Goal: Task Accomplishment & Management: Use online tool/utility

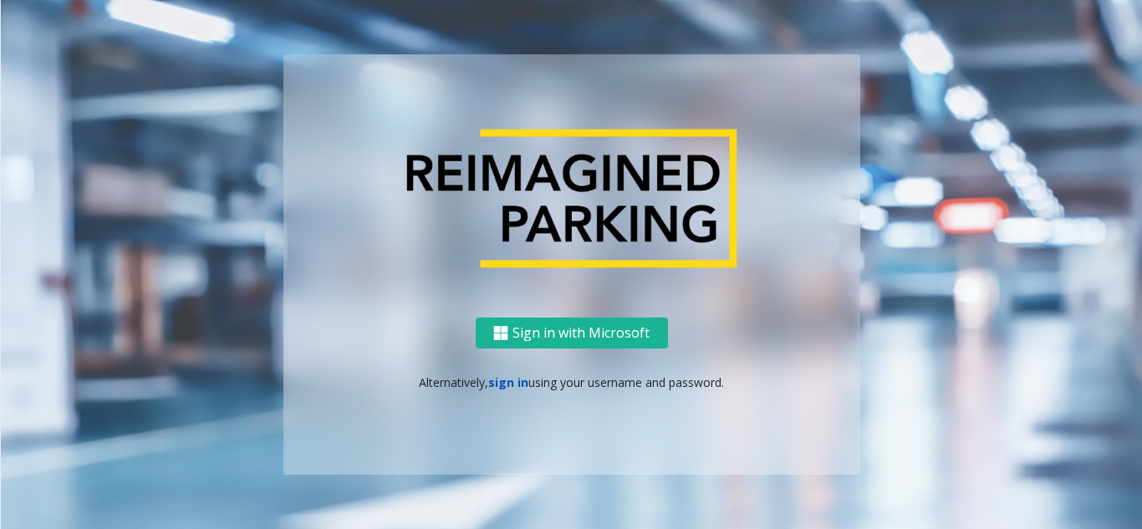
click at [501, 385] on link "sign in" at bounding box center [508, 382] width 40 height 16
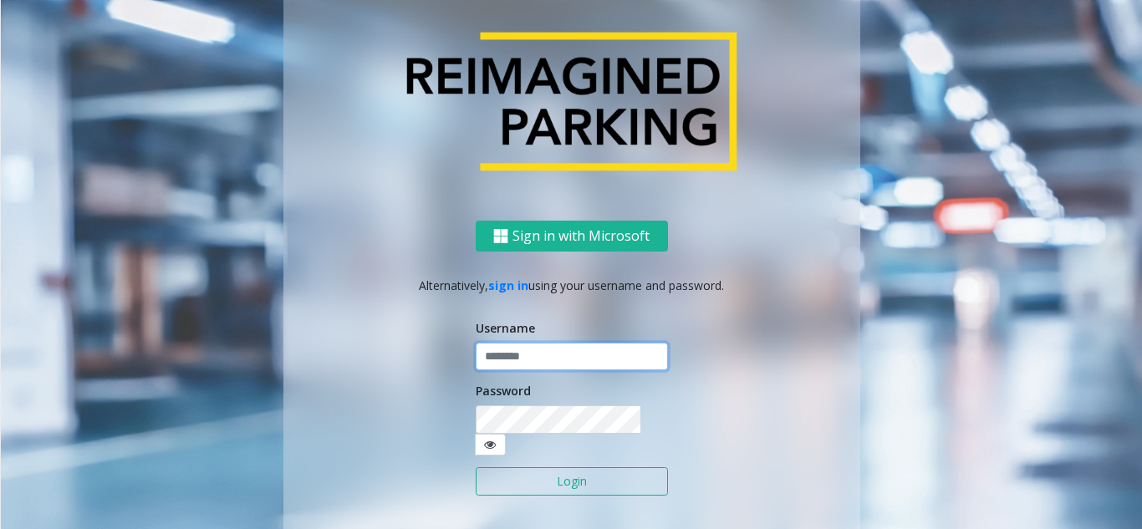
type input "**********"
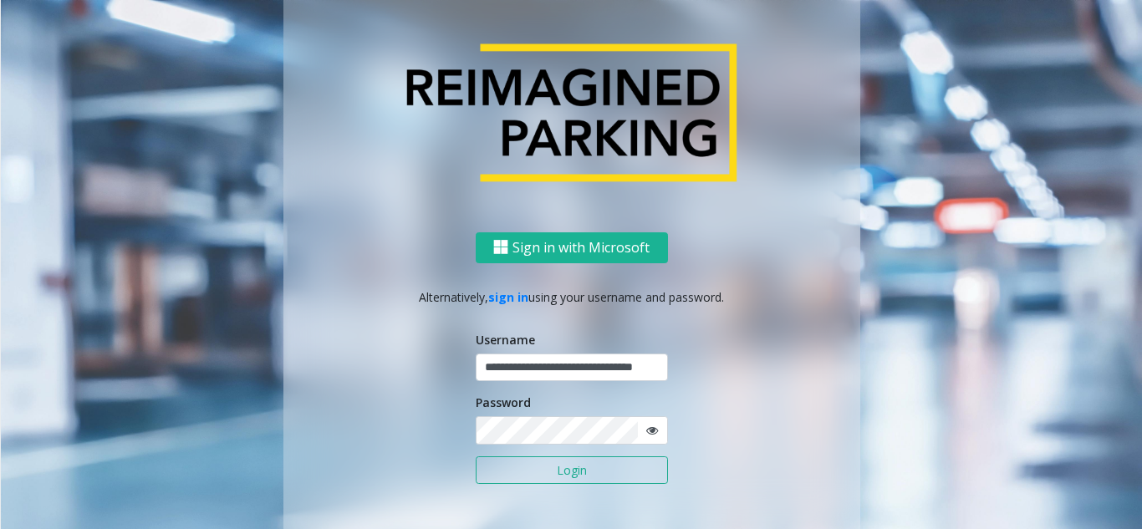
click at [534, 472] on button "Login" at bounding box center [572, 470] width 192 height 28
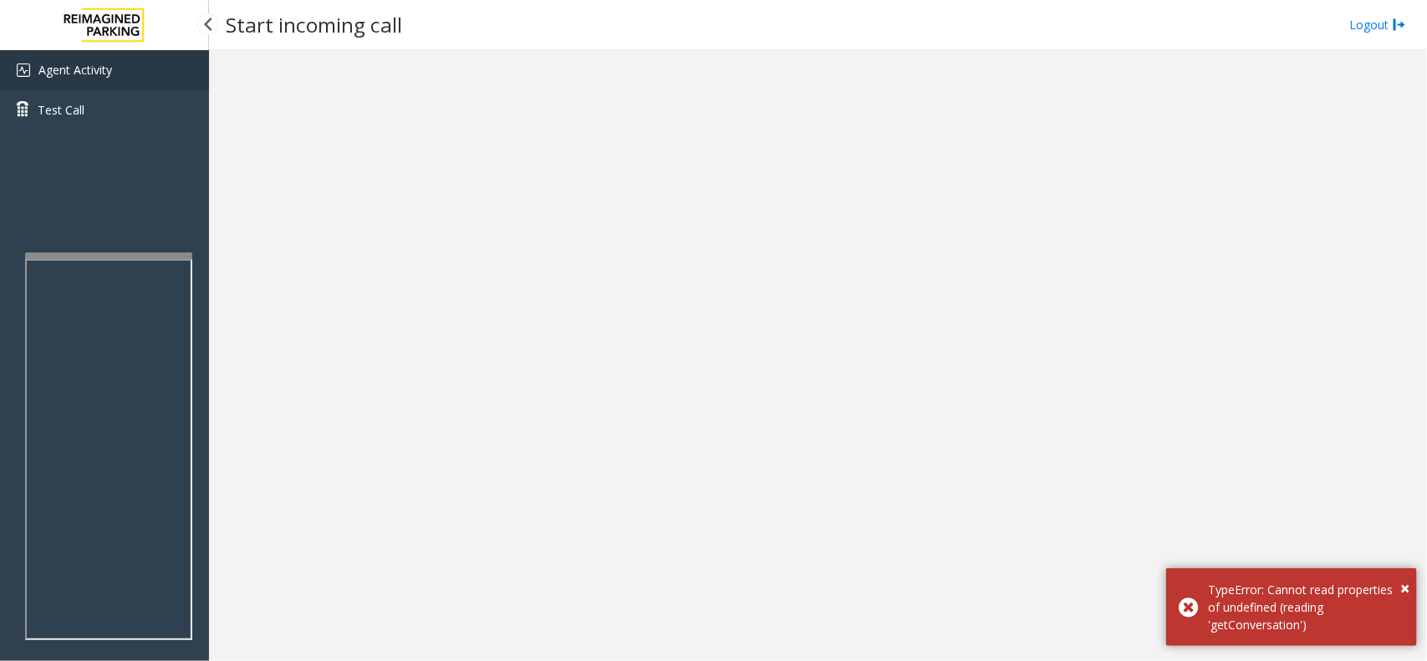
click at [94, 67] on span "Agent Activity" at bounding box center [75, 70] width 74 height 16
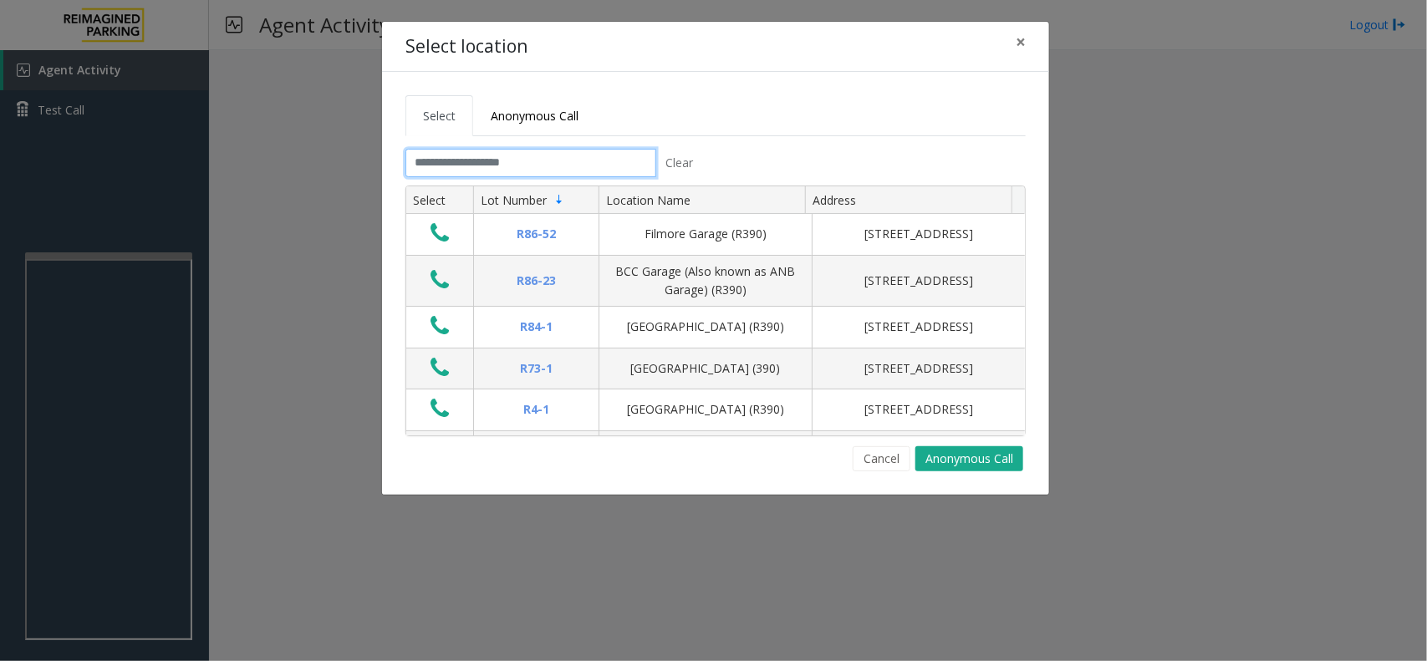
click at [547, 177] on input "text" at bounding box center [530, 163] width 251 height 28
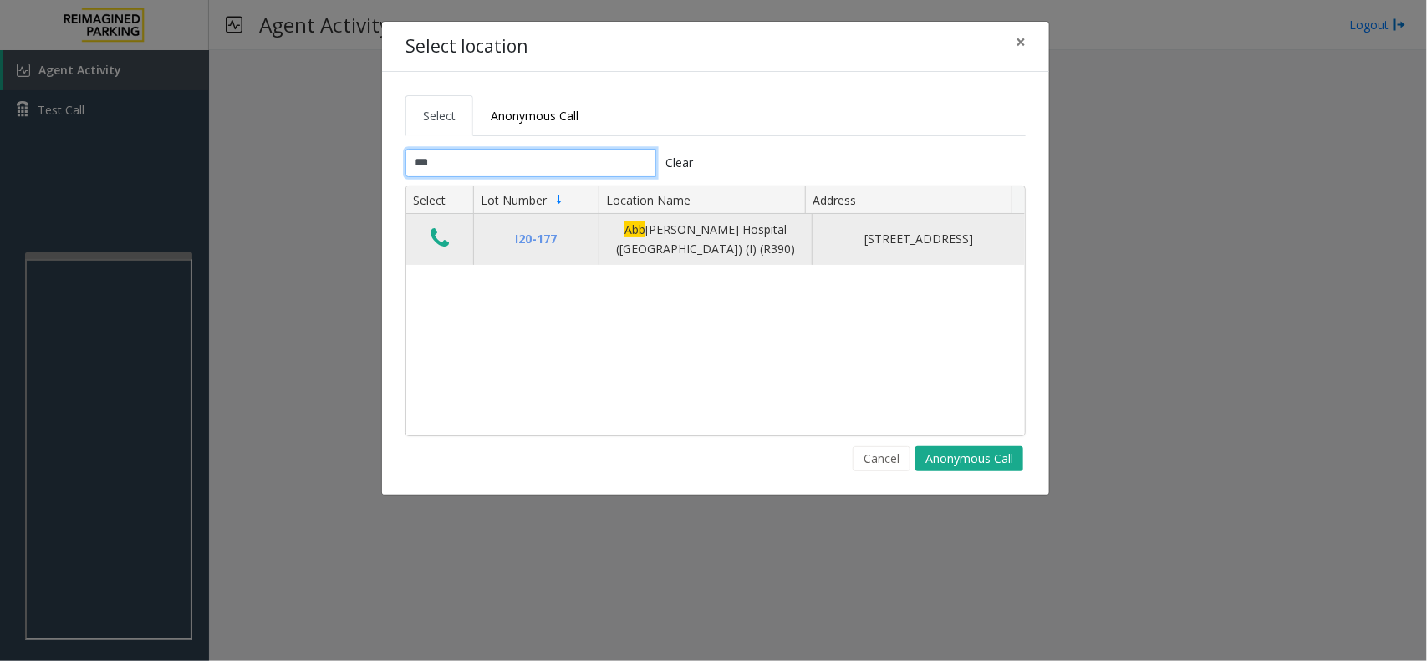
type input "***"
click at [451, 248] on button "Data table" at bounding box center [439, 239] width 28 height 27
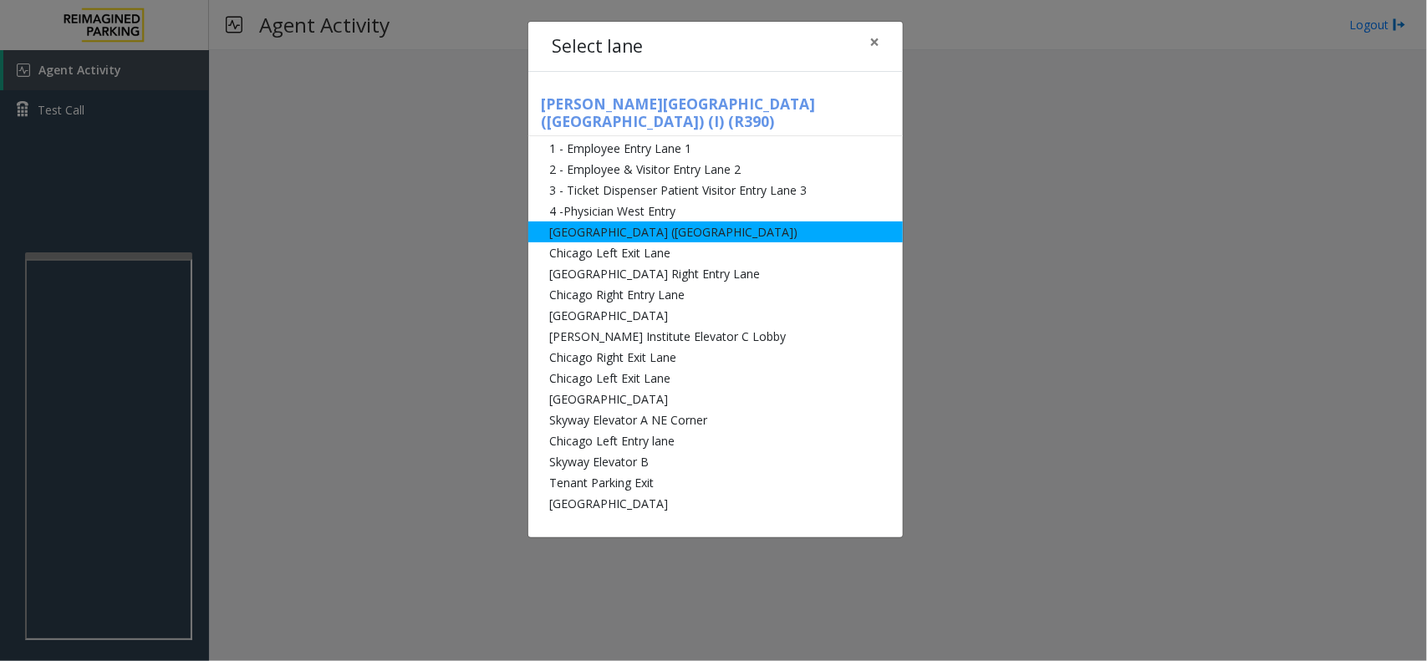
click at [723, 223] on li "[GEOGRAPHIC_DATA] ([GEOGRAPHIC_DATA])" at bounding box center [715, 231] width 374 height 21
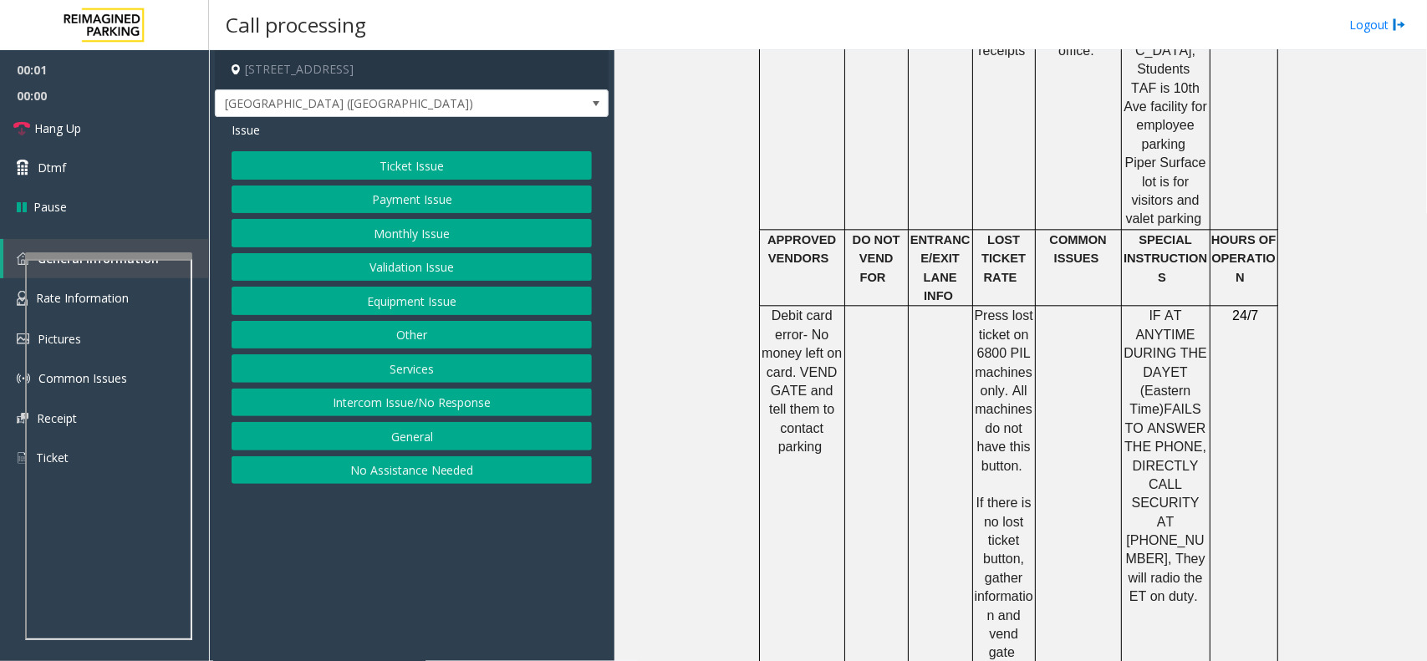
scroll to position [1567, 0]
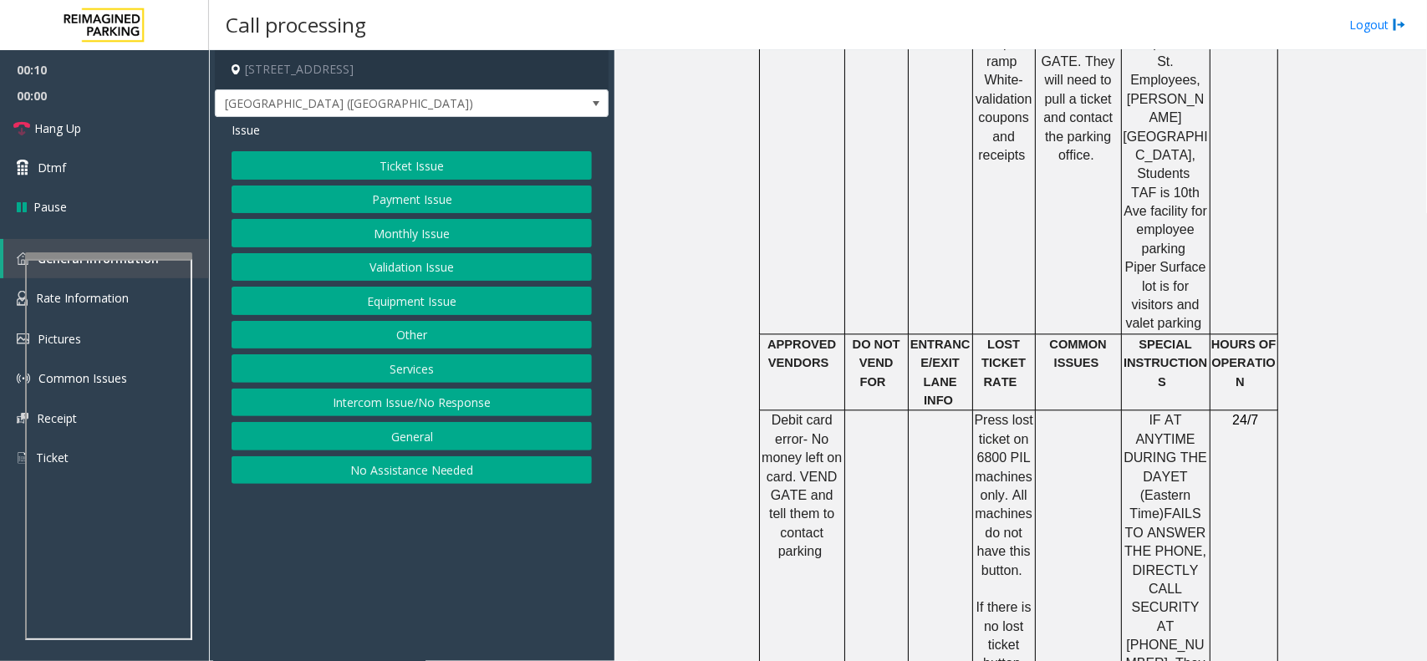
click at [378, 301] on button "Equipment Issue" at bounding box center [412, 301] width 360 height 28
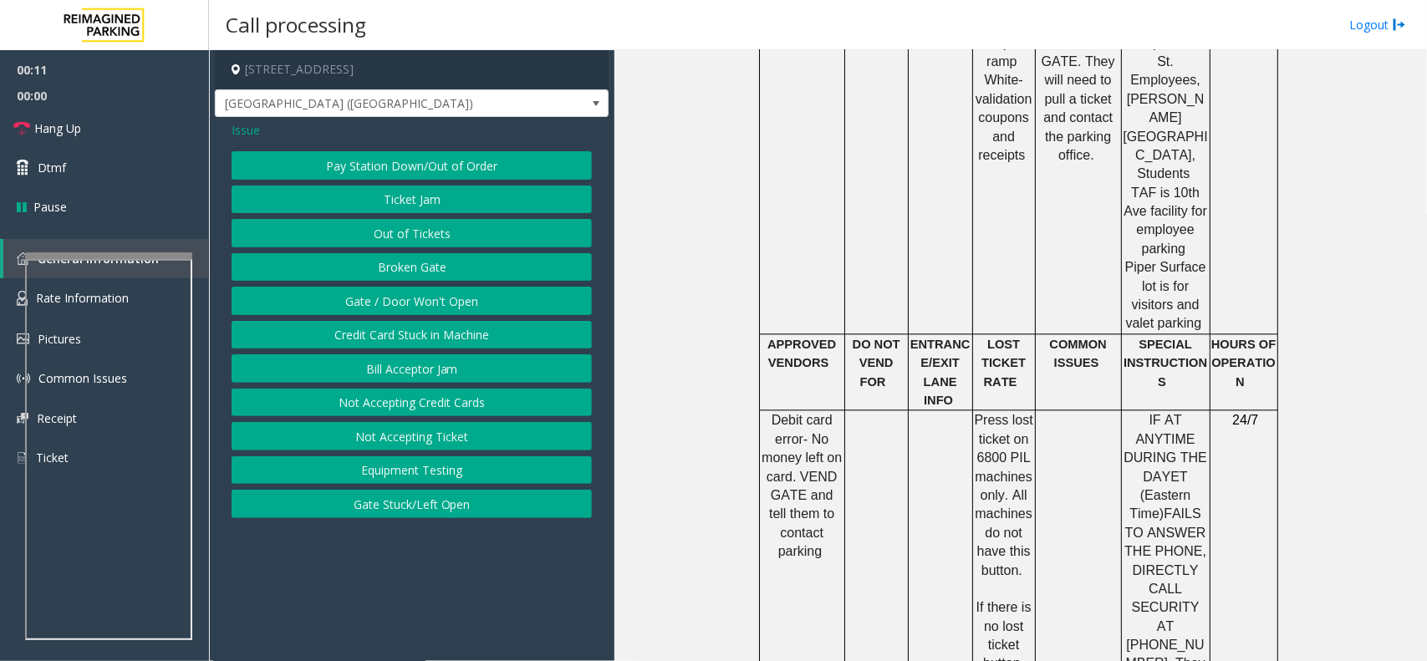
click at [378, 301] on button "Gate / Door Won't Open" at bounding box center [412, 301] width 360 height 28
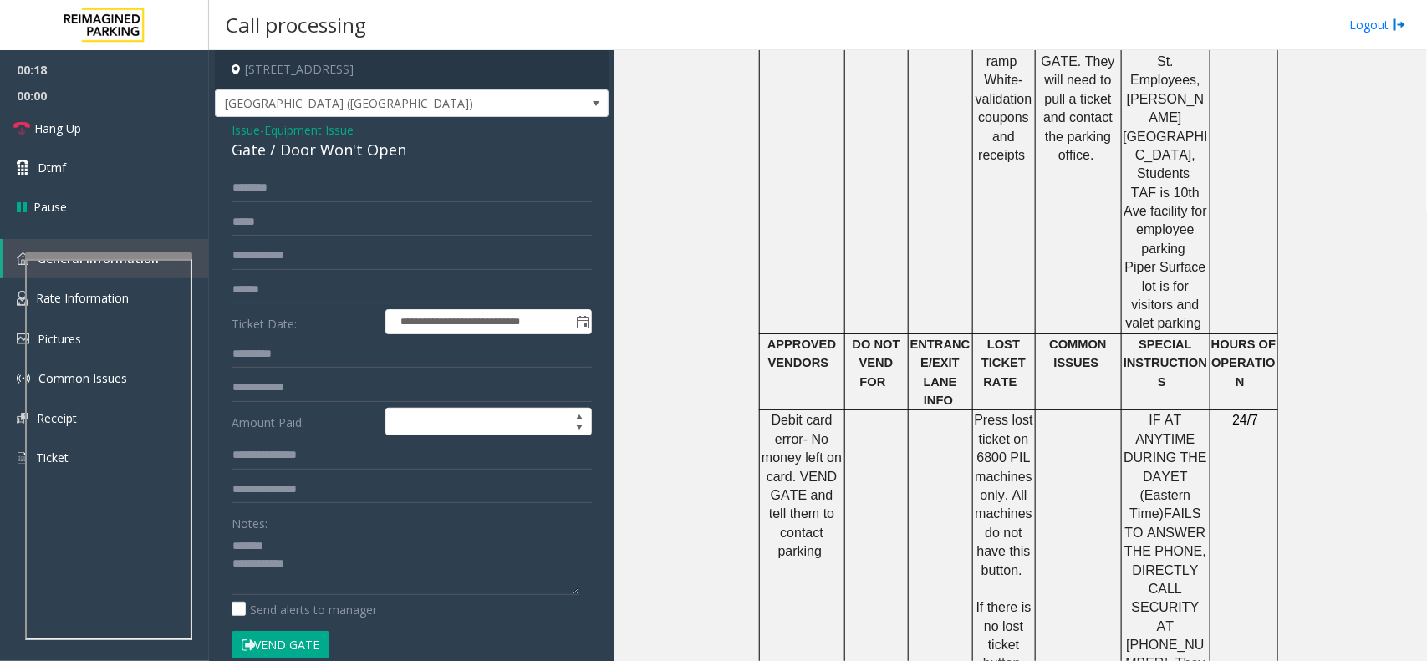
click at [360, 147] on div "Gate / Door Won't Open" at bounding box center [412, 150] width 360 height 23
click at [359, 147] on div "Gate / Door Won't Open" at bounding box center [412, 150] width 360 height 23
type textarea "**********"
click at [235, 130] on span "Issue" at bounding box center [246, 130] width 28 height 18
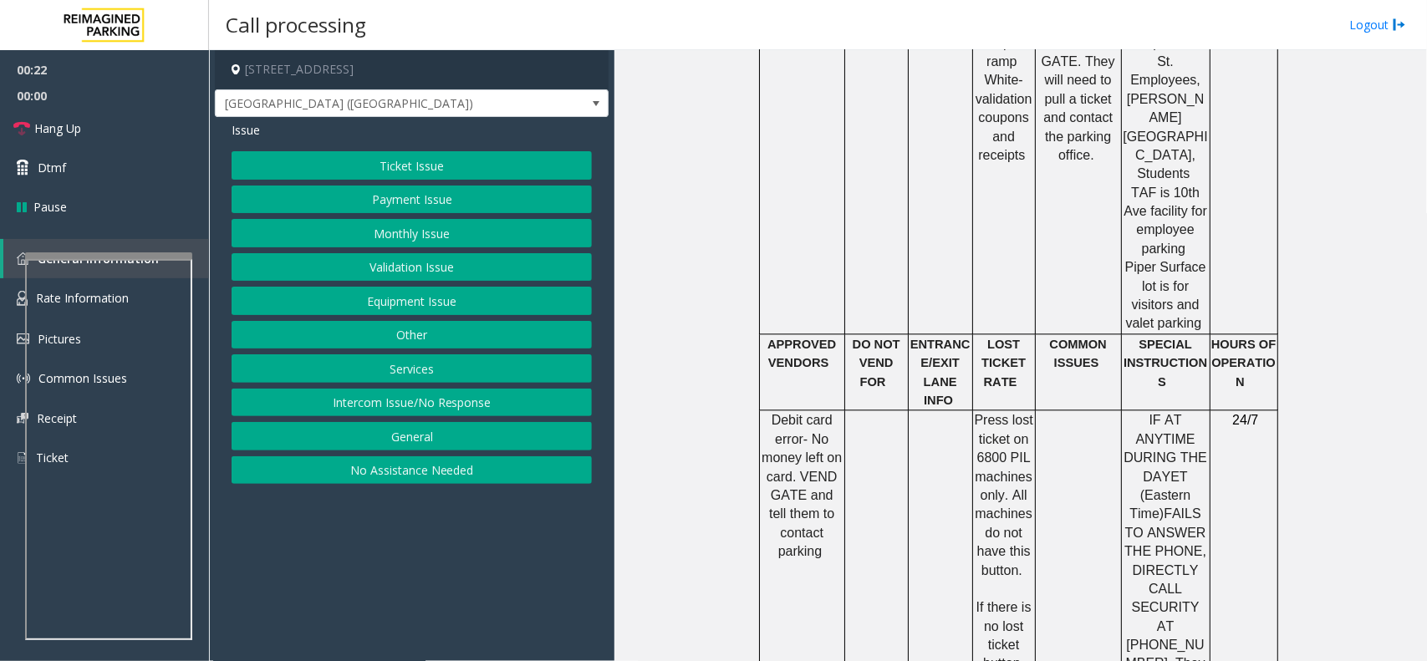
click at [374, 152] on button "Ticket Issue" at bounding box center [412, 165] width 360 height 28
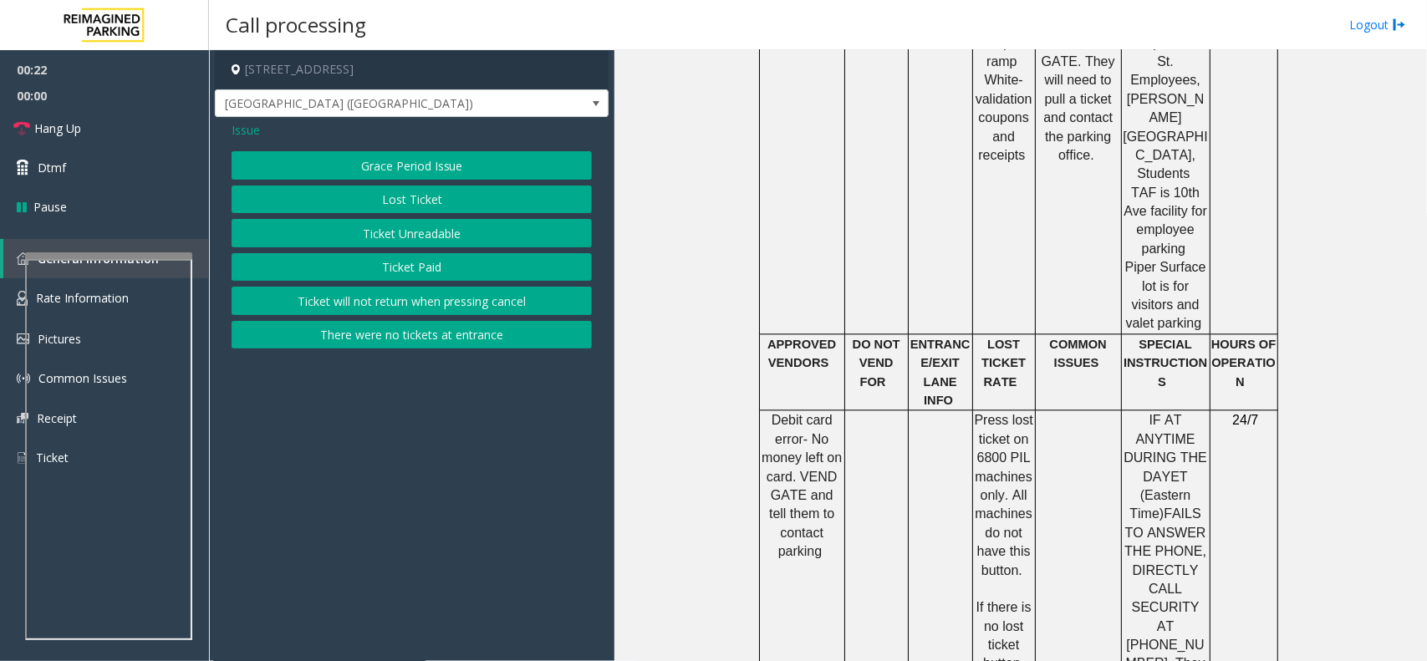
click at [427, 201] on button "Lost Ticket" at bounding box center [412, 200] width 360 height 28
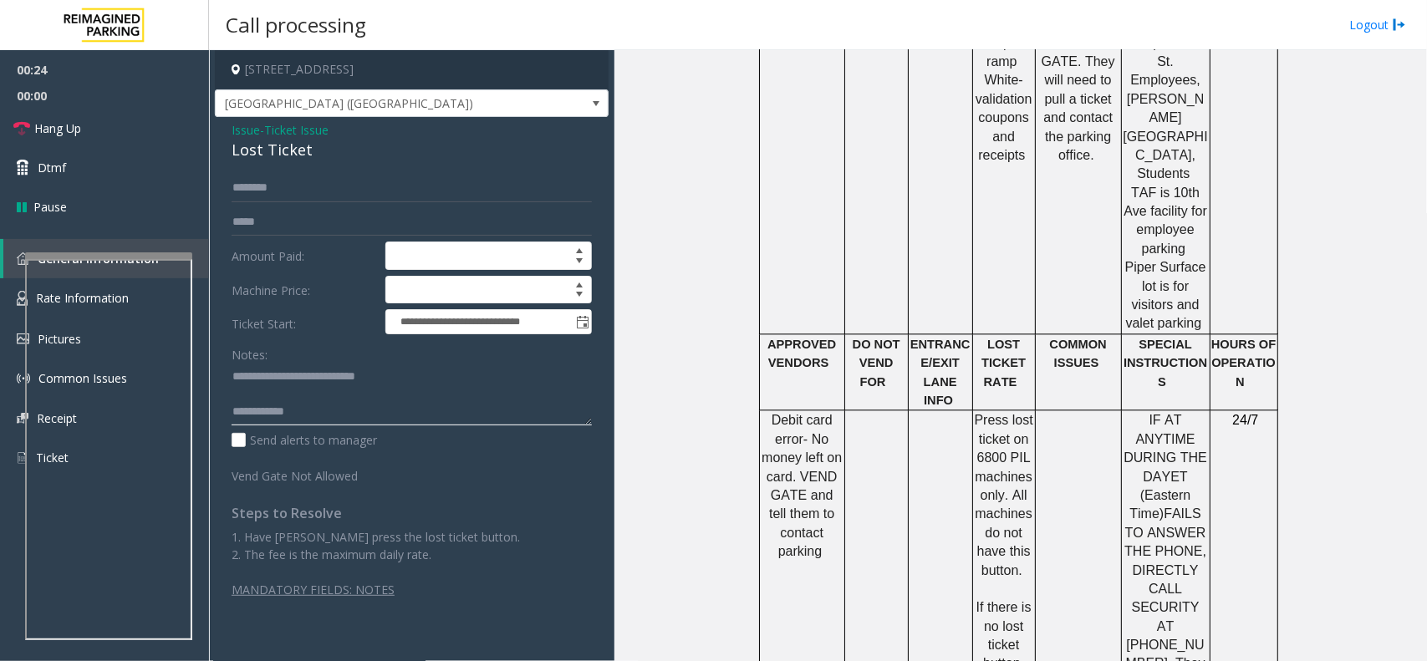
drag, startPoint x: 270, startPoint y: 376, endPoint x: 521, endPoint y: 345, distance: 252.6
click at [498, 376] on textarea at bounding box center [412, 395] width 360 height 63
click at [290, 146] on div "Lost Ticket" at bounding box center [412, 150] width 360 height 23
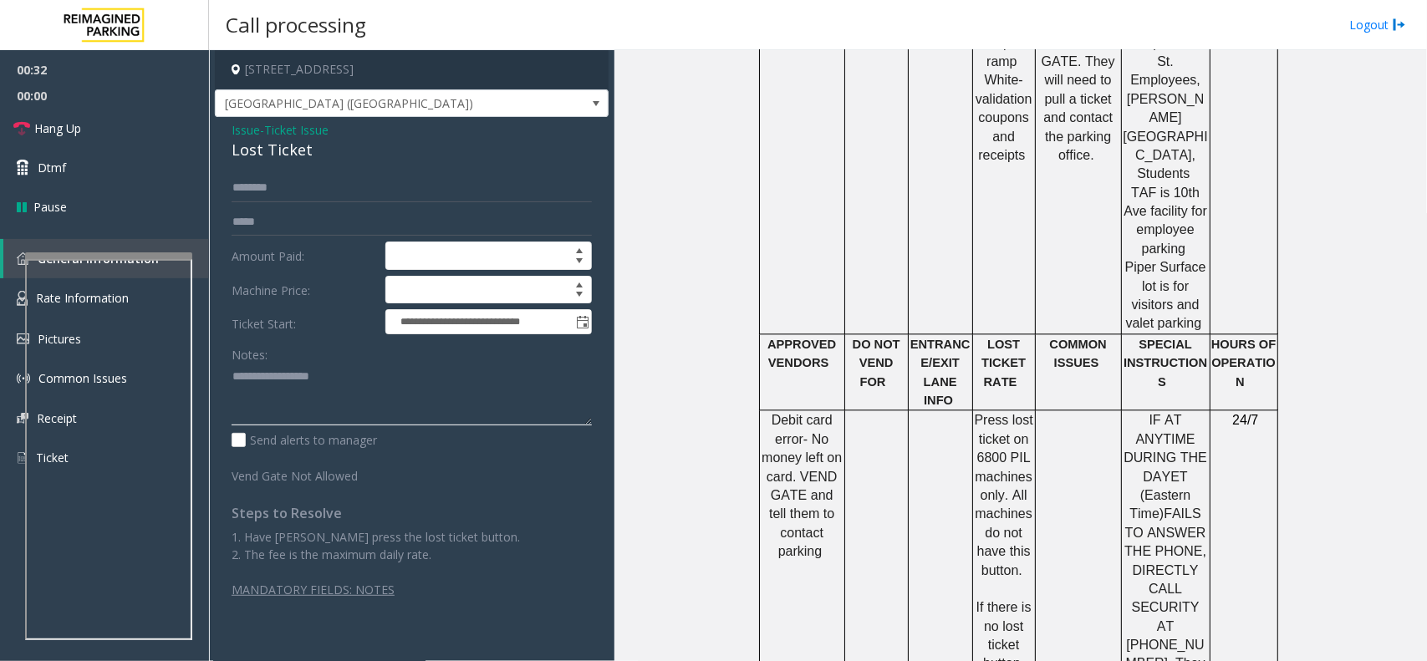
click at [248, 406] on textarea at bounding box center [412, 395] width 360 height 63
click at [382, 415] on textarea at bounding box center [412, 395] width 360 height 63
drag, startPoint x: 995, startPoint y: 527, endPoint x: 1004, endPoint y: 557, distance: 32.0
click at [1004, 500] on p "Press lost ticket on 6800 PIL machines only. All machines do not have this butt…" at bounding box center [1004, 588] width 60 height 355
click at [378, 410] on textarea at bounding box center [412, 395] width 360 height 63
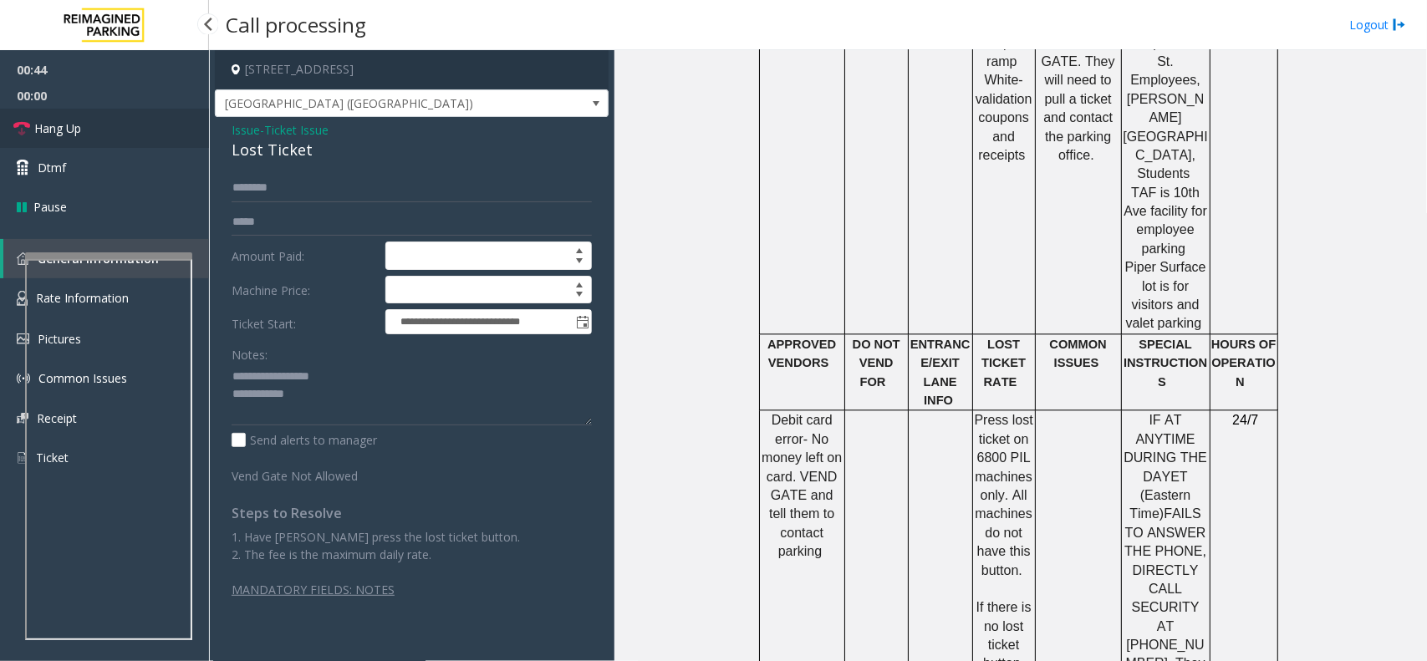
click at [84, 115] on link "Hang Up" at bounding box center [104, 128] width 209 height 39
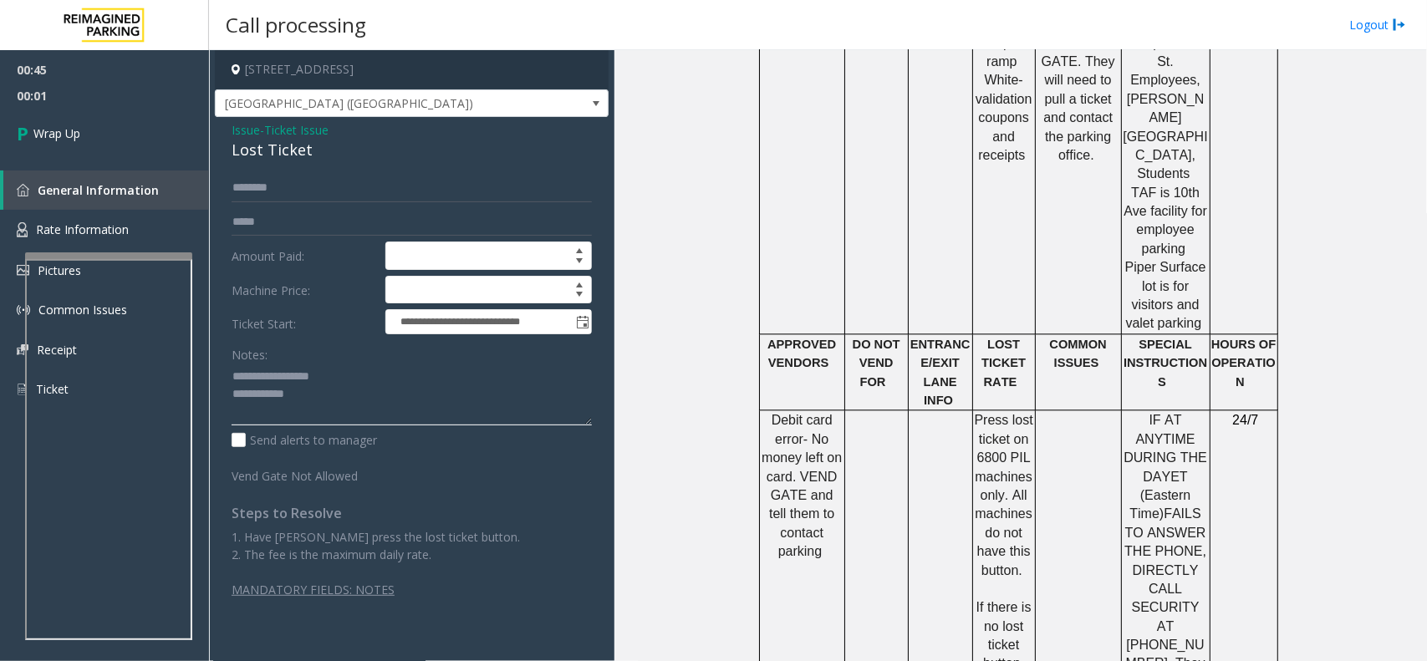
click at [437, 393] on textarea at bounding box center [412, 395] width 360 height 63
type textarea "**********"
click at [73, 131] on span "Wrap Up" at bounding box center [56, 134] width 47 height 18
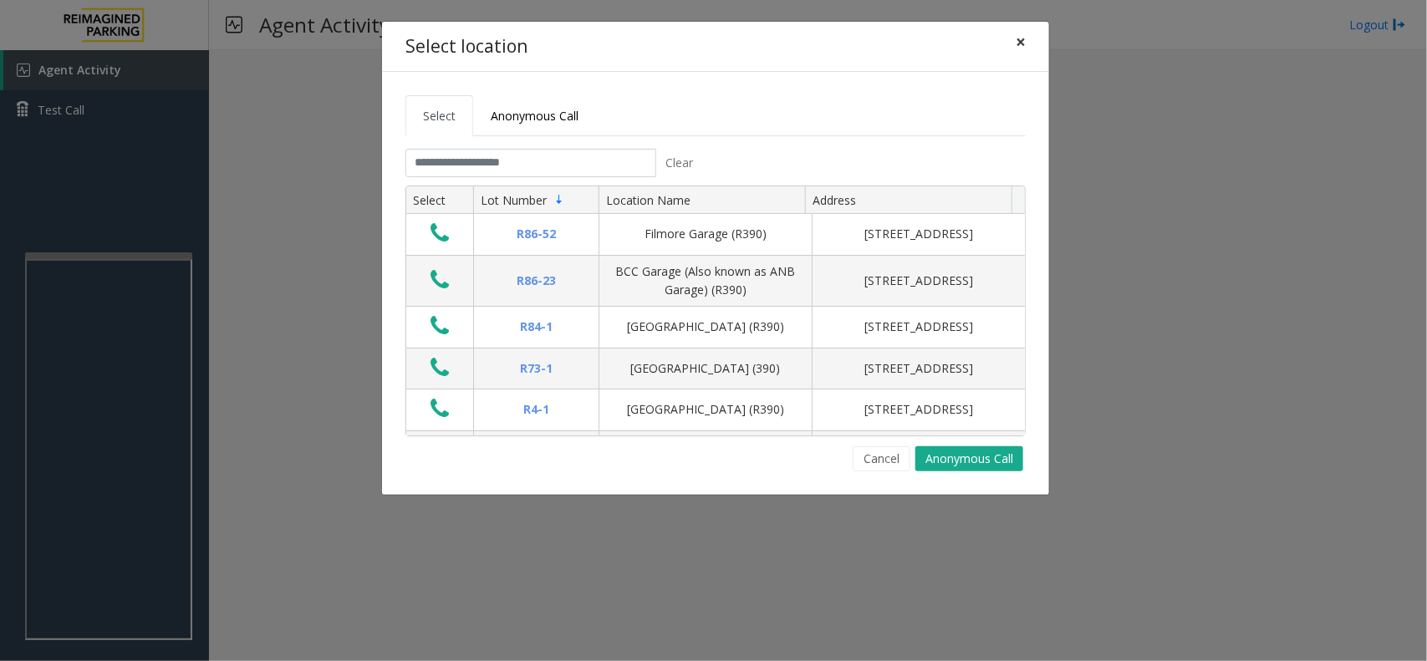
click at [1012, 39] on button "×" at bounding box center [1020, 42] width 33 height 41
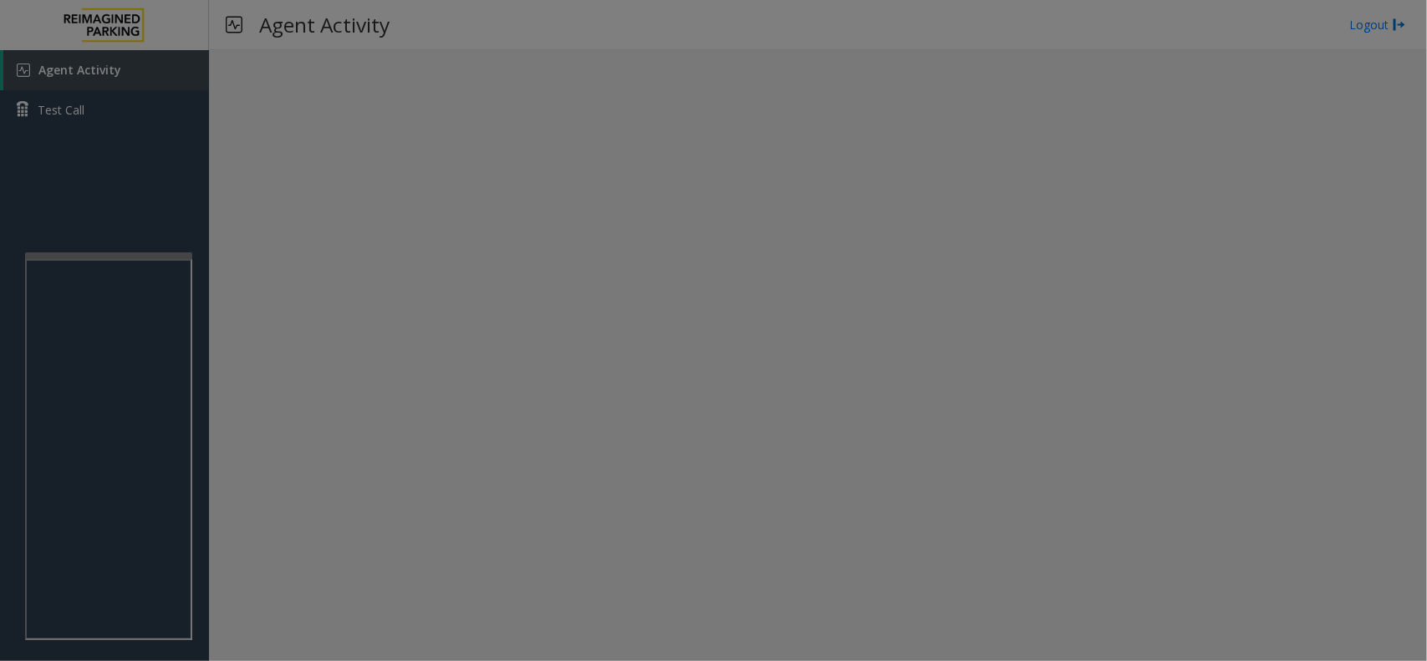
click at [1012, 42] on div "Select Anonymous Call Clear Select Lot Number Location Name Address R86-52 Film…" at bounding box center [713, 241] width 667 height 423
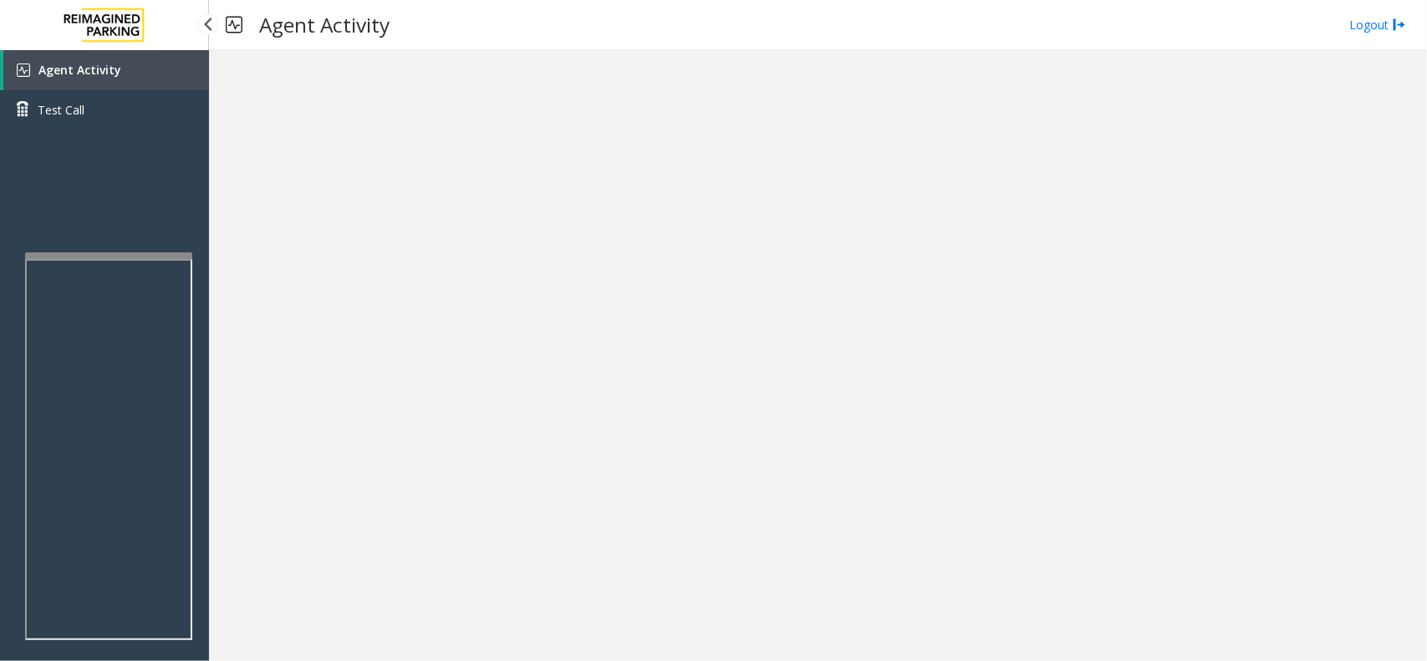
click at [127, 57] on link "Agent Activity" at bounding box center [106, 70] width 206 height 40
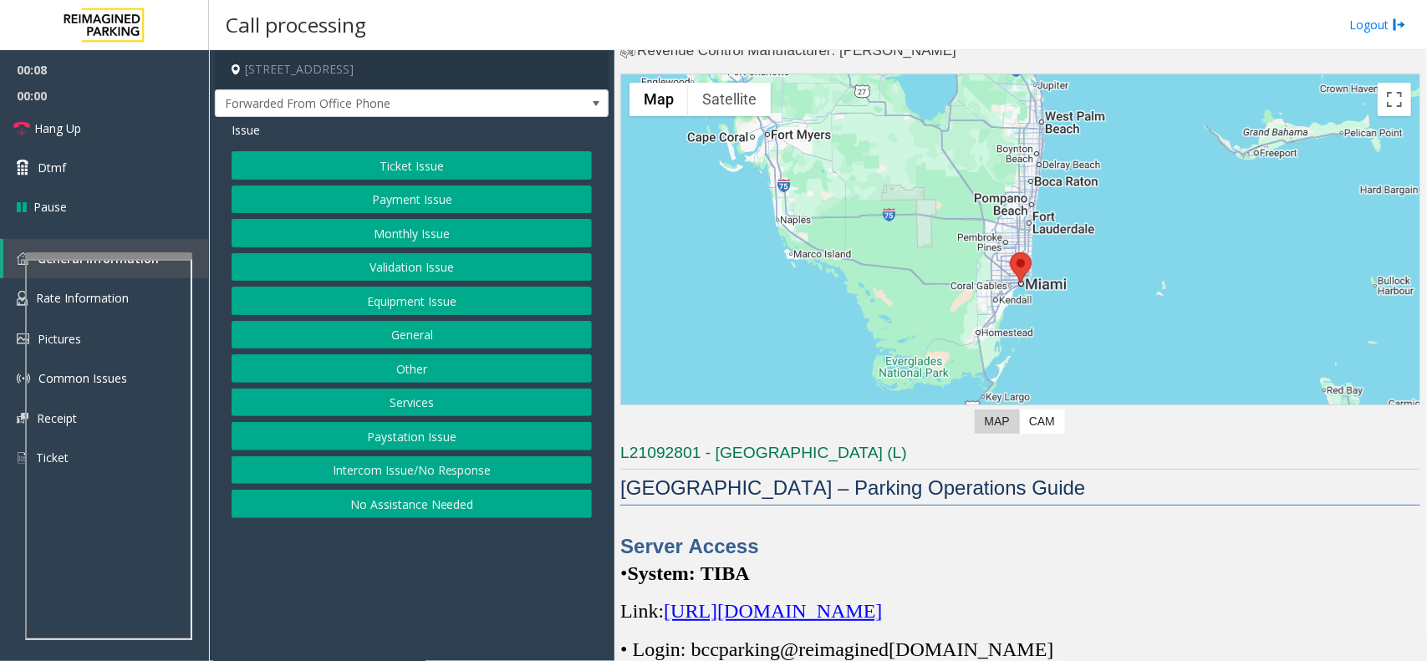
scroll to position [104, 0]
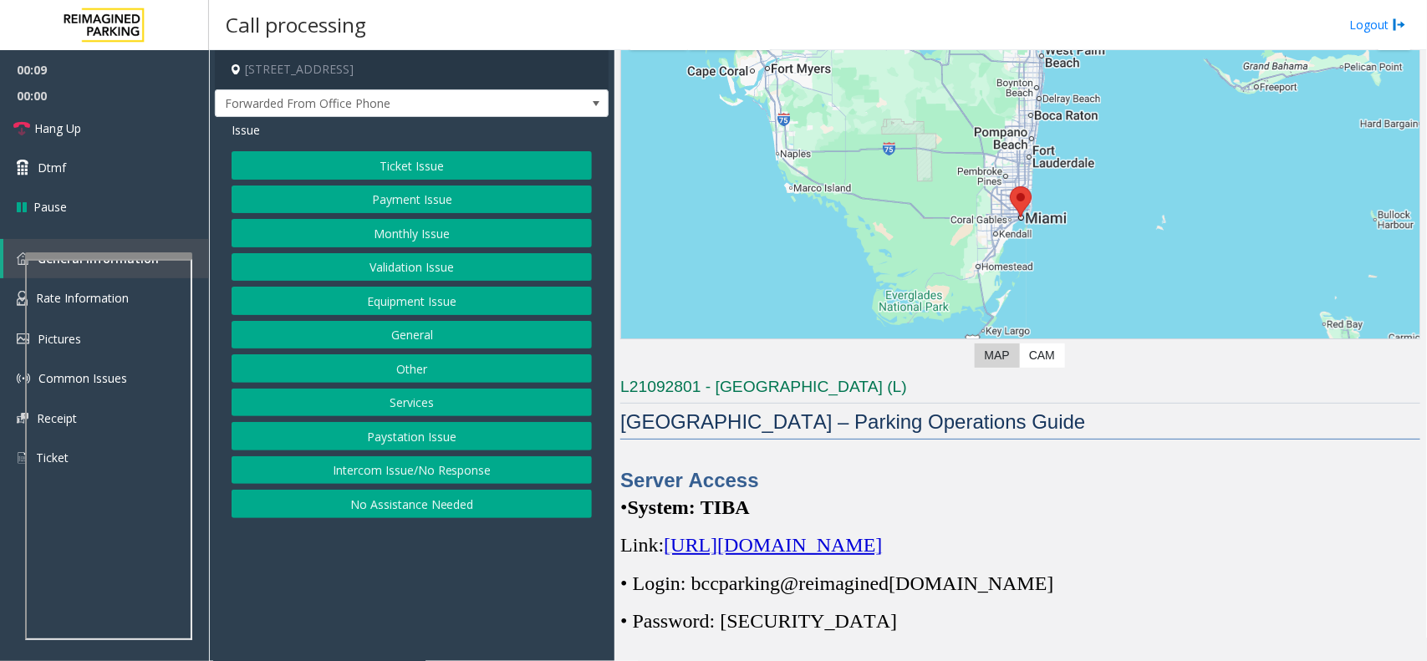
click at [882, 500] on span "[URL][DOMAIN_NAME]" at bounding box center [773, 545] width 218 height 22
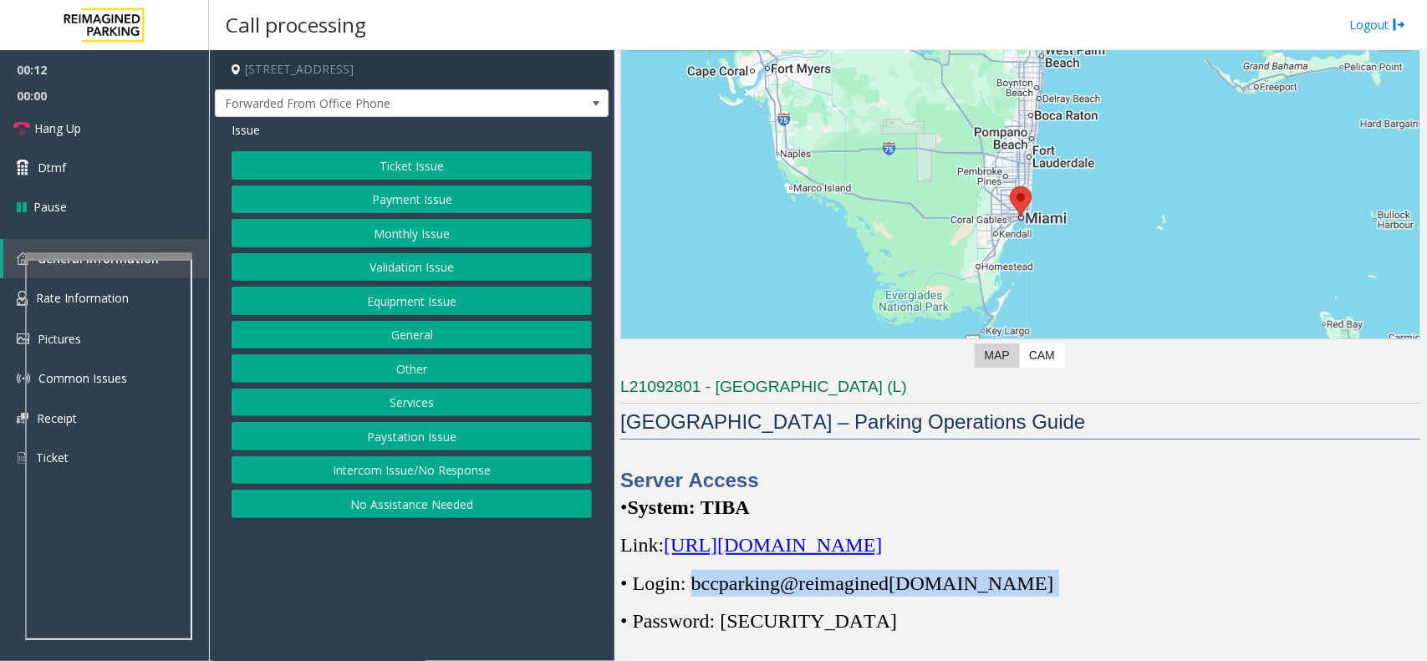
drag, startPoint x: 694, startPoint y: 583, endPoint x: 1033, endPoint y: 586, distance: 339.3
click at [1033, 500] on p "• Login: bccparking@re imagined [DOMAIN_NAME]" at bounding box center [1020, 583] width 800 height 27
copy p "bccparking@re imagined [DOMAIN_NAME]"
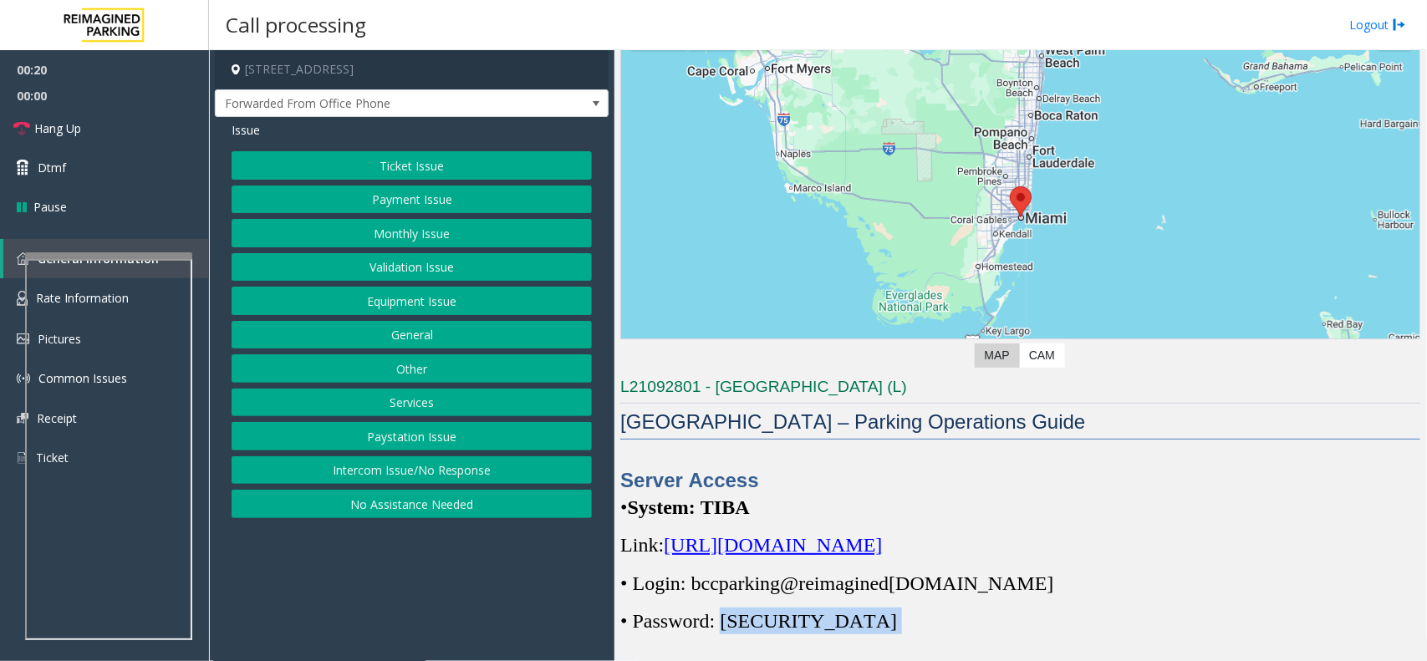
drag, startPoint x: 727, startPoint y: 620, endPoint x: 813, endPoint y: 617, distance: 86.2
click at [813, 500] on p "• Password: [SECURITY_DATA]" at bounding box center [1020, 621] width 800 height 27
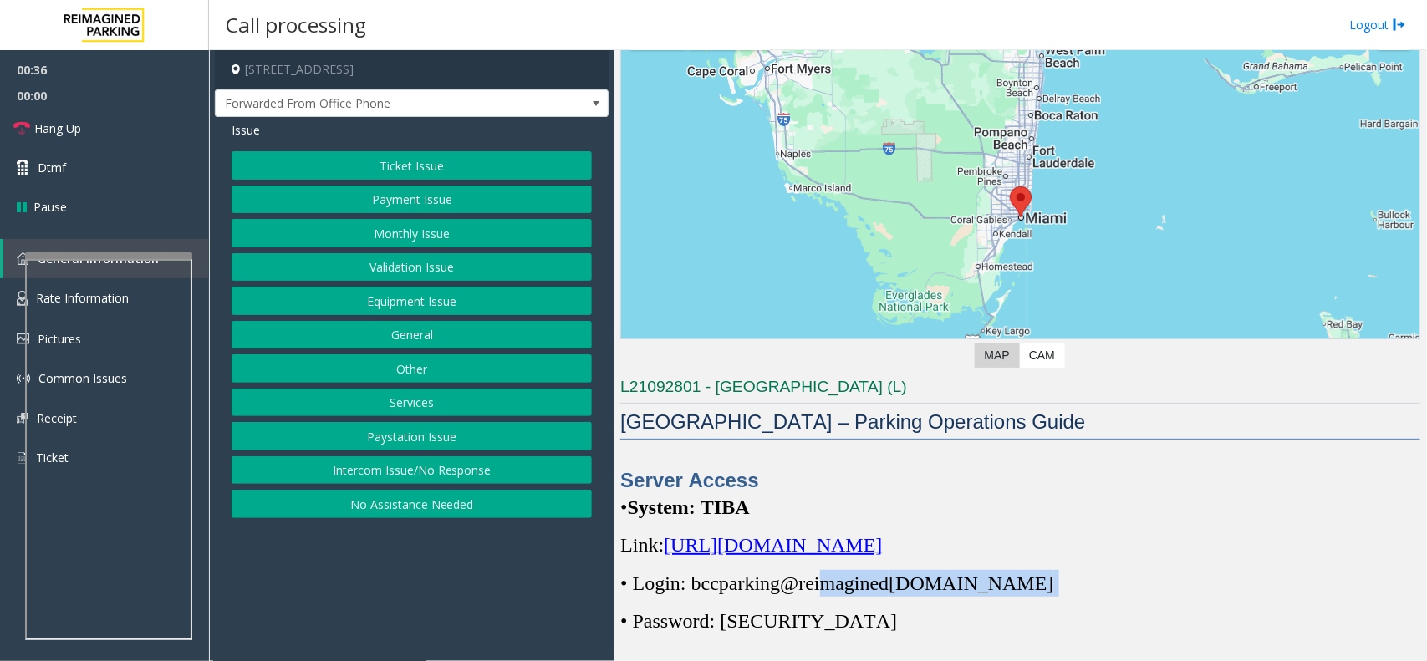
drag, startPoint x: 823, startPoint y: 594, endPoint x: 1018, endPoint y: 586, distance: 194.9
click at [1018, 500] on p "• Login: bccparking@re imagined [DOMAIN_NAME]" at bounding box center [1020, 583] width 800 height 27
drag, startPoint x: 691, startPoint y: 586, endPoint x: 995, endPoint y: 585, distance: 304.2
click at [995, 500] on span "• Login: bccparking@re imagined [DOMAIN_NAME]" at bounding box center [836, 584] width 433 height 22
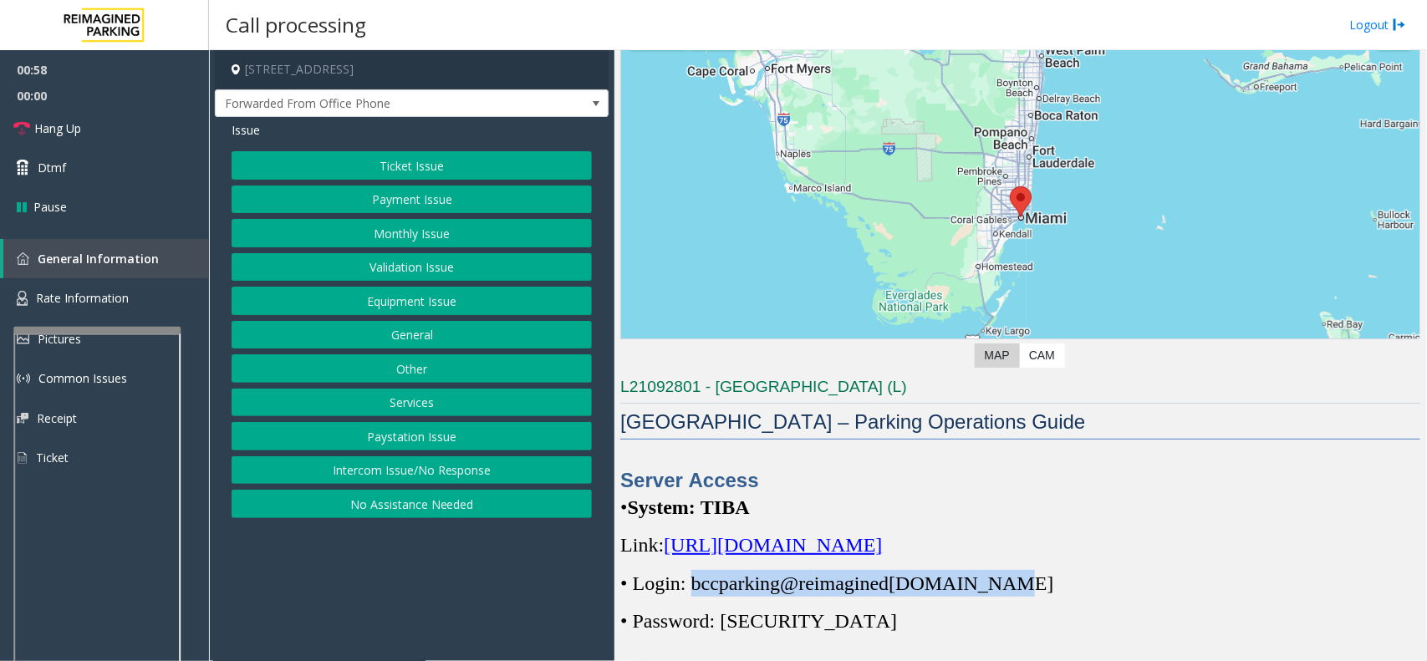
click at [102, 328] on div at bounding box center [96, 330] width 167 height 7
click at [100, 305] on link "Rate Information" at bounding box center [104, 298] width 209 height 41
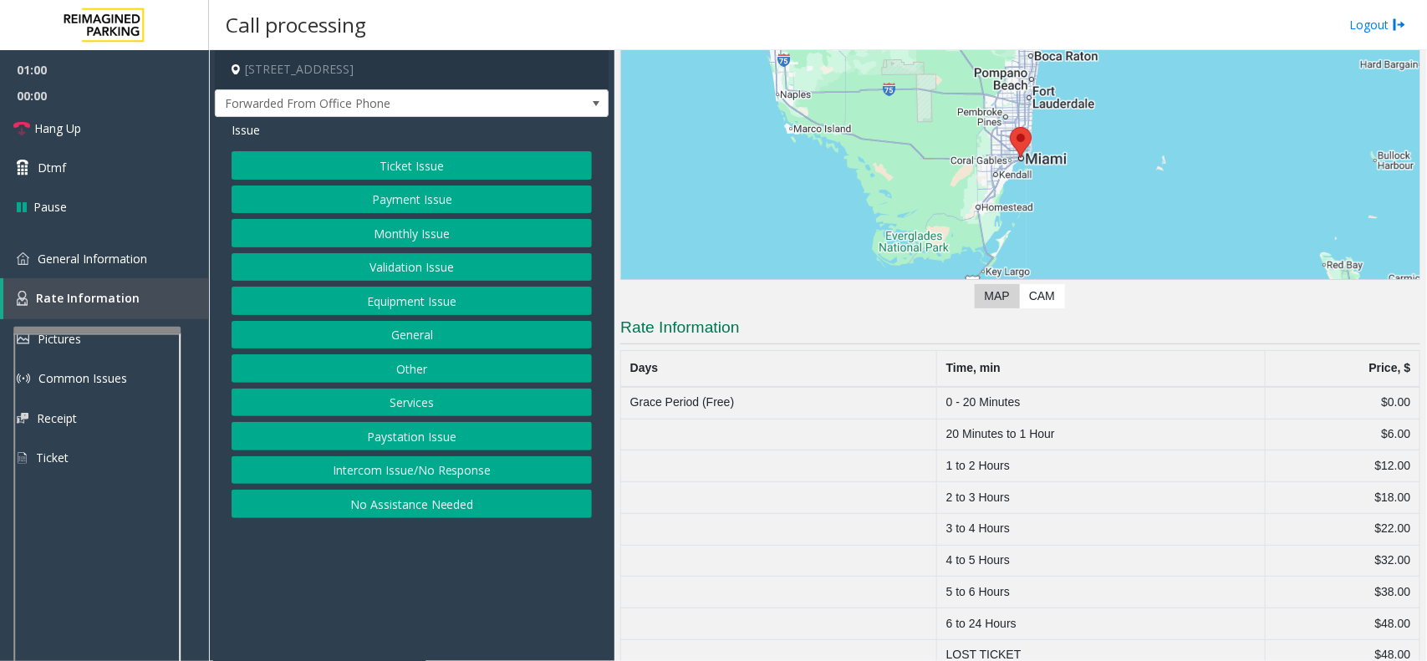
scroll to position [191, 0]
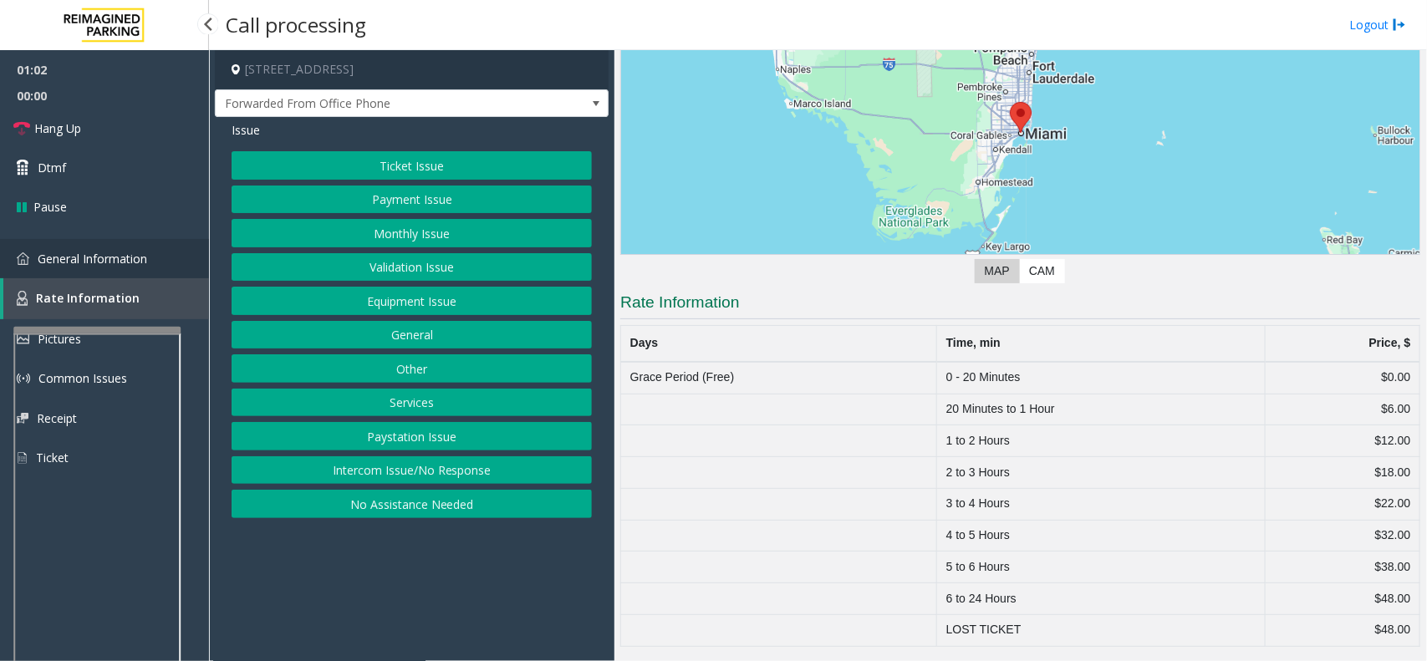
click at [94, 248] on link "General Information" at bounding box center [104, 258] width 209 height 39
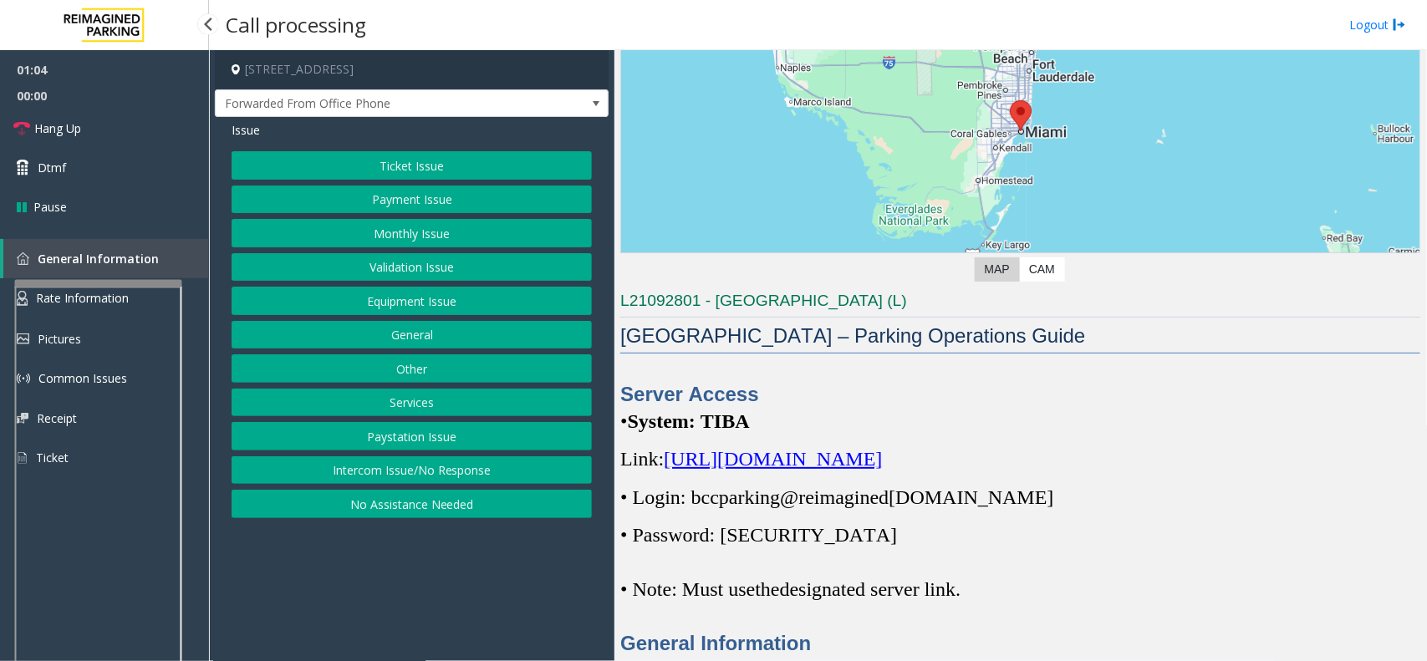
click at [113, 277] on app-root "01:04 00:00 Hang Up Dtmf Pause General Information Rate Information Pictures Co…" at bounding box center [713, 330] width 1427 height 661
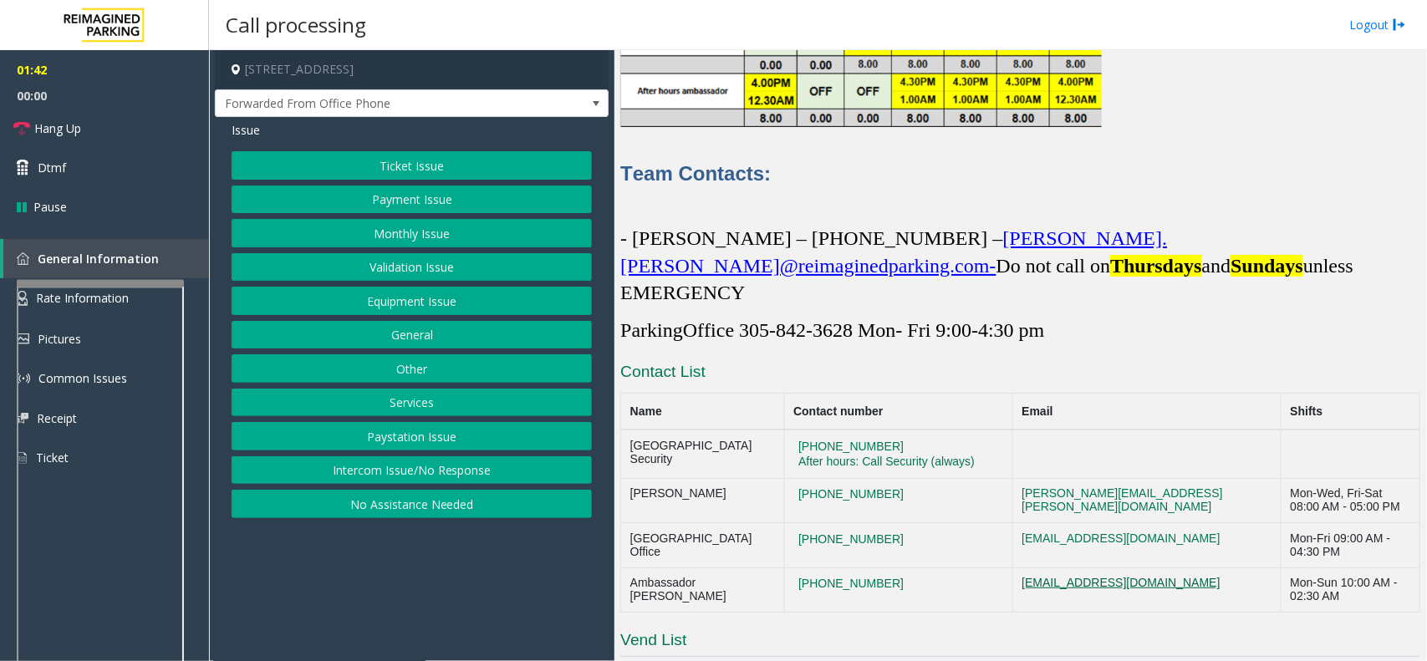
scroll to position [4954, 0]
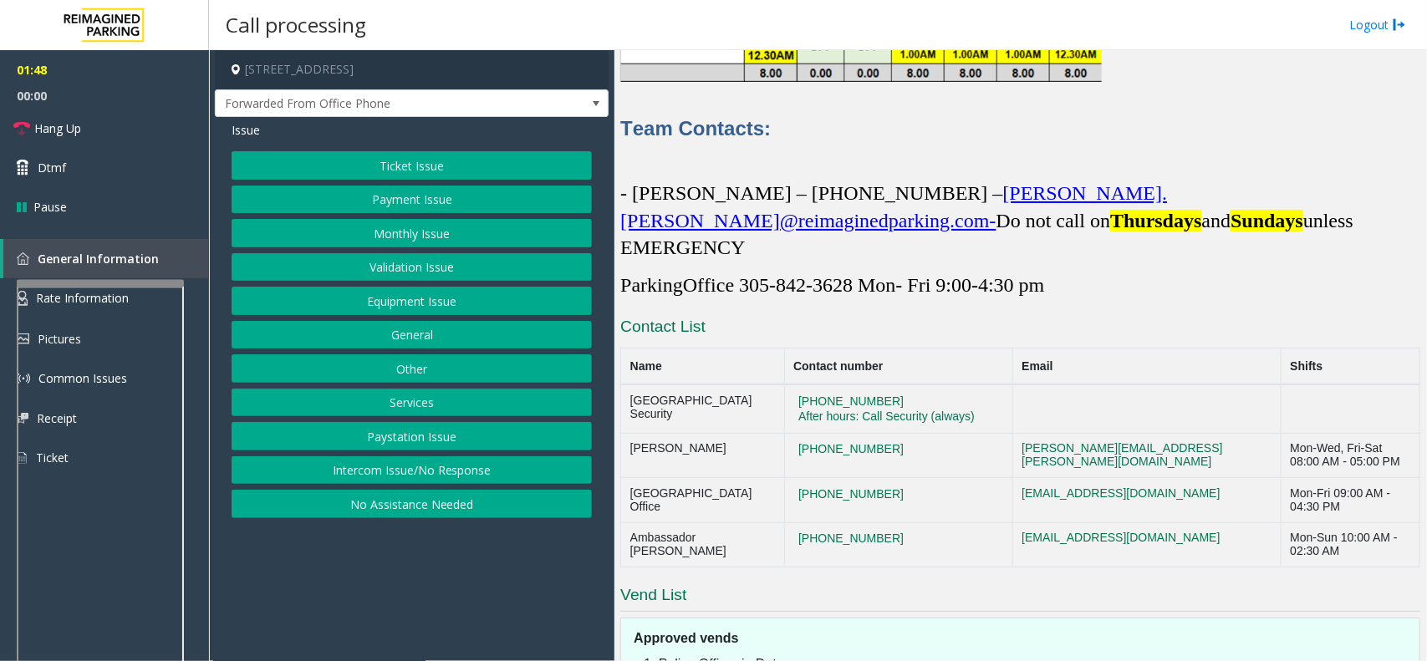
drag, startPoint x: 880, startPoint y: 397, endPoint x: 778, endPoint y: 406, distance: 102.4
click at [784, 433] on td "[PHONE_NUMBER]" at bounding box center [898, 455] width 228 height 45
drag, startPoint x: 765, startPoint y: 394, endPoint x: 890, endPoint y: 406, distance: 126.0
click at [890, 433] on td "[PHONE_NUMBER]" at bounding box center [898, 455] width 228 height 45
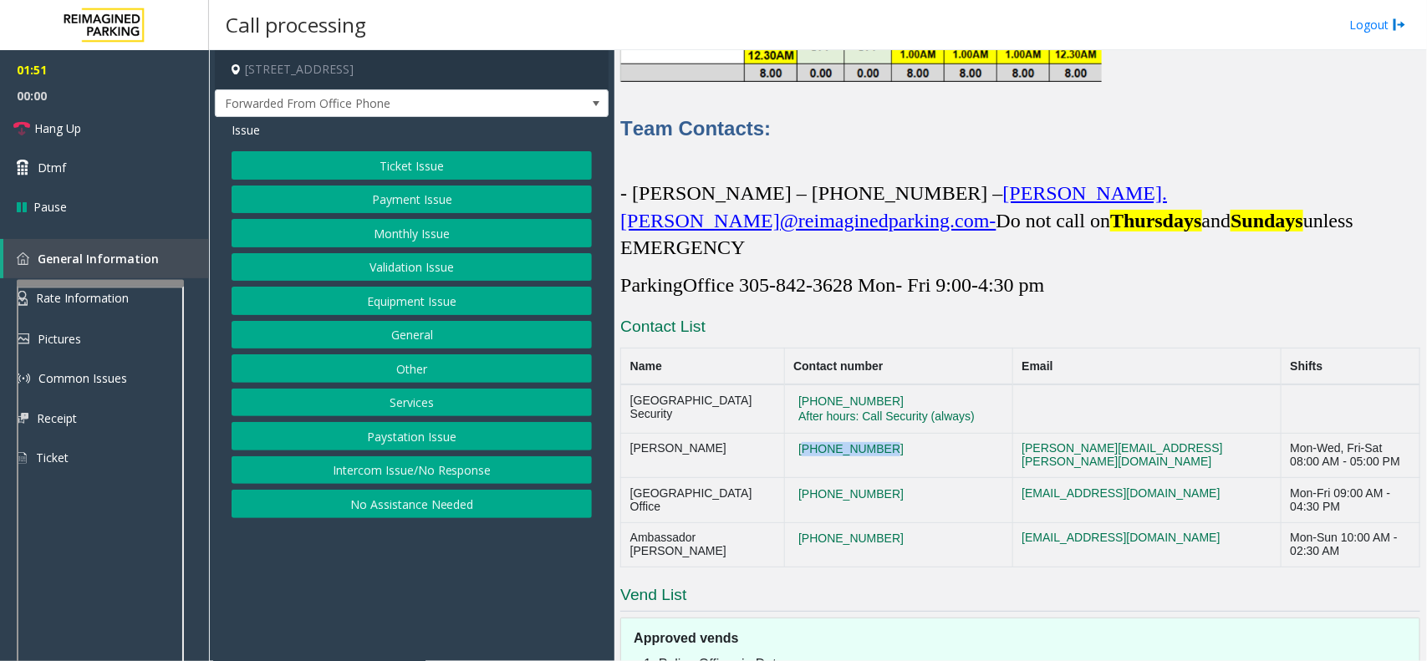
copy button "[PHONE_NUMBER]"
drag, startPoint x: 862, startPoint y: 352, endPoint x: 781, endPoint y: 347, distance: 80.4
click at [784, 384] on td "[PHONE_NUMBER] After hours: Call Security (always)" at bounding box center [898, 408] width 228 height 48
copy button "[PHONE_NUMBER]"
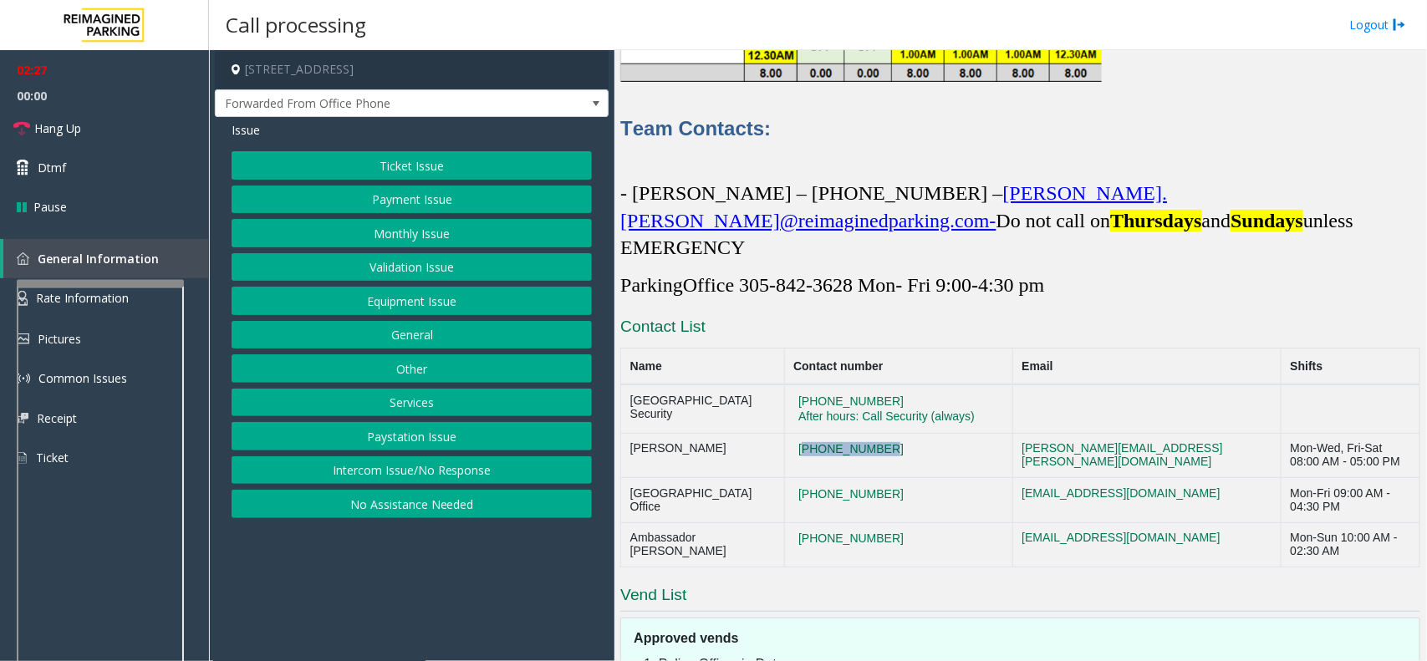
drag, startPoint x: 842, startPoint y: 401, endPoint x: 773, endPoint y: 401, distance: 69.4
click at [784, 433] on td "[PHONE_NUMBER]" at bounding box center [898, 455] width 228 height 45
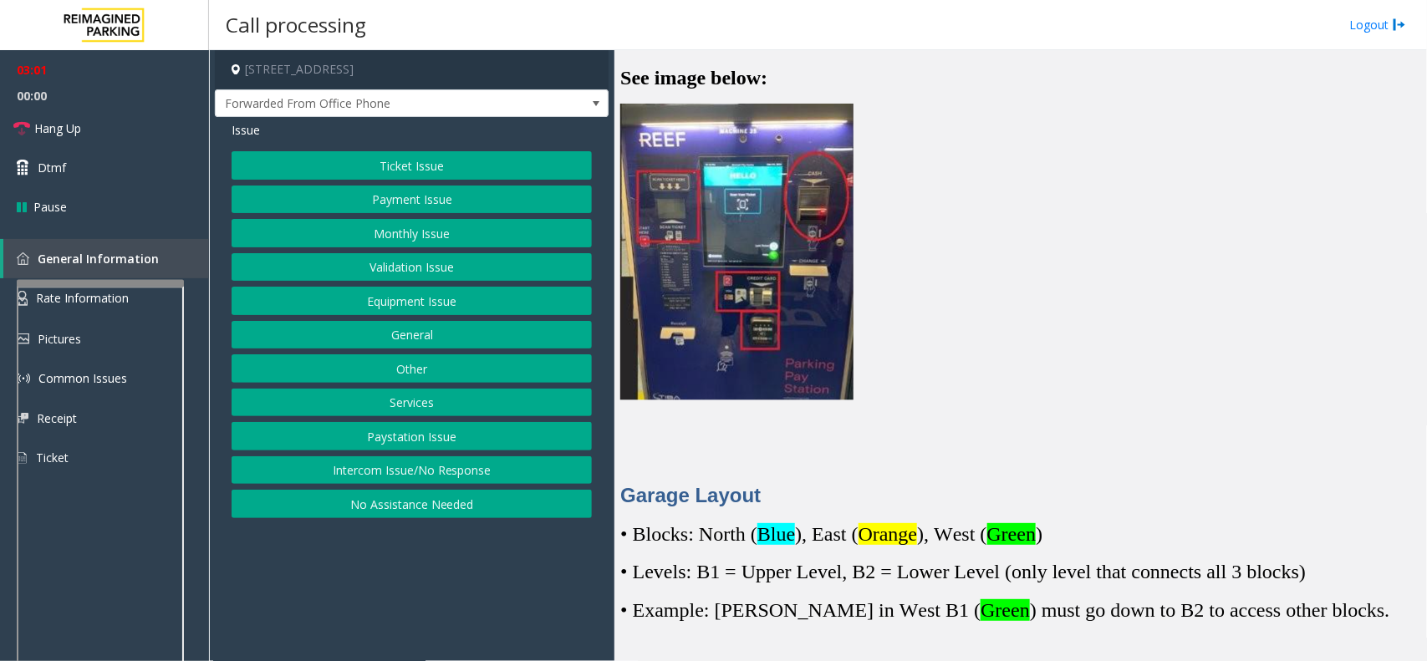
scroll to position [2446, 0]
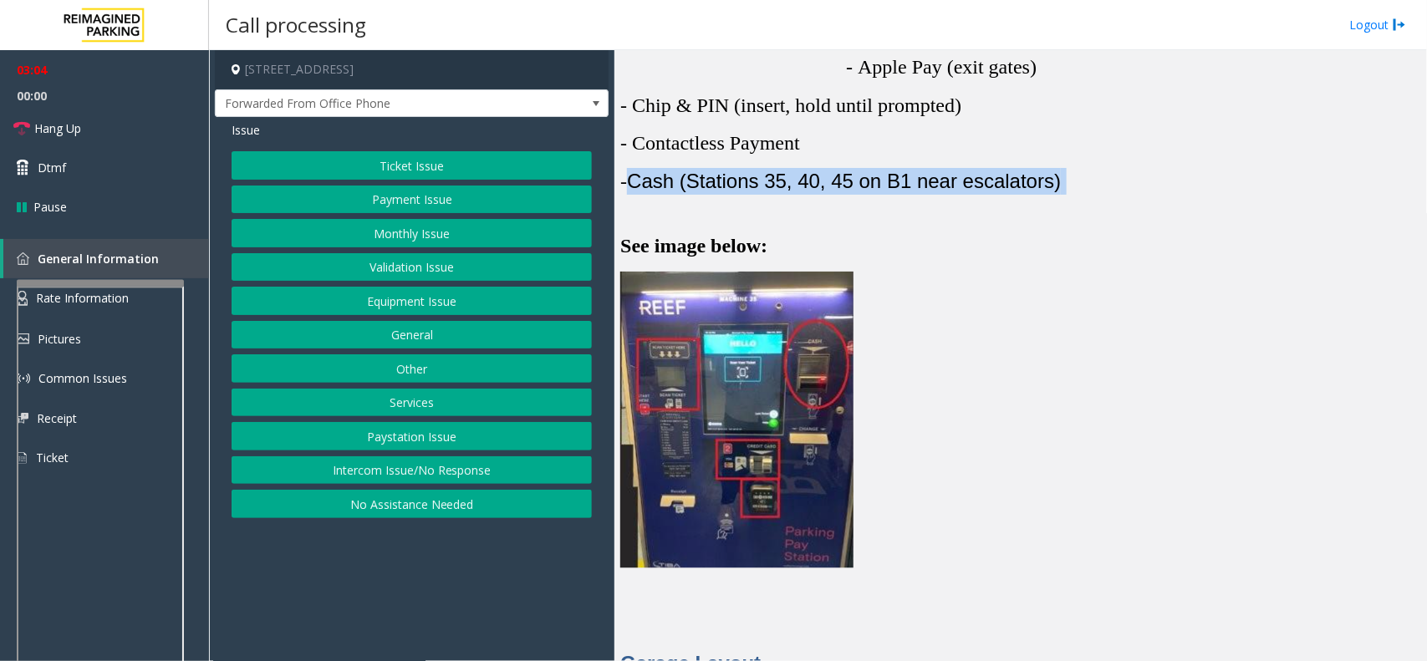
drag, startPoint x: 1097, startPoint y: 165, endPoint x: 644, endPoint y: 163, distance: 452.2
click at [644, 168] on p "- Cash (Stations 35, 40, 45 on B1 near escalators)" at bounding box center [1020, 181] width 800 height 27
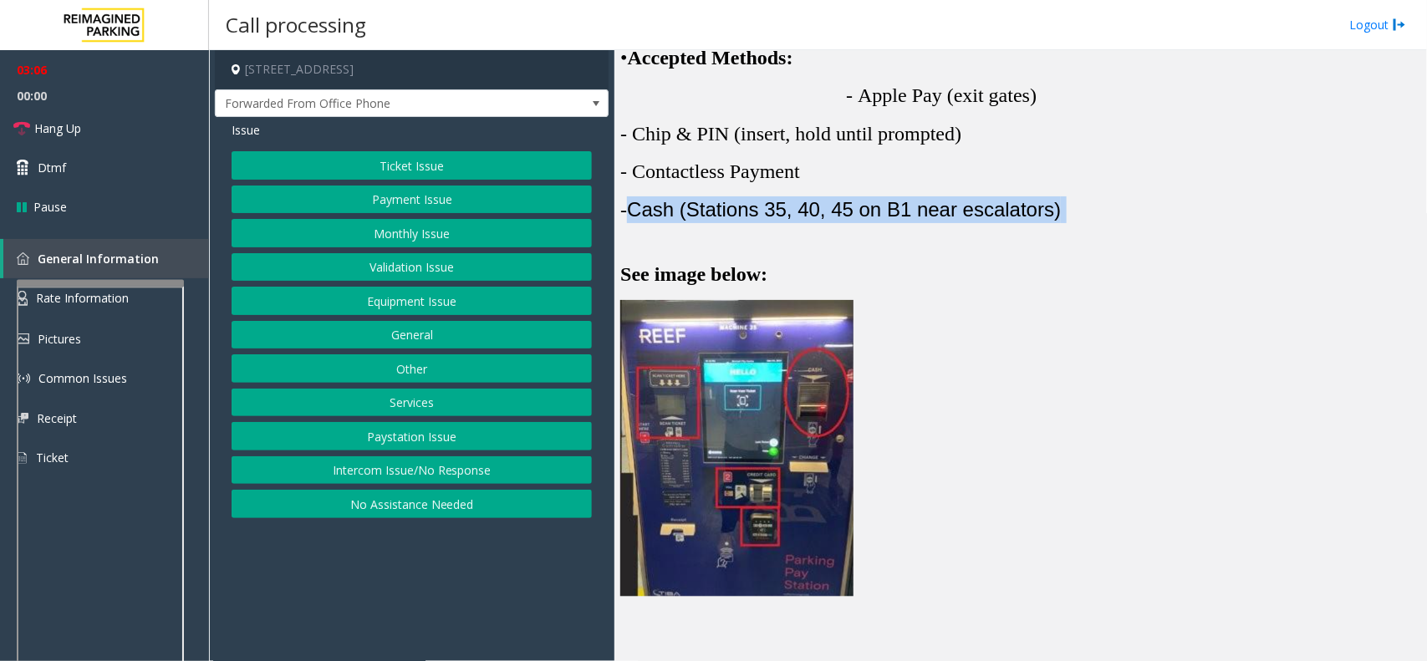
scroll to position [2342, 0]
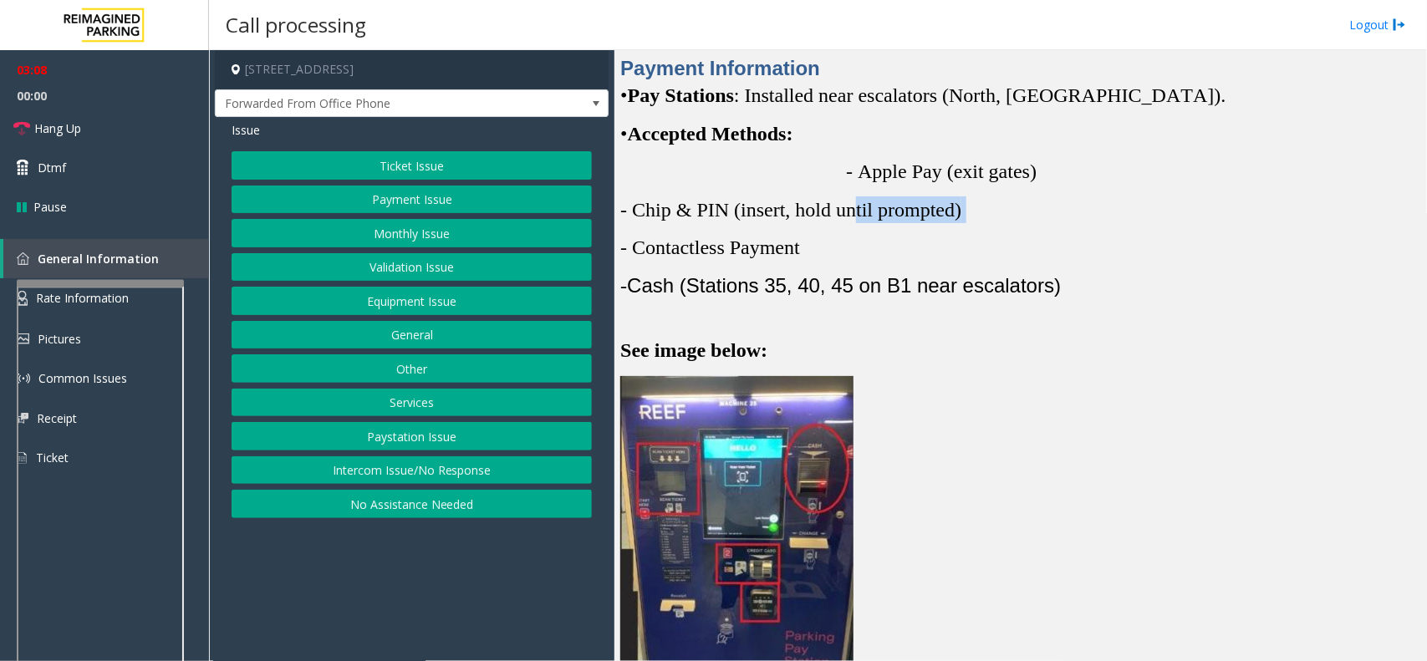
drag, startPoint x: 1260, startPoint y: 181, endPoint x: 741, endPoint y: 191, distance: 519.1
click at [741, 196] on p "- Chip & PIN (insert, hold until prompted)" at bounding box center [1020, 209] width 800 height 27
drag, startPoint x: 821, startPoint y: 149, endPoint x: 1001, endPoint y: 142, distance: 180.7
click at [1001, 160] on span "- Apple Pay (exit gates)" at bounding box center [944, 171] width 196 height 22
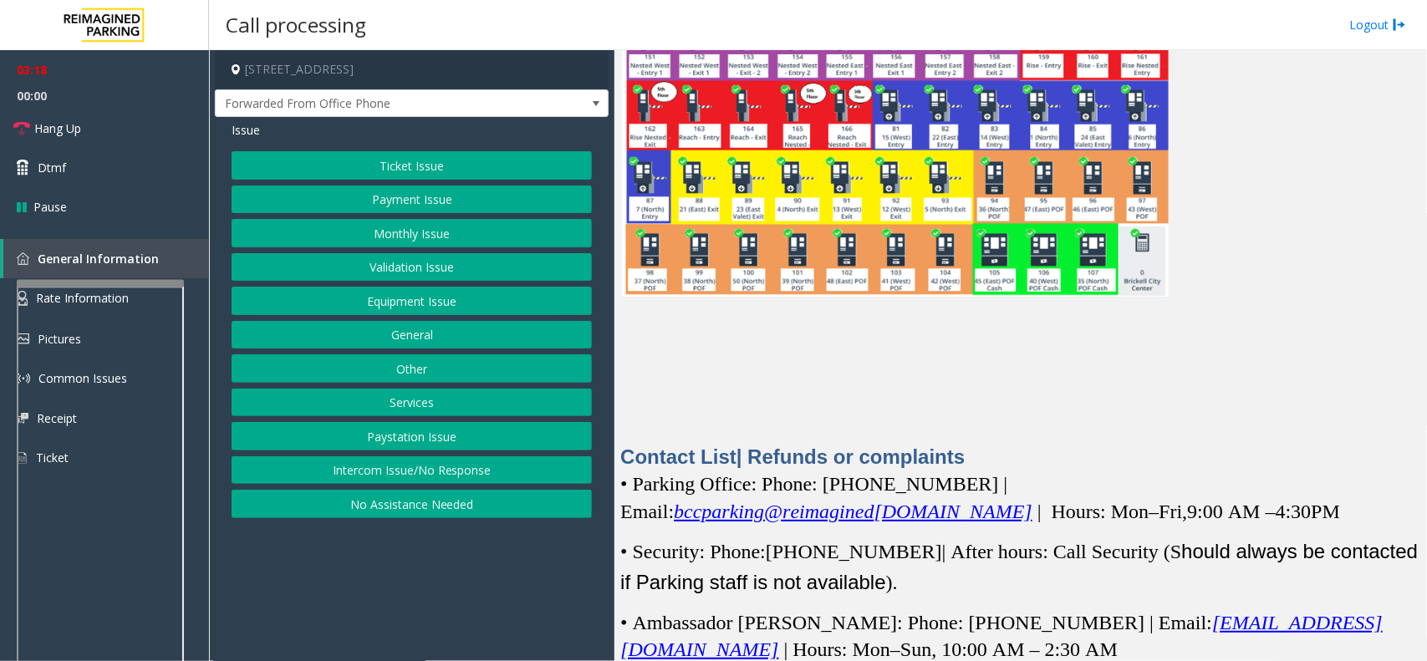
scroll to position [4222, 0]
drag, startPoint x: 1020, startPoint y: 521, endPoint x: 1055, endPoint y: 539, distance: 39.6
click at [1055, 500] on p "• Security: Phone: [PHONE_NUMBER] | After hours: Call Security (S hould always …" at bounding box center [1020, 566] width 800 height 62
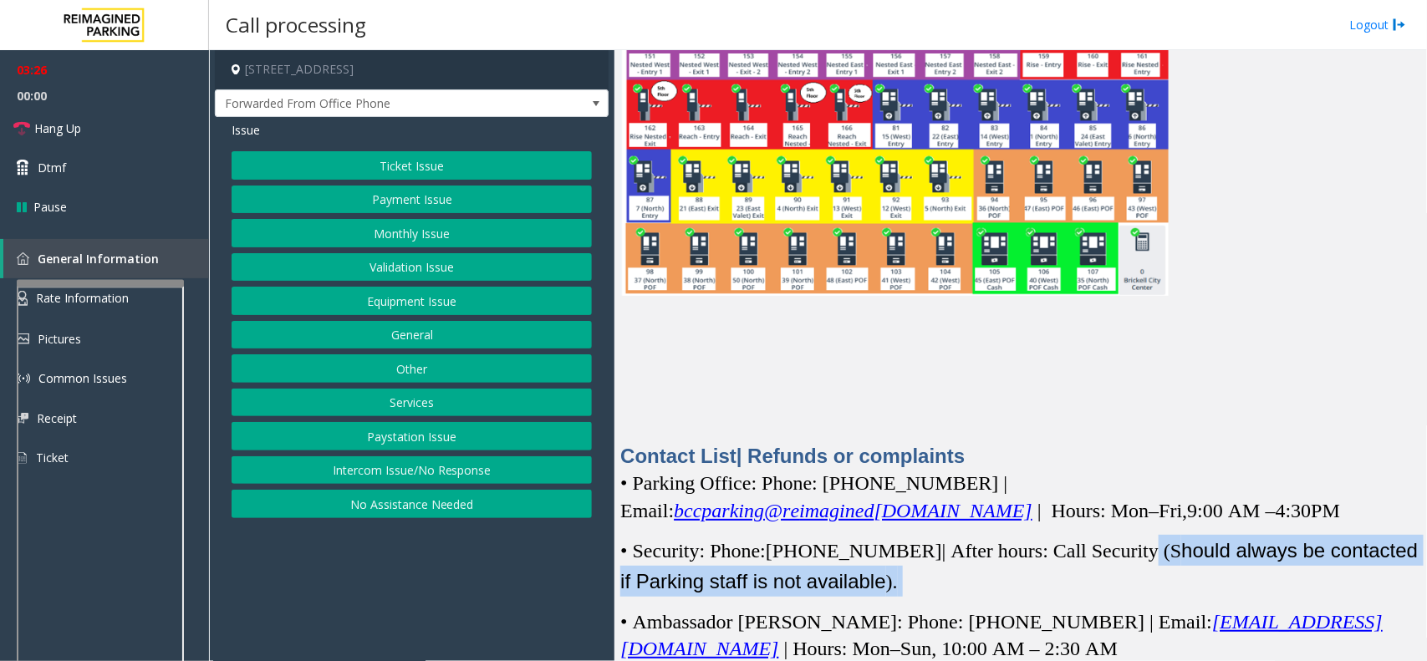
drag, startPoint x: 1114, startPoint y: 521, endPoint x: 1125, endPoint y: 564, distance: 44.8
click at [1125, 500] on p "• Security: Phone: [PHONE_NUMBER] | After hours: Call Security (S hould always …" at bounding box center [1020, 566] width 800 height 62
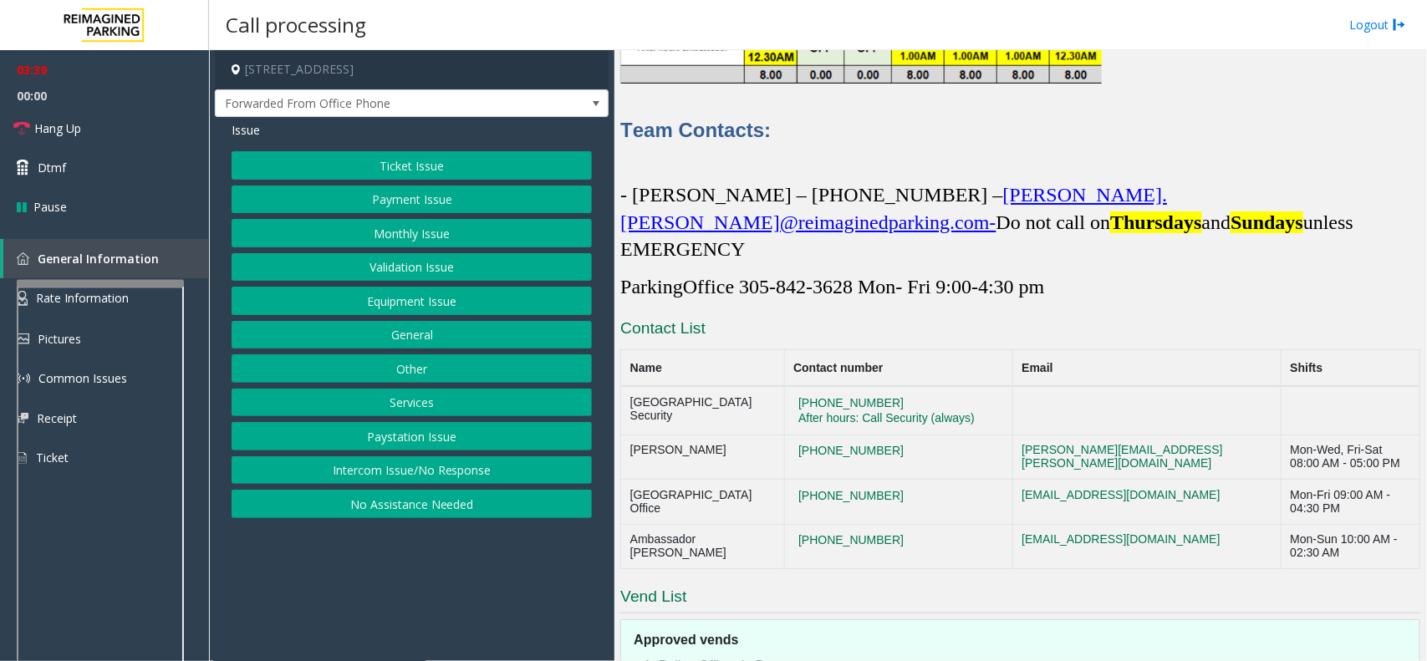
scroll to position [4954, 0]
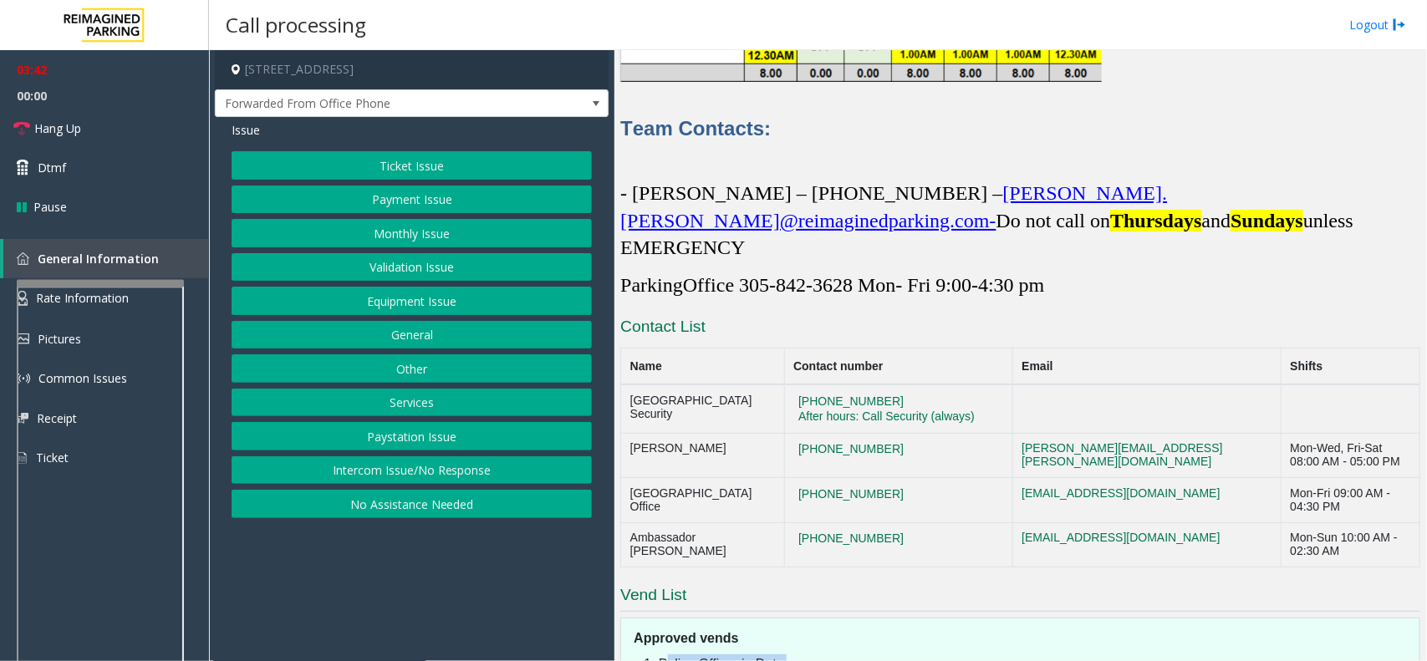
drag, startPoint x: 1338, startPoint y: 623, endPoint x: 663, endPoint y: 598, distance: 675.8
click at [657, 500] on ol "Police Officer in Duty One time Courtesy for Monthly [PERSON_NAME] after provid…" at bounding box center [1028, 674] width 765 height 40
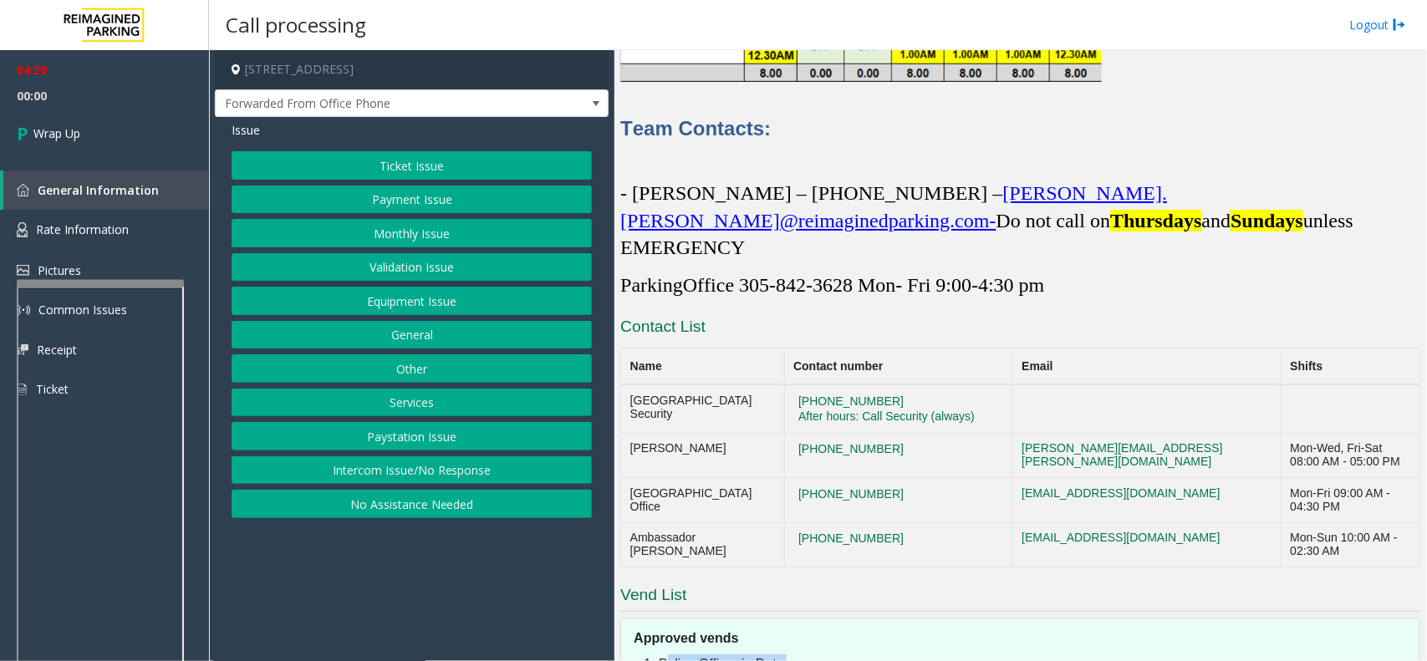
click at [398, 407] on button "Services" at bounding box center [412, 403] width 360 height 28
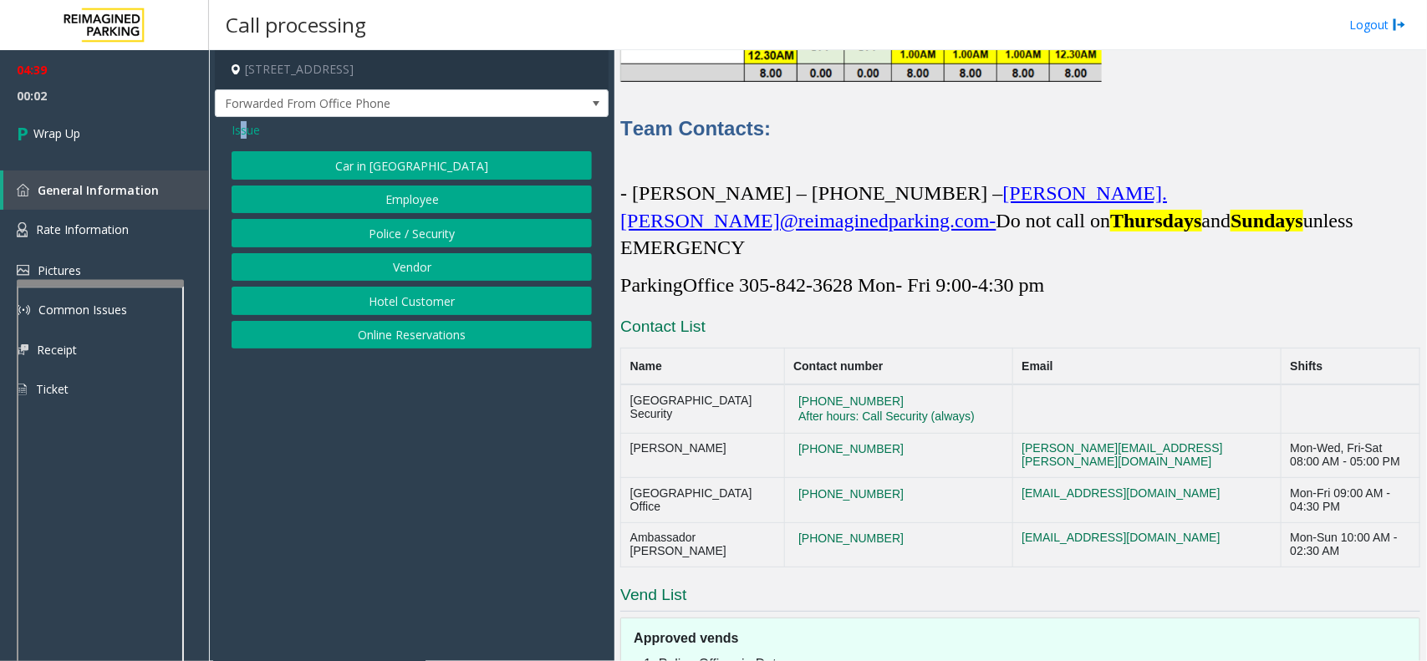
click at [242, 128] on span "Issue" at bounding box center [246, 130] width 28 height 18
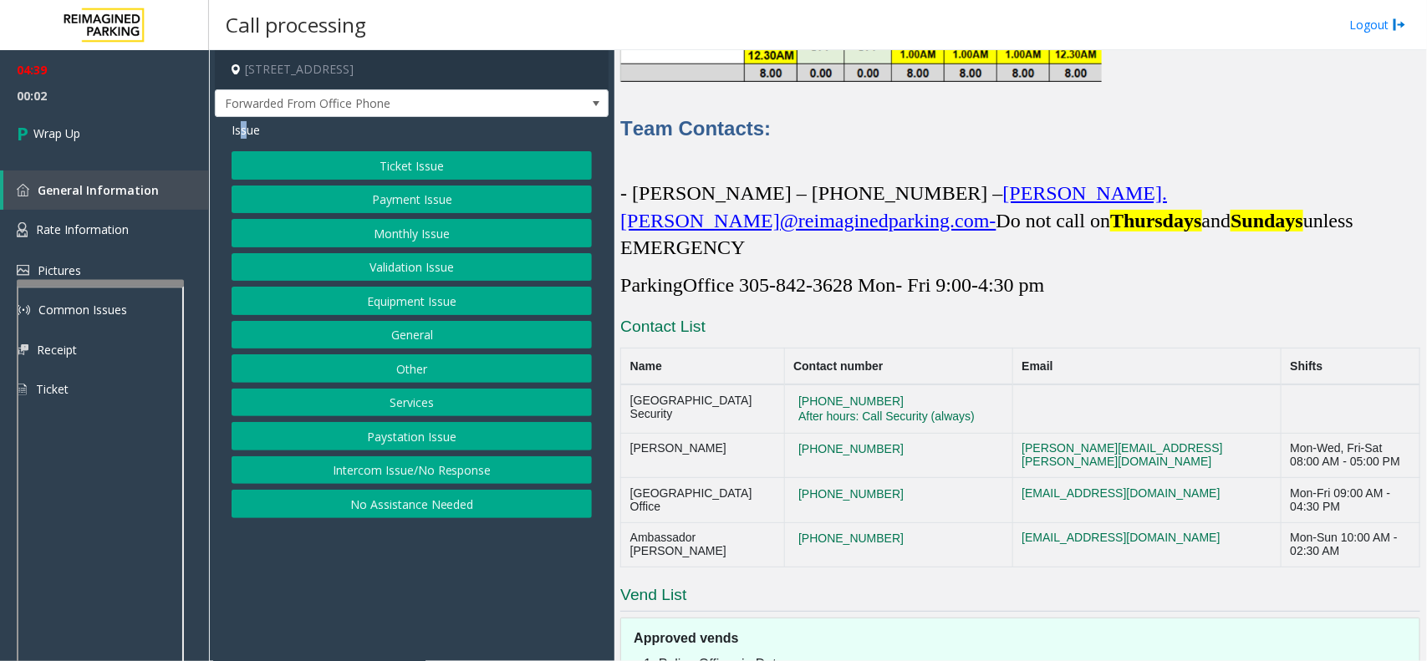
click at [456, 337] on button "General" at bounding box center [412, 335] width 360 height 28
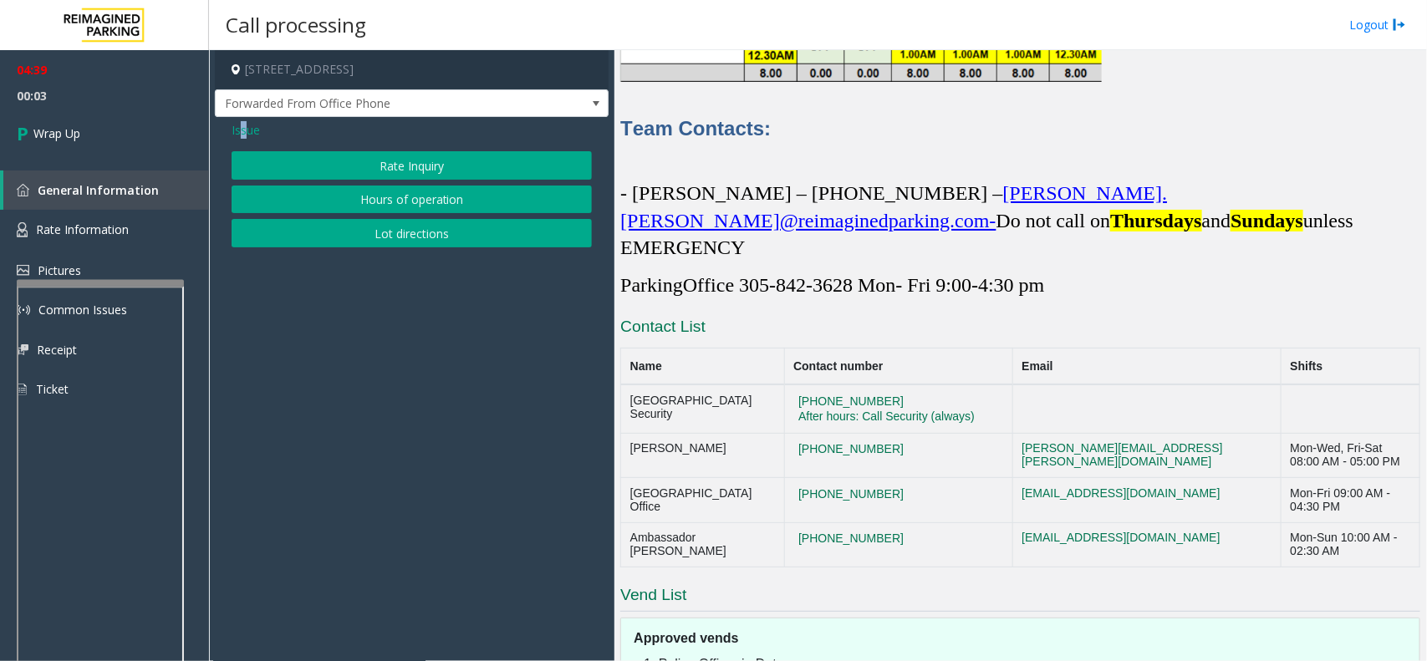
click at [394, 159] on button "Rate Inquiry" at bounding box center [412, 165] width 360 height 28
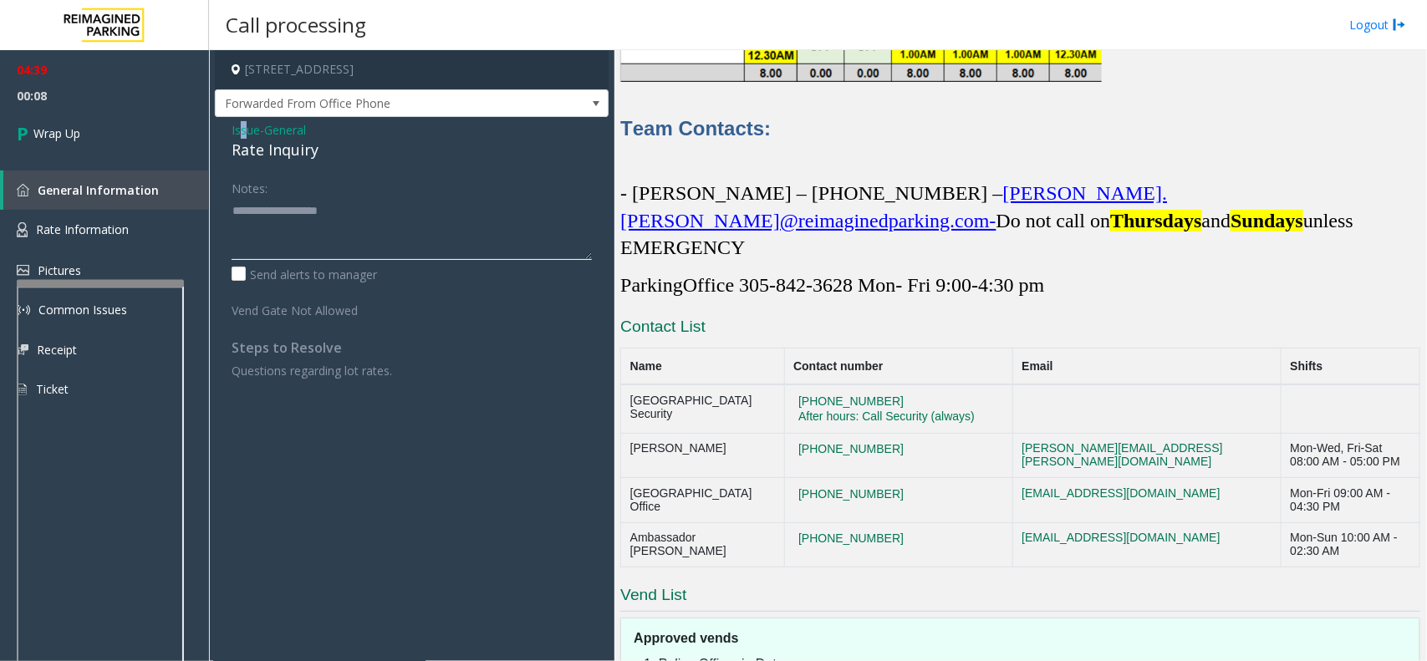
paste textarea "**********"
click at [305, 234] on textarea at bounding box center [412, 228] width 360 height 63
type textarea "**********"
click at [280, 135] on span "General" at bounding box center [285, 130] width 42 height 18
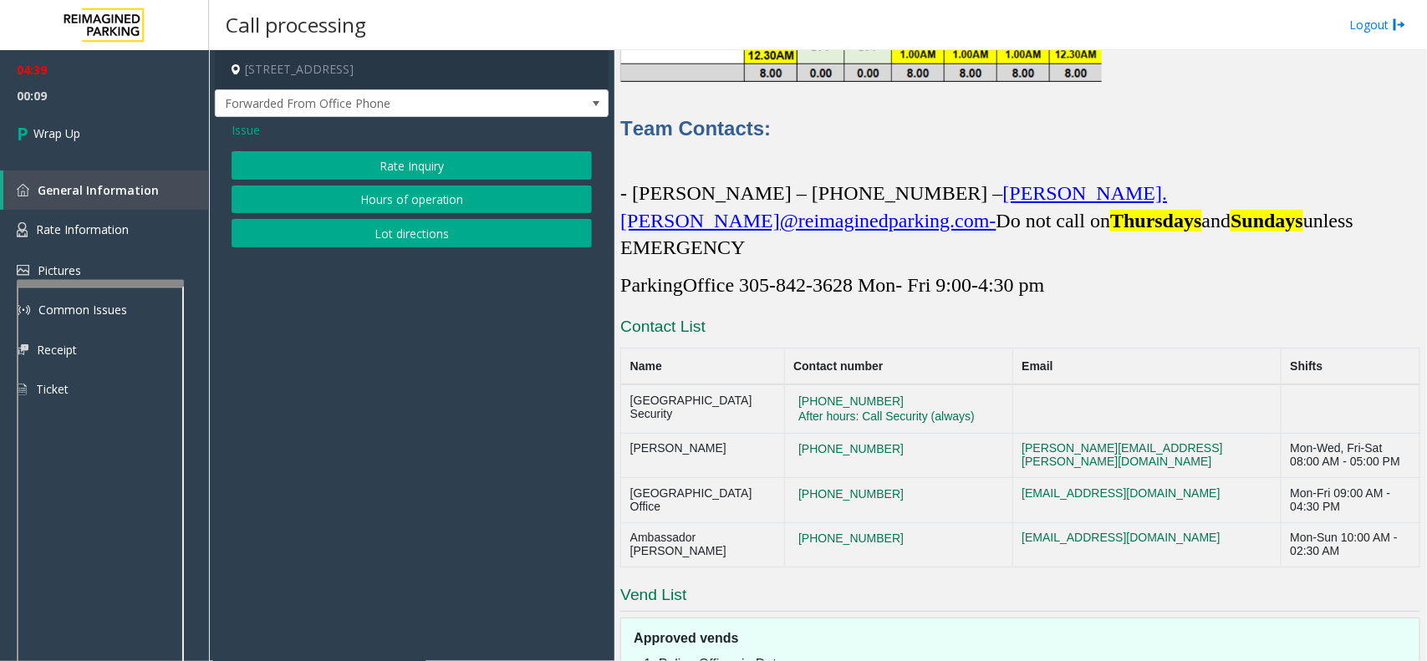
drag, startPoint x: 364, startPoint y: 161, endPoint x: 298, endPoint y: 163, distance: 65.2
click at [364, 161] on button "Rate Inquiry" at bounding box center [412, 165] width 360 height 28
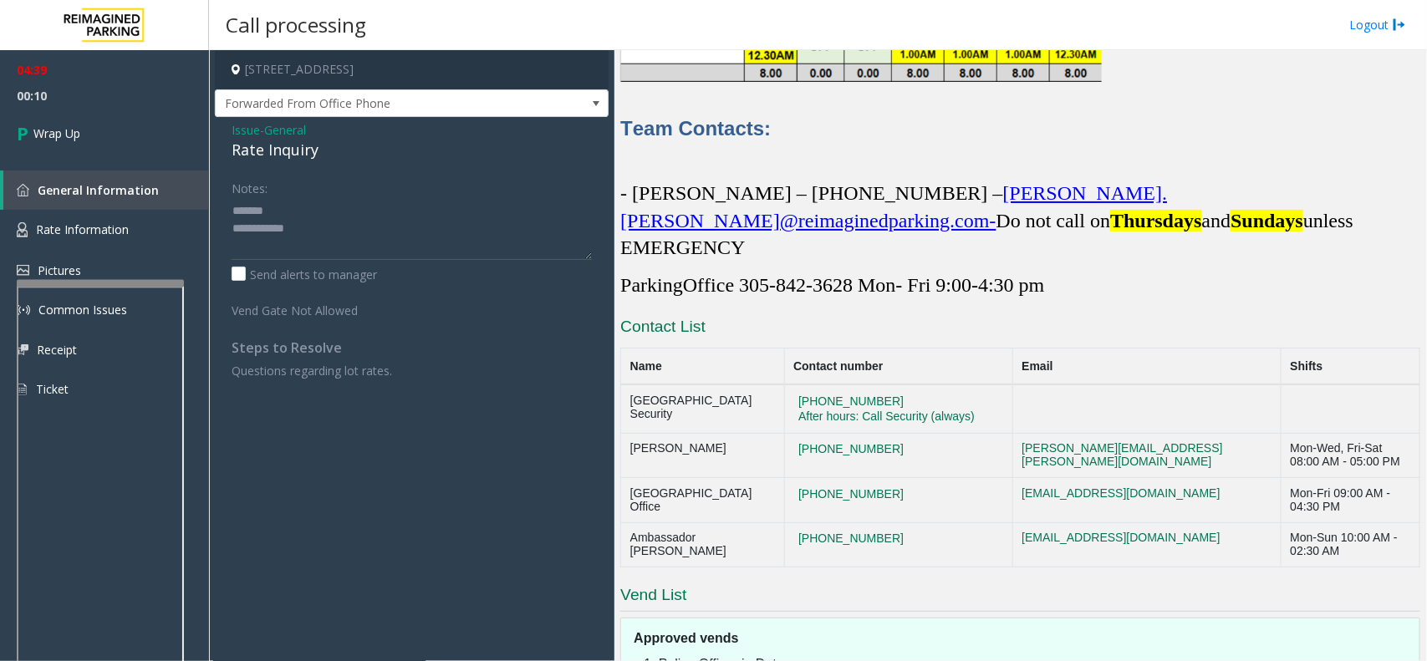
click at [291, 153] on div "Rate Inquiry" at bounding box center [412, 150] width 360 height 23
copy div "Rate Inquiry"
drag, startPoint x: 318, startPoint y: 215, endPoint x: 335, endPoint y: 215, distance: 16.7
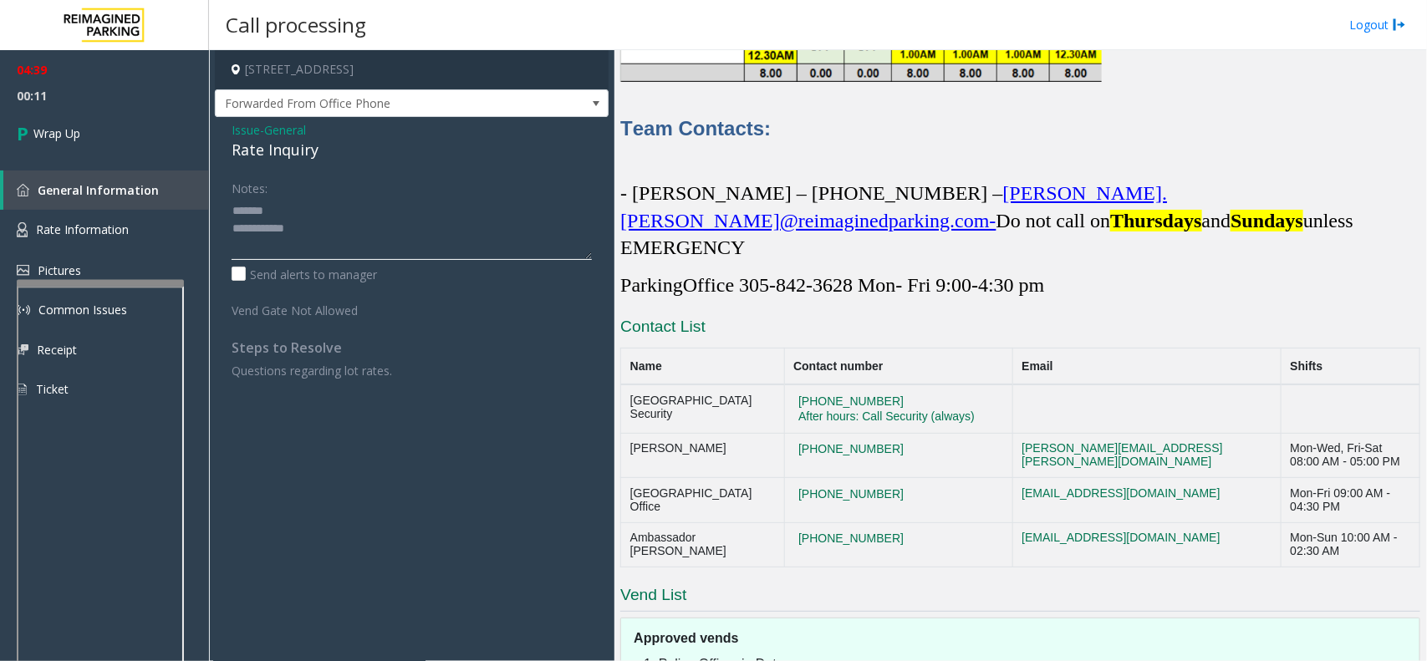
click at [323, 215] on textarea at bounding box center [412, 228] width 360 height 63
paste textarea "**********"
drag, startPoint x: 372, startPoint y: 247, endPoint x: 379, endPoint y: 253, distance: 9.5
click at [376, 252] on textarea at bounding box center [412, 228] width 360 height 63
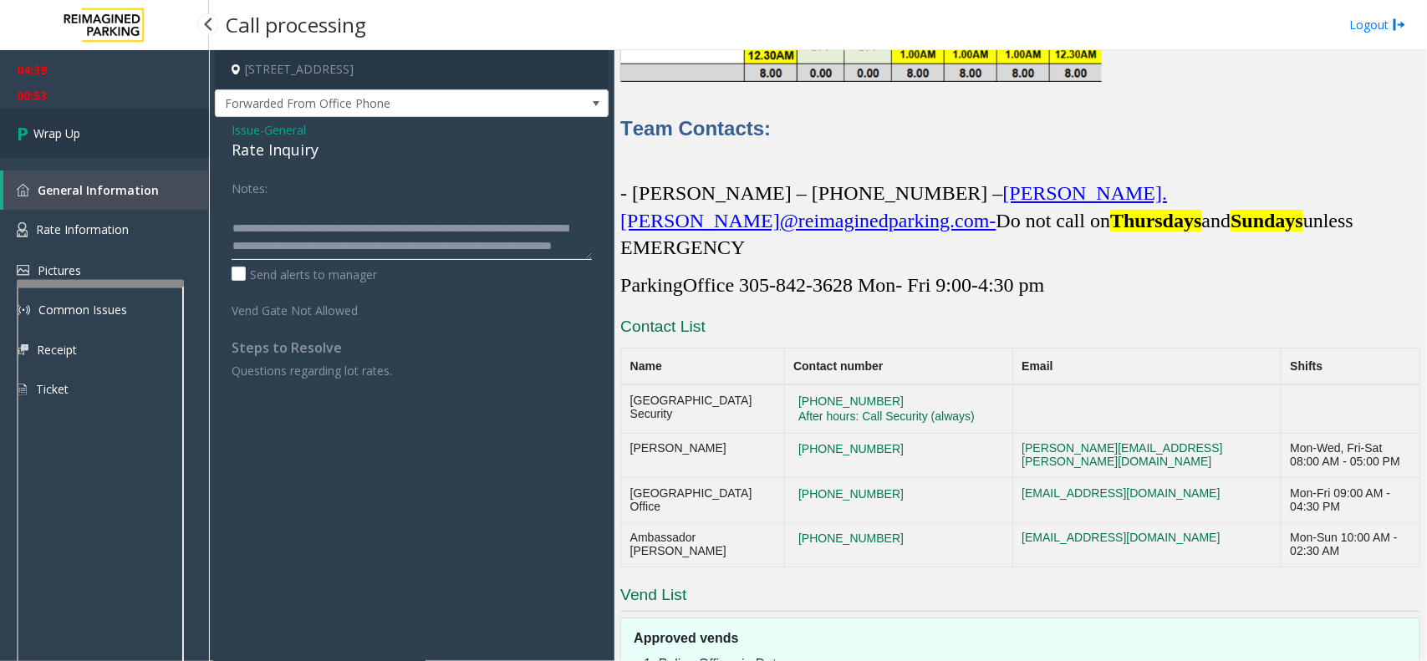
type textarea "**********"
click at [72, 130] on span "Wrap Up" at bounding box center [56, 134] width 47 height 18
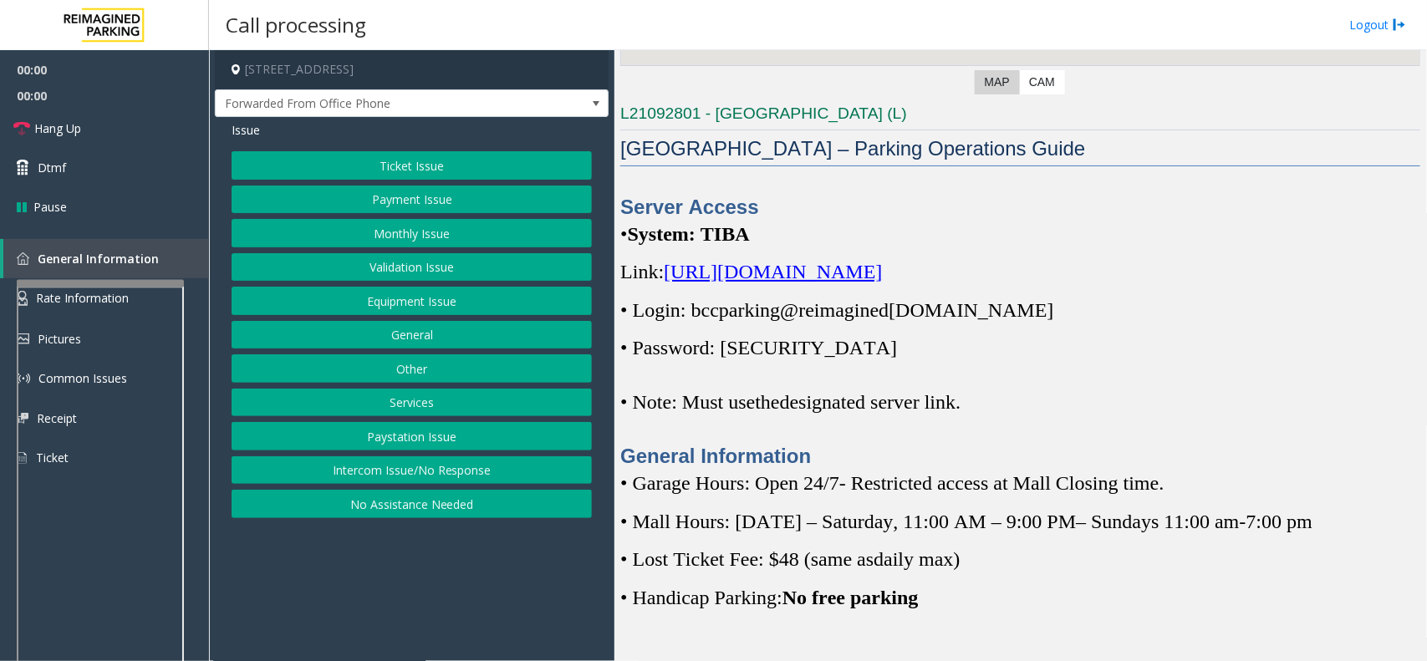
scroll to position [522, 0]
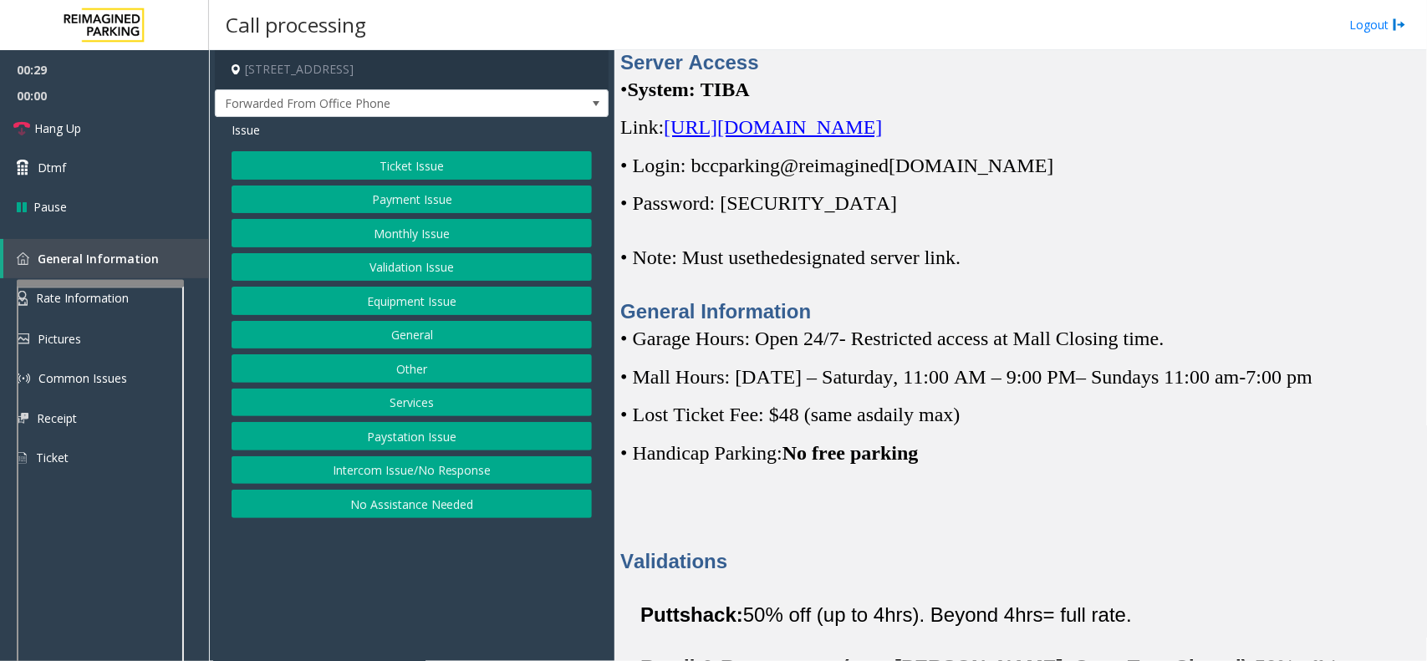
click at [402, 230] on button "Monthly Issue" at bounding box center [412, 233] width 360 height 28
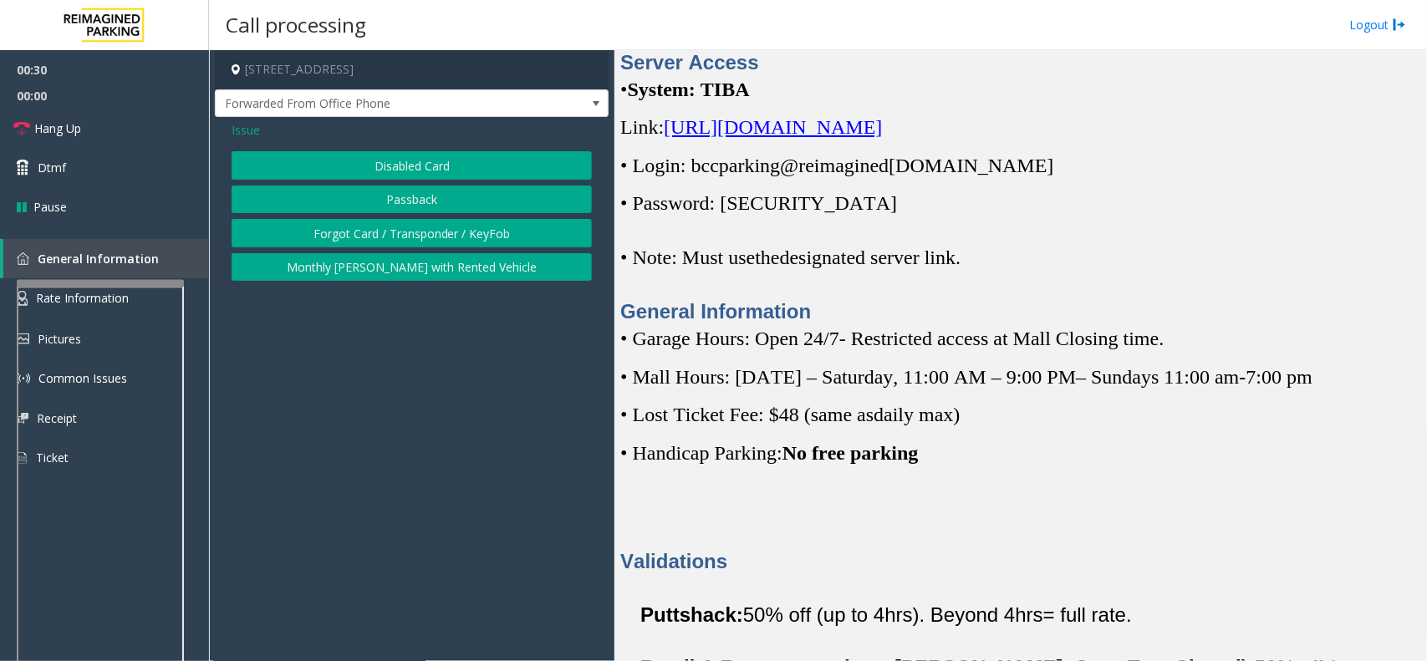
click at [414, 164] on button "Disabled Card" at bounding box center [412, 165] width 360 height 28
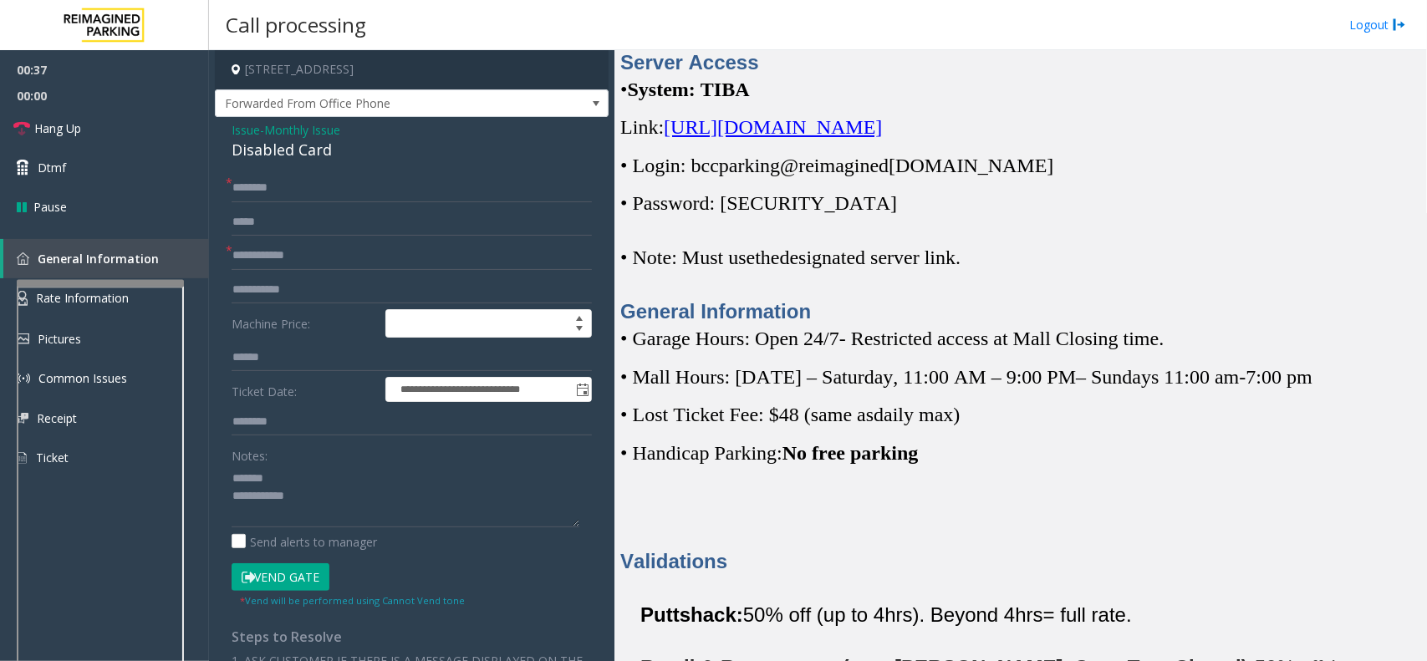
click at [298, 149] on div "Disabled Card" at bounding box center [412, 150] width 360 height 23
type textarea "**********"
click at [157, 130] on link "Hang Up" at bounding box center [104, 128] width 209 height 39
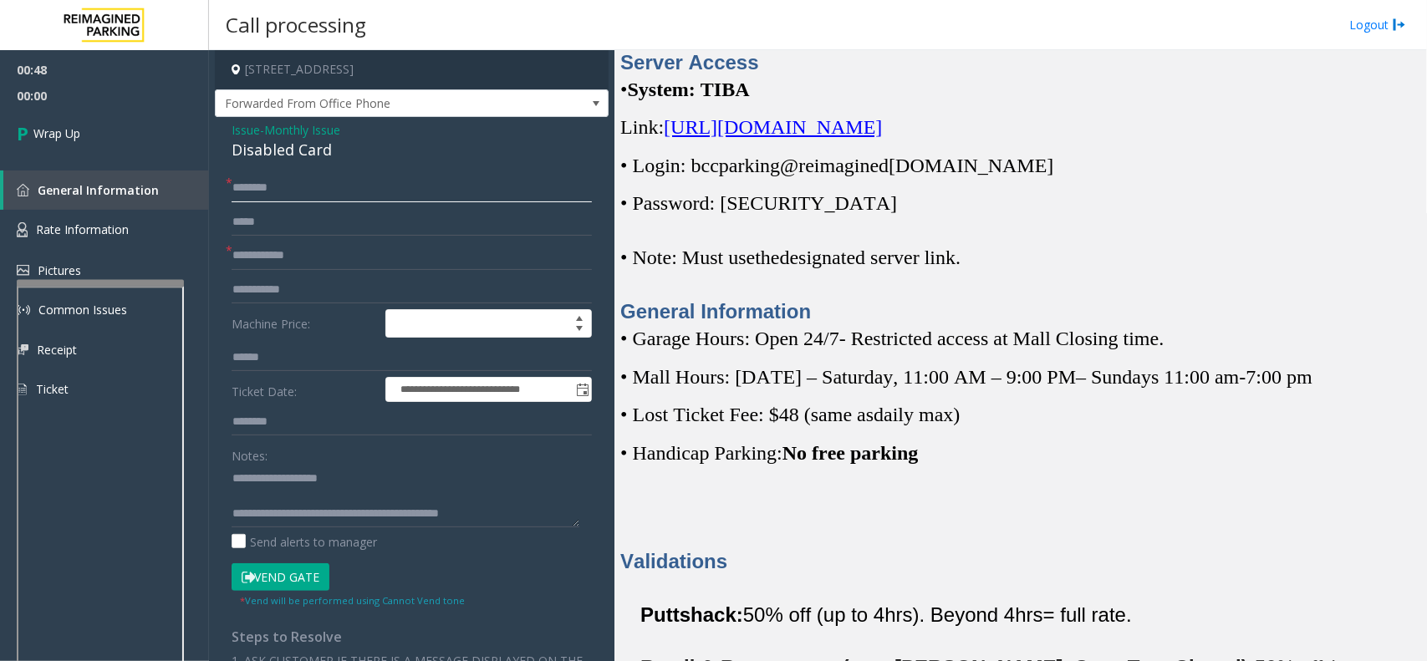
click at [281, 191] on input "text" at bounding box center [412, 188] width 360 height 28
type input "**"
click at [263, 252] on input "text" at bounding box center [412, 256] width 360 height 28
type input "**"
drag, startPoint x: 293, startPoint y: 512, endPoint x: 568, endPoint y: 511, distance: 275.0
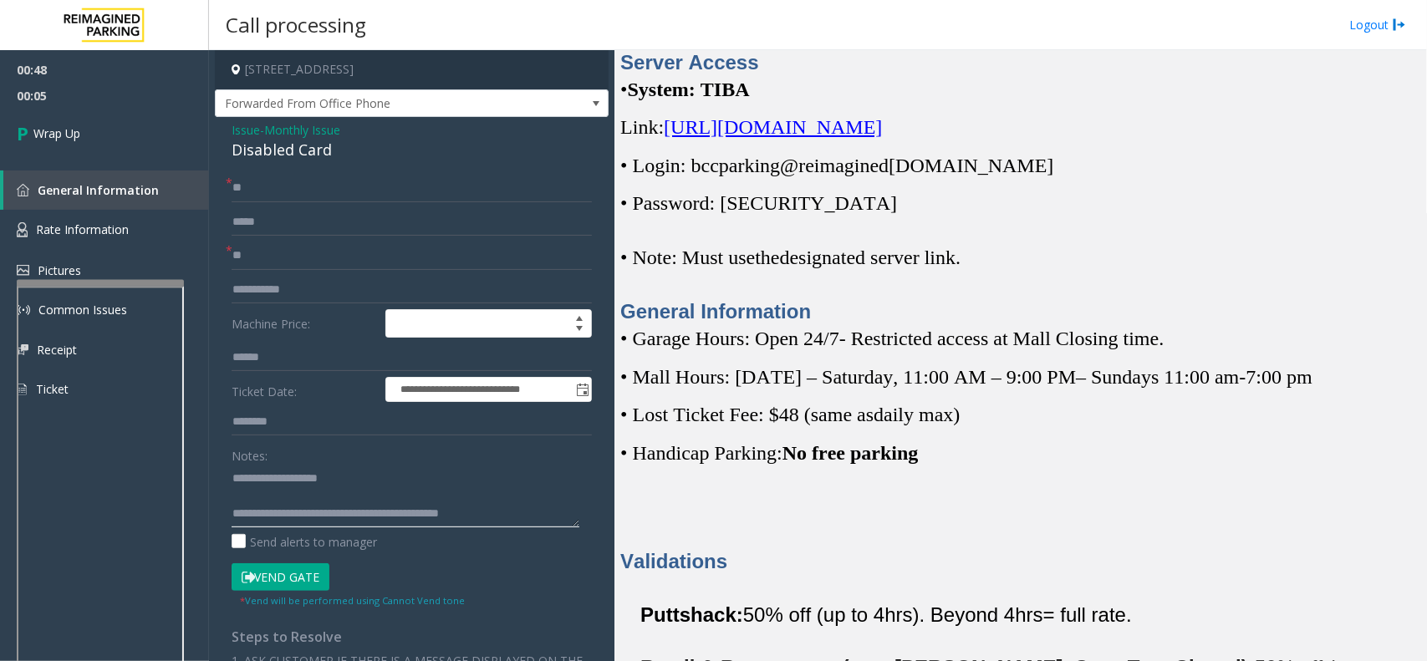
click at [568, 500] on textarea at bounding box center [406, 496] width 348 height 63
click at [378, 500] on textarea at bounding box center [406, 496] width 348 height 63
click at [354, 500] on textarea at bounding box center [406, 496] width 348 height 63
paste textarea "**********"
drag, startPoint x: 298, startPoint y: 512, endPoint x: 561, endPoint y: 511, distance: 262.4
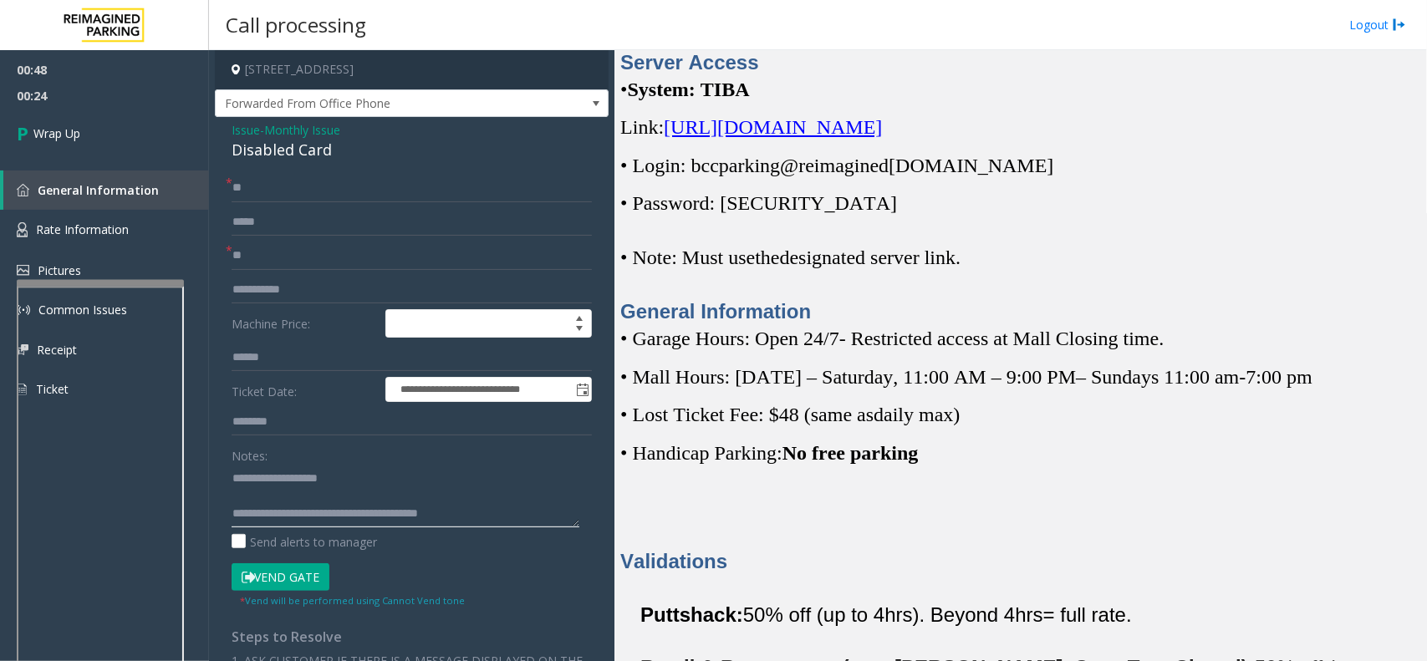
click at [561, 500] on textarea at bounding box center [406, 496] width 348 height 63
paste textarea
type textarea "**********"
click at [96, 125] on link "Wrap Up" at bounding box center [104, 133] width 209 height 49
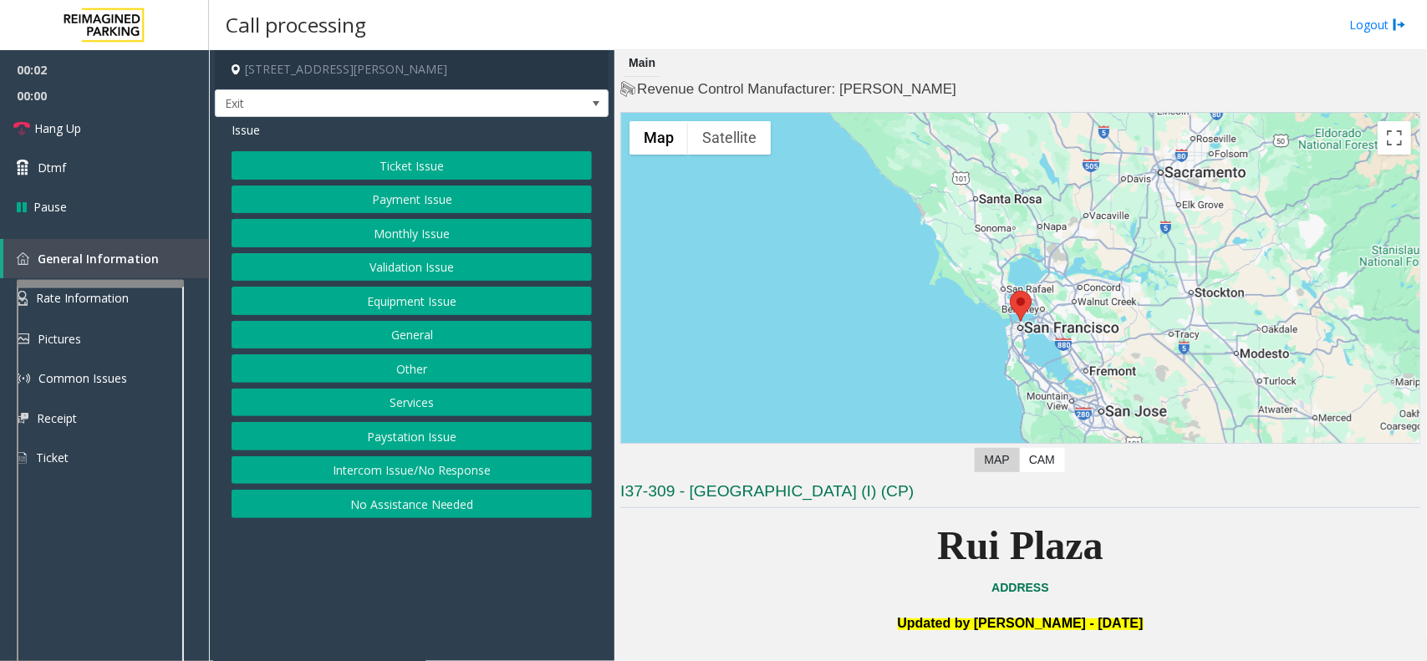
click at [420, 402] on button "Services" at bounding box center [412, 403] width 360 height 28
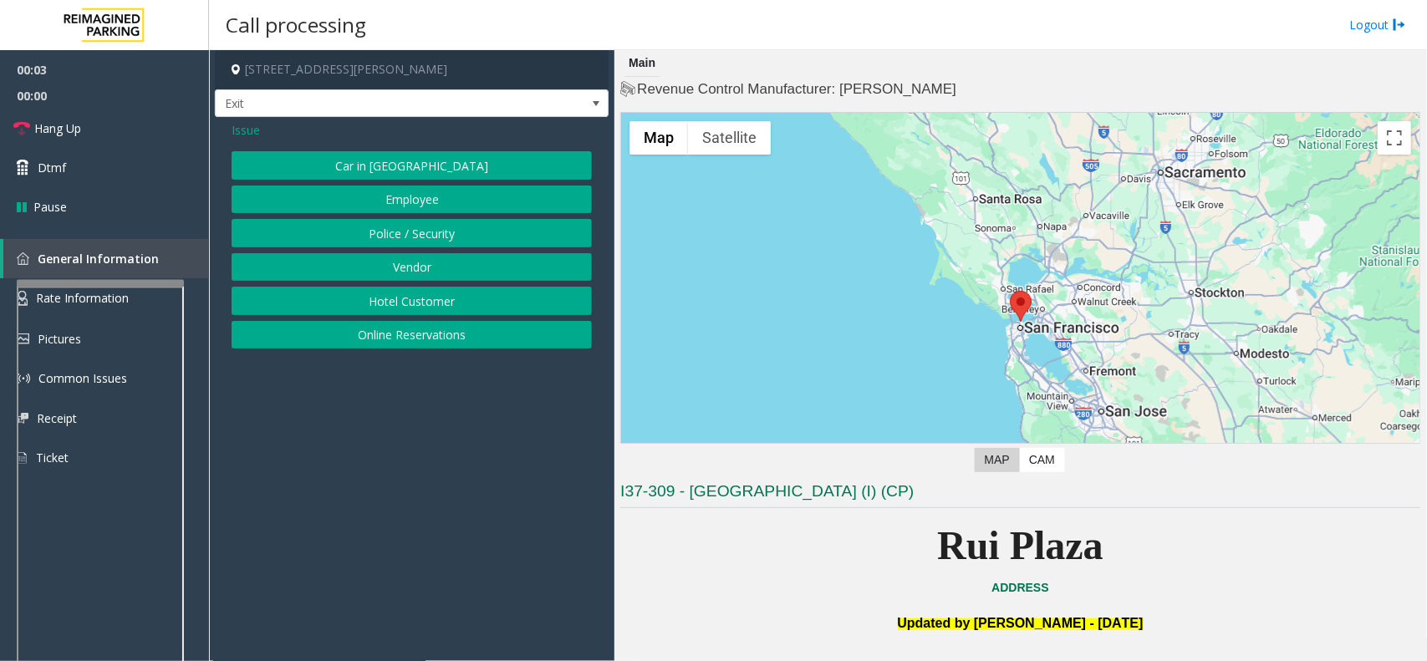
click at [405, 308] on button "Hotel Customer" at bounding box center [412, 301] width 360 height 28
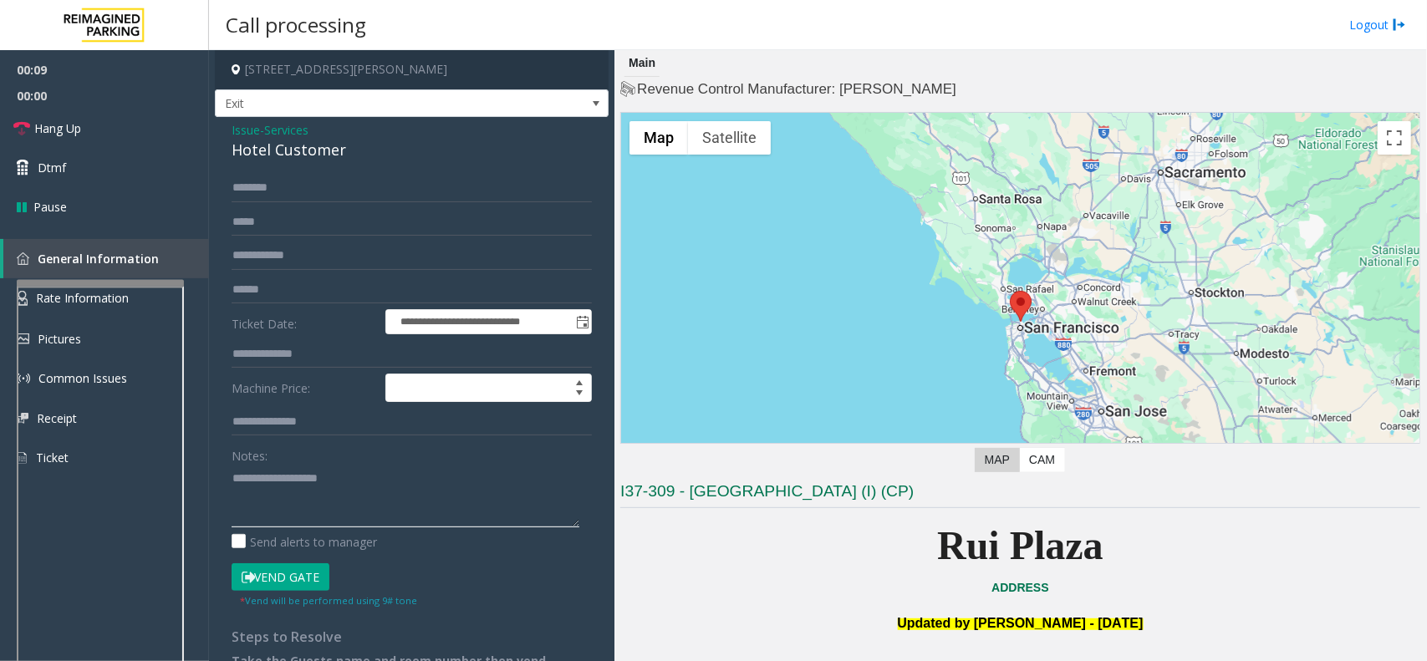
paste textarea "**********"
click at [360, 497] on textarea at bounding box center [406, 496] width 348 height 63
click at [289, 149] on div "Hotel Customer" at bounding box center [412, 150] width 360 height 23
click at [289, 150] on div "Hotel Customer" at bounding box center [412, 150] width 360 height 23
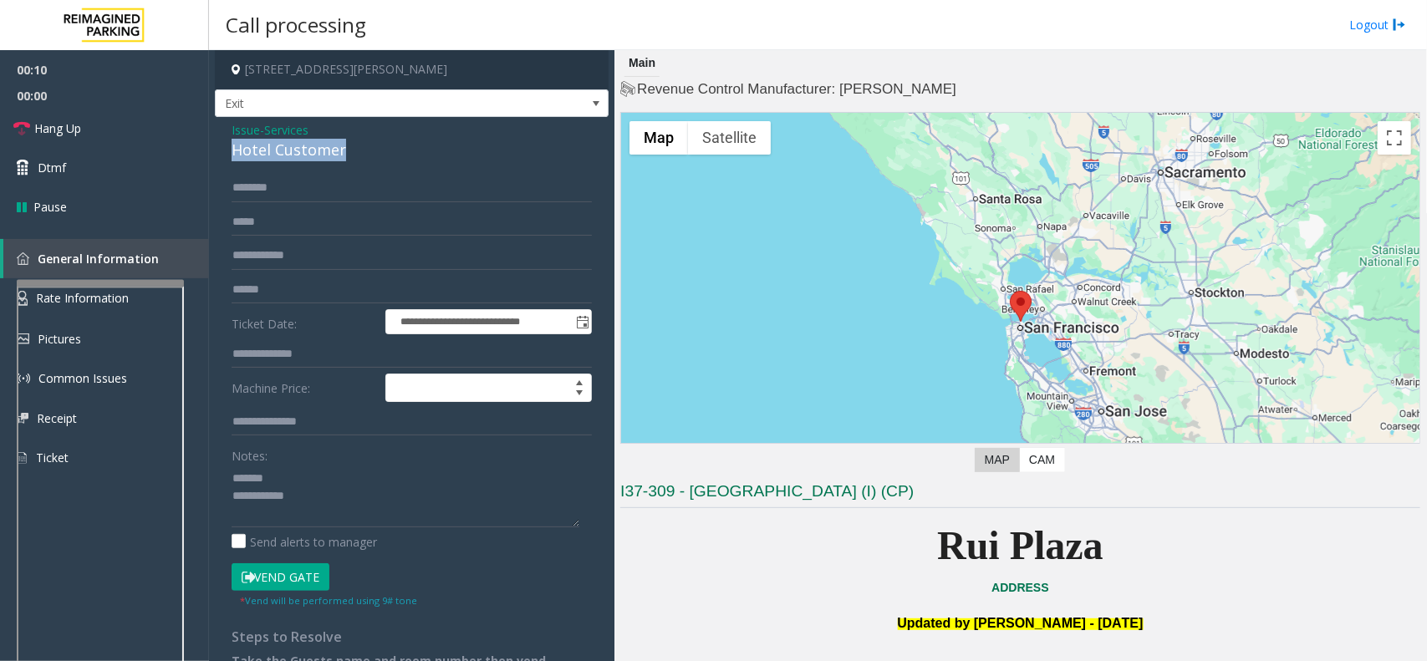
copy div "Hotel Customer"
paste textarea "**********"
click at [344, 478] on textarea at bounding box center [406, 496] width 348 height 63
type textarea "**********"
click at [318, 282] on input "text" at bounding box center [412, 290] width 360 height 28
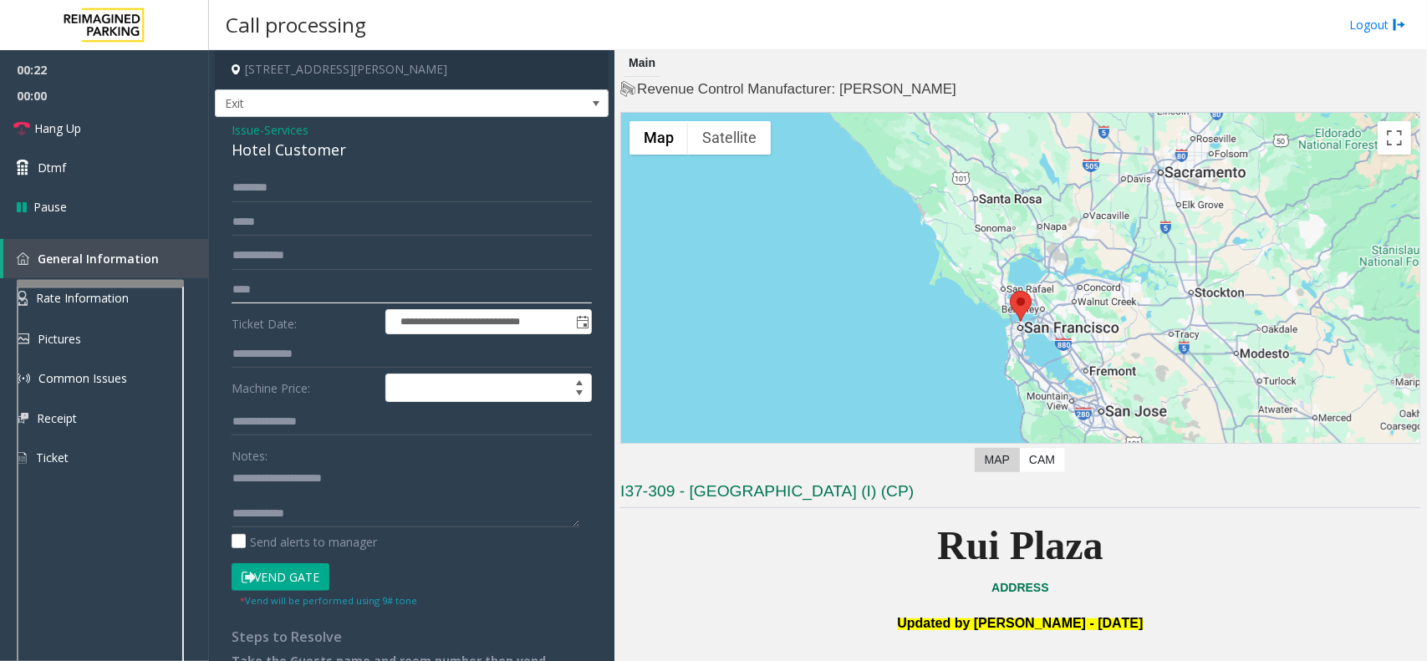
type input "****"
click at [348, 172] on div "**********" at bounding box center [412, 418] width 394 height 603
click at [349, 201] on input "text" at bounding box center [412, 188] width 360 height 28
click at [244, 190] on input "******" at bounding box center [412, 188] width 360 height 28
type input "*****"
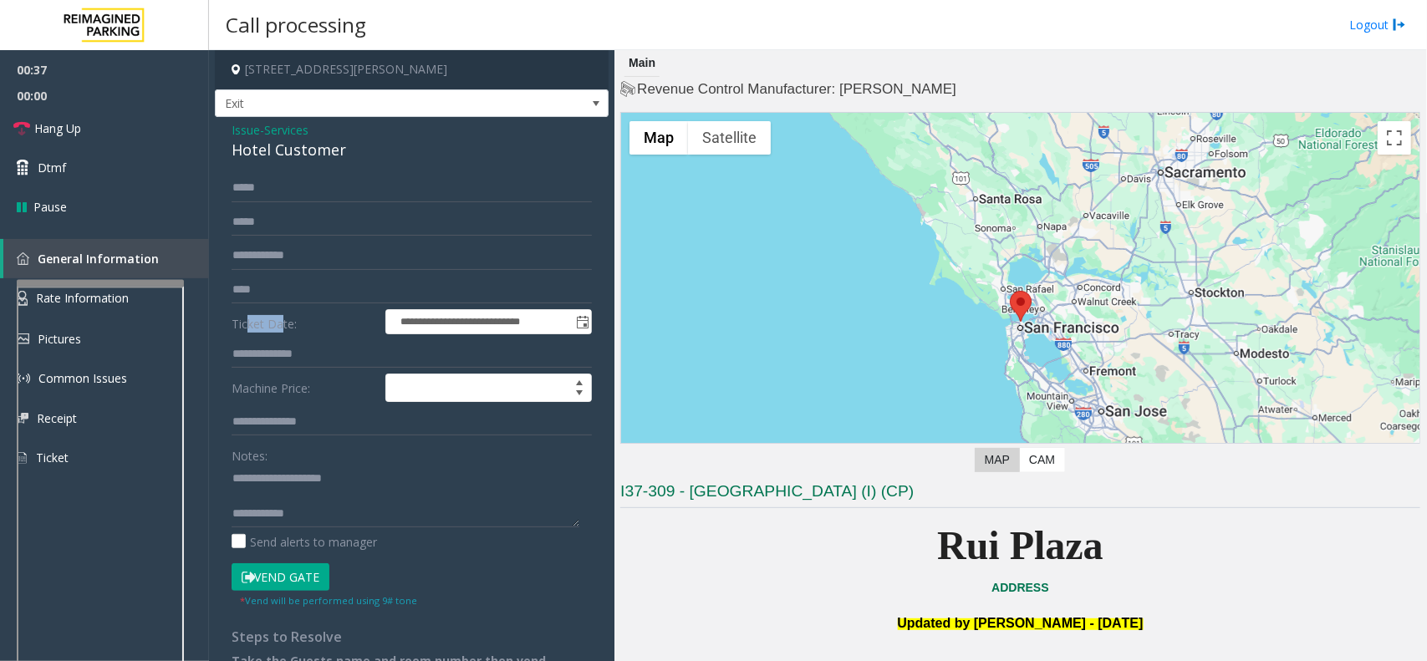
drag, startPoint x: 276, startPoint y: 308, endPoint x: 244, endPoint y: 306, distance: 31.8
click at [244, 306] on form "**********" at bounding box center [412, 391] width 360 height 435
drag, startPoint x: 267, startPoint y: 293, endPoint x: 222, endPoint y: 297, distance: 45.3
click at [209, 293] on div "**********" at bounding box center [818, 355] width 1218 height 611
click at [334, 353] on input "text" at bounding box center [412, 354] width 360 height 28
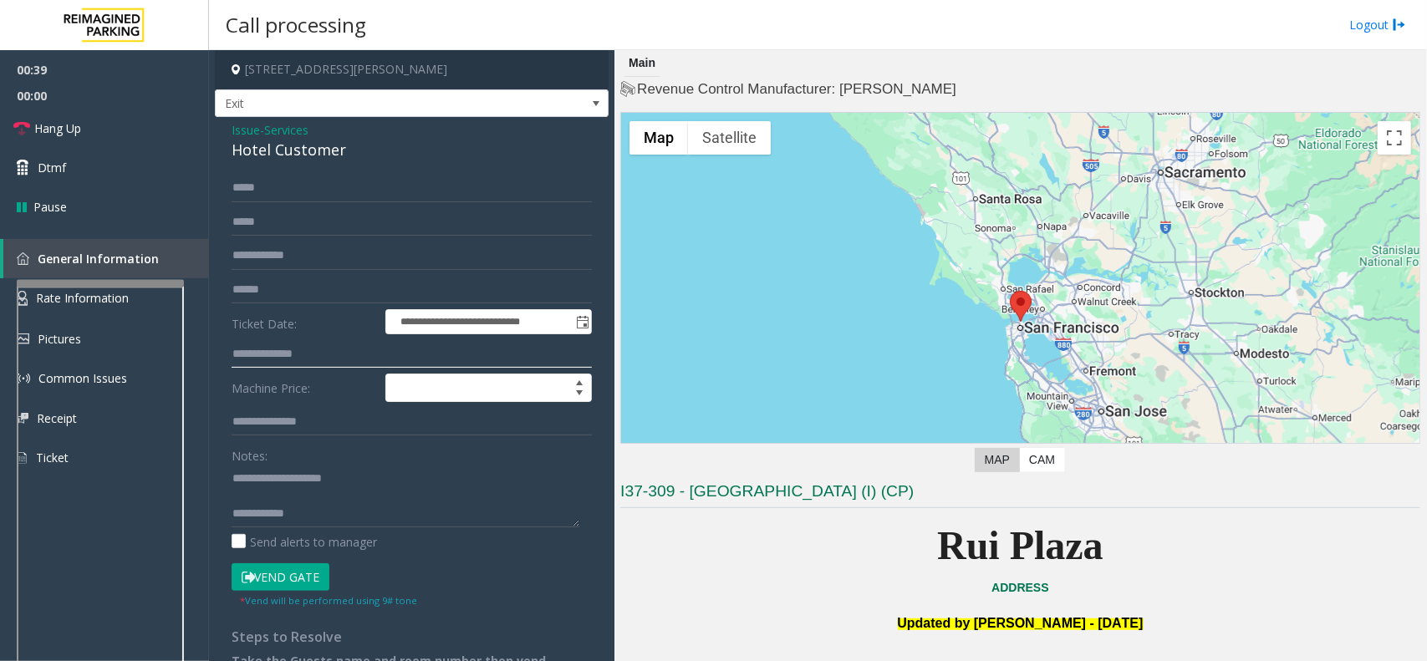
paste input "****"
type input "****"
click at [302, 184] on input "*****" at bounding box center [412, 188] width 360 height 28
type input "******"
drag, startPoint x: 284, startPoint y: 578, endPoint x: 315, endPoint y: 583, distance: 31.3
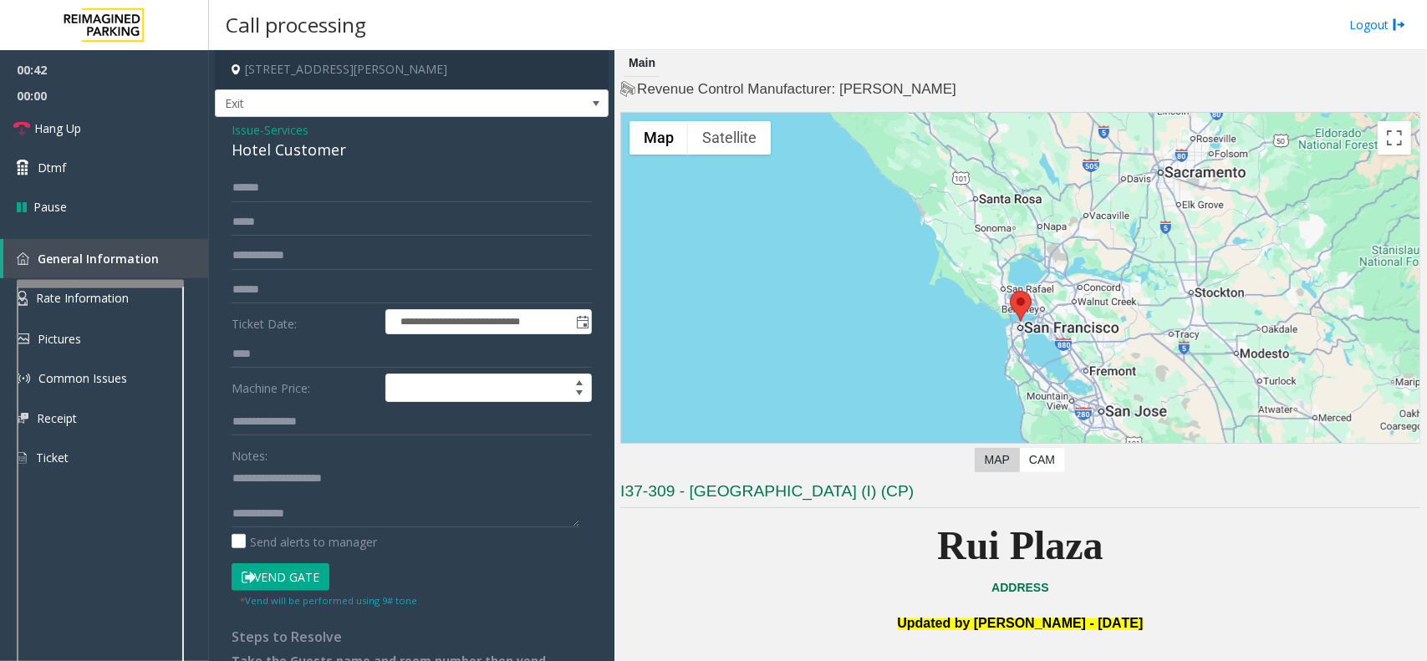
click at [284, 500] on button "Vend Gate" at bounding box center [281, 577] width 98 height 28
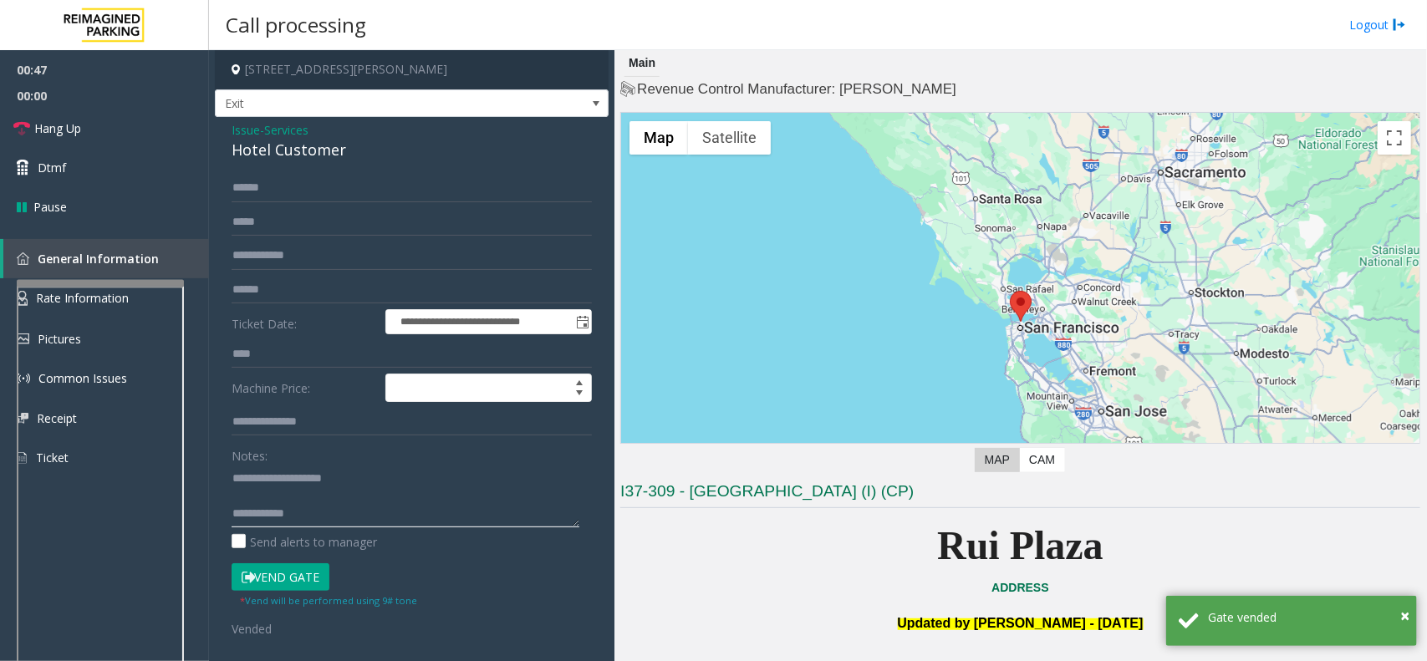
click at [359, 500] on textarea at bounding box center [406, 496] width 348 height 63
paste textarea "**********"
click at [344, 497] on textarea at bounding box center [406, 496] width 348 height 63
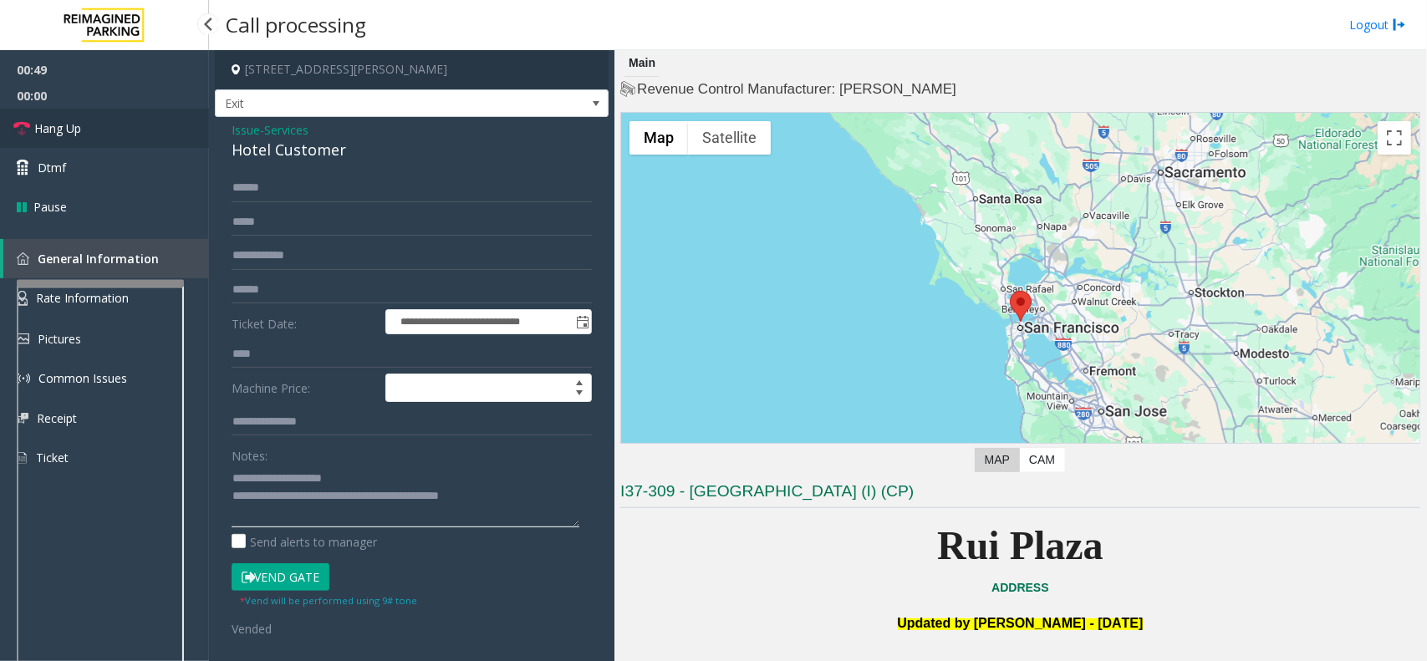
type textarea "**********"
click at [48, 146] on link "Hang Up" at bounding box center [104, 128] width 209 height 39
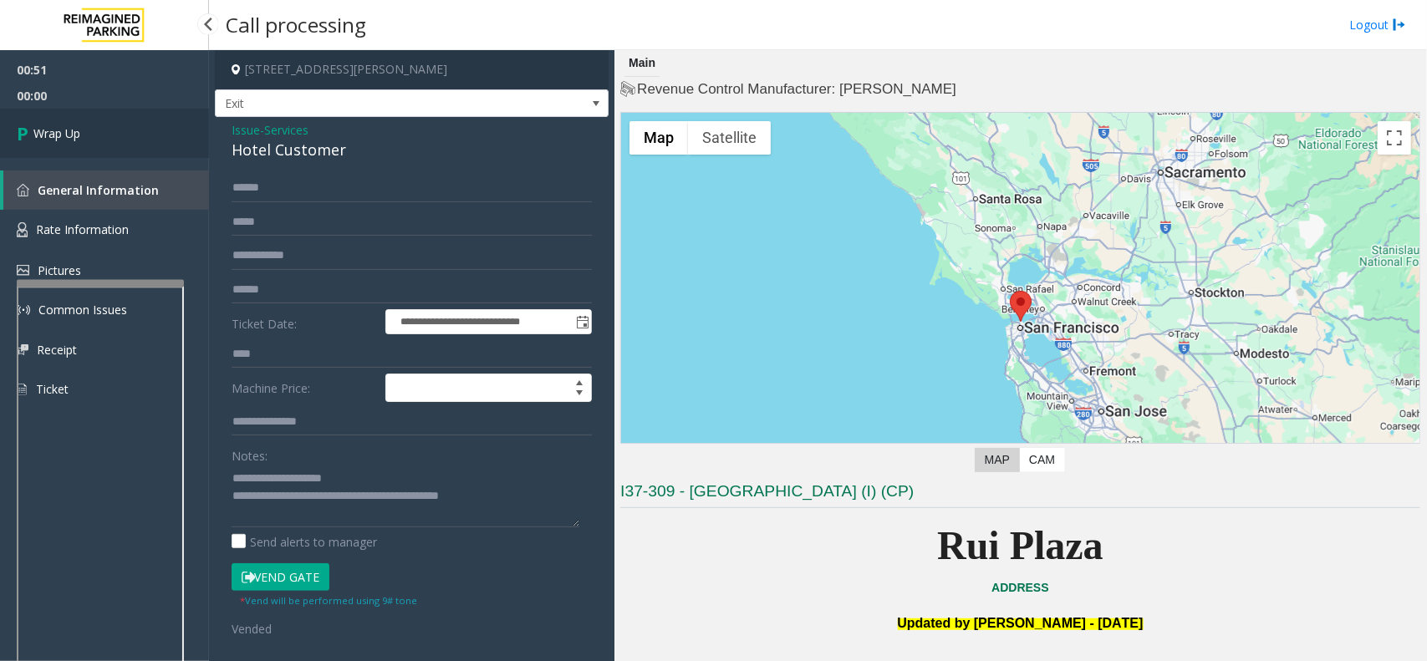
click at [109, 122] on link "Wrap Up" at bounding box center [104, 133] width 209 height 49
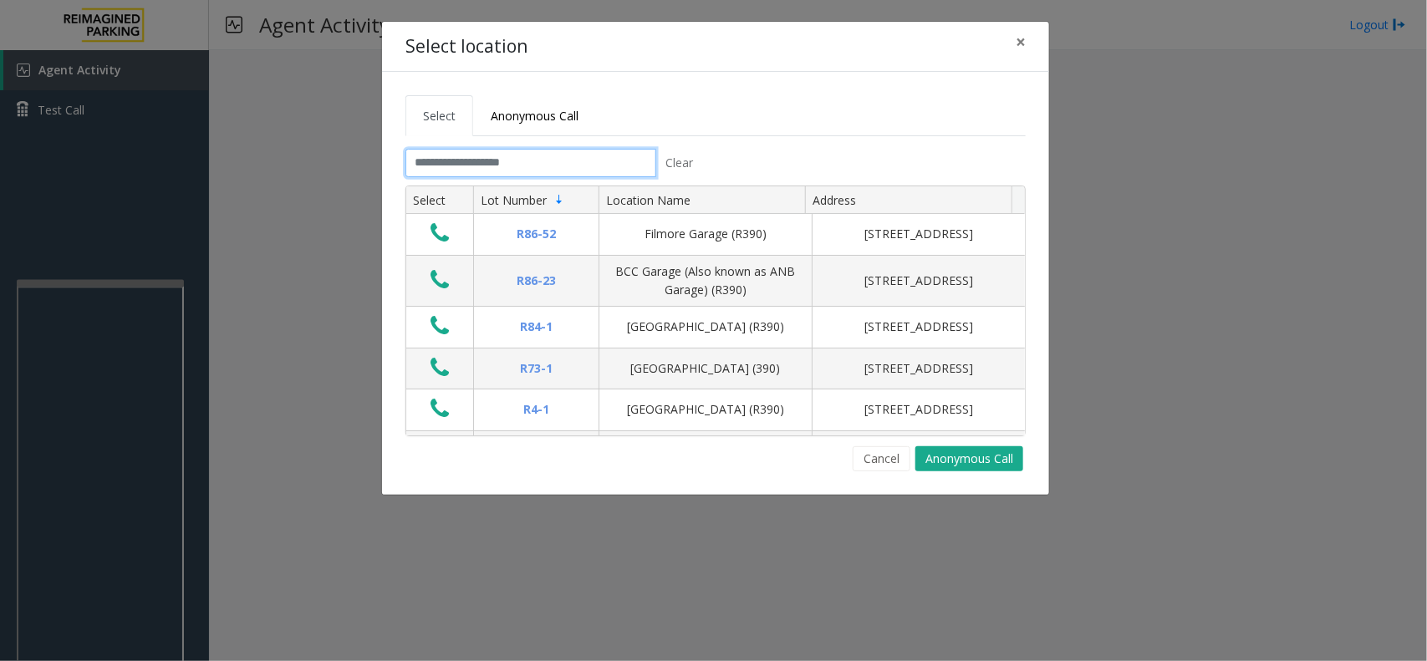
click at [461, 160] on input "text" at bounding box center [530, 163] width 251 height 28
click at [1022, 43] on span "×" at bounding box center [1020, 41] width 10 height 23
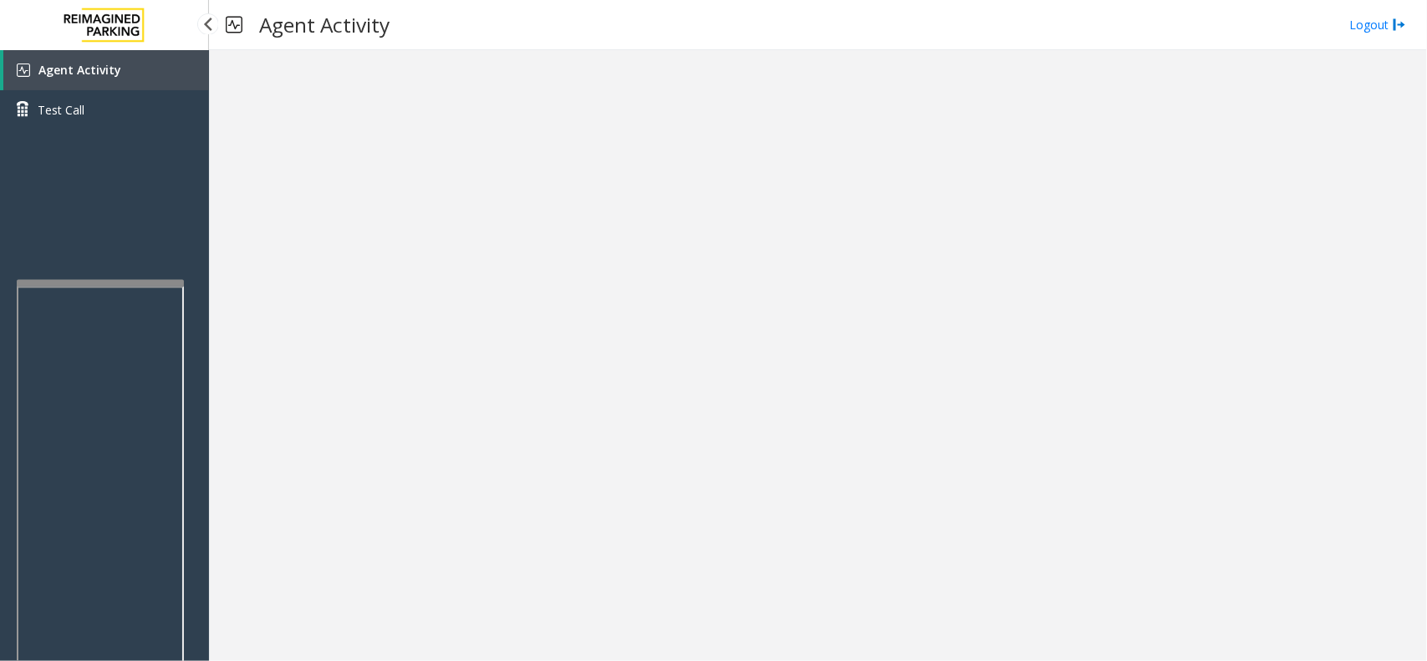
click at [59, 64] on span "Agent Activity" at bounding box center [79, 70] width 83 height 16
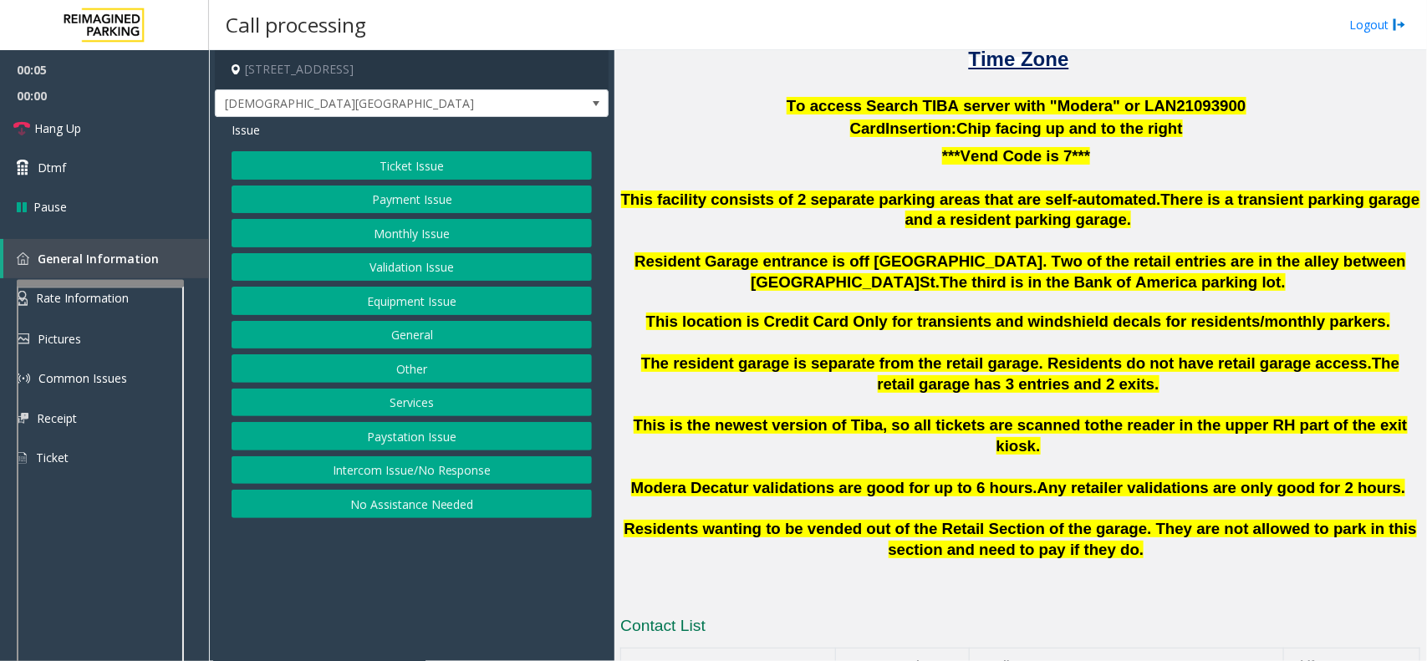
scroll to position [627, 0]
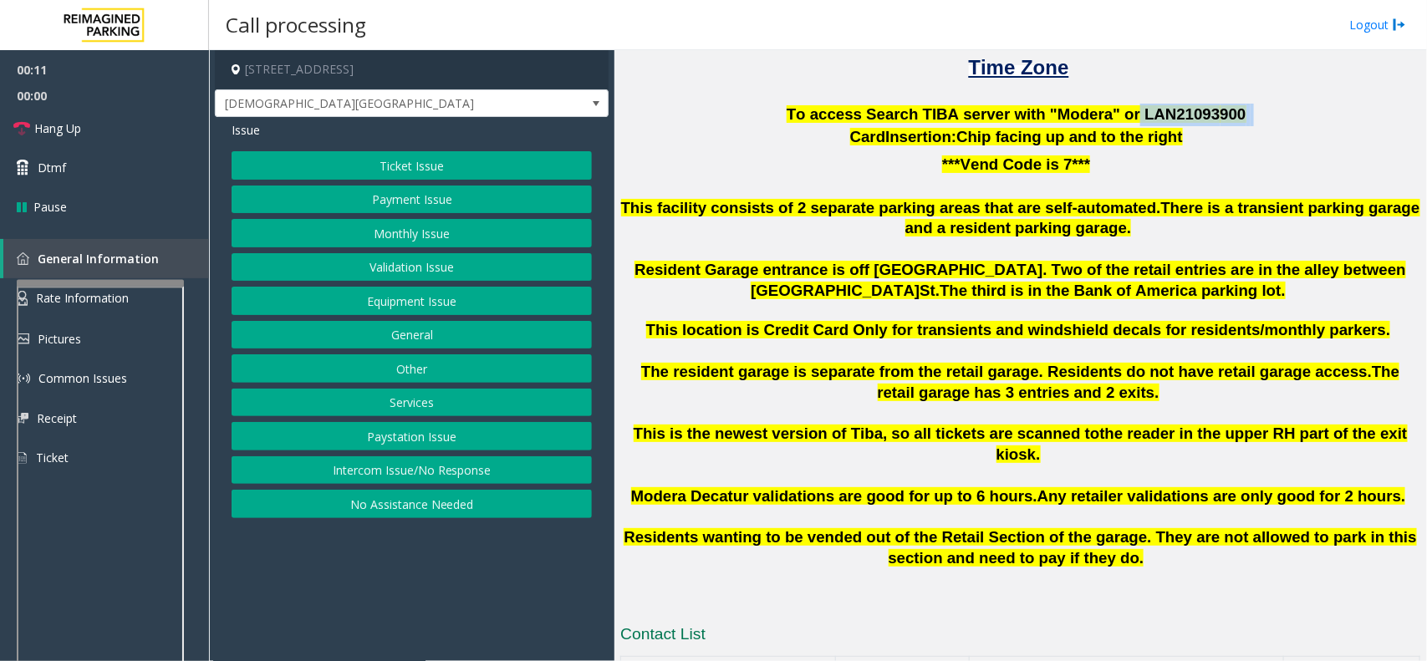
drag, startPoint x: 1117, startPoint y: 115, endPoint x: 1216, endPoint y: 109, distance: 98.8
click at [1141, 109] on p "To access Search TIBA server with "Modera" or LAN21093 900" at bounding box center [1020, 115] width 800 height 23
click at [119, 109] on link "Hang Up" at bounding box center [104, 128] width 209 height 39
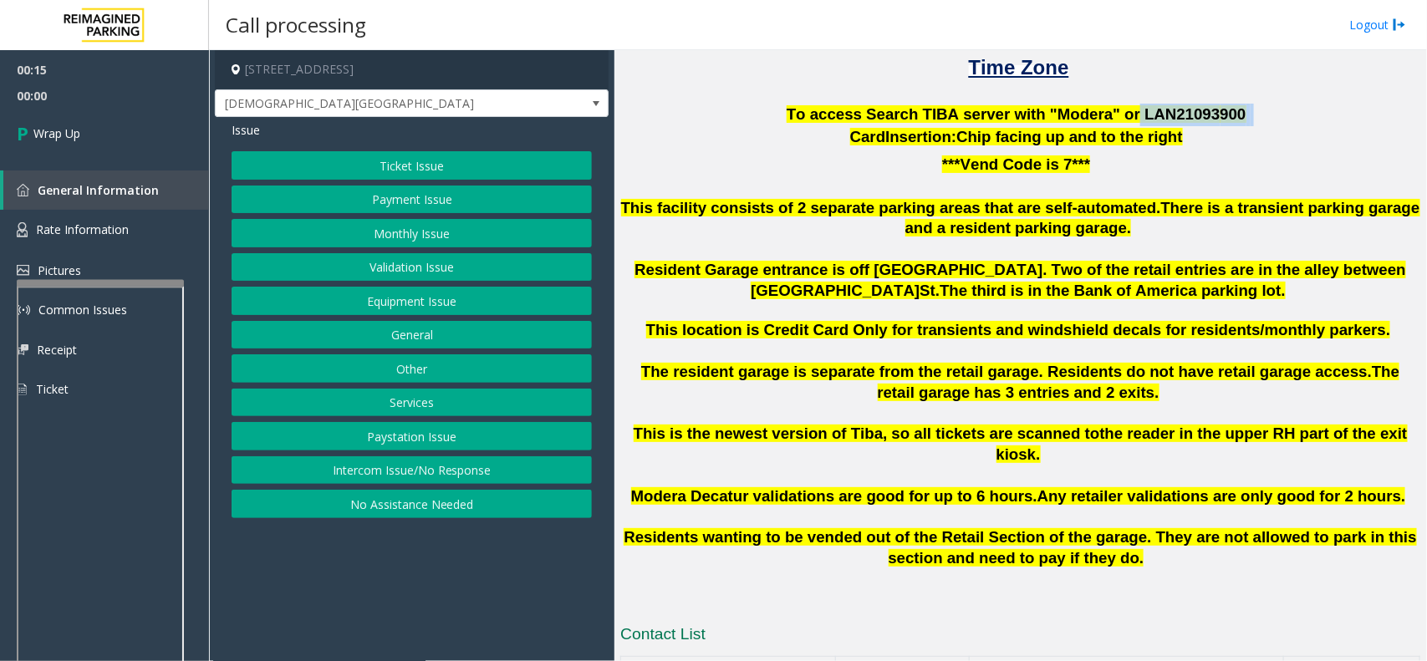
click at [357, 464] on button "Intercom Issue/No Response" at bounding box center [412, 470] width 360 height 28
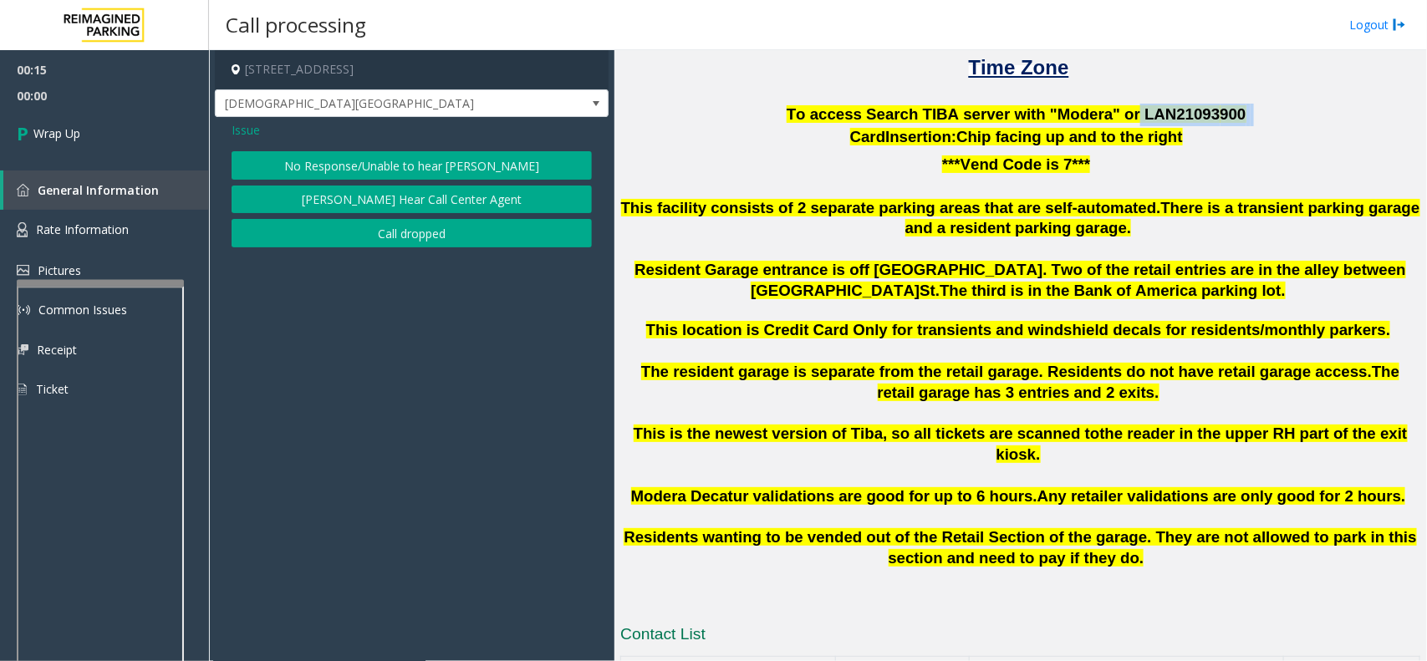
click at [351, 168] on button "No Response/Unable to hear [PERSON_NAME]" at bounding box center [412, 165] width 360 height 28
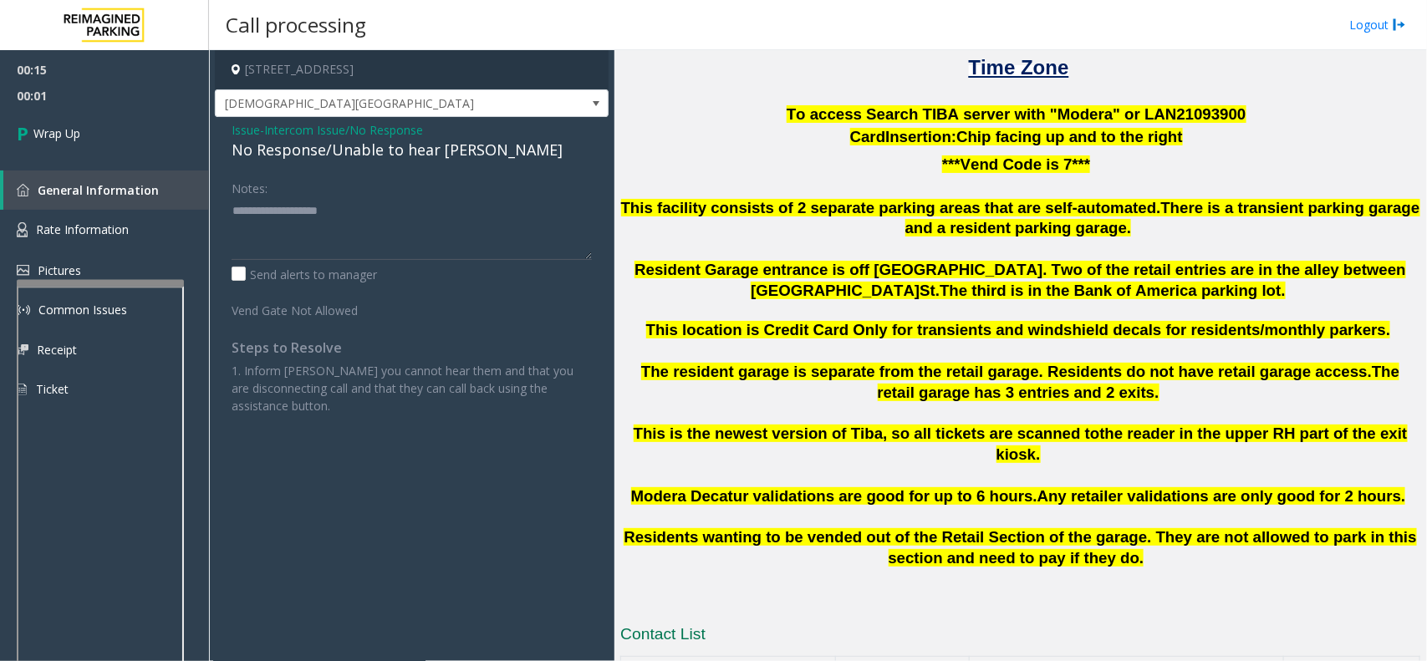
click at [349, 160] on div "No Response/Unable to hear [PERSON_NAME]" at bounding box center [412, 150] width 360 height 23
type textarea "**********"
click at [104, 135] on link "Wrap Up" at bounding box center [104, 133] width 209 height 49
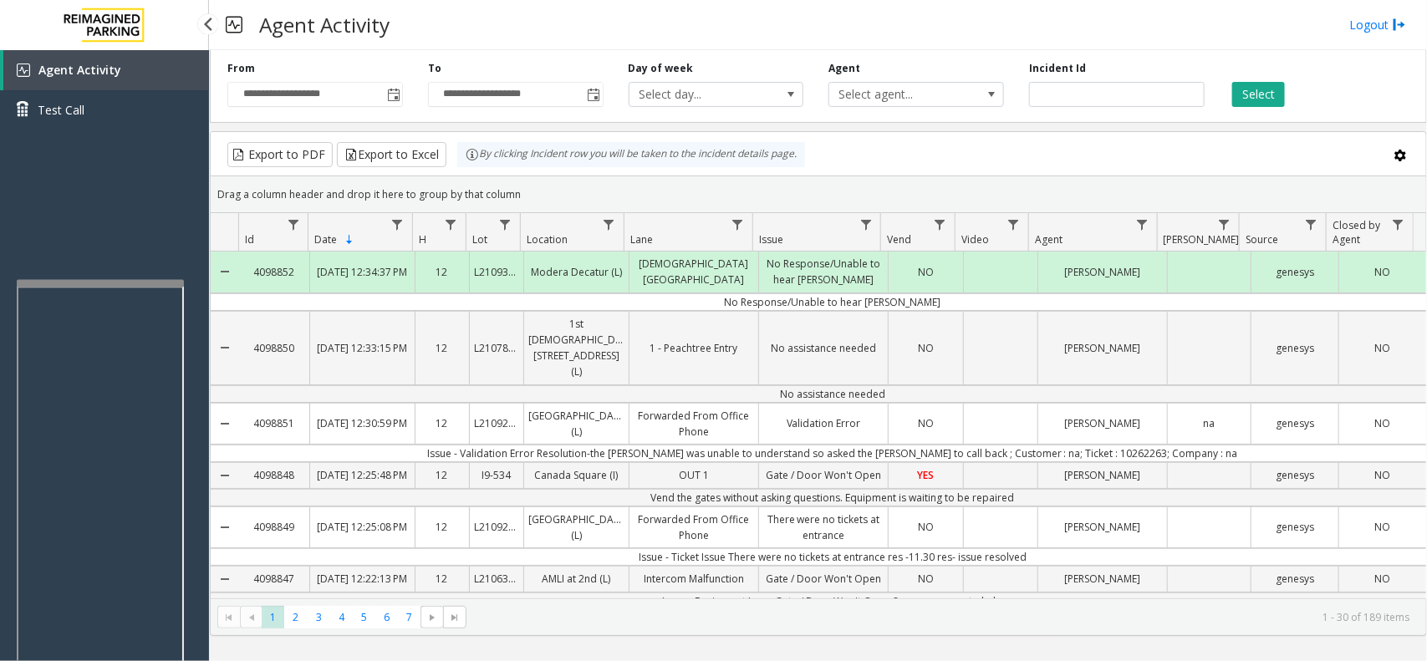
drag, startPoint x: 65, startPoint y: 74, endPoint x: 69, endPoint y: 42, distance: 31.9
click at [65, 74] on span "Agent Activity" at bounding box center [79, 70] width 83 height 16
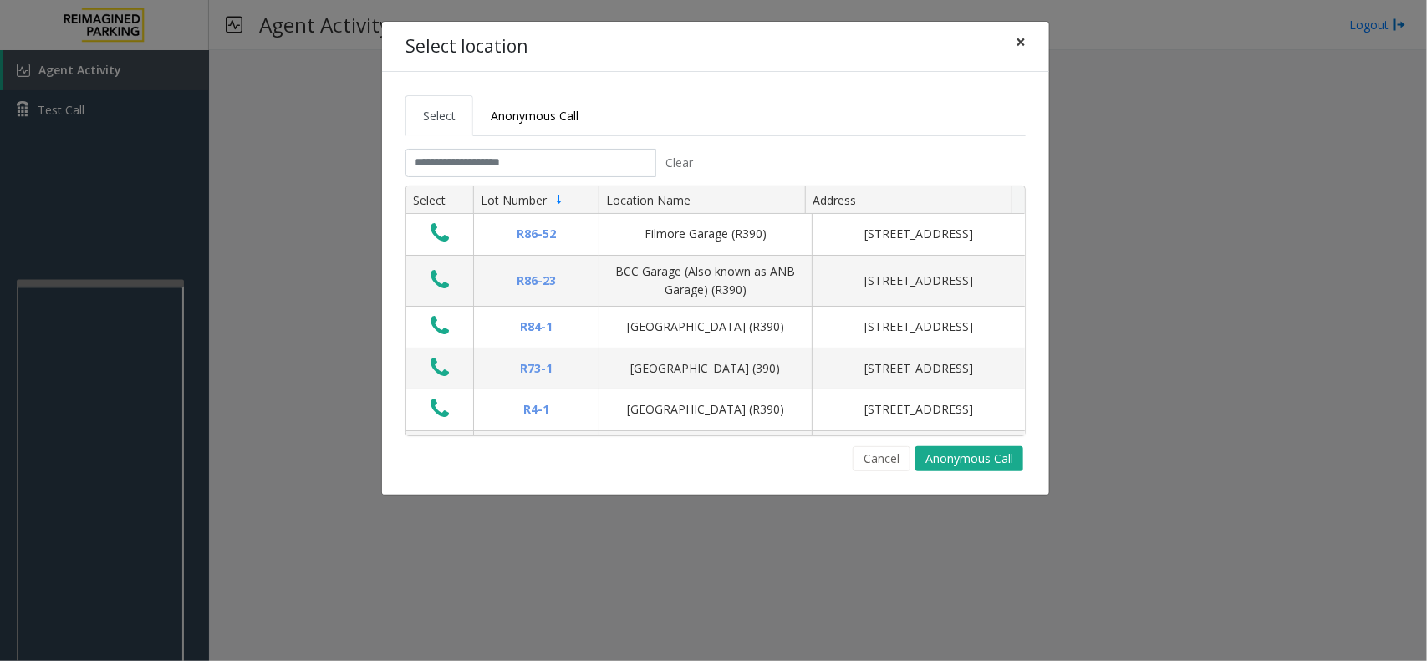
drag, startPoint x: 1022, startPoint y: 48, endPoint x: 1009, endPoint y: 50, distance: 13.6
click at [1018, 47] on span "×" at bounding box center [1020, 41] width 10 height 23
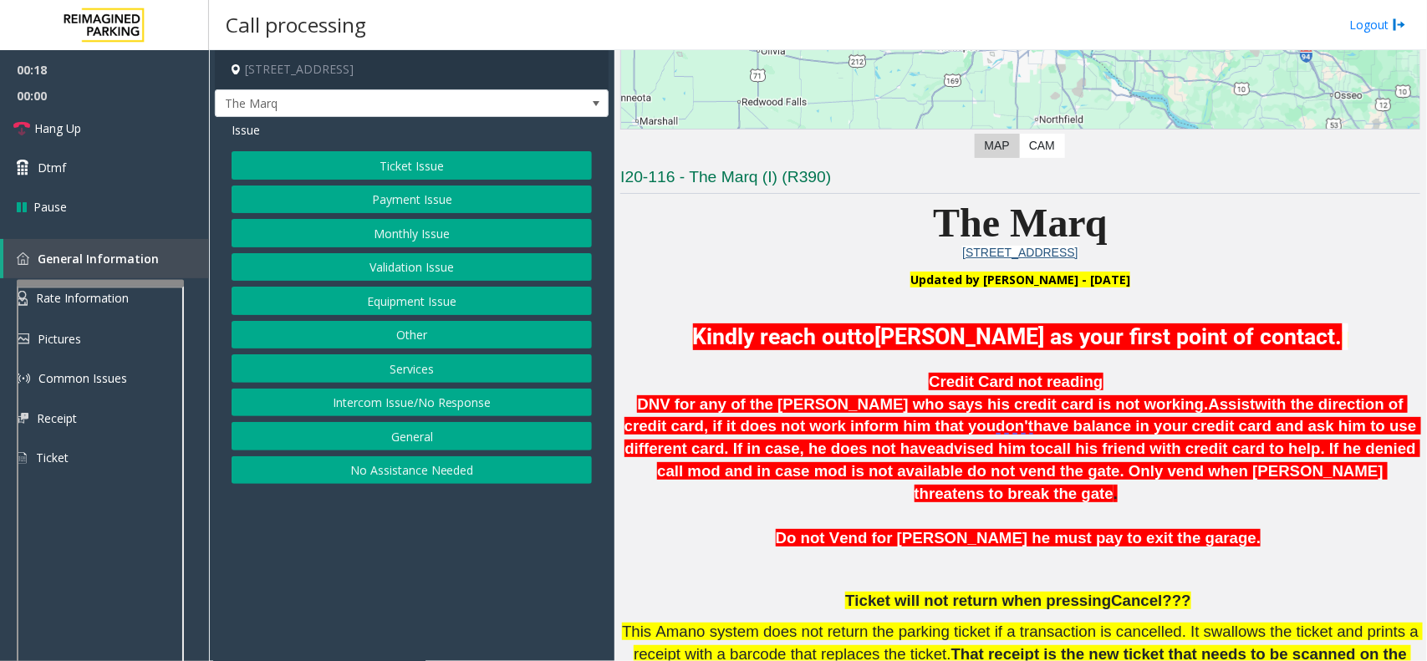
scroll to position [313, 0]
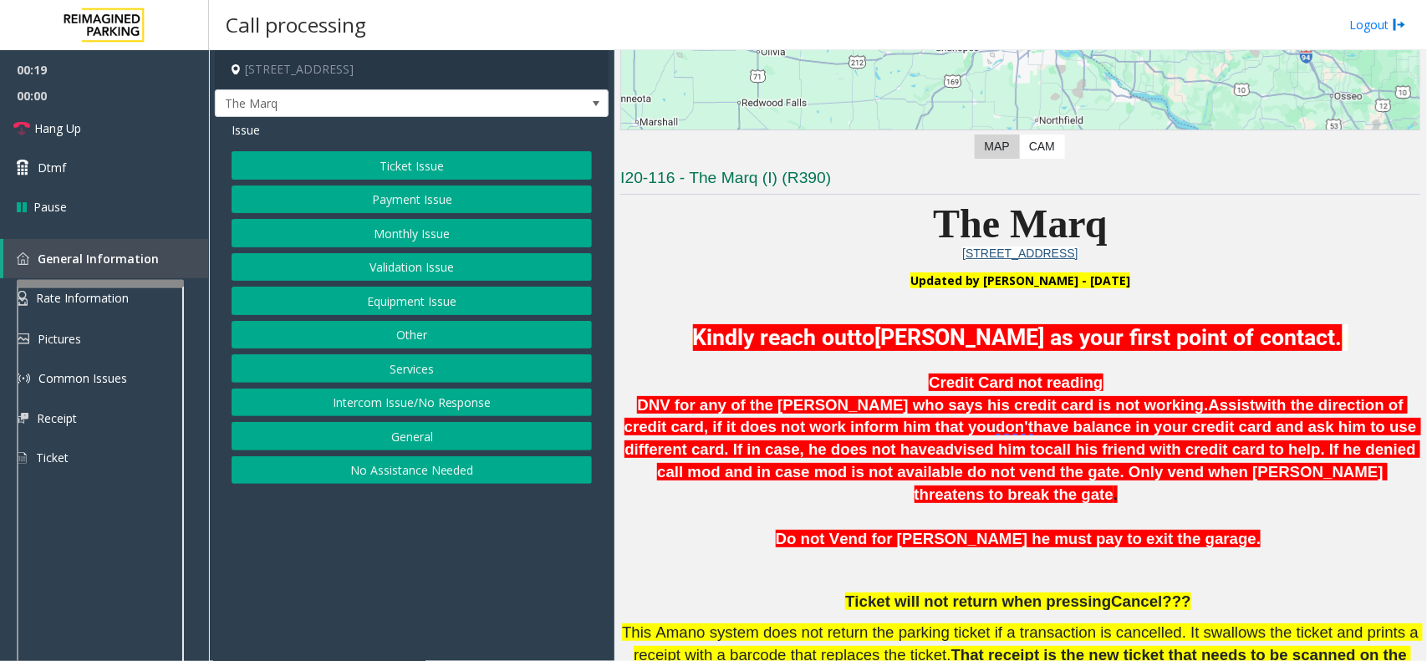
click at [715, 500] on p "Ticket will not return when pressing Cancel???" at bounding box center [1020, 602] width 800 height 23
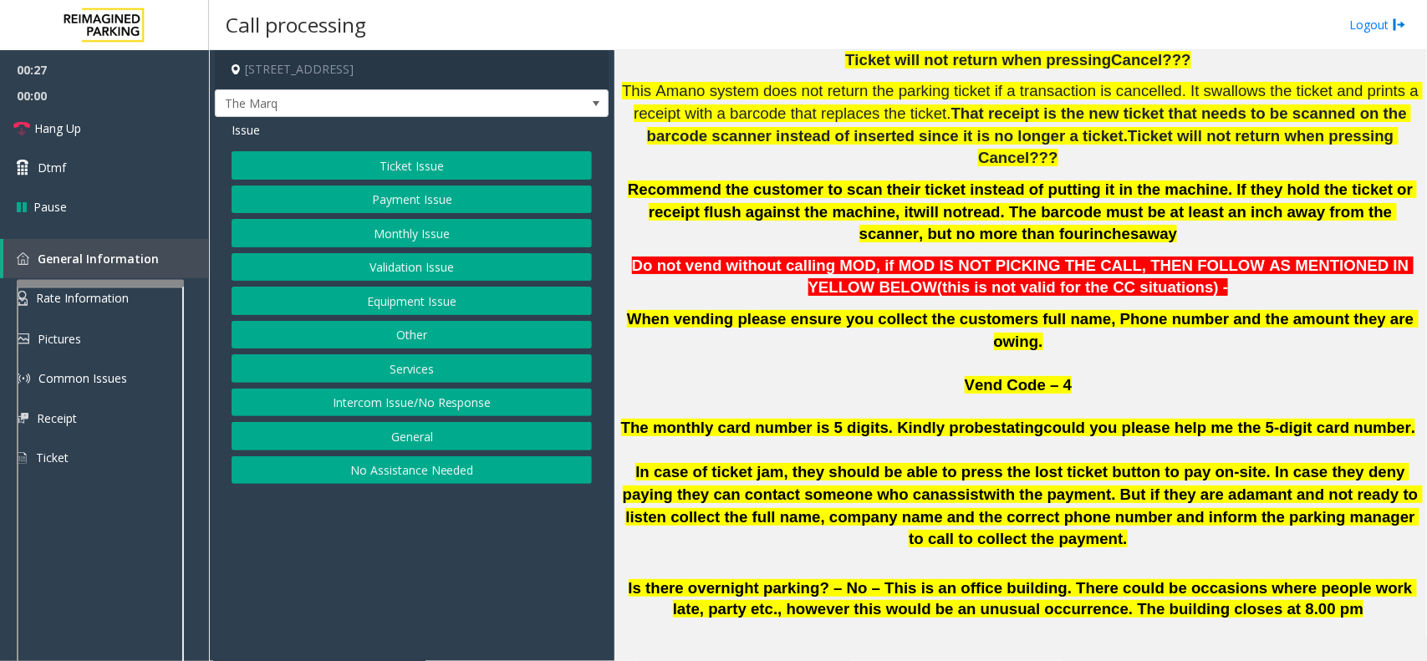
click at [369, 232] on button "Monthly Issue" at bounding box center [412, 233] width 360 height 28
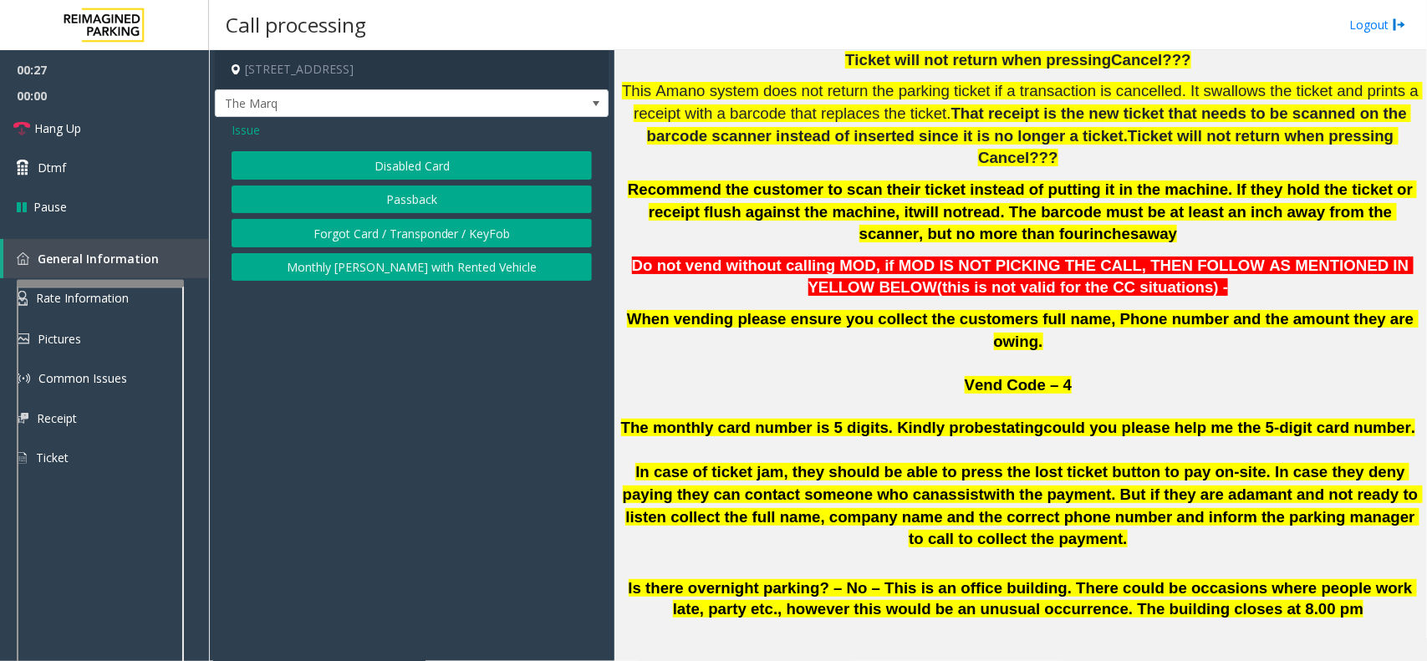
click at [393, 157] on button "Disabled Card" at bounding box center [412, 165] width 360 height 28
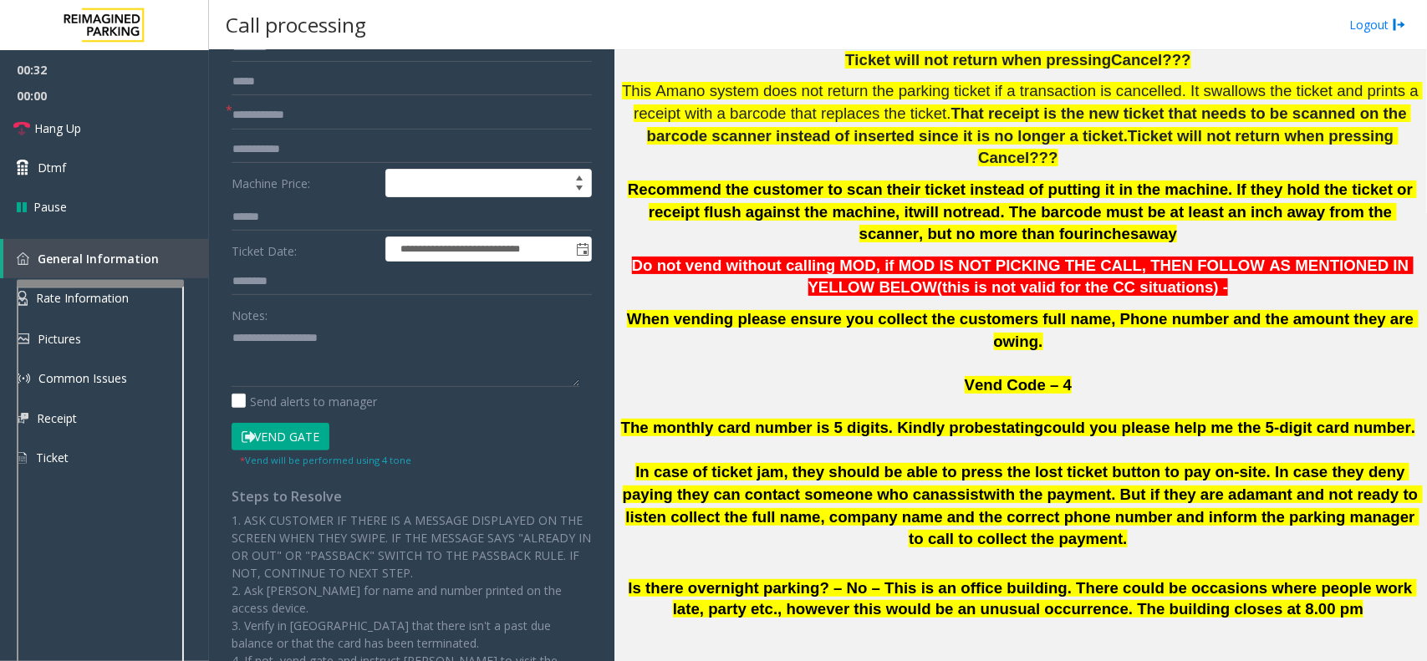
scroll to position [104, 0]
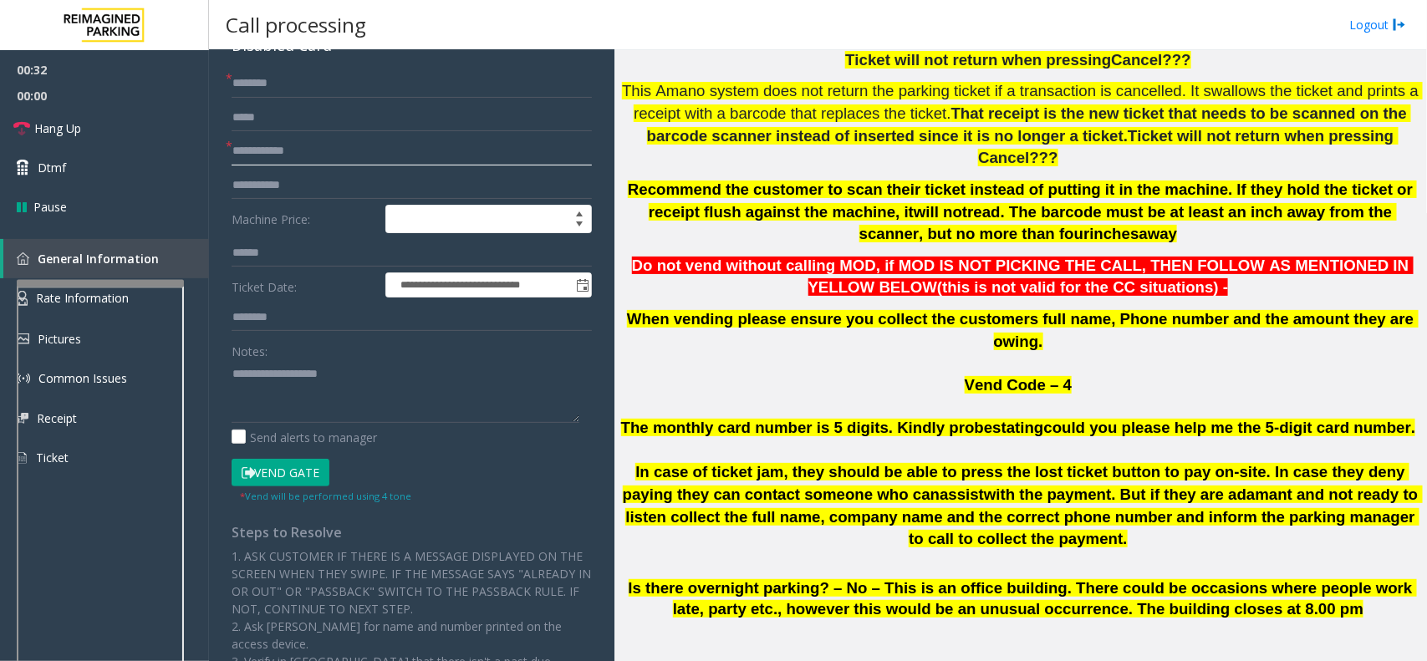
click at [269, 159] on input "text" at bounding box center [412, 151] width 360 height 28
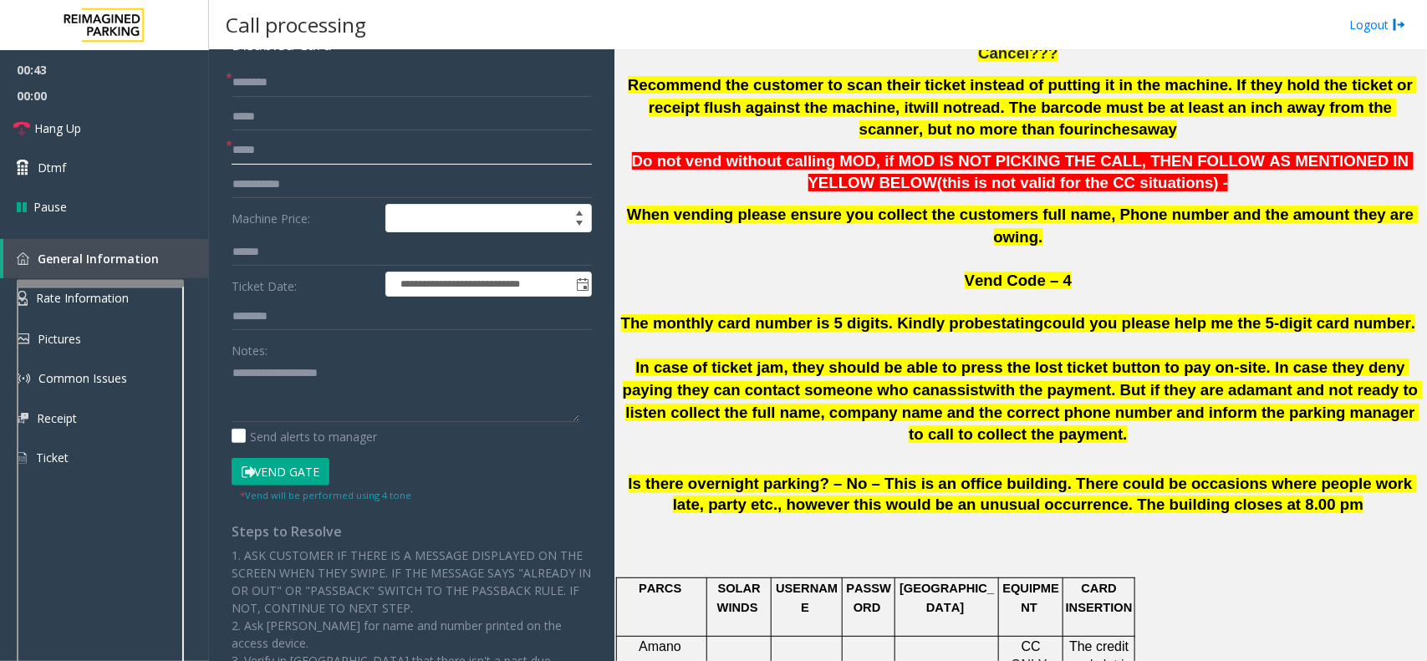
scroll to position [46, 0]
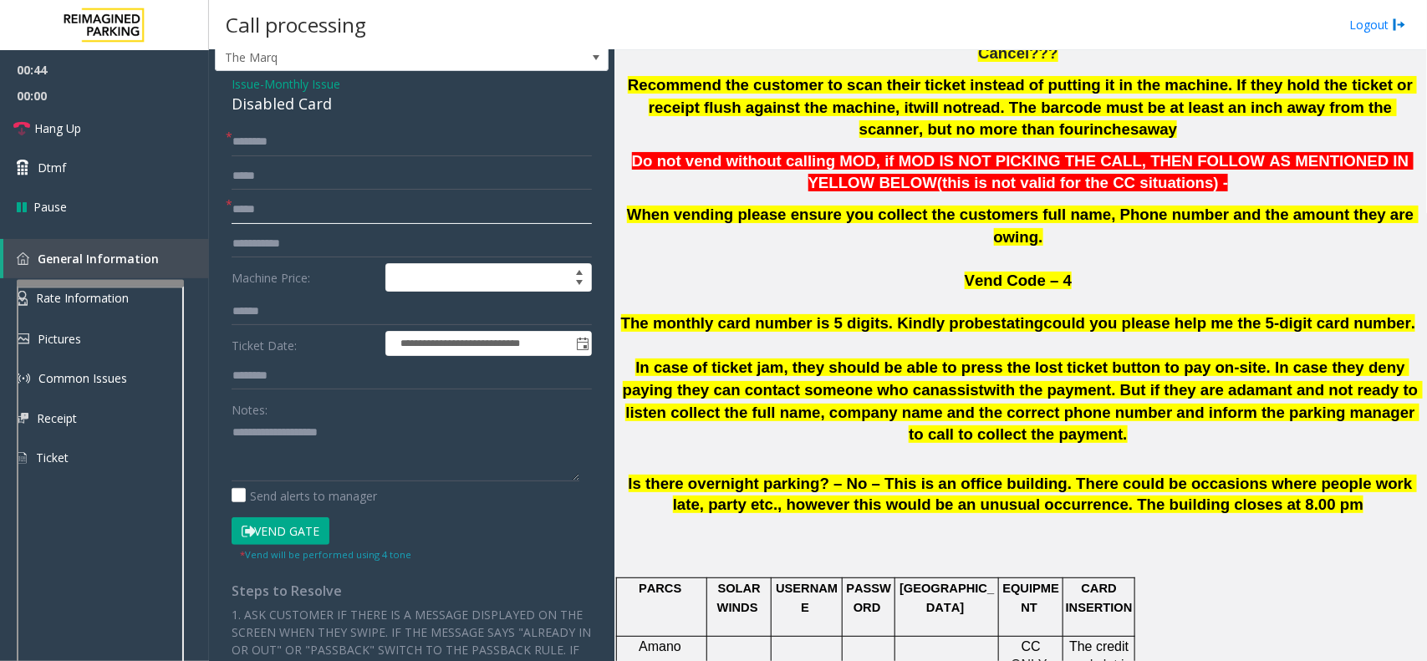
type input "*****"
click at [286, 150] on input "text" at bounding box center [412, 142] width 360 height 28
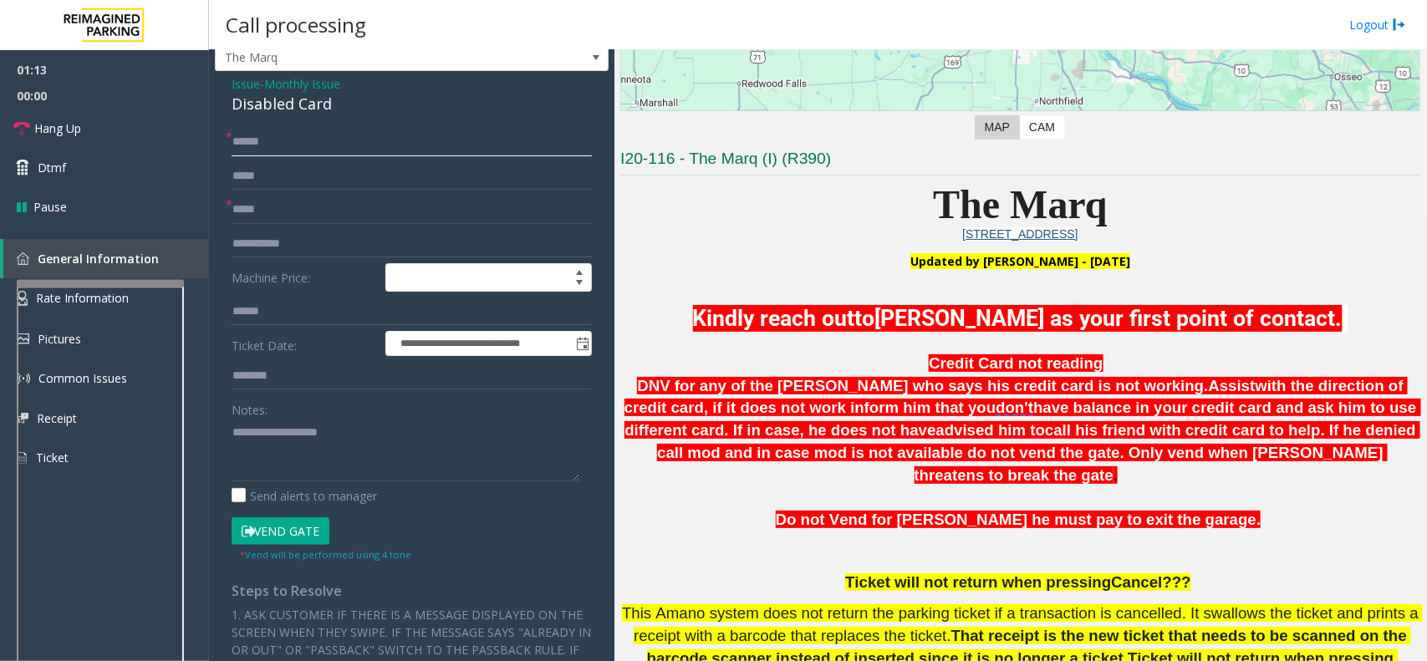
type input "******"
paste textarea "**********"
click at [327, 440] on textarea at bounding box center [406, 450] width 348 height 63
click at [286, 109] on div "Disabled Card" at bounding box center [412, 104] width 360 height 23
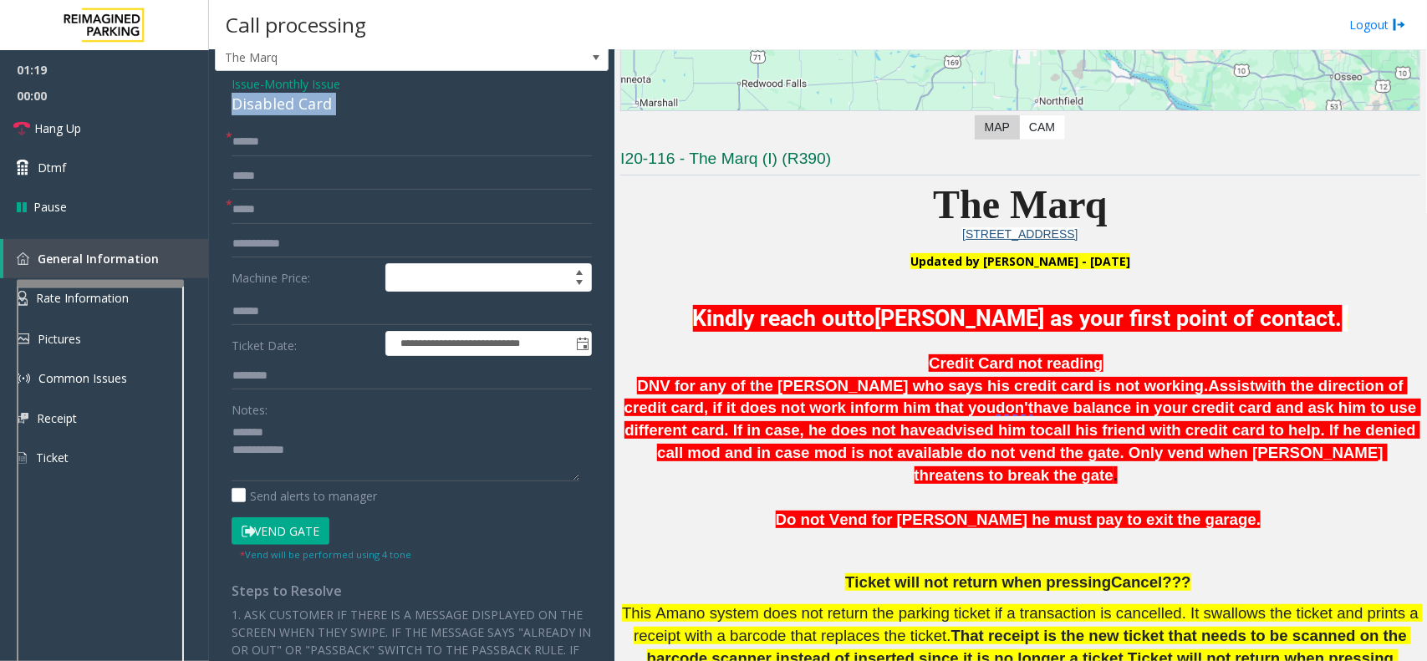
click at [286, 109] on div "Disabled Card" at bounding box center [412, 104] width 360 height 23
copy div "Disabled Card"
click at [298, 427] on textarea at bounding box center [406, 450] width 348 height 63
paste textarea "**********"
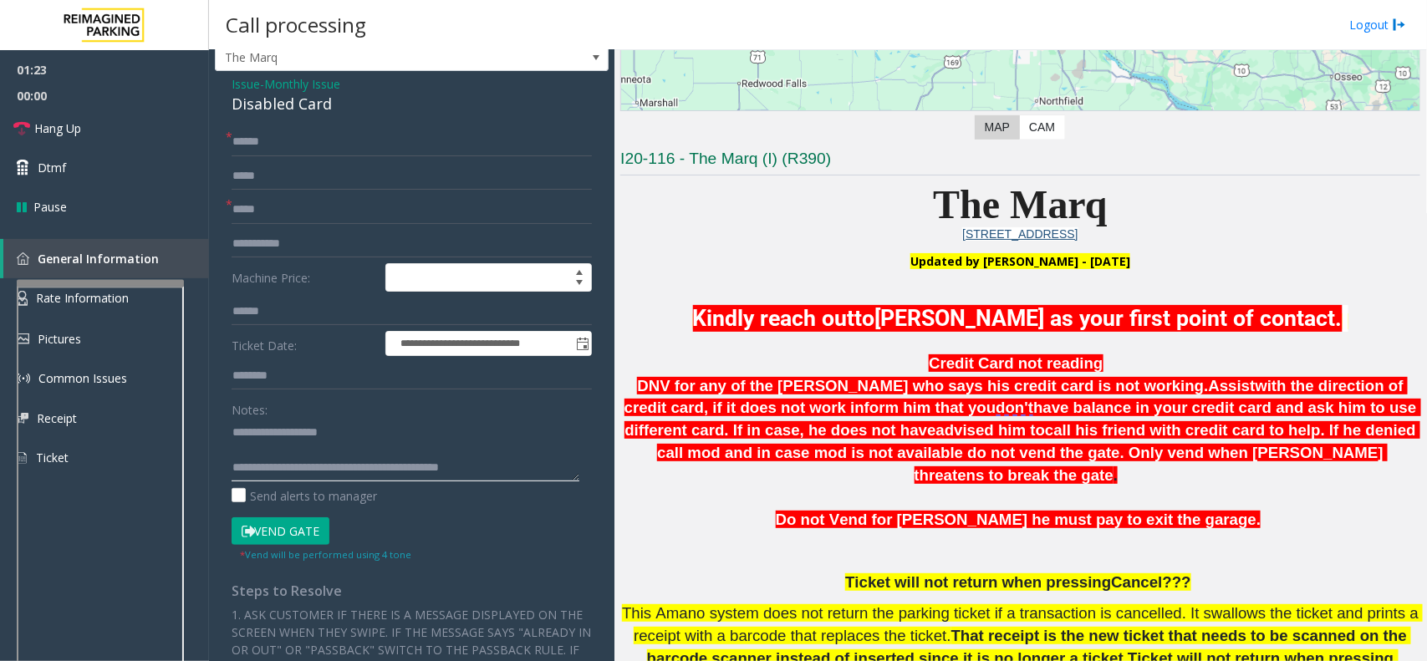
click at [331, 469] on textarea at bounding box center [406, 450] width 348 height 63
click at [327, 448] on textarea at bounding box center [406, 450] width 348 height 63
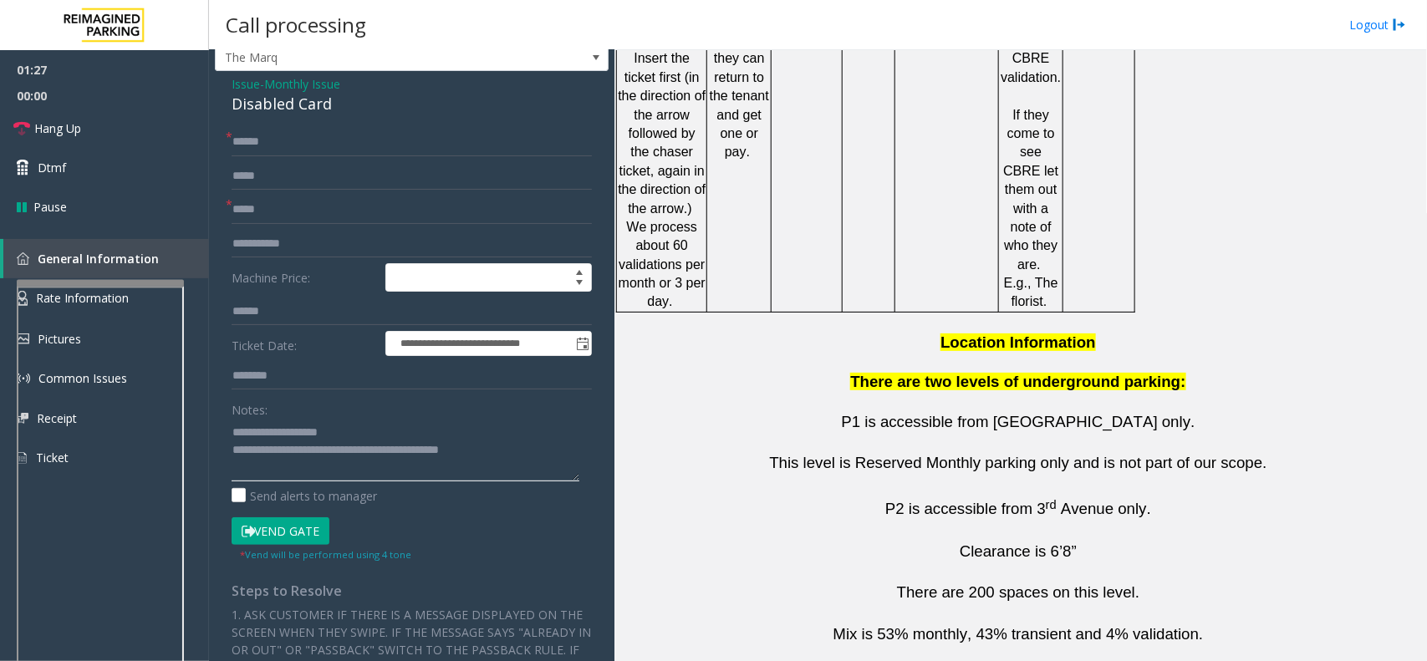
scroll to position [3034, 0]
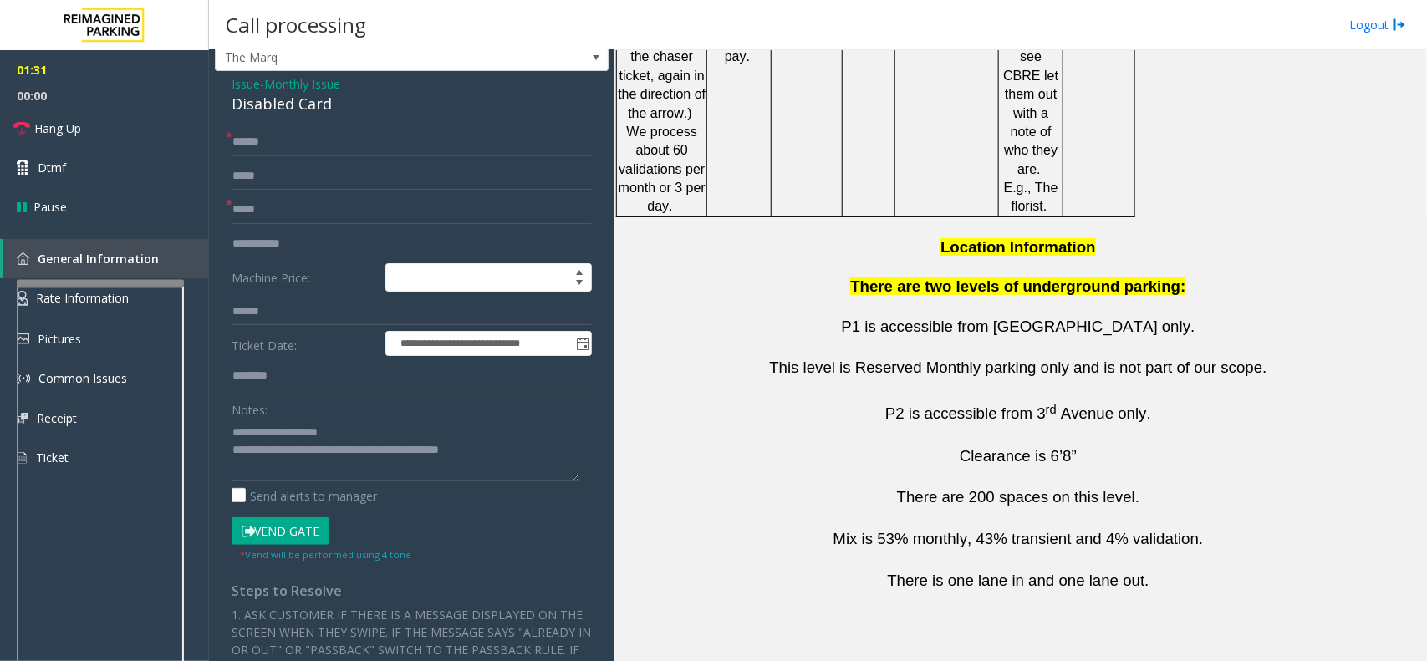
copy button "[PHONE_NUMBER]"
drag, startPoint x: 828, startPoint y: 558, endPoint x: 757, endPoint y: 560, distance: 71.1
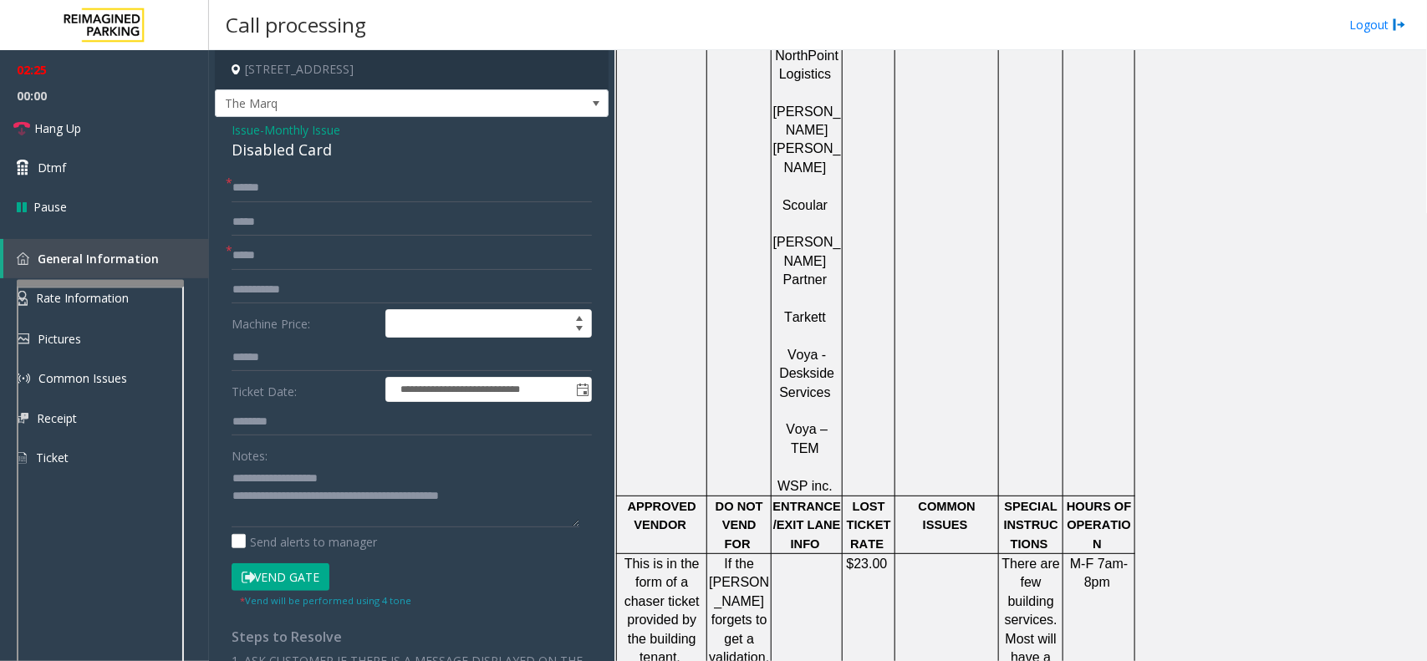
scroll to position [2303, 0]
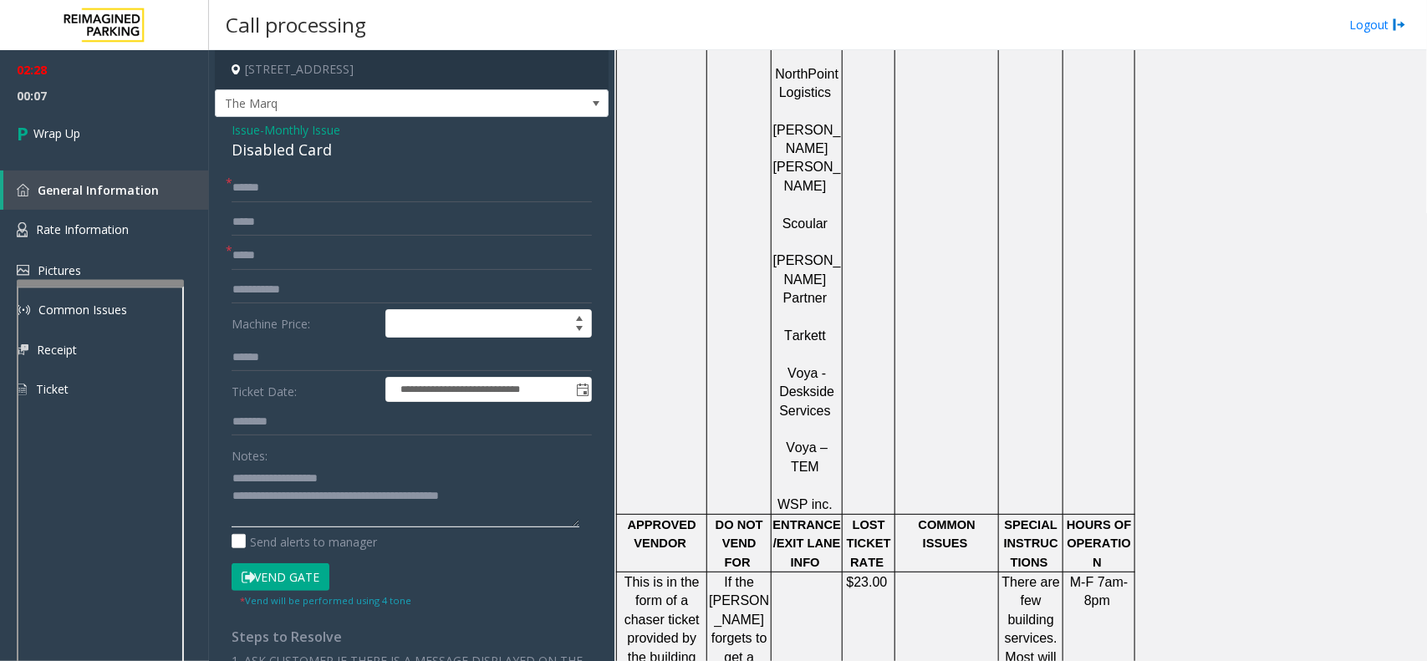
drag, startPoint x: 297, startPoint y: 497, endPoint x: 556, endPoint y: 486, distance: 259.3
click at [541, 500] on textarea at bounding box center [406, 496] width 348 height 63
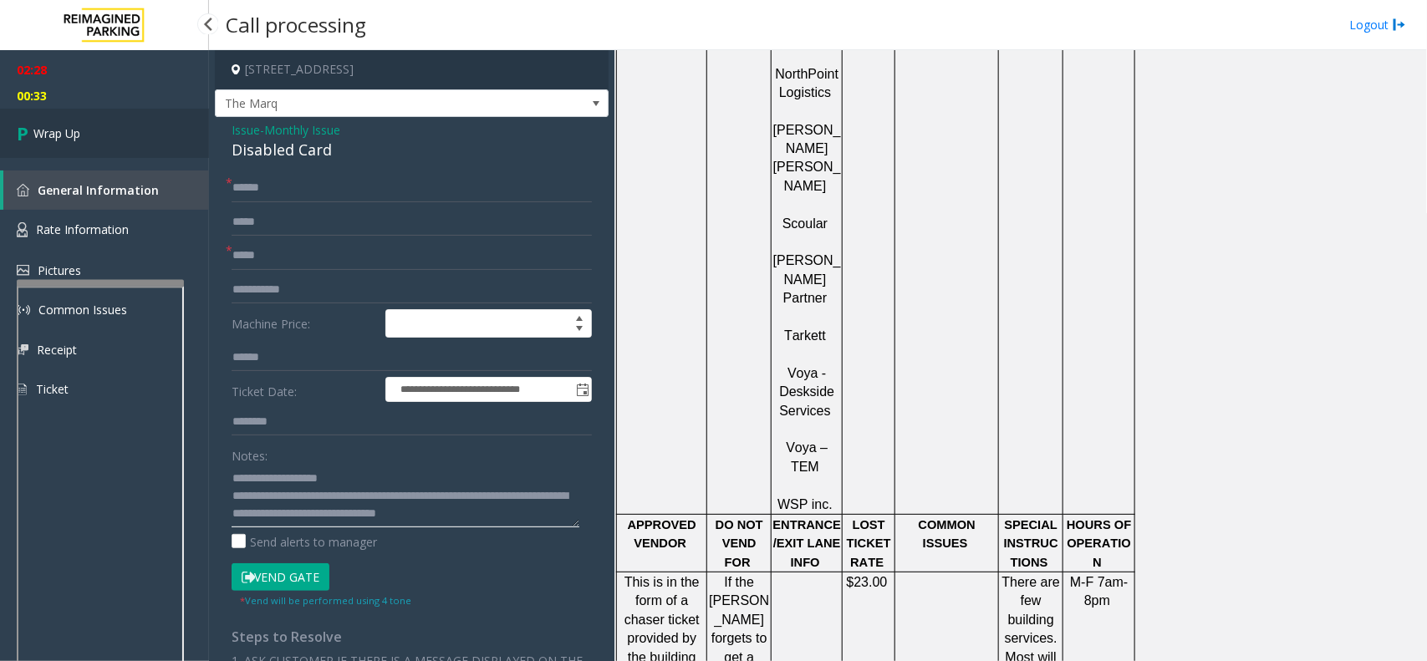
type textarea "**********"
click at [17, 120] on icon at bounding box center [25, 134] width 17 height 28
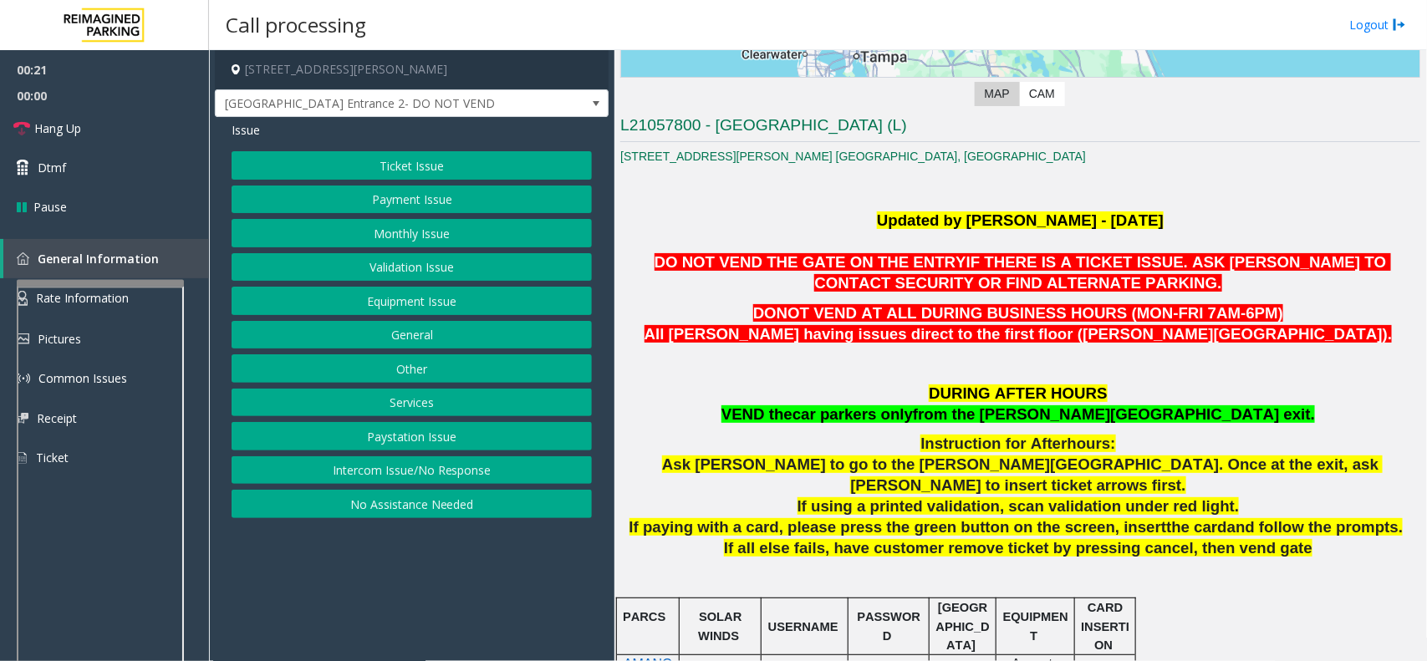
scroll to position [358, 0]
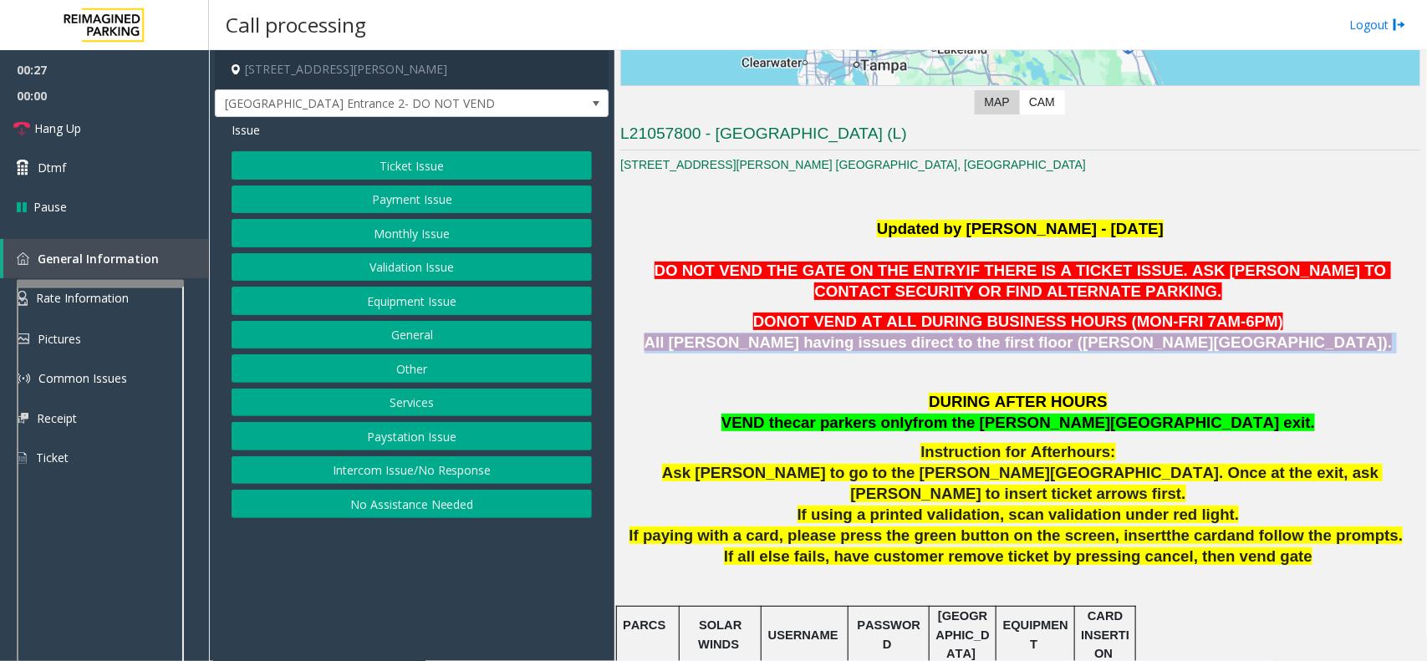
drag, startPoint x: 1219, startPoint y: 344, endPoint x: 811, endPoint y: 349, distance: 407.9
click at [811, 349] on p "DONOT VEND AT ALL DURING BUSINESS HOURS (MON-FRI 7AM-6PM) All parkers having is…" at bounding box center [1020, 333] width 800 height 42
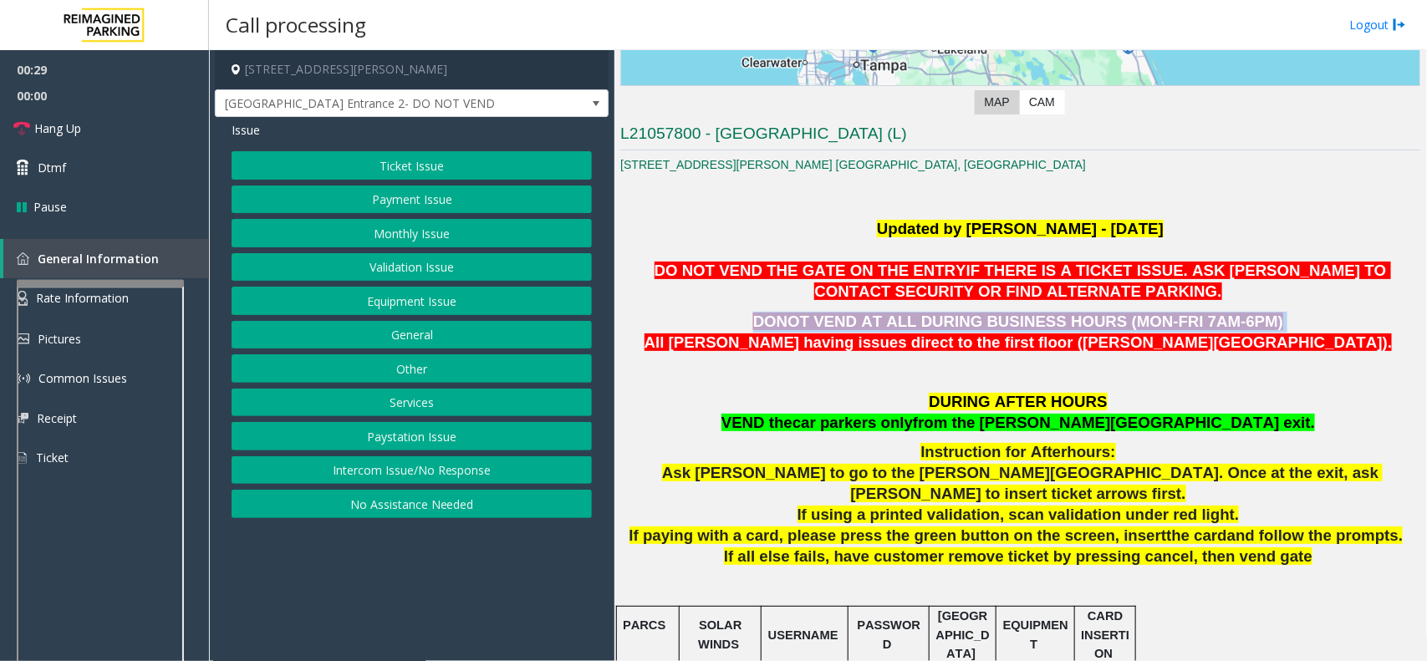
drag, startPoint x: 779, startPoint y: 327, endPoint x: 1245, endPoint y: 313, distance: 466.6
click at [1141, 313] on p "DONOT VEND AT ALL DURING BUSINESS HOURS (MON-FRI 7AM-6PM) All parkers having is…" at bounding box center [1020, 333] width 800 height 42
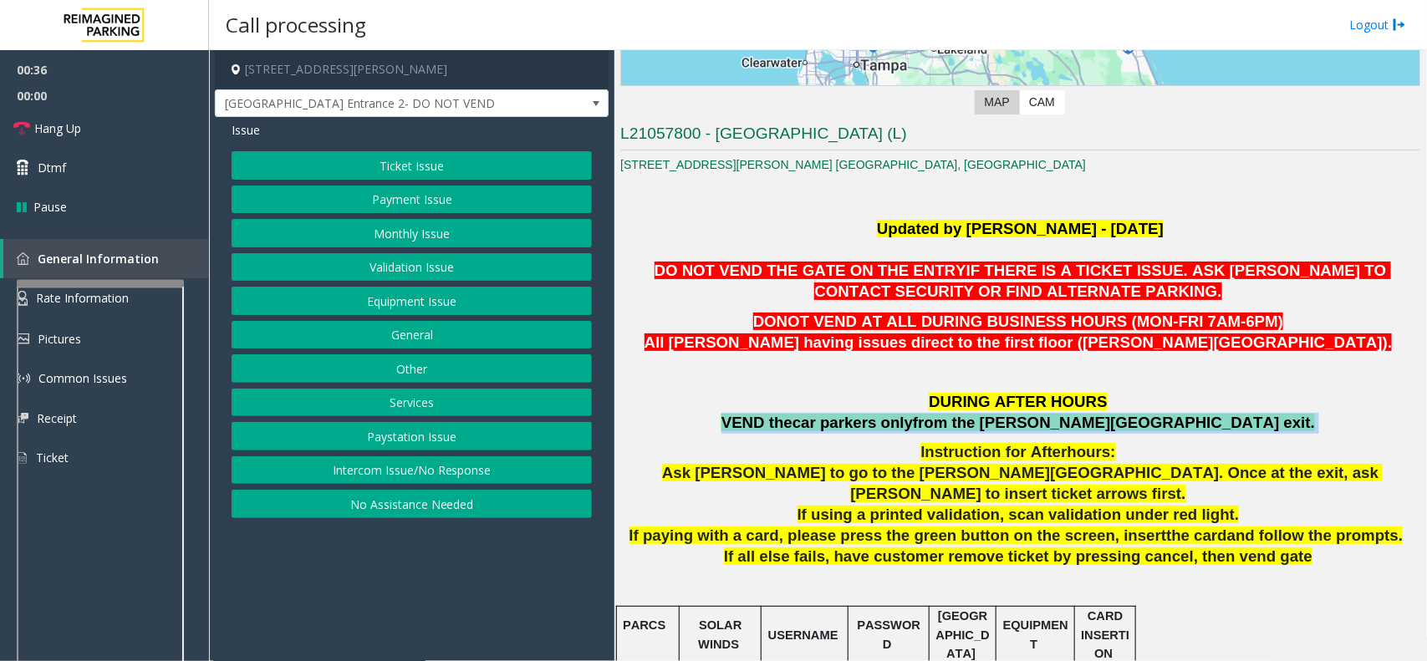
drag, startPoint x: 1218, startPoint y: 415, endPoint x: 815, endPoint y: 431, distance: 403.2
click at [815, 431] on p "DURING AFTER HOURS VEND the car parkers only from the [PERSON_NAME][GEOGRAPHIC_…" at bounding box center [1020, 413] width 800 height 42
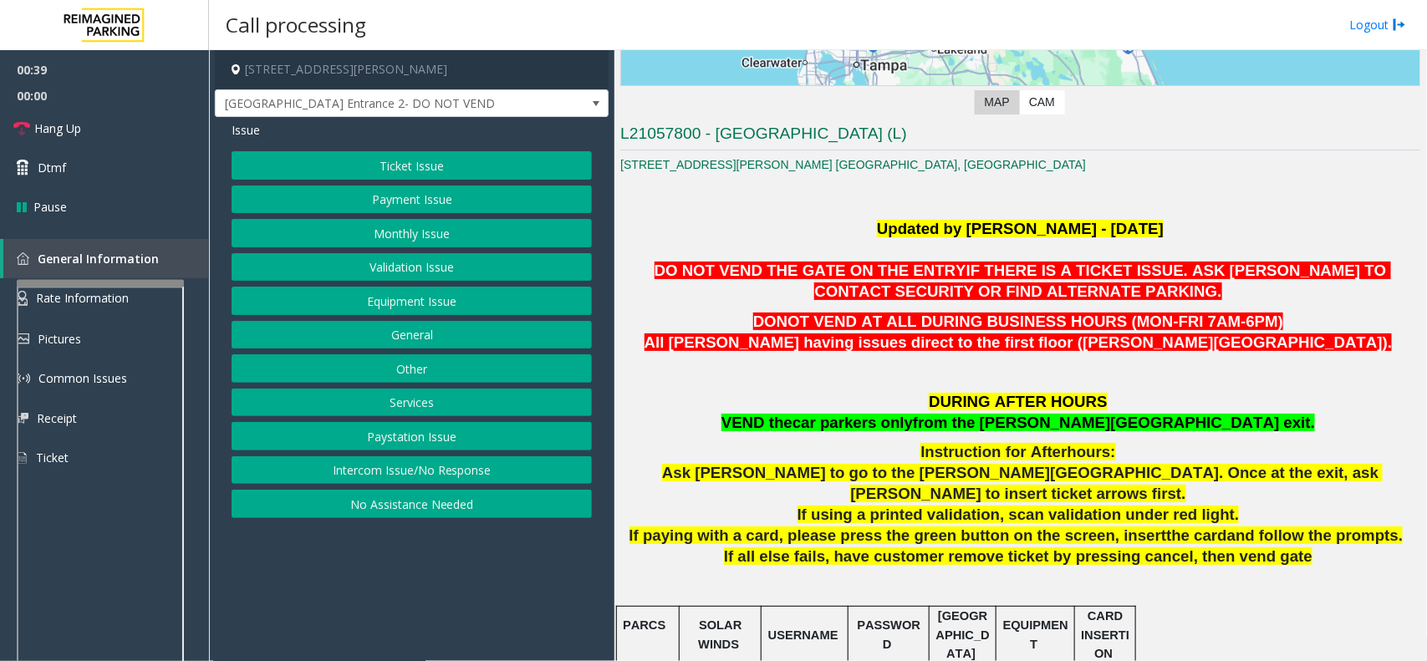
click at [884, 500] on span "If paying with a card, please press the green button on the screen, insert" at bounding box center [897, 536] width 537 height 18
drag, startPoint x: 1219, startPoint y: 416, endPoint x: 828, endPoint y: 437, distance: 390.9
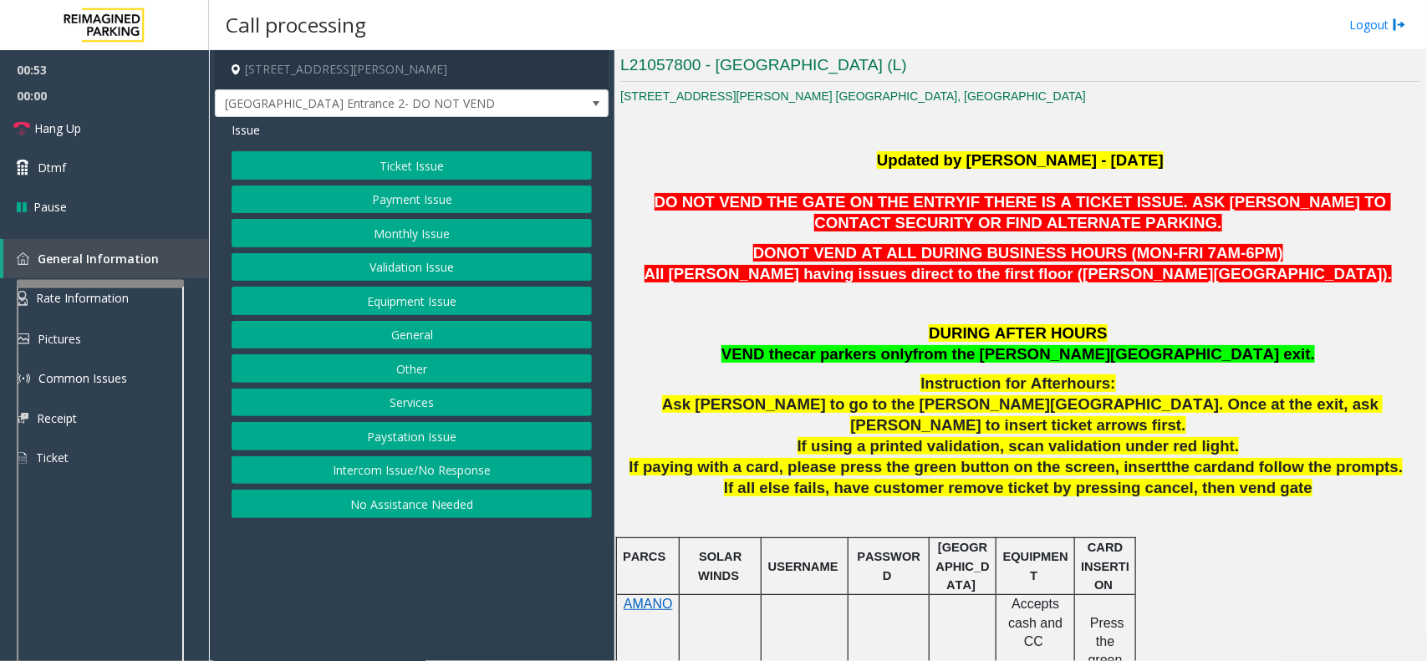
scroll to position [462, 0]
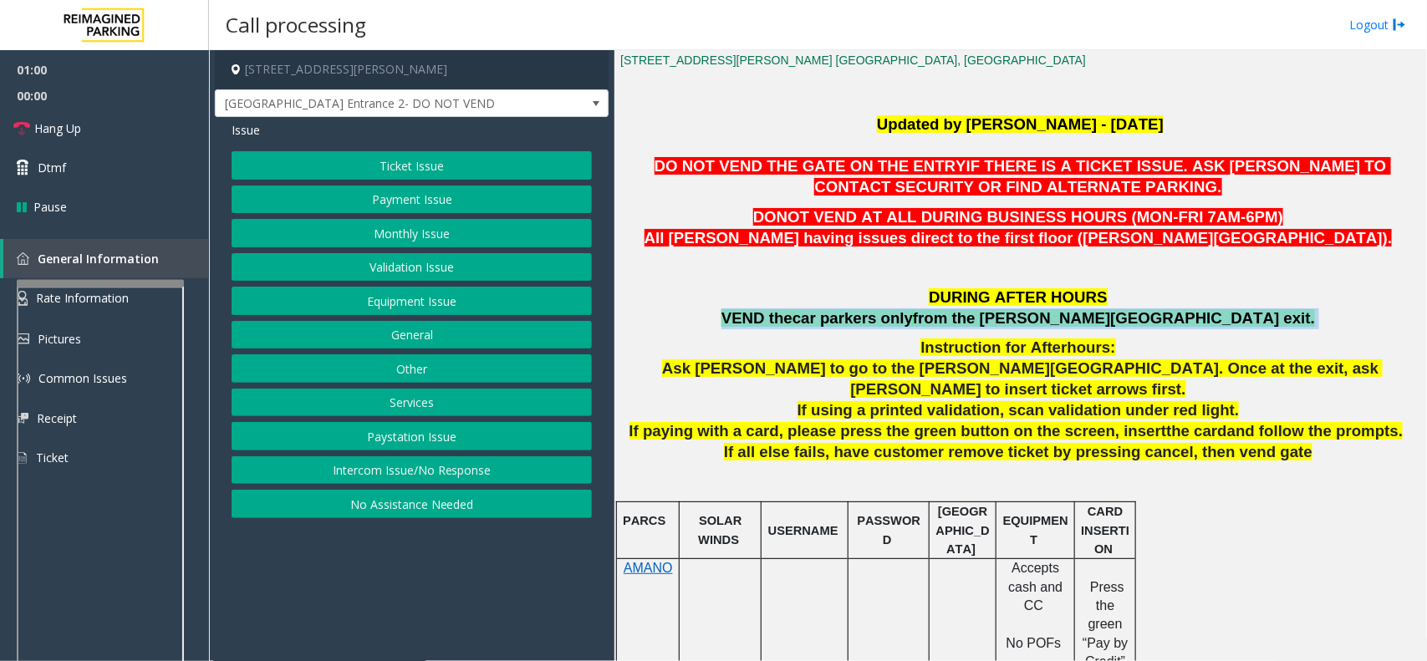
drag, startPoint x: 842, startPoint y: 319, endPoint x: 1214, endPoint y: 326, distance: 372.0
click at [1141, 326] on p "DURING AFTER HOURS VEND the car parkers only from the [PERSON_NAME][GEOGRAPHIC_…" at bounding box center [1020, 309] width 800 height 42
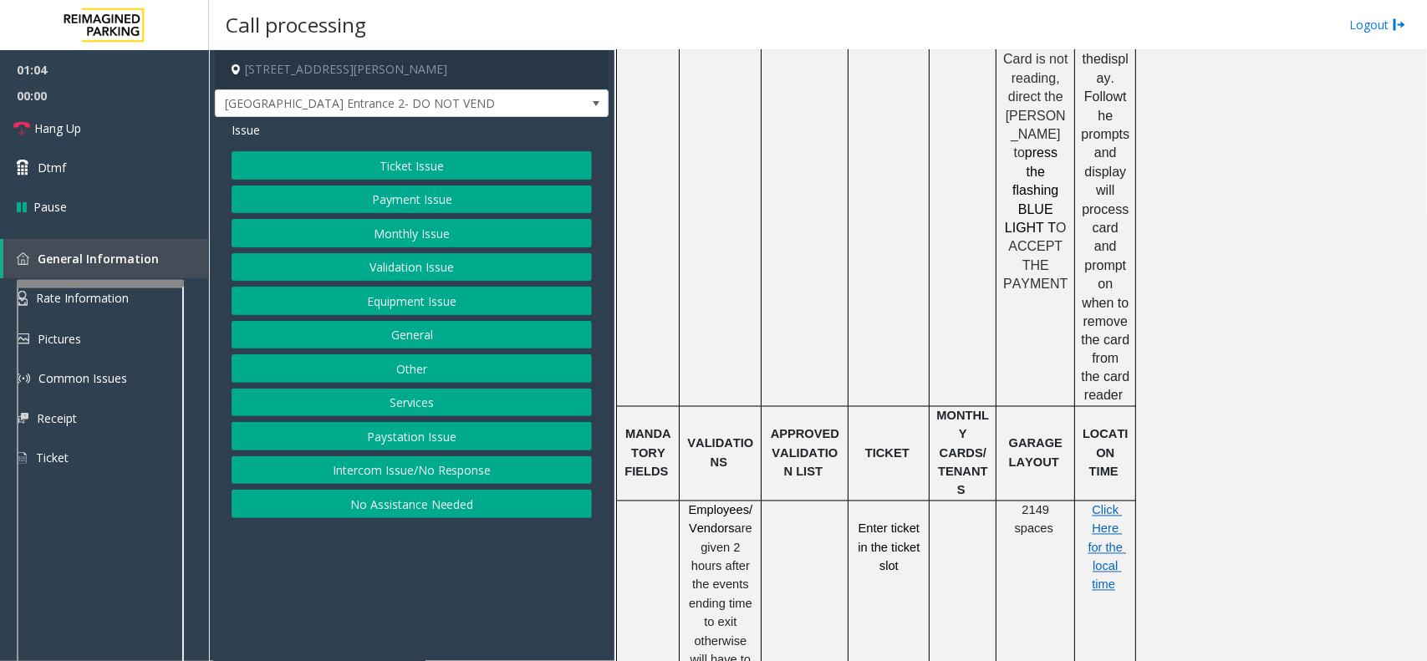
scroll to position [1089, 0]
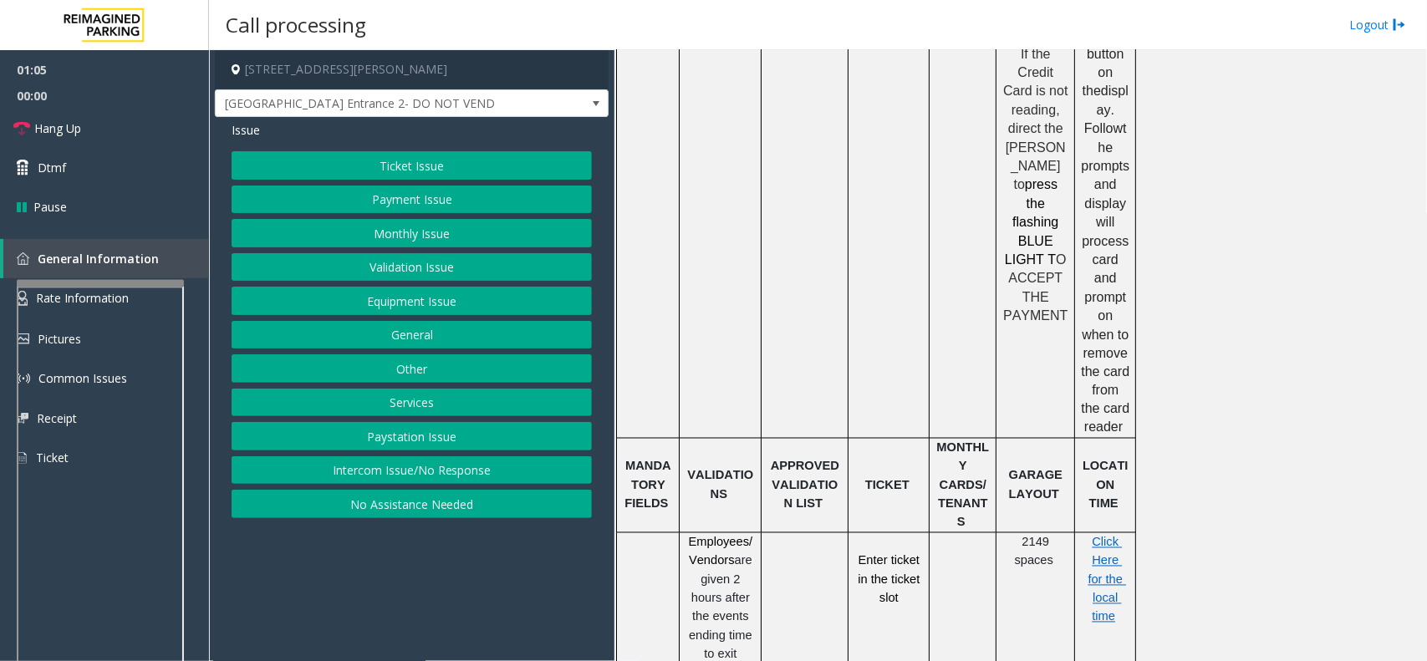
drag, startPoint x: 871, startPoint y: 479, endPoint x: 919, endPoint y: 562, distance: 95.9
click at [919, 500] on td "Enter ticket in the ticket slot" at bounding box center [888, 645] width 81 height 226
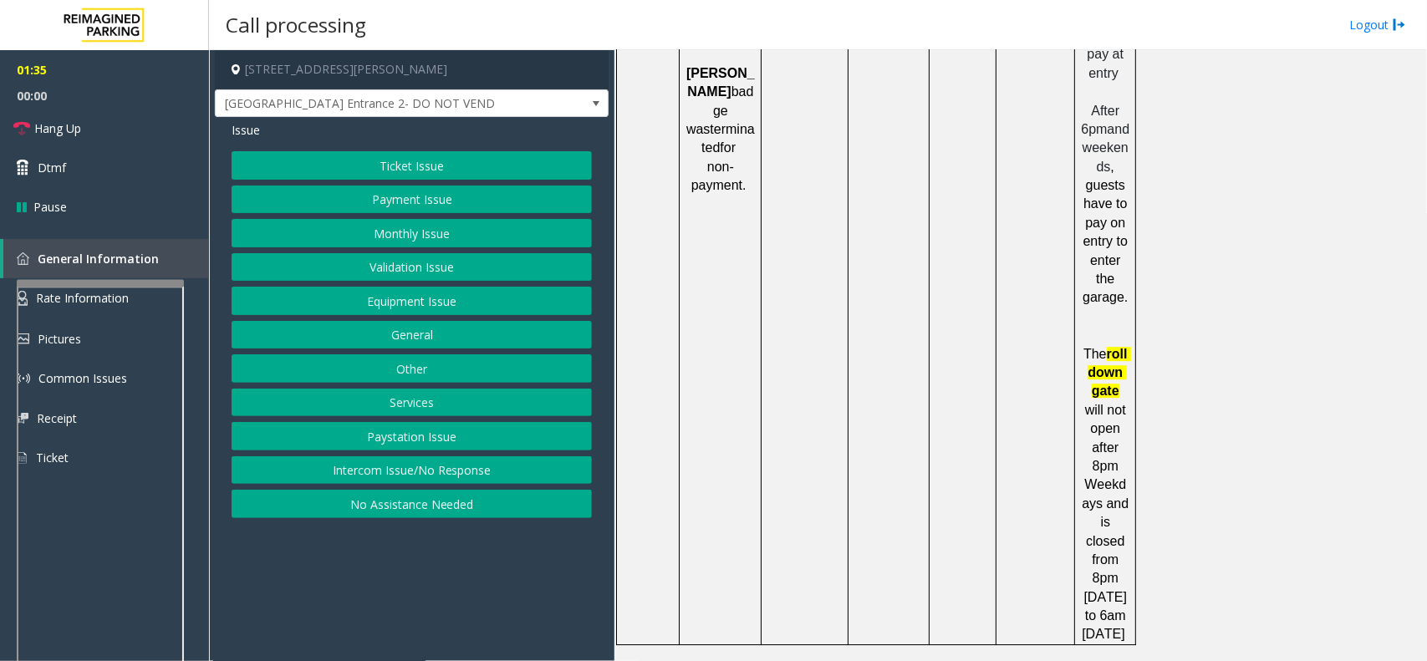
scroll to position [2134, 0]
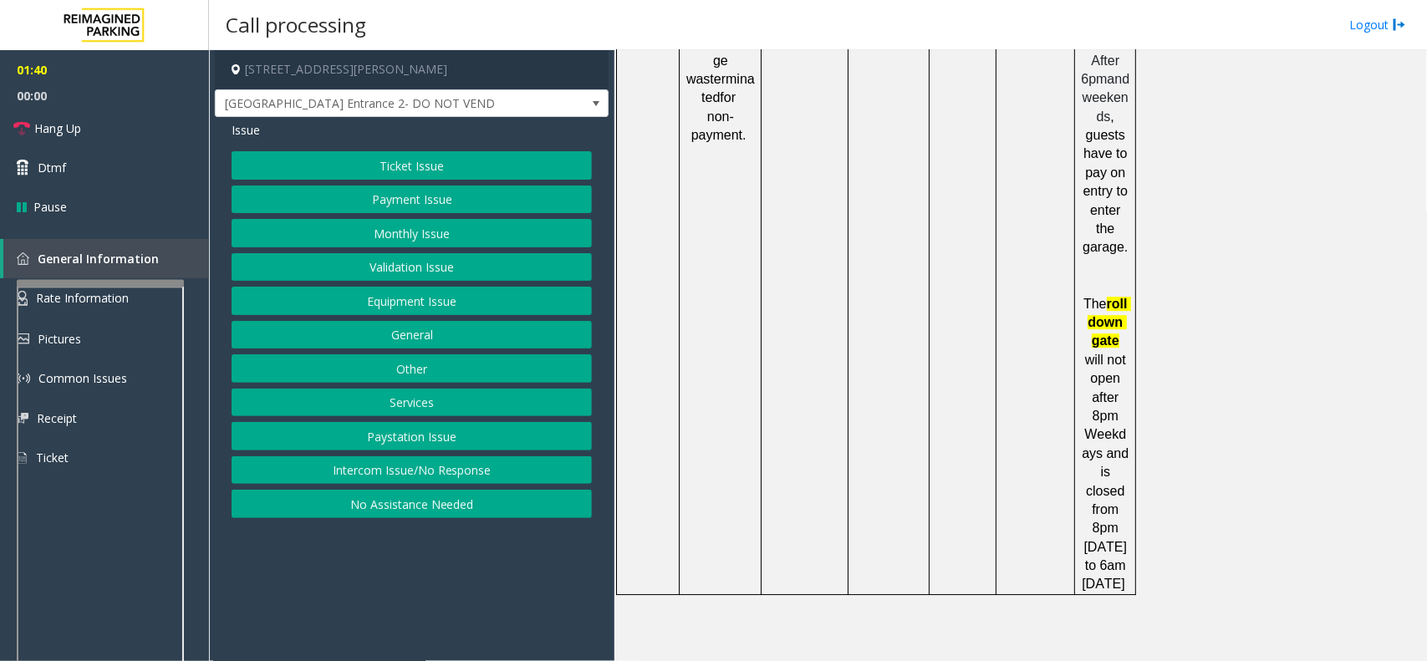
copy button "[PHONE_NUMBER]"
drag, startPoint x: 975, startPoint y: 592, endPoint x: 876, endPoint y: 595, distance: 98.7
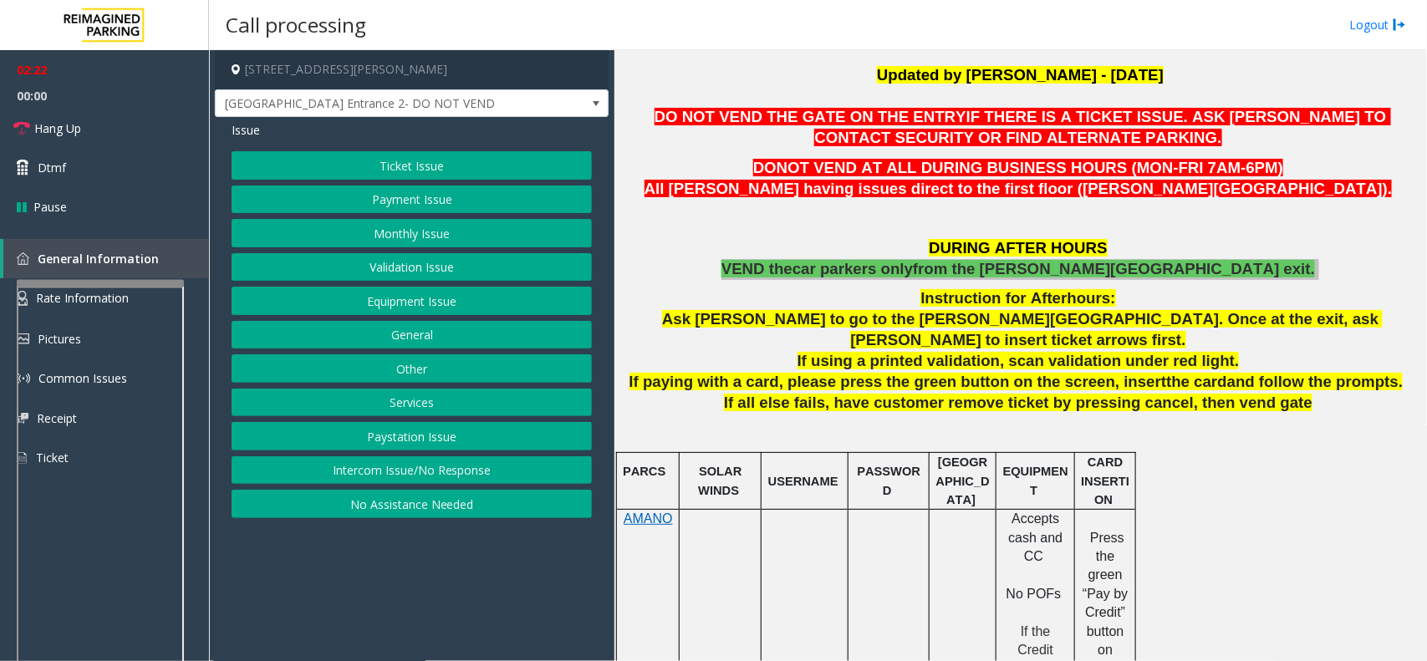
scroll to position [462, 0]
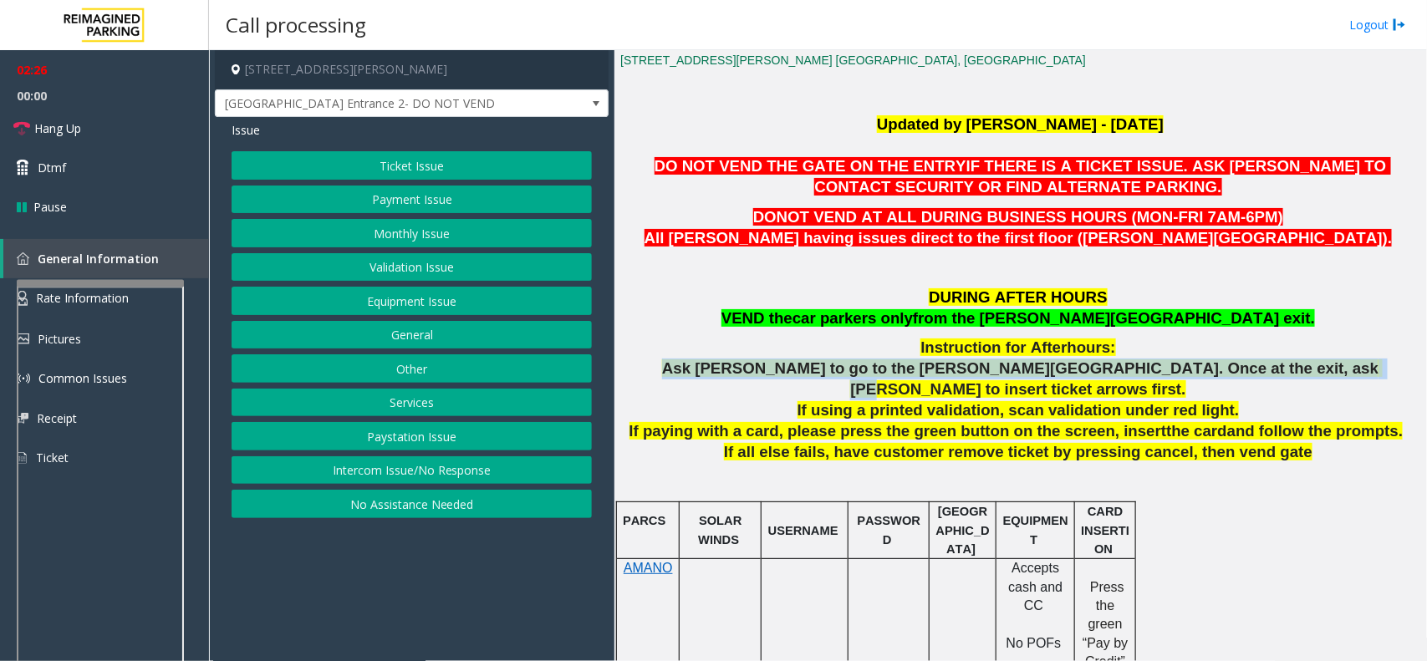
drag, startPoint x: 700, startPoint y: 364, endPoint x: 1256, endPoint y: 362, distance: 556.6
click at [1141, 362] on p "Ask [PERSON_NAME] to go to the [PERSON_NAME][GEOGRAPHIC_DATA]. Once at the exit…" at bounding box center [1020, 380] width 800 height 42
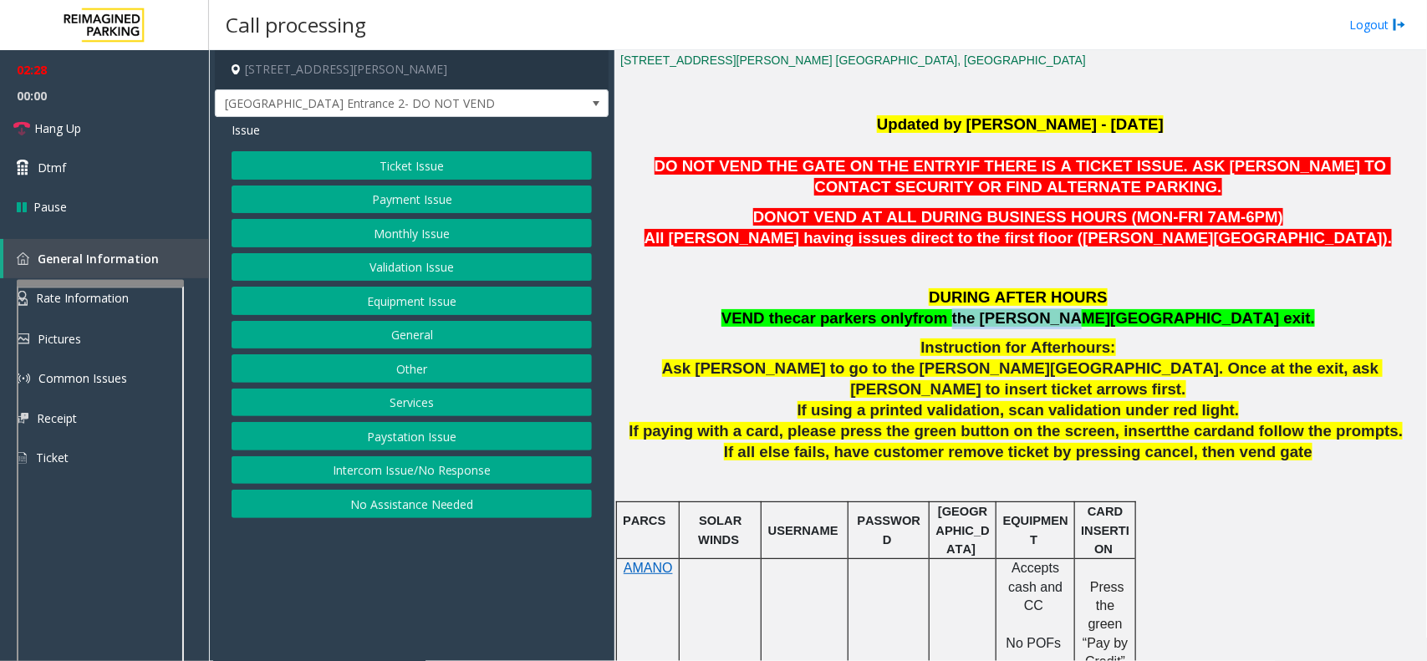
drag, startPoint x: 1042, startPoint y: 318, endPoint x: 1152, endPoint y: 322, distance: 109.5
click at [1141, 322] on span "from the [PERSON_NAME][GEOGRAPHIC_DATA] exit." at bounding box center [1114, 318] width 402 height 18
click at [298, 93] on span "[GEOGRAPHIC_DATA] Entrance 2- DO NOT VEND" at bounding box center [372, 103] width 313 height 27
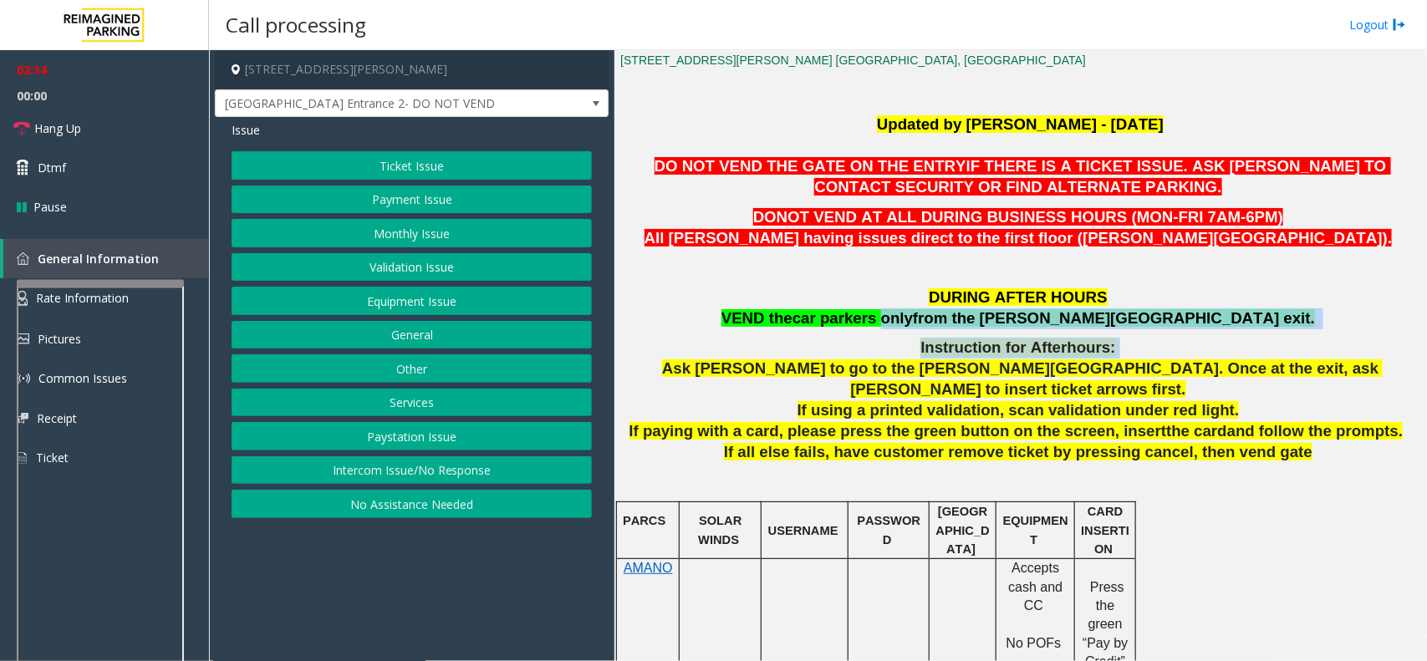
drag, startPoint x: 983, startPoint y: 316, endPoint x: 1150, endPoint y: 341, distance: 169.0
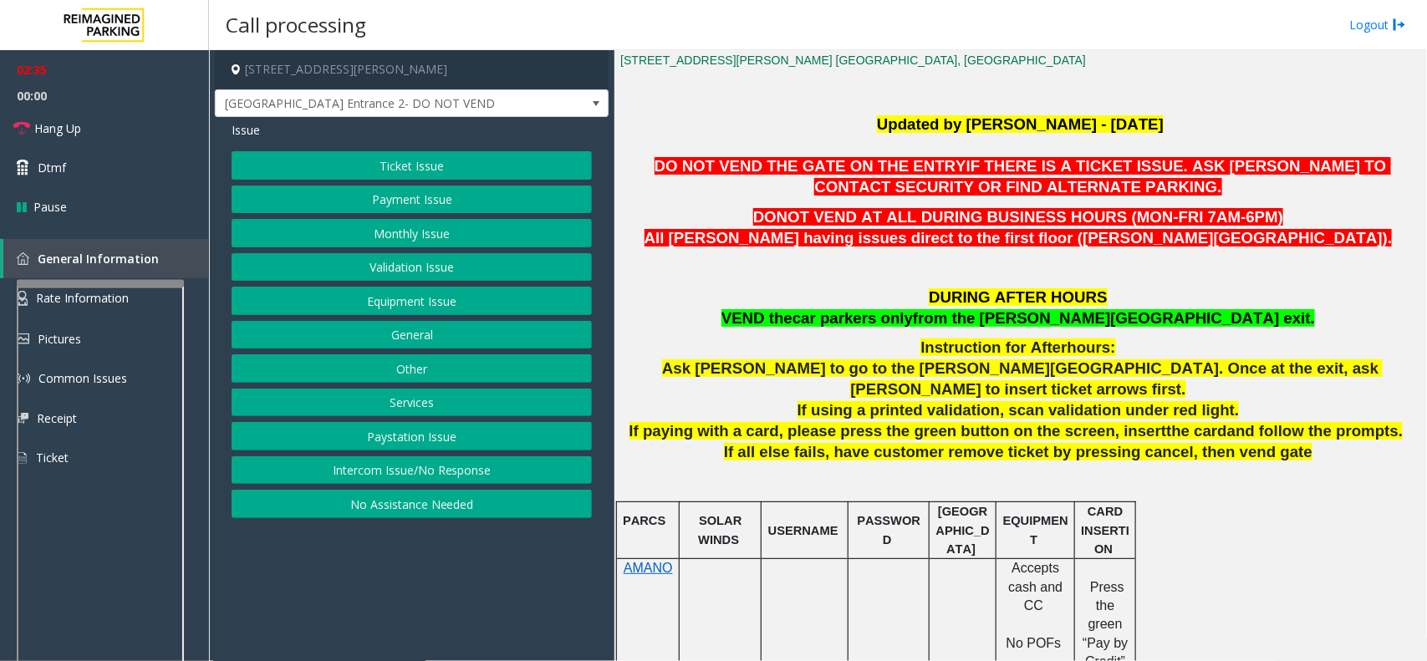
click at [1085, 481] on p at bounding box center [1020, 490] width 800 height 18
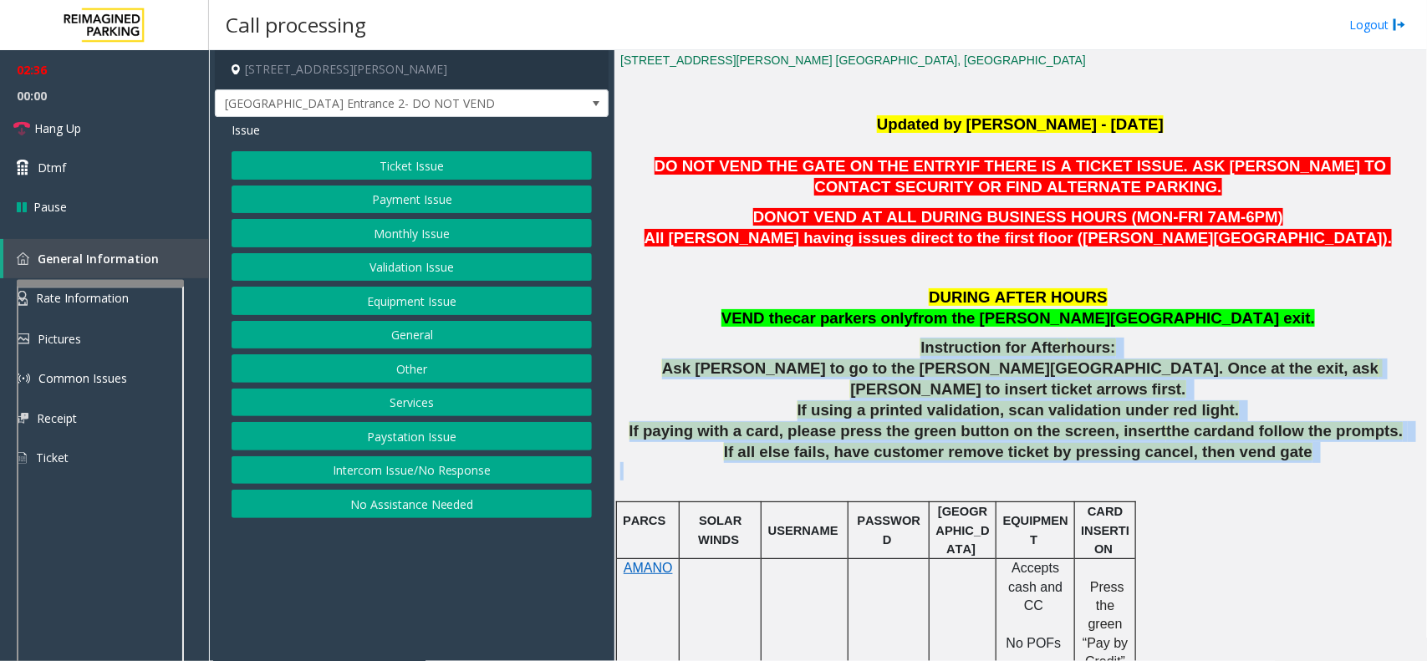
drag, startPoint x: 1308, startPoint y: 440, endPoint x: 684, endPoint y: 334, distance: 633.1
click at [695, 356] on p "Instruction for After hours:" at bounding box center [1020, 348] width 800 height 21
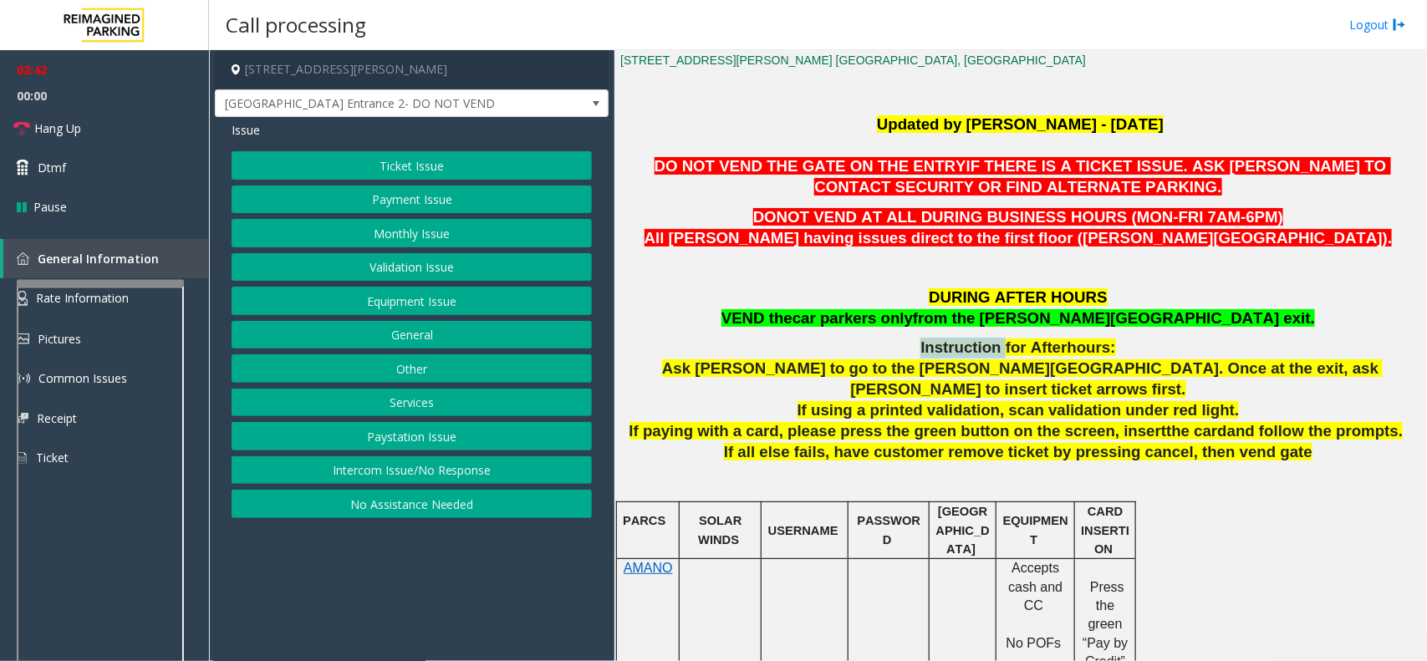
click at [695, 356] on p "Instruction for After hours:" at bounding box center [1020, 348] width 800 height 21
click at [888, 401] on span "If using a printed validation, scan validation under red light." at bounding box center [1018, 410] width 442 height 18
click at [890, 401] on span "If using a printed validation, scan validation under red light." at bounding box center [1018, 410] width 442 height 18
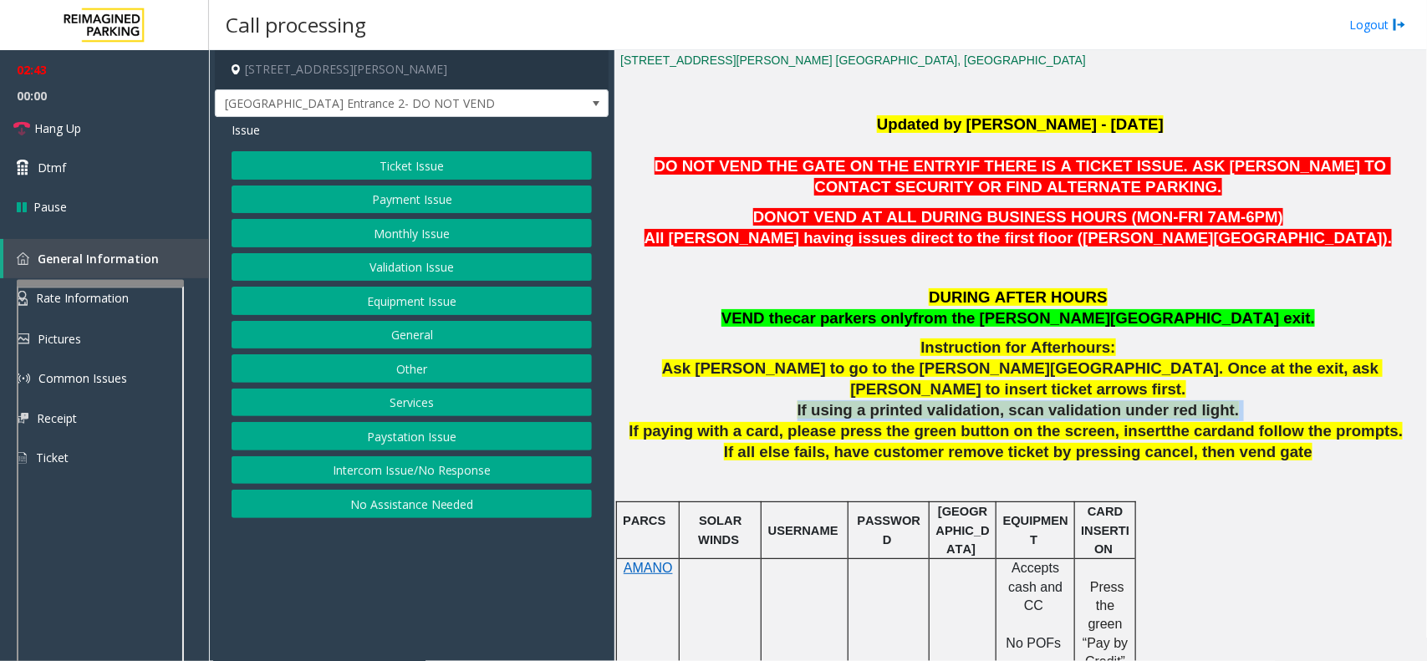
click at [891, 401] on span "If using a printed validation, scan validation under red light." at bounding box center [1018, 410] width 442 height 18
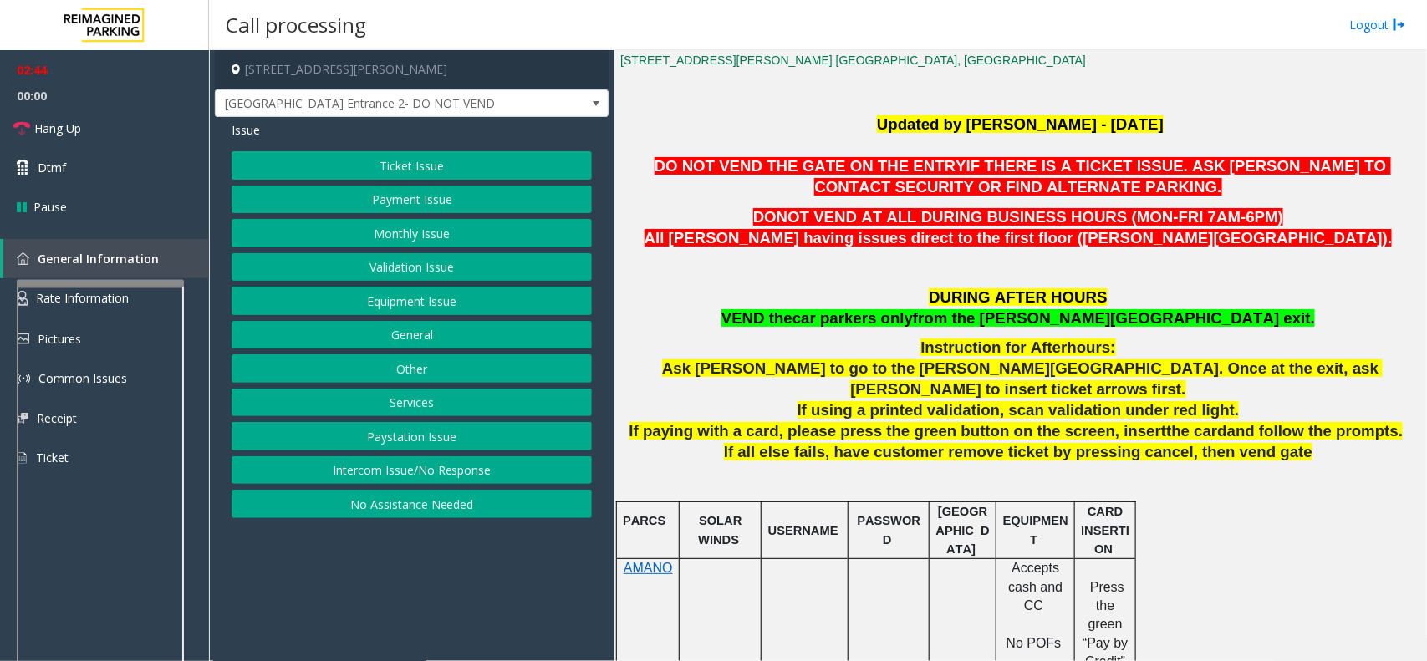
click at [869, 369] on span "Ask [PERSON_NAME] to go to the [PERSON_NAME][GEOGRAPHIC_DATA]. Once at the exit…" at bounding box center [1022, 378] width 720 height 38
click at [867, 369] on span "Ask [PERSON_NAME] to go to the [PERSON_NAME][GEOGRAPHIC_DATA]. Once at the exit…" at bounding box center [1022, 378] width 720 height 38
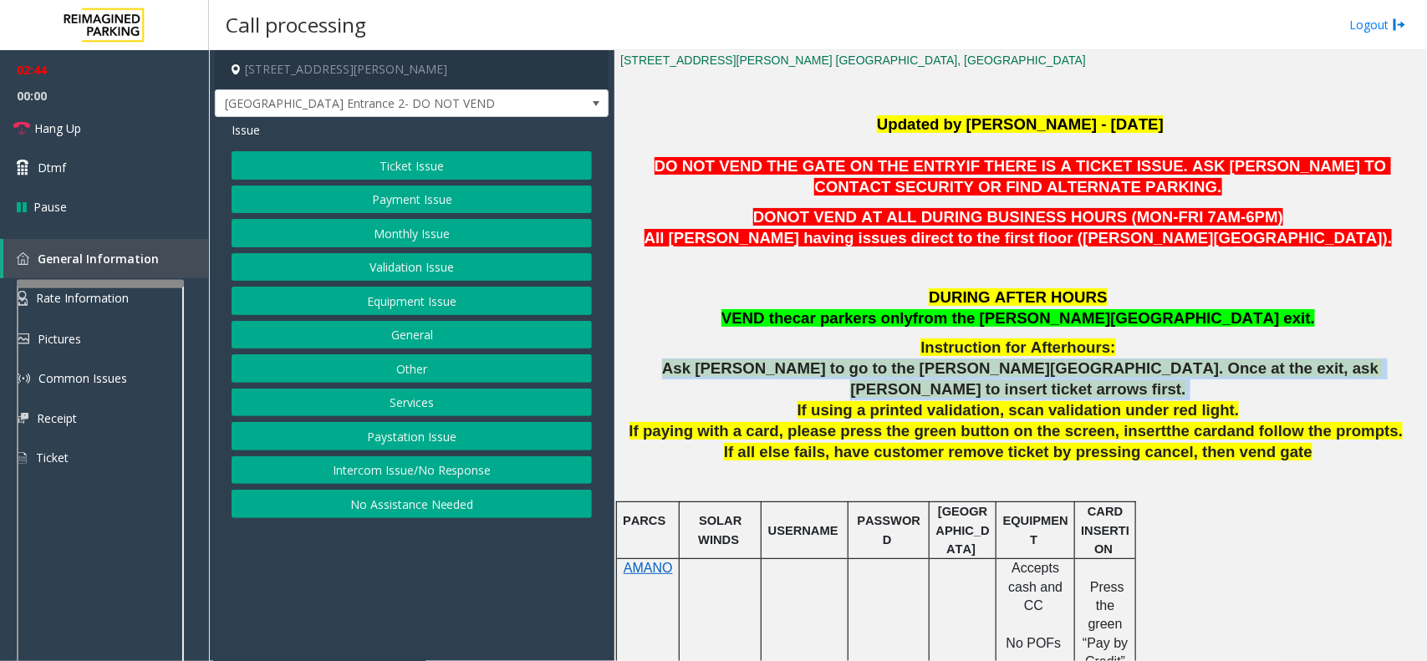
click at [867, 369] on span "Ask [PERSON_NAME] to go to the [PERSON_NAME][GEOGRAPHIC_DATA]. Once at the exit…" at bounding box center [1022, 378] width 720 height 38
click at [90, 134] on link "Hang Up" at bounding box center [104, 128] width 209 height 39
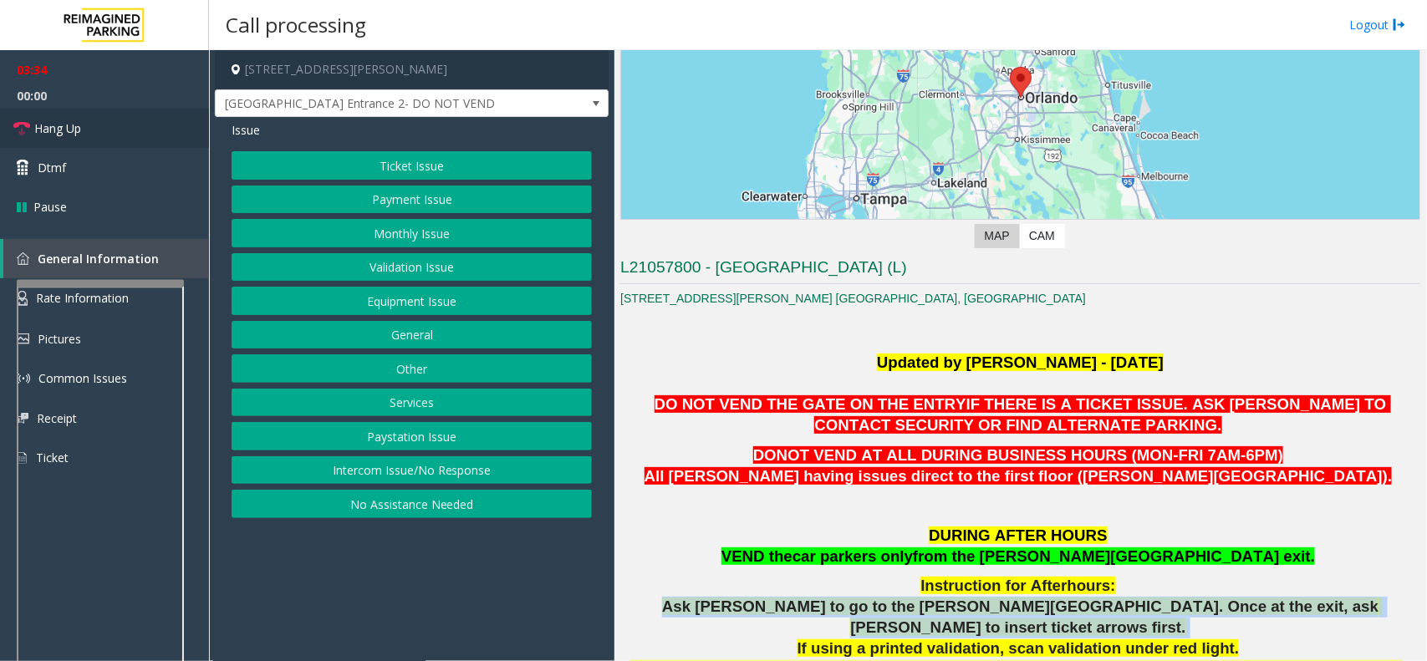
scroll to position [0, 0]
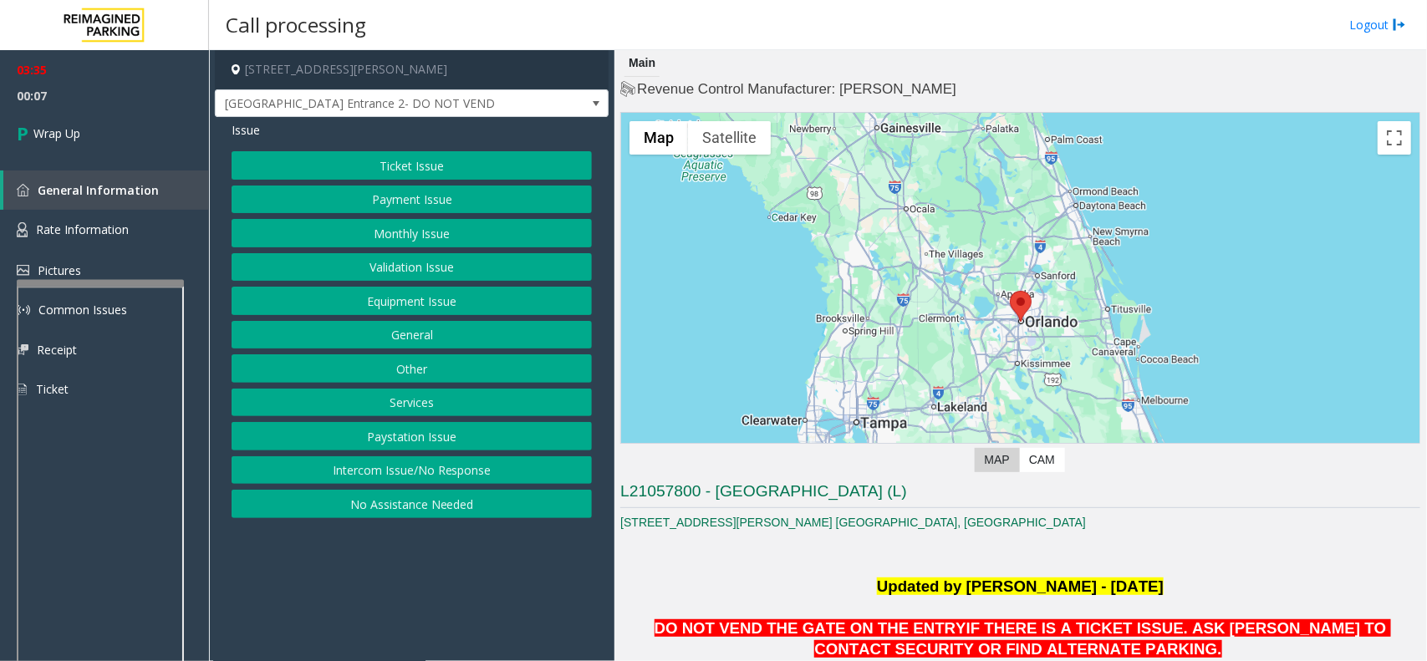
click at [418, 293] on button "Equipment Issue" at bounding box center [412, 301] width 360 height 28
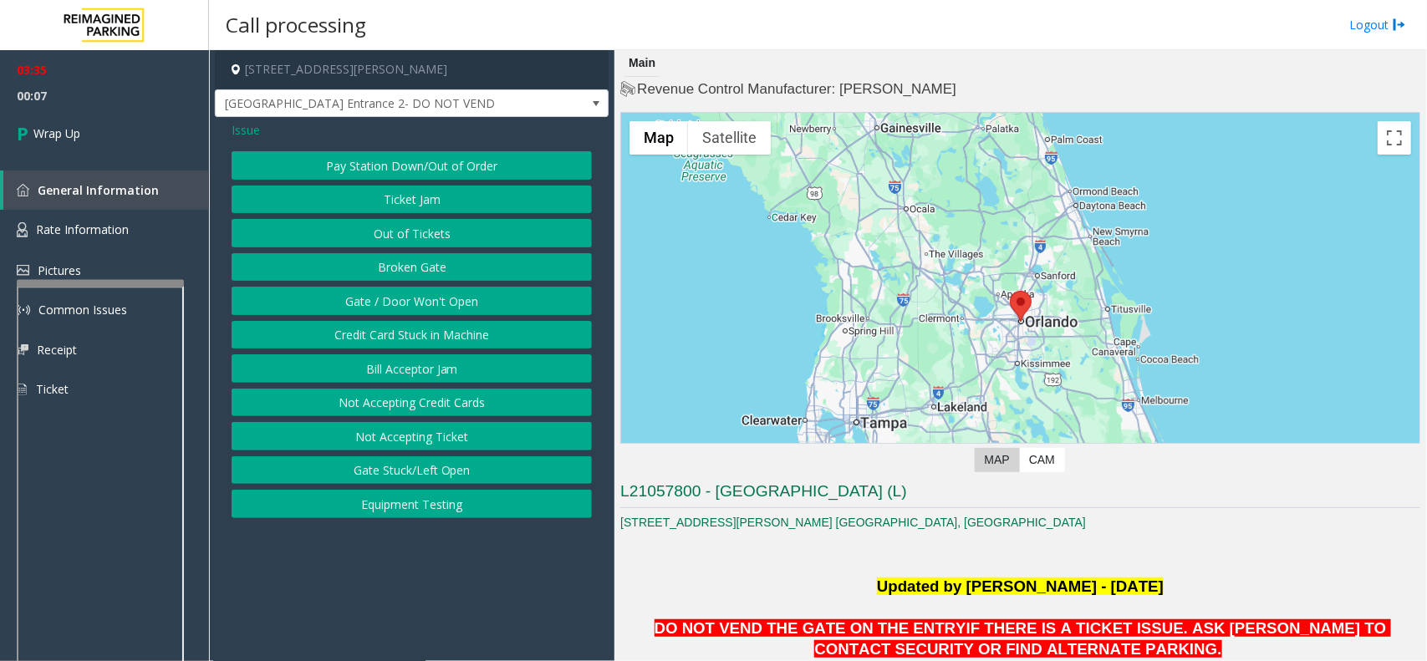
click at [428, 291] on button "Gate / Door Won't Open" at bounding box center [412, 301] width 360 height 28
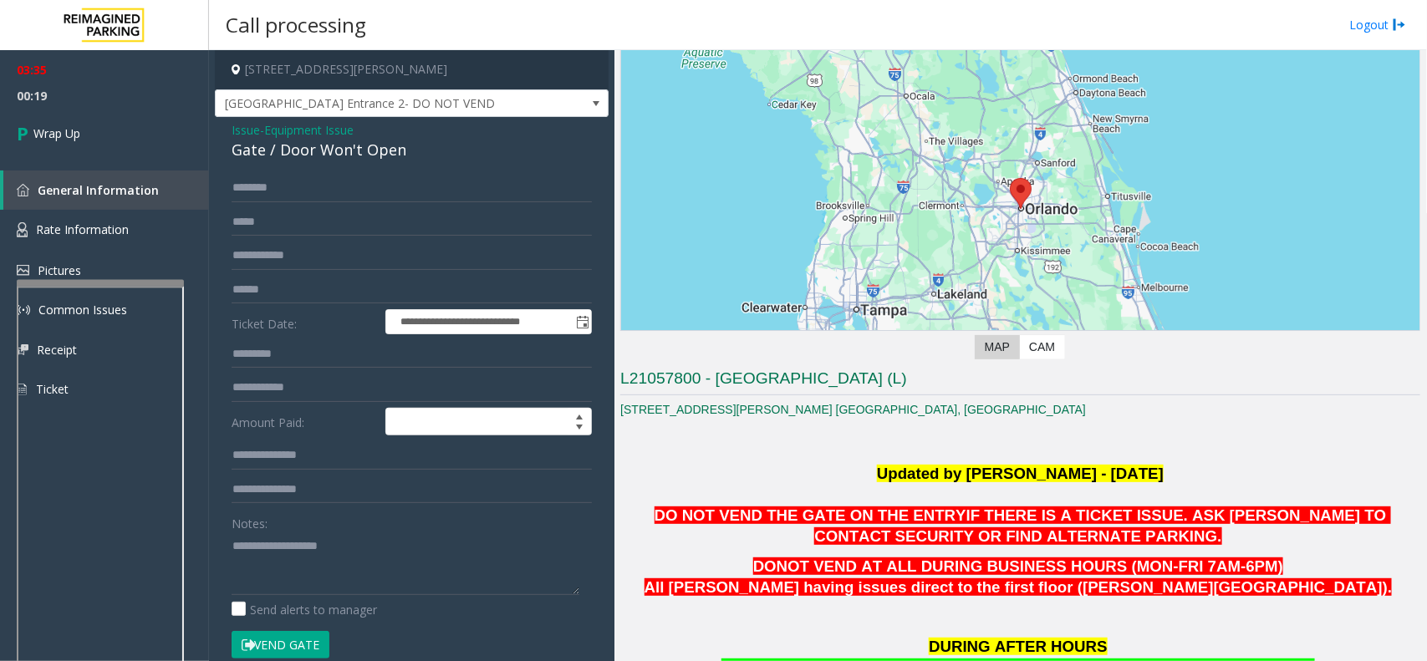
scroll to position [209, 0]
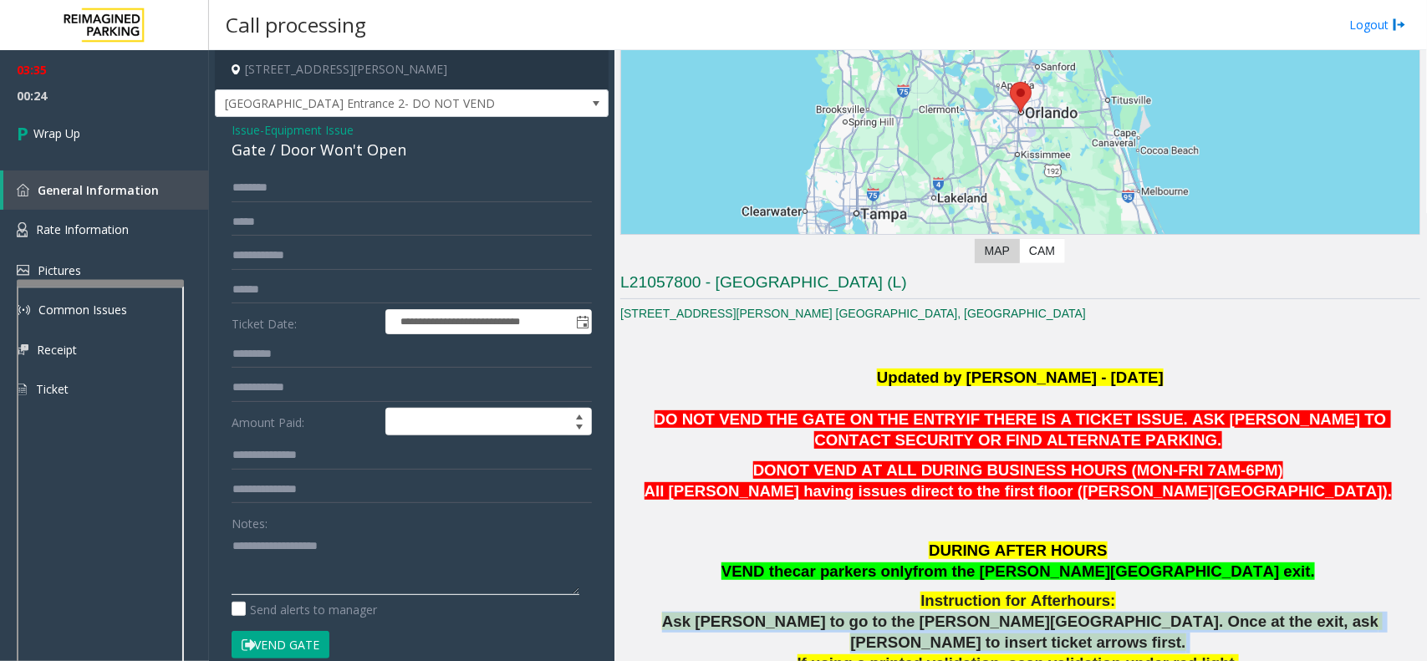
paste textarea "**********"
click at [464, 500] on textarea at bounding box center [406, 563] width 348 height 63
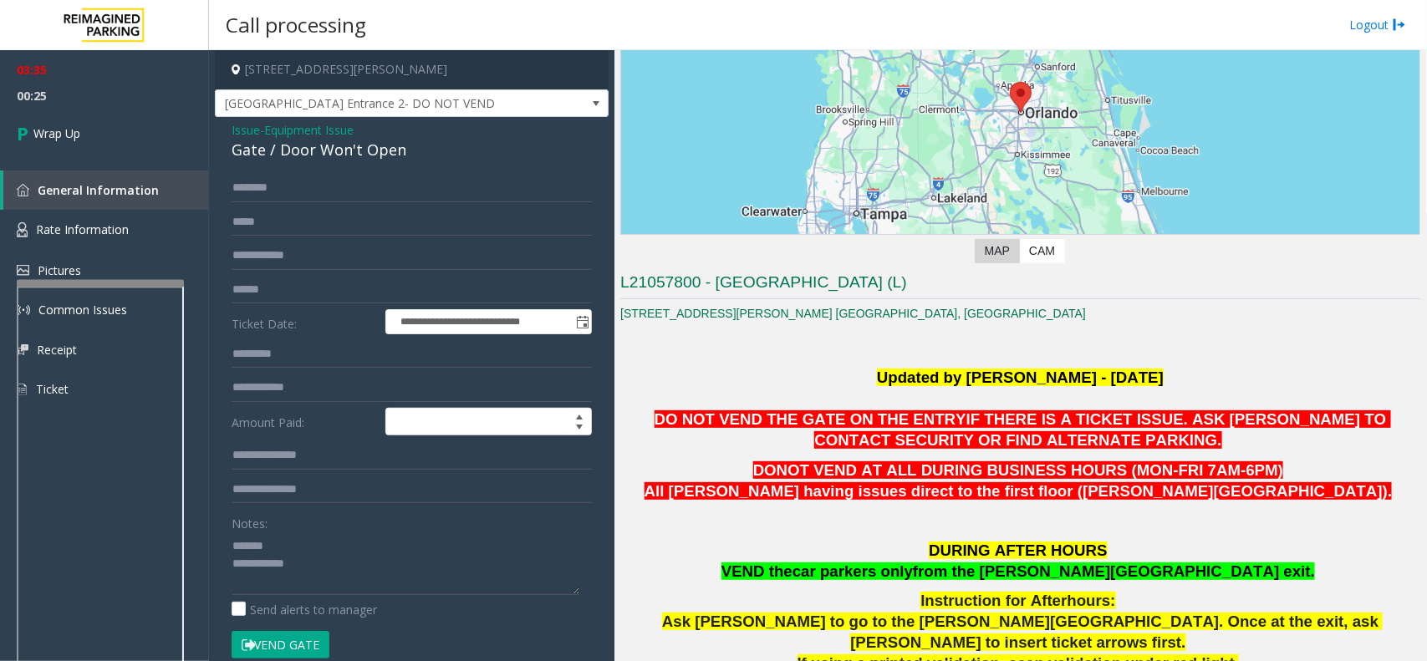
click at [358, 161] on div "Gate / Door Won't Open" at bounding box center [412, 150] width 360 height 23
copy div "Gate / Door Won't Open"
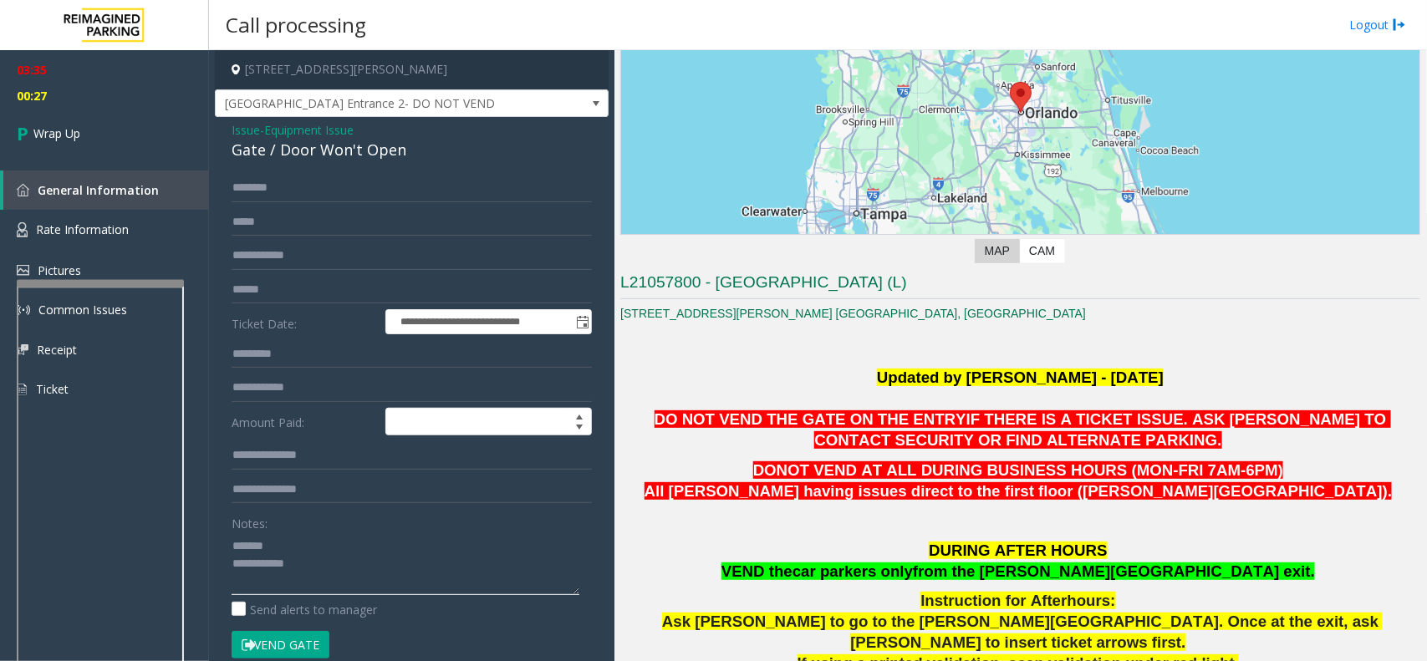
paste textarea "**********"
click at [343, 500] on textarea at bounding box center [406, 563] width 348 height 63
click at [366, 500] on textarea at bounding box center [406, 563] width 348 height 63
drag, startPoint x: 1074, startPoint y: 573, endPoint x: 1152, endPoint y: 568, distance: 77.8
click at [1141, 500] on span "from the [PERSON_NAME][GEOGRAPHIC_DATA] exit." at bounding box center [1114, 571] width 402 height 18
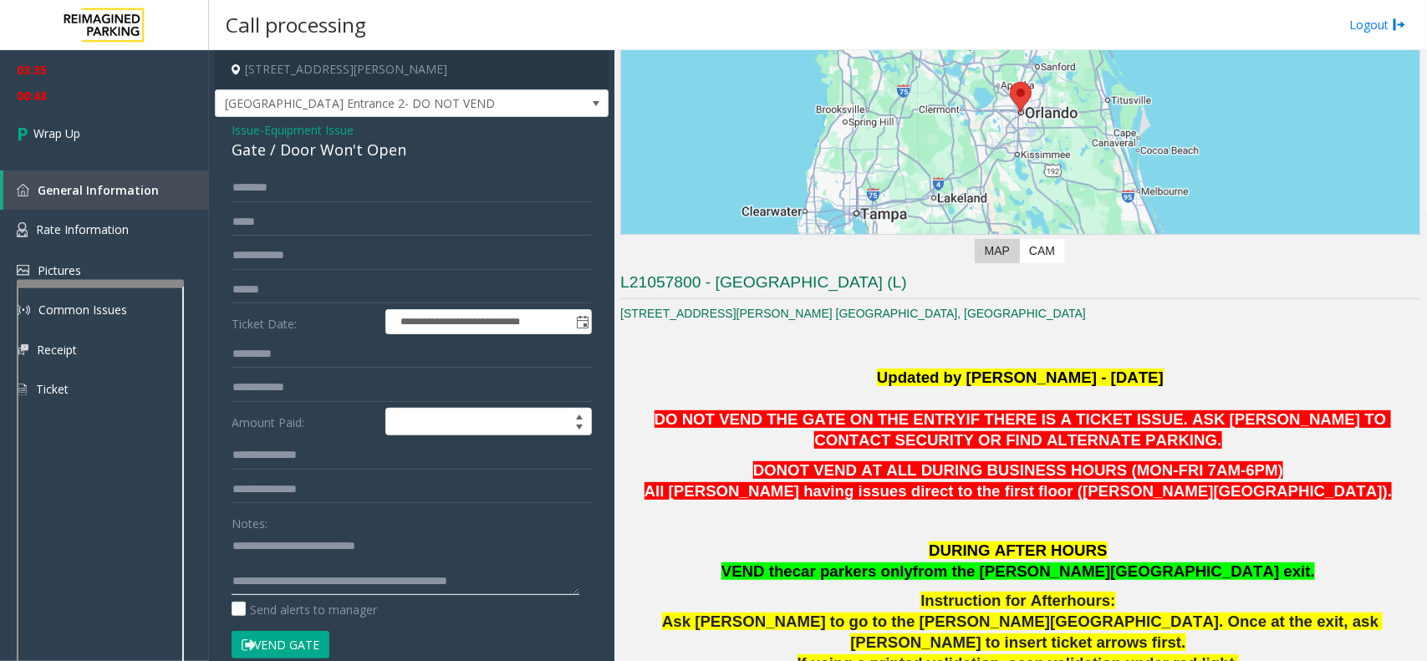
click at [545, 500] on textarea at bounding box center [406, 563] width 348 height 63
paste textarea "**********"
type textarea "**********"
click at [39, 131] on span "Wrap Up" at bounding box center [56, 134] width 47 height 18
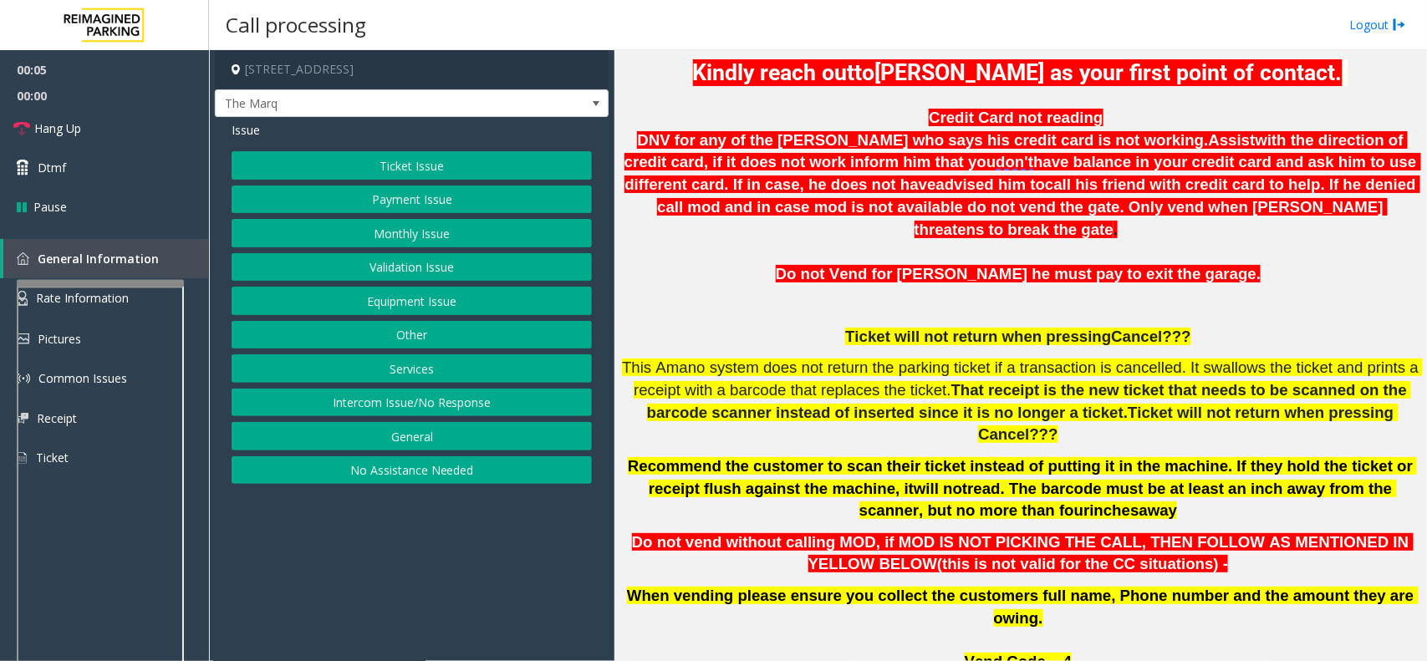
scroll to position [522, 0]
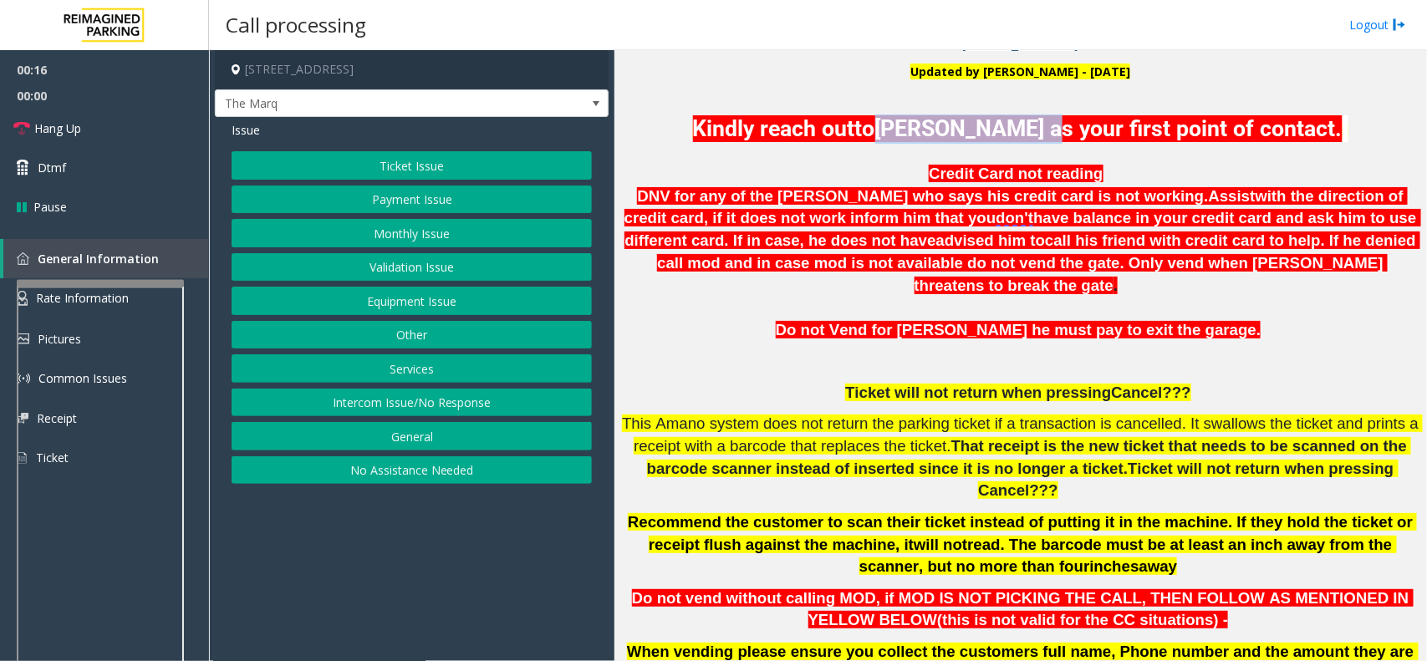
drag, startPoint x: 878, startPoint y: 124, endPoint x: 1036, endPoint y: 136, distance: 159.3
click at [1036, 136] on span "[PERSON_NAME] as your first point of contact." at bounding box center [1108, 128] width 467 height 27
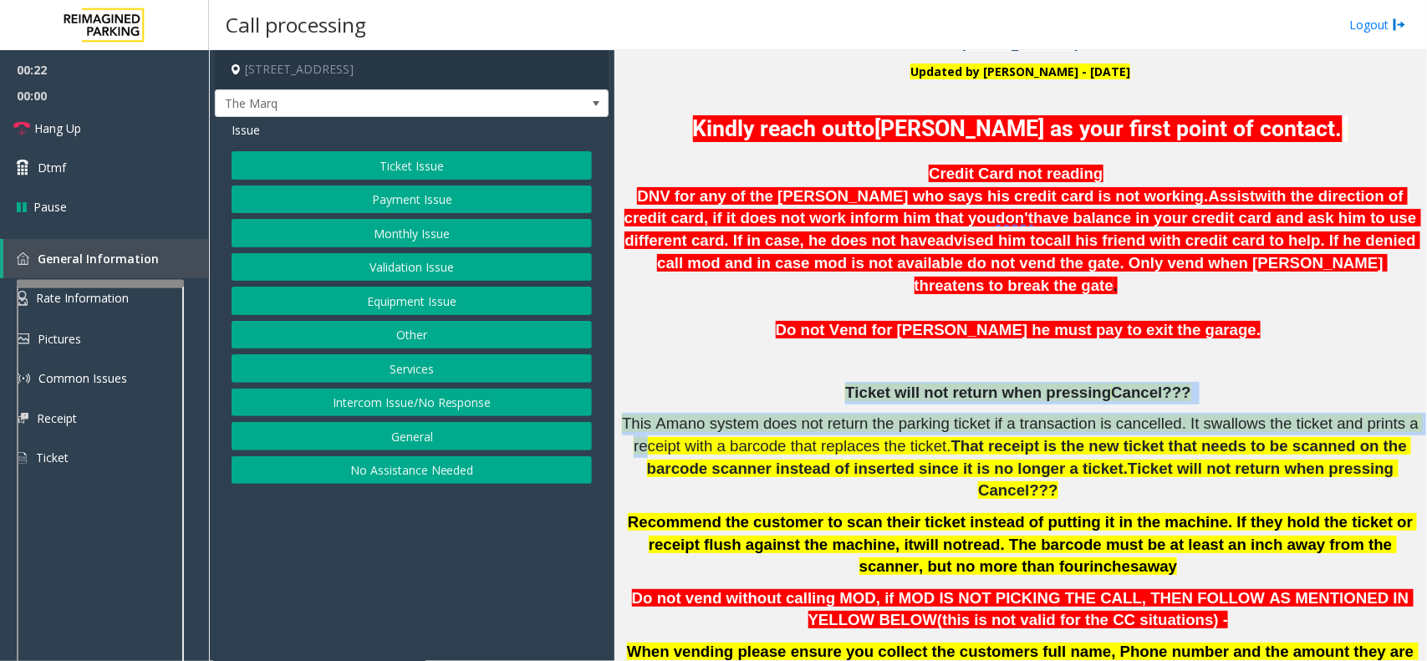
drag, startPoint x: 847, startPoint y: 364, endPoint x: 1373, endPoint y: 383, distance: 526.9
click at [1141, 383] on h6 "Credit Card not reading DNV for any of the [PERSON_NAME] who says his credit ca…" at bounding box center [1020, 569] width 800 height 812
click at [454, 237] on button "Monthly Issue" at bounding box center [412, 233] width 360 height 28
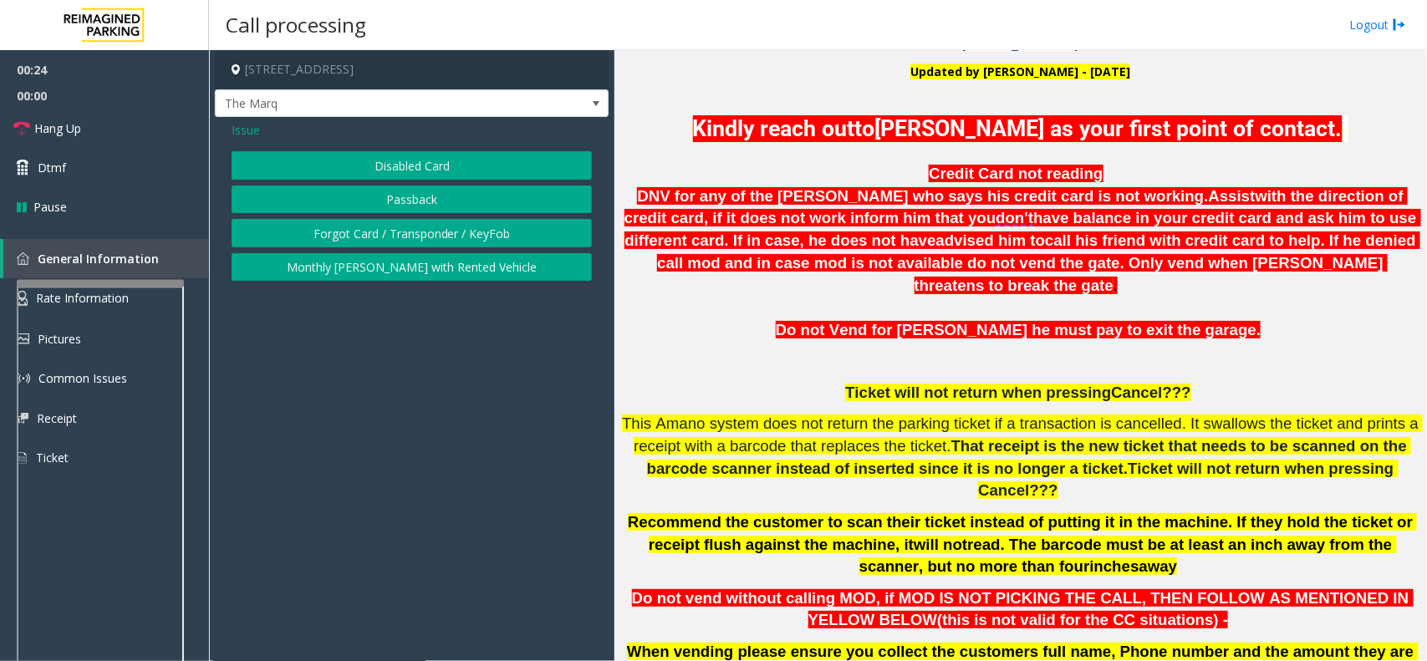
click at [445, 140] on div "Issue Disabled Card Passback Forgot Card / Transponder / KeyFob Monthly [PERSON…" at bounding box center [412, 203] width 394 height 172
click at [425, 165] on button "Disabled Card" at bounding box center [412, 165] width 360 height 28
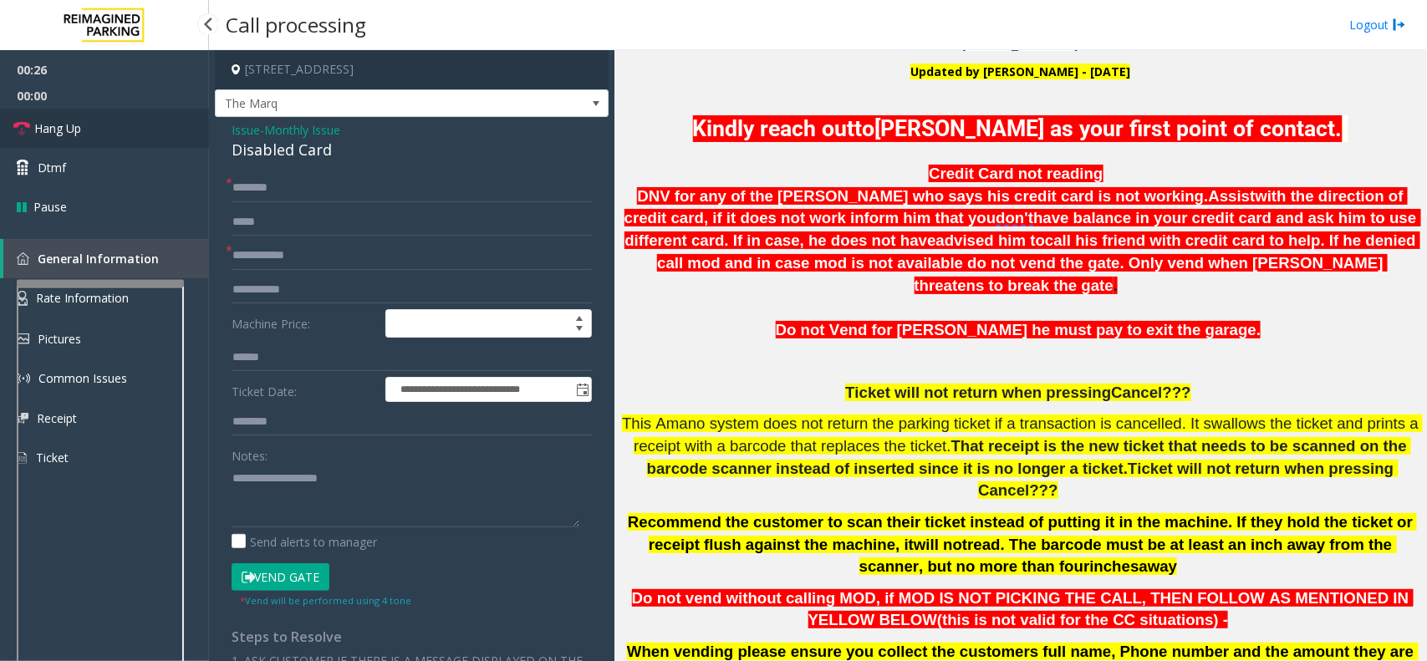
click at [81, 130] on span "Hang Up" at bounding box center [57, 129] width 47 height 18
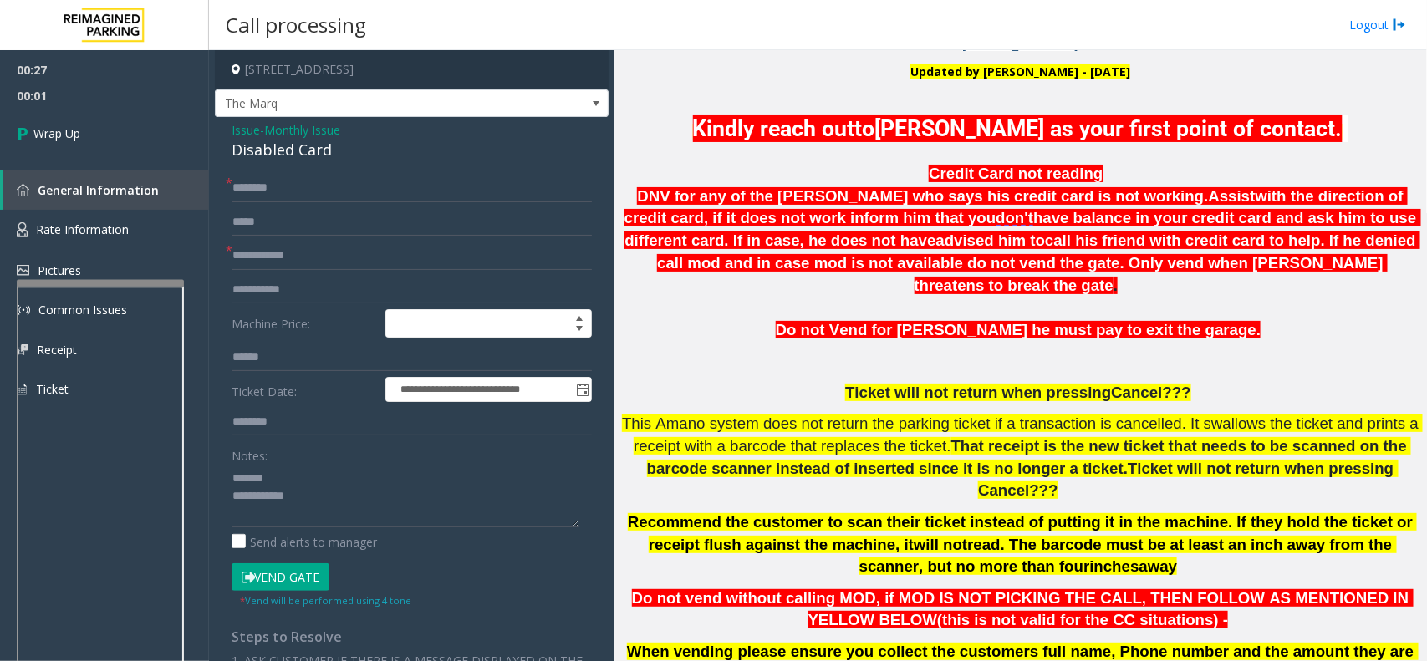
click at [310, 152] on div "Disabled Card" at bounding box center [412, 150] width 360 height 23
paste textarea "**********"
click at [339, 470] on textarea at bounding box center [406, 496] width 348 height 63
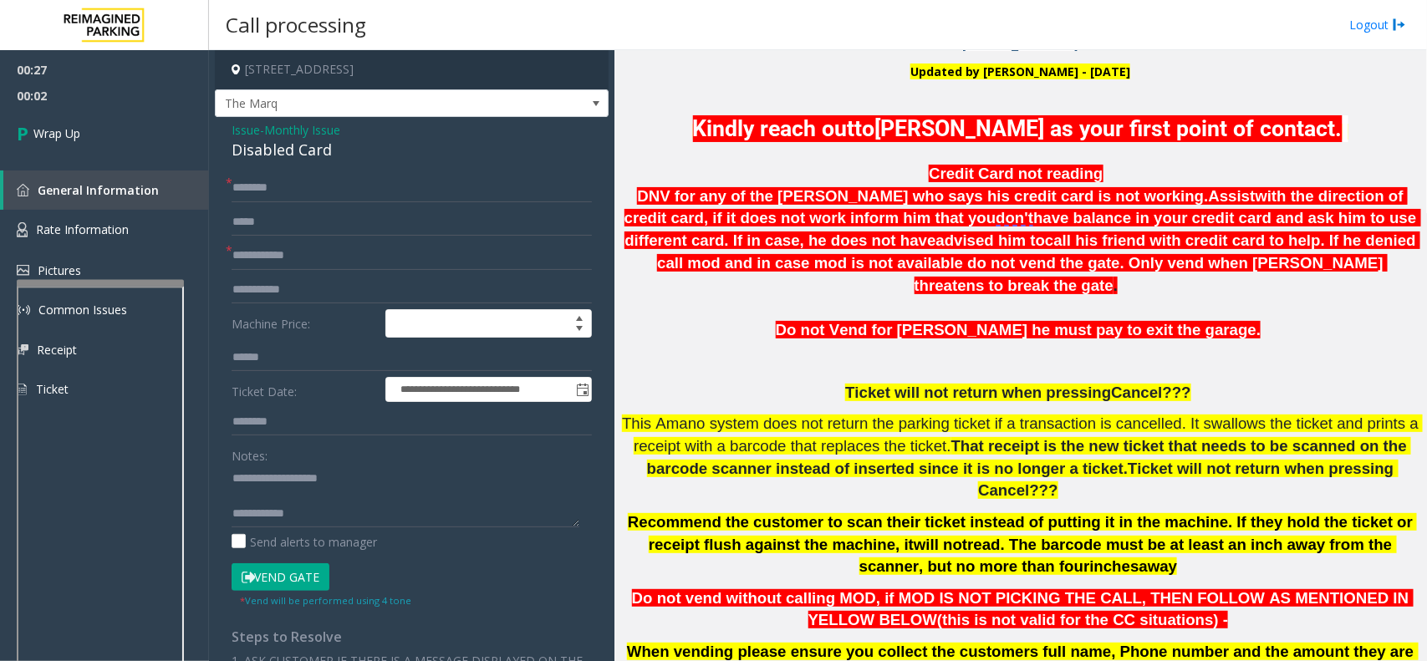
click at [364, 500] on div "Notes: Send alerts to manager" at bounding box center [412, 495] width 360 height 109
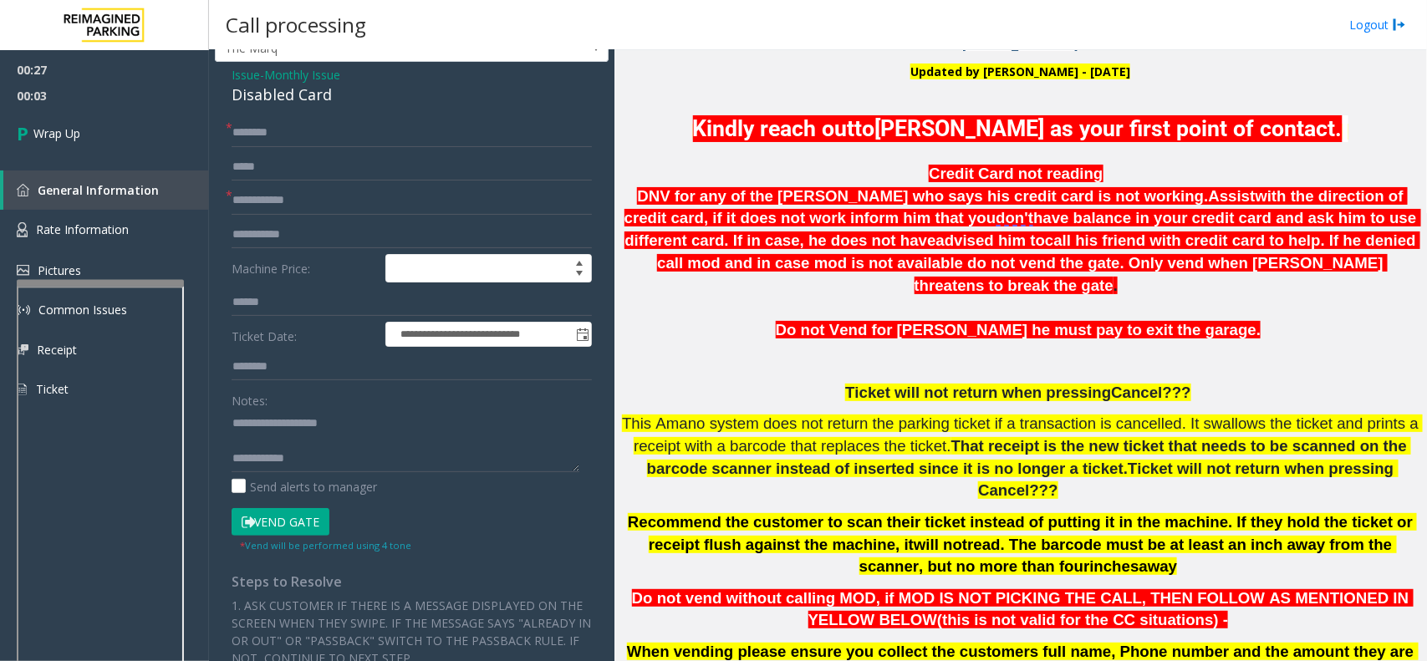
scroll to position [46, 0]
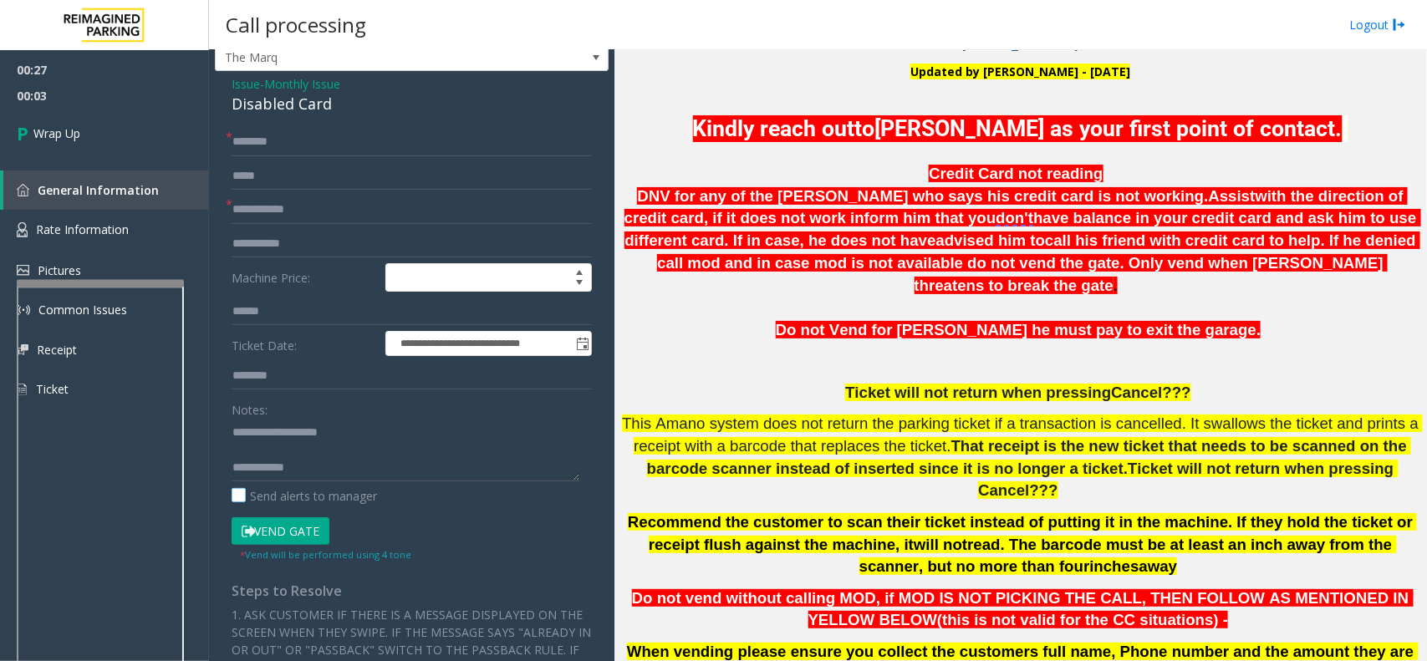
click at [355, 487] on label "Send alerts to manager" at bounding box center [304, 496] width 145 height 18
click at [374, 477] on textarea at bounding box center [406, 450] width 348 height 63
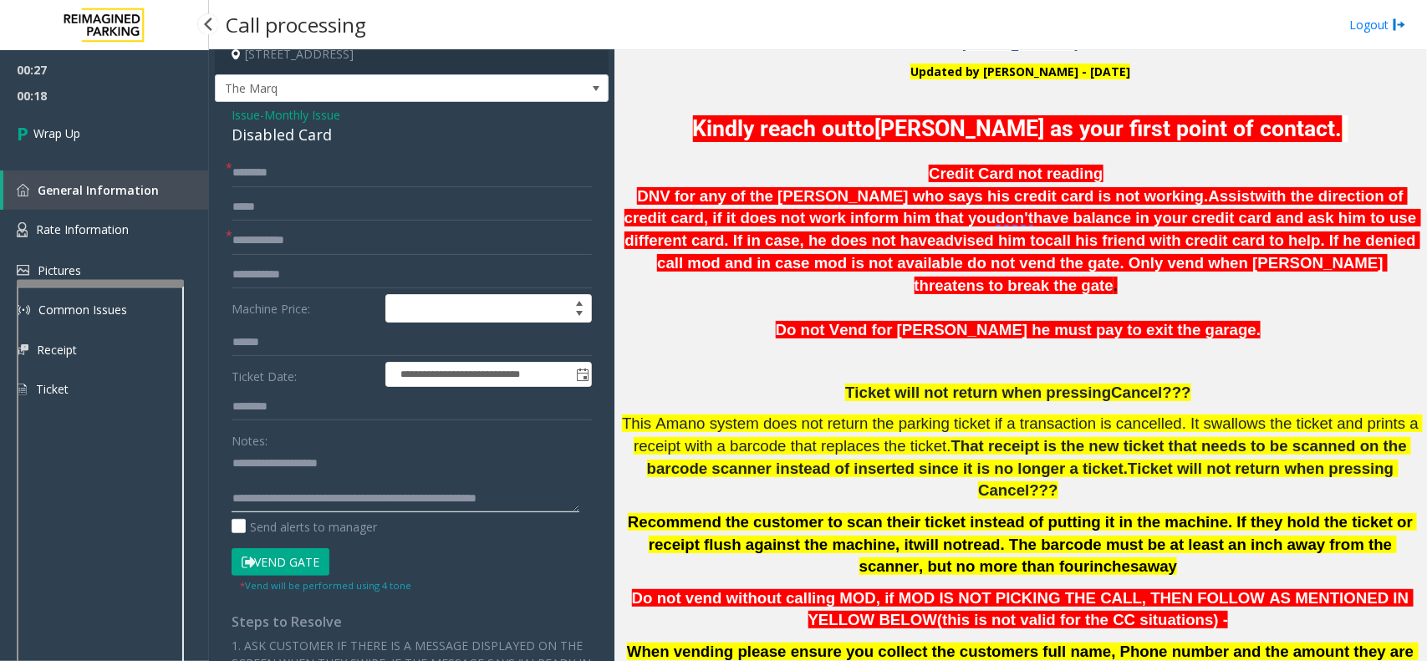
scroll to position [0, 0]
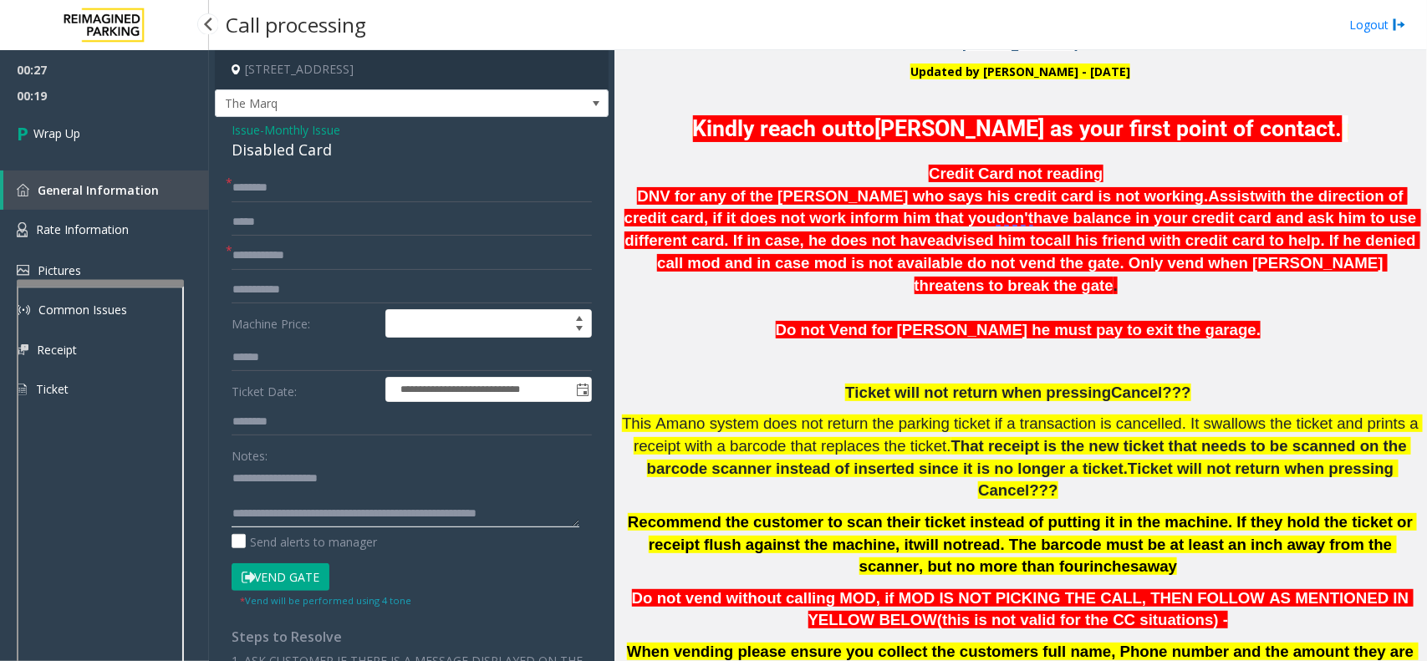
type textarea "**********"
click at [297, 197] on input "text" at bounding box center [412, 188] width 360 height 28
type input "**"
click at [282, 265] on input "*" at bounding box center [412, 256] width 360 height 28
type input "**"
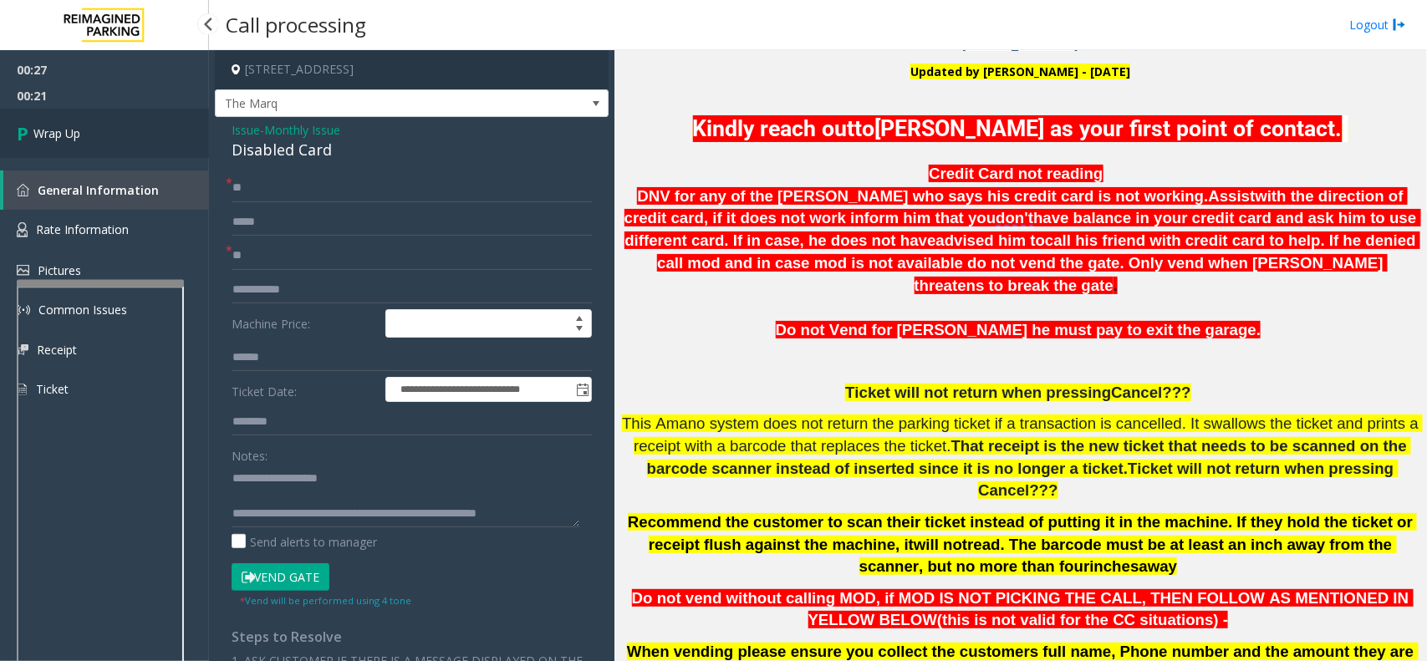
click at [99, 126] on link "Wrap Up" at bounding box center [104, 133] width 209 height 49
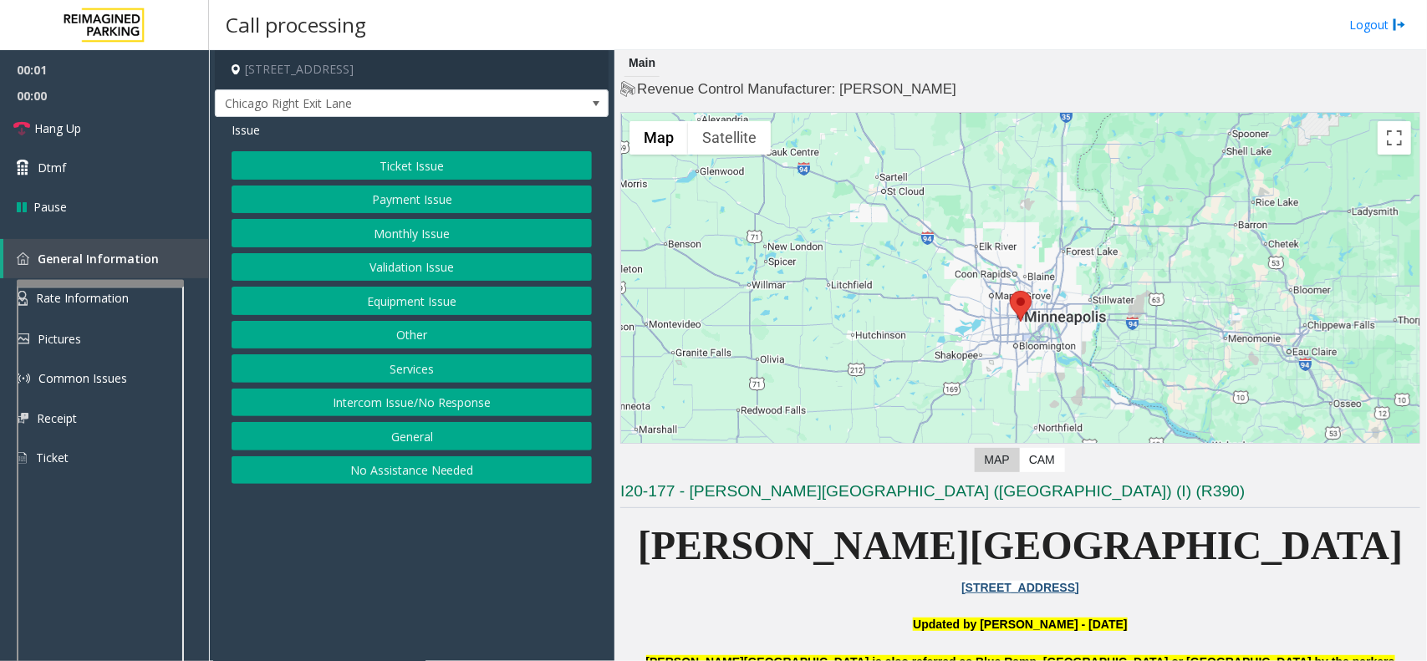
click at [386, 294] on button "Equipment Issue" at bounding box center [412, 301] width 360 height 28
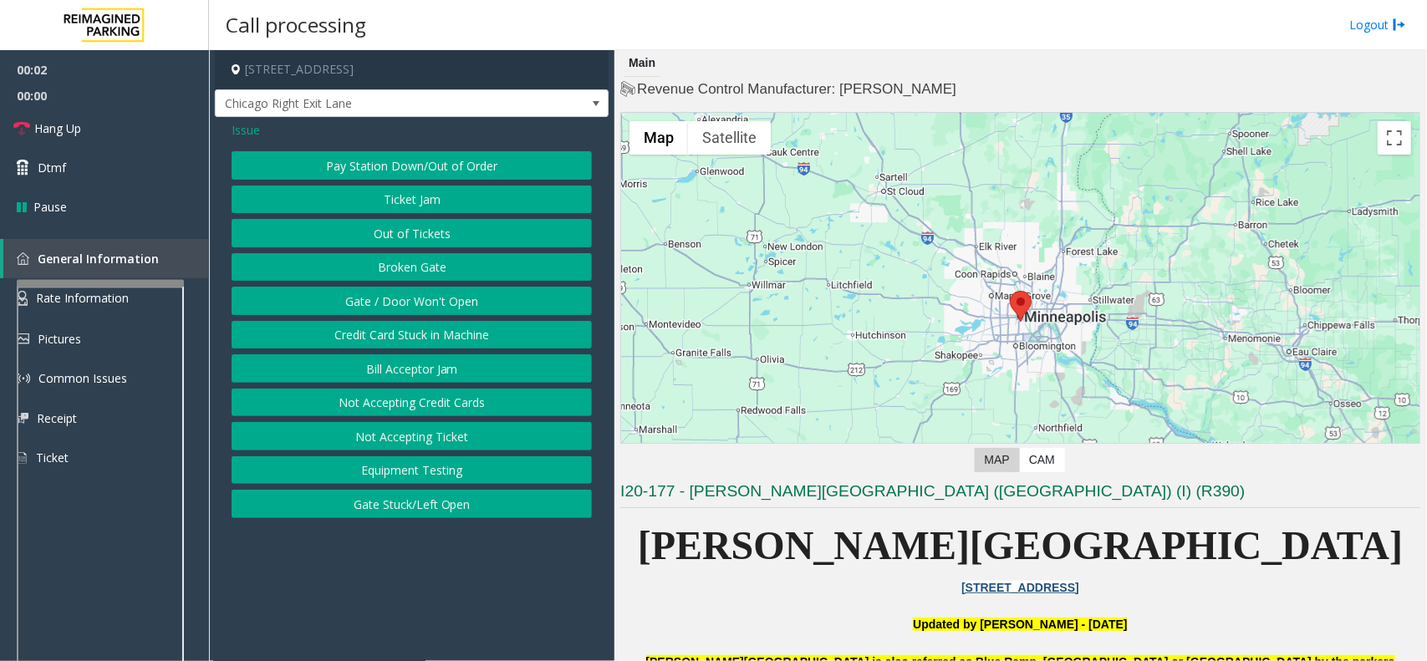
click at [387, 293] on button "Gate / Door Won't Open" at bounding box center [412, 301] width 360 height 28
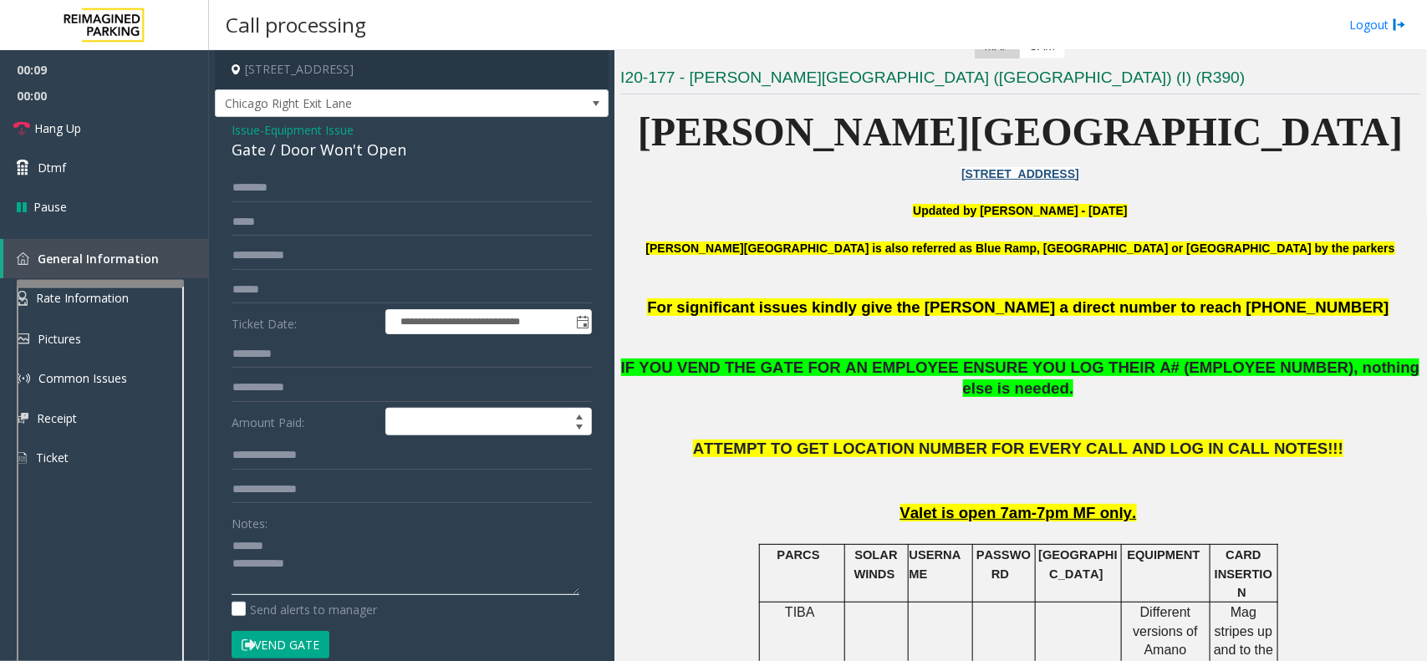
scroll to position [418, 0]
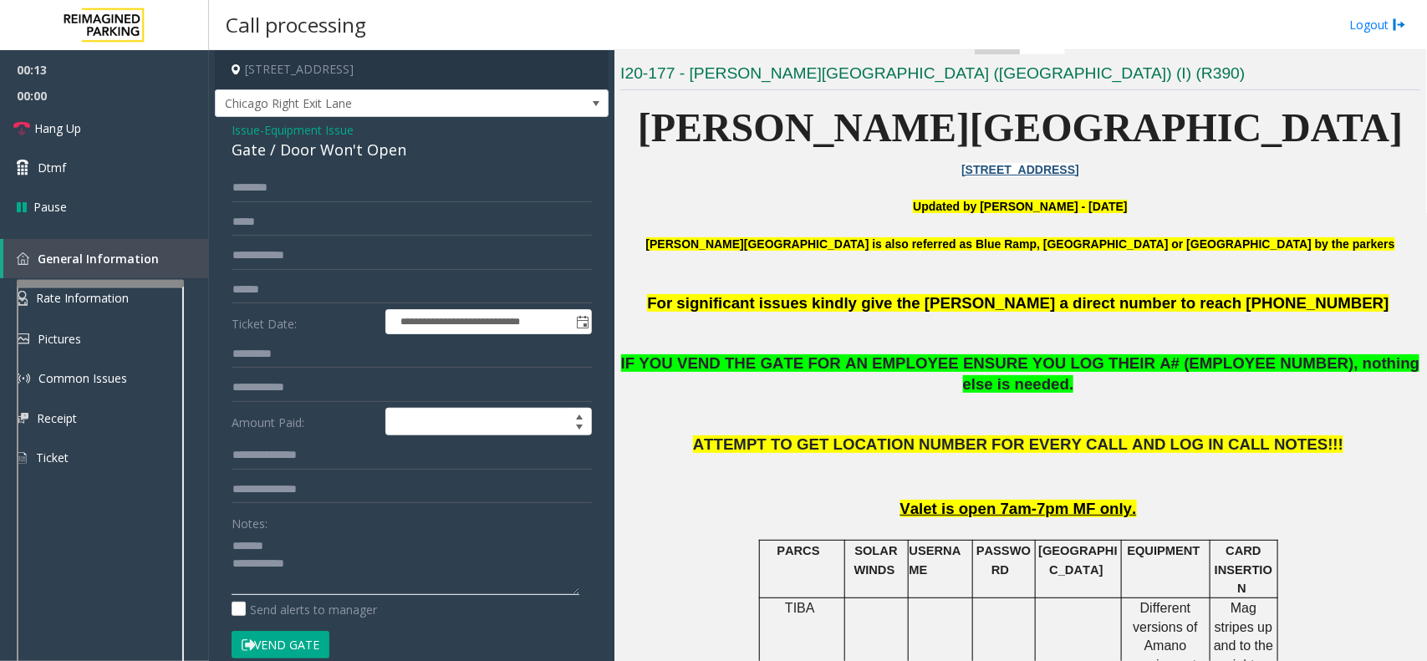
click at [358, 500] on textarea at bounding box center [406, 563] width 348 height 63
paste textarea "**********"
click at [328, 148] on div "Gate / Door Won't Open" at bounding box center [412, 150] width 360 height 23
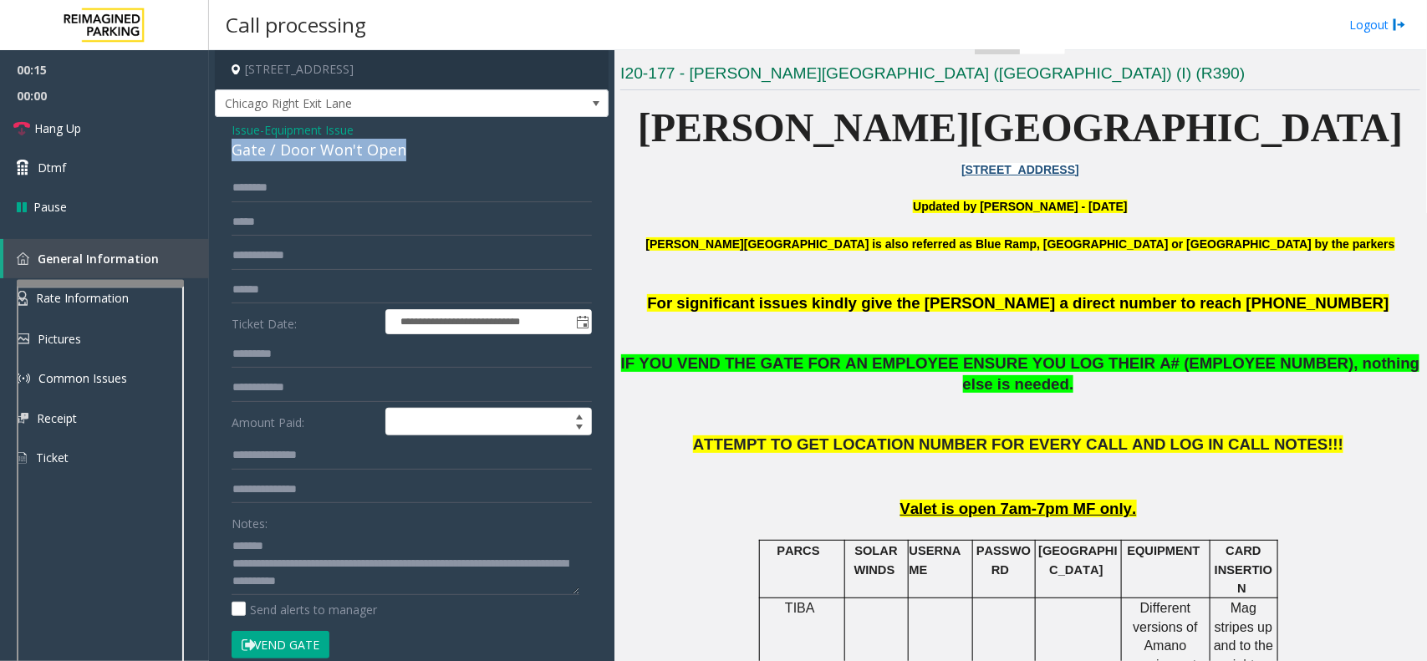
click at [328, 148] on div "Gate / Door Won't Open" at bounding box center [412, 150] width 360 height 23
click at [333, 500] on textarea at bounding box center [406, 563] width 348 height 63
paste textarea "**********"
type textarea "**********"
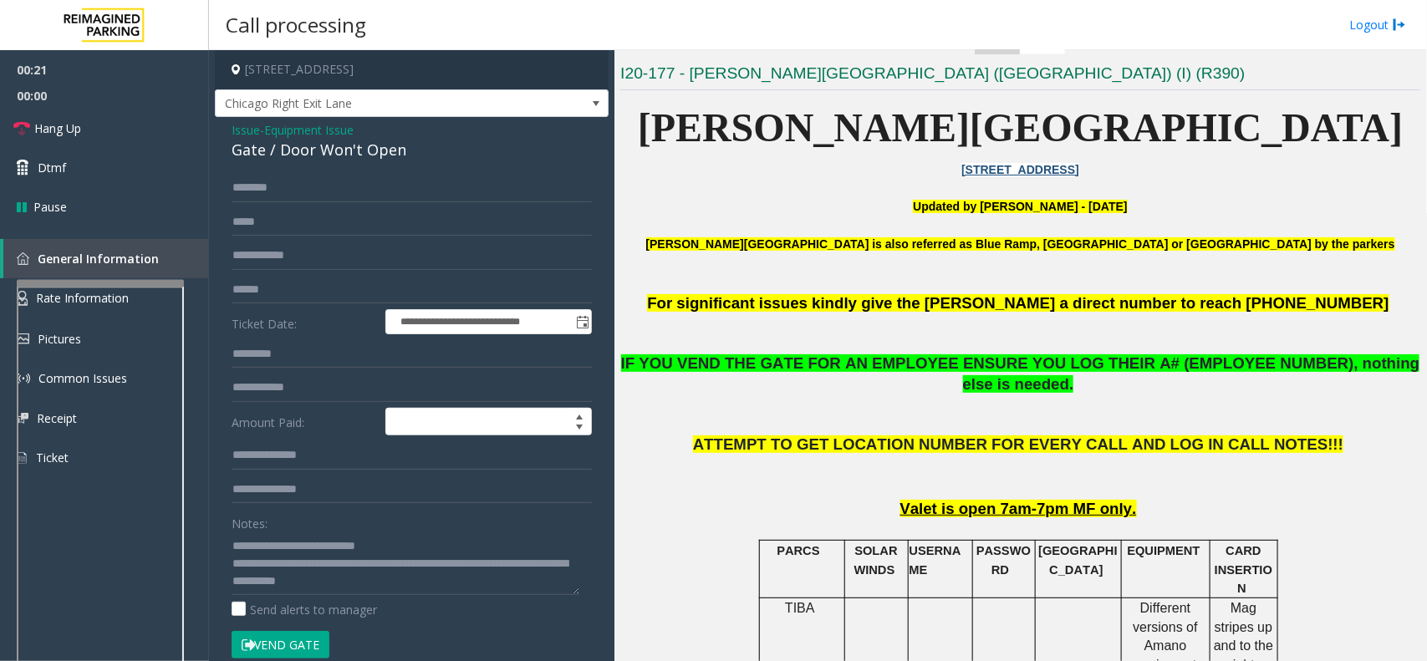
click at [289, 500] on button "Vend Gate" at bounding box center [281, 645] width 98 height 28
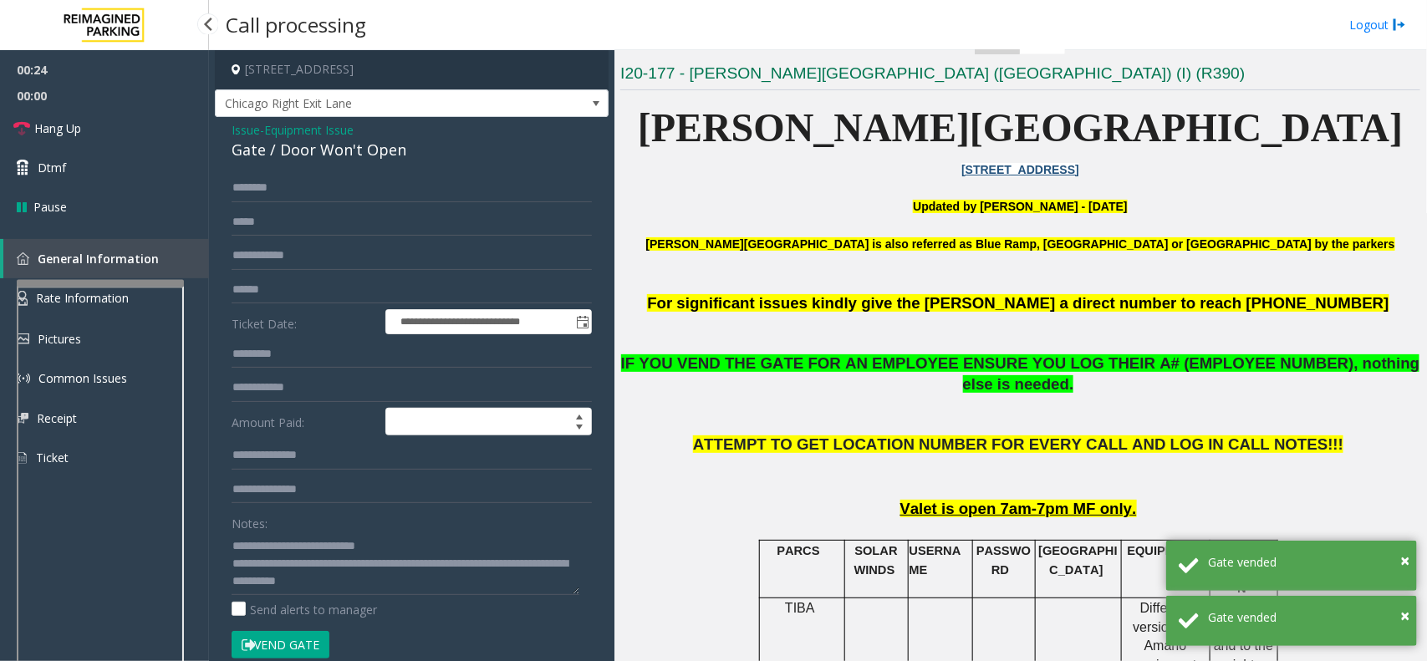
click at [40, 104] on span "00:00" at bounding box center [104, 96] width 209 height 26
click at [47, 115] on link "Hang Up" at bounding box center [104, 128] width 209 height 39
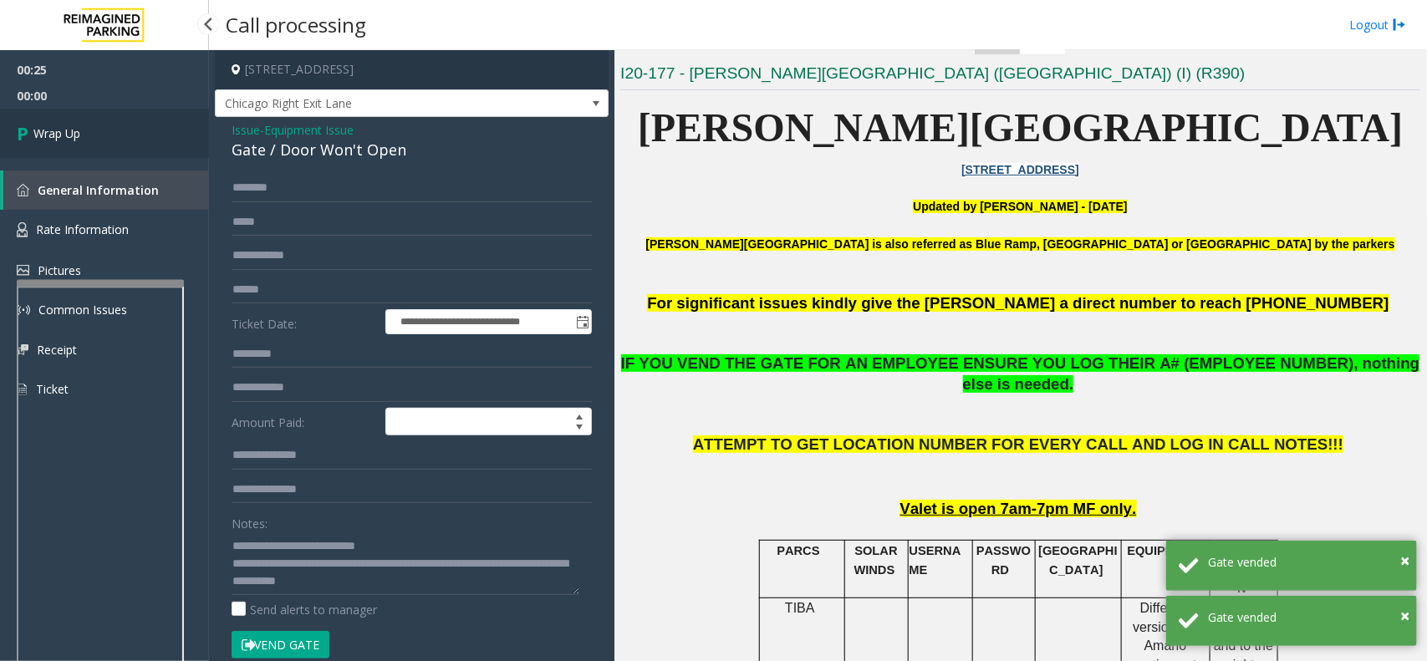
click at [142, 128] on link "Wrap Up" at bounding box center [104, 133] width 209 height 49
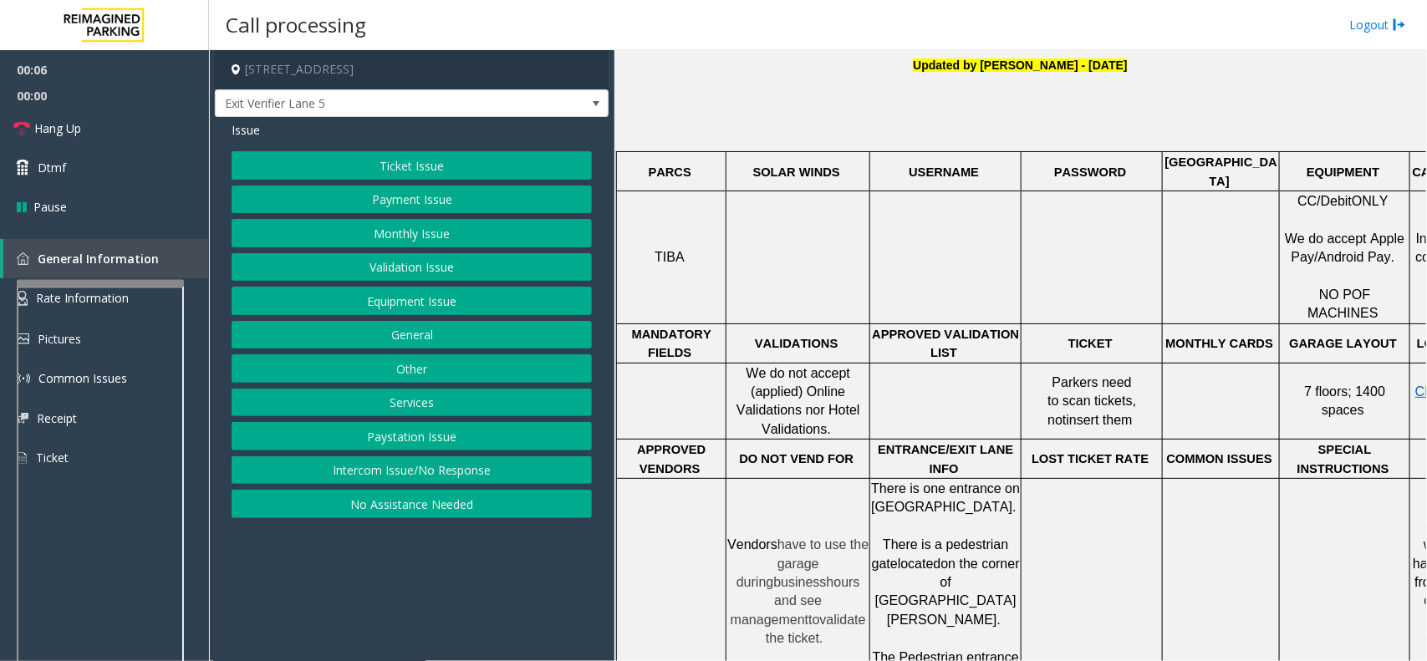
scroll to position [731, 0]
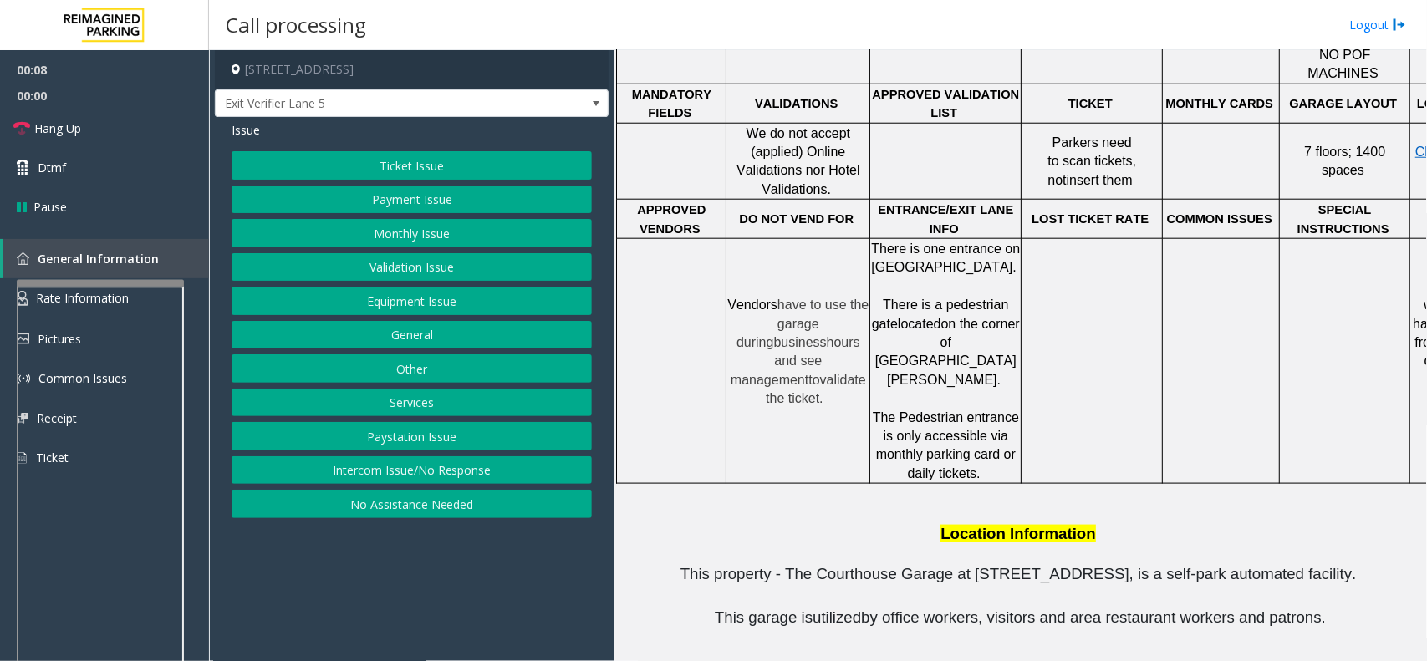
drag, startPoint x: 1319, startPoint y: 506, endPoint x: 744, endPoint y: 489, distance: 575.3
click at [744, 489] on div "[STREET_ADDRESS] Updated by [PERSON_NAME] - [DATE] PARCS SOLAR WINDS USERNAME P…" at bounding box center [1020, 237] width 800 height 954
click at [394, 195] on button "Payment Issue" at bounding box center [412, 200] width 360 height 28
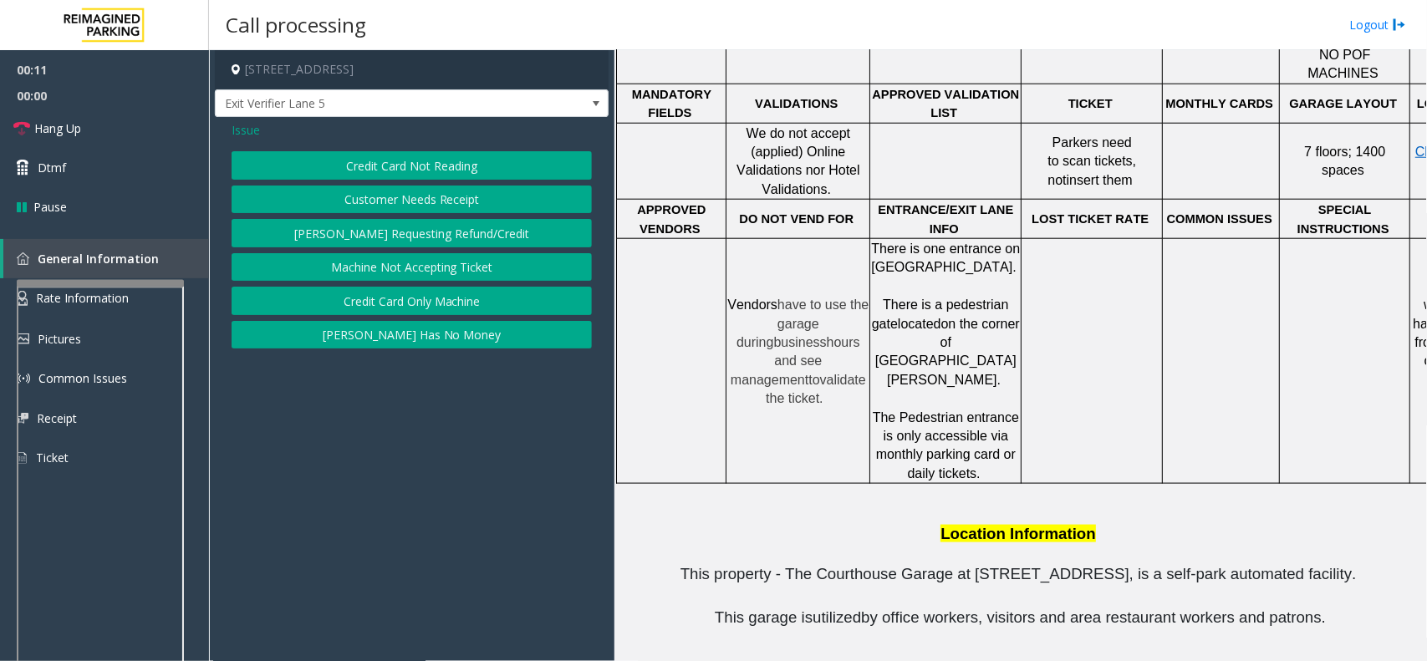
click at [452, 164] on button "Credit Card Not Reading" at bounding box center [412, 165] width 360 height 28
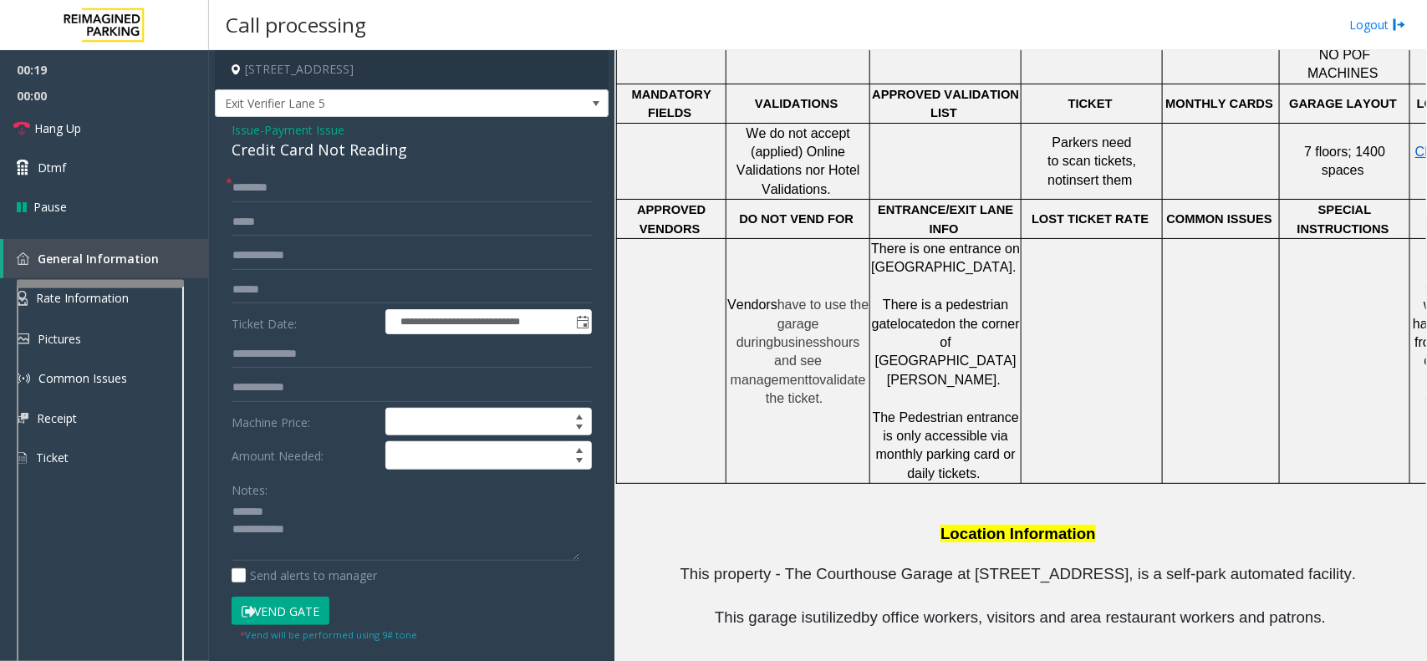
click at [358, 146] on div "Credit Card Not Reading" at bounding box center [412, 150] width 360 height 23
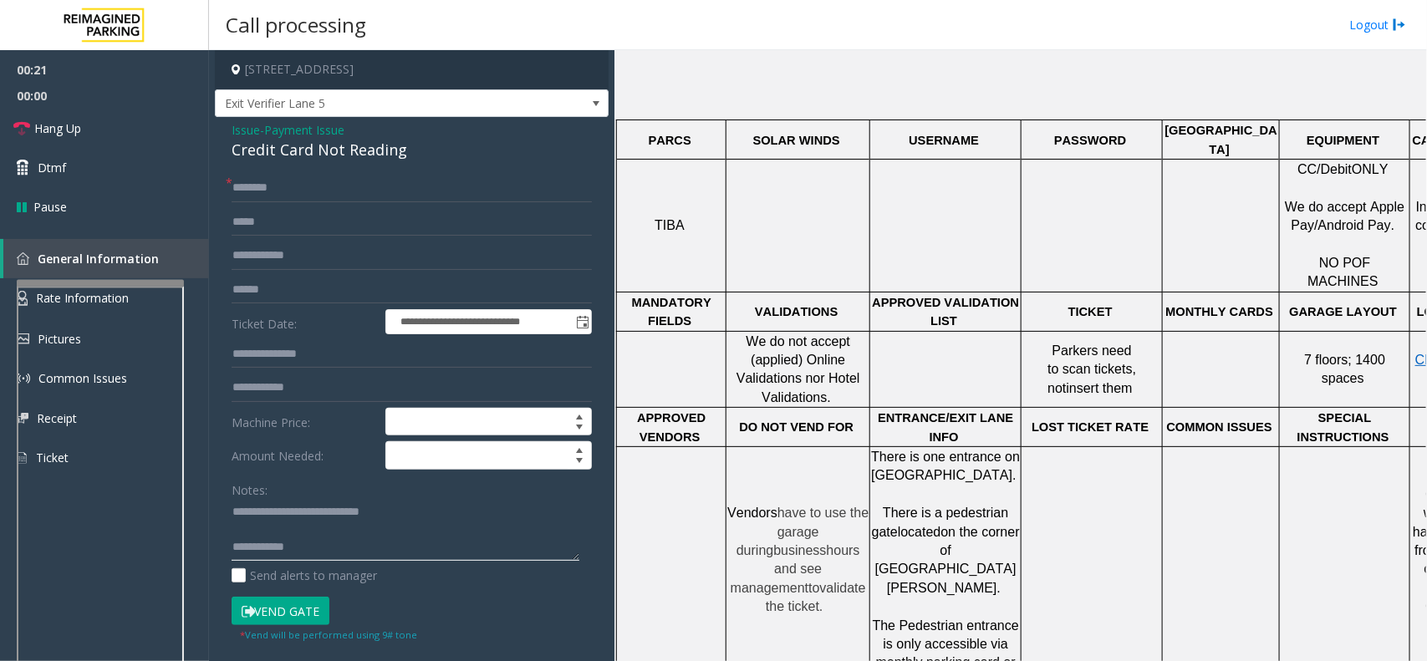
scroll to position [522, 0]
drag, startPoint x: 1318, startPoint y: 159, endPoint x: 1348, endPoint y: 159, distance: 30.1
click at [1141, 163] on span "/Debit" at bounding box center [1333, 170] width 35 height 14
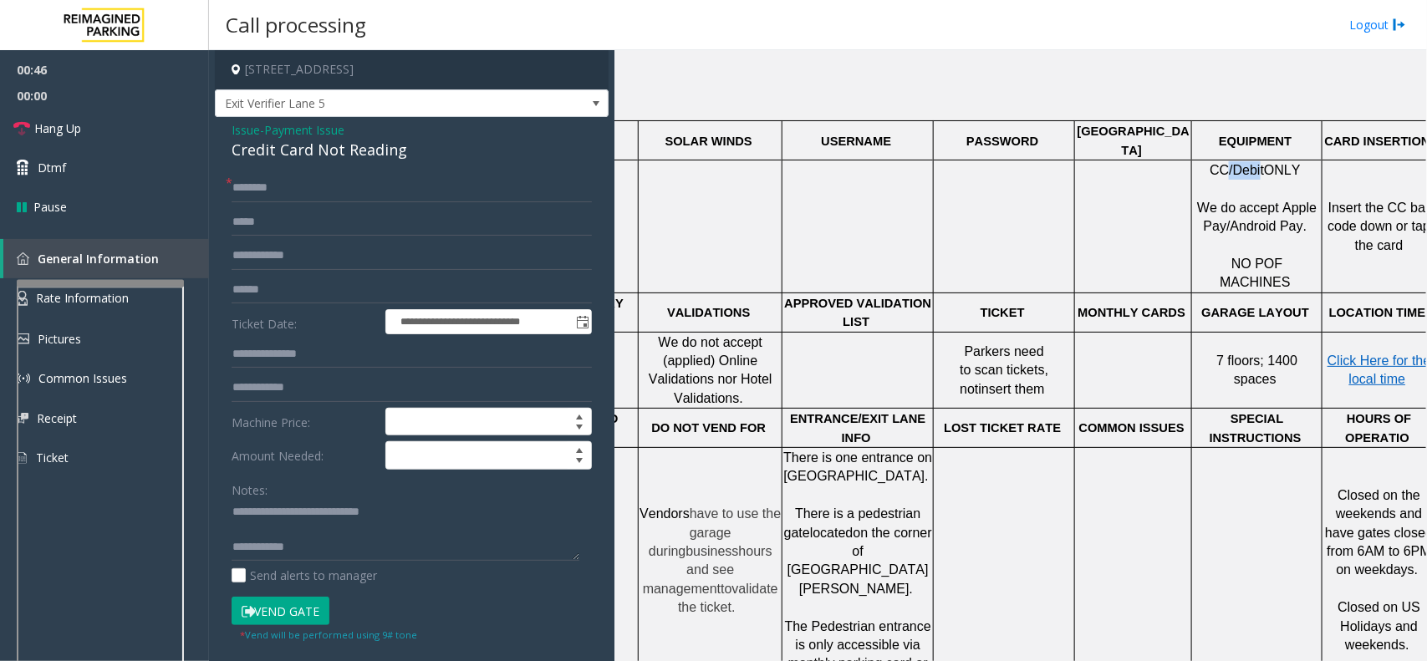
drag, startPoint x: 1285, startPoint y: 247, endPoint x: 1397, endPoint y: 244, distance: 111.2
click at [1141, 244] on tr "TIBA CC /Debit ONLY We do accept Apple Pay/Android Pay. NO POF MACHINES Insert …" at bounding box center [982, 226] width 907 height 133
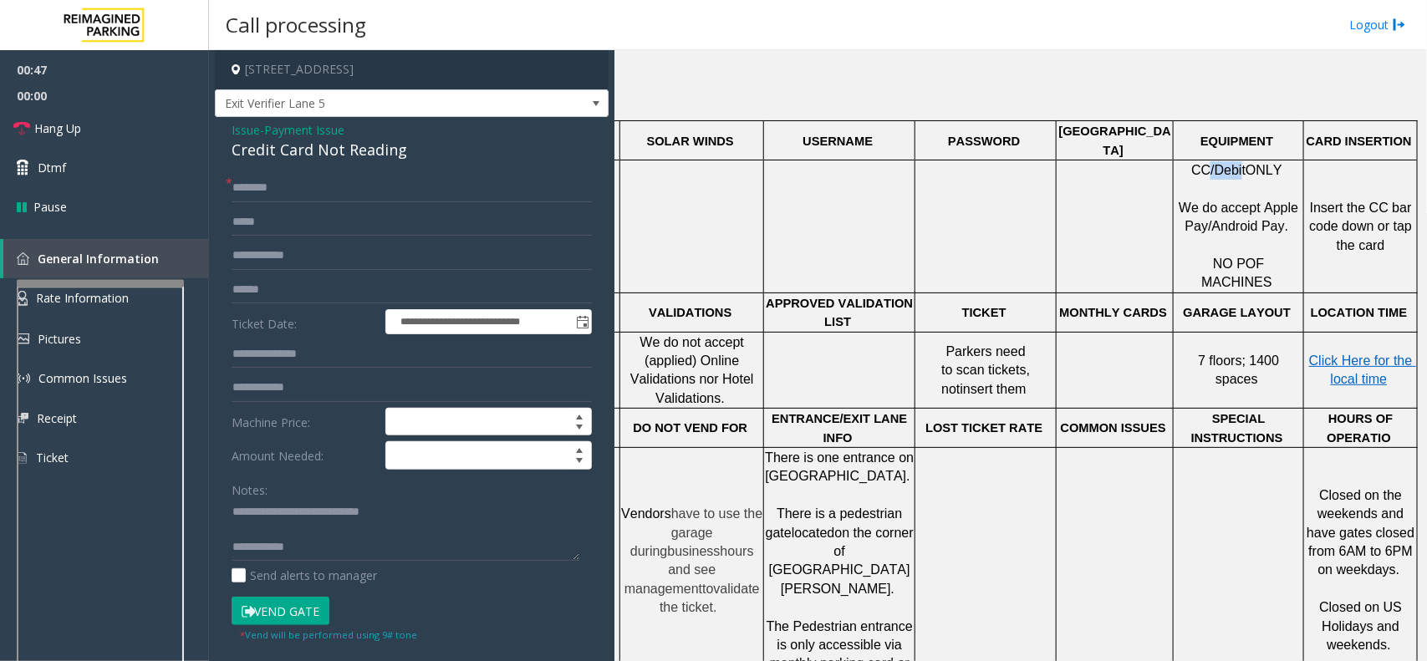
click at [1141, 290] on div at bounding box center [1361, 293] width 114 height 6
drag, startPoint x: 1337, startPoint y: 206, endPoint x: 1397, endPoint y: 209, distance: 59.4
click at [1141, 209] on p "Insert the CC bar code down or tap the card" at bounding box center [1360, 227] width 111 height 56
drag, startPoint x: 1382, startPoint y: 232, endPoint x: 1304, endPoint y: 181, distance: 93.0
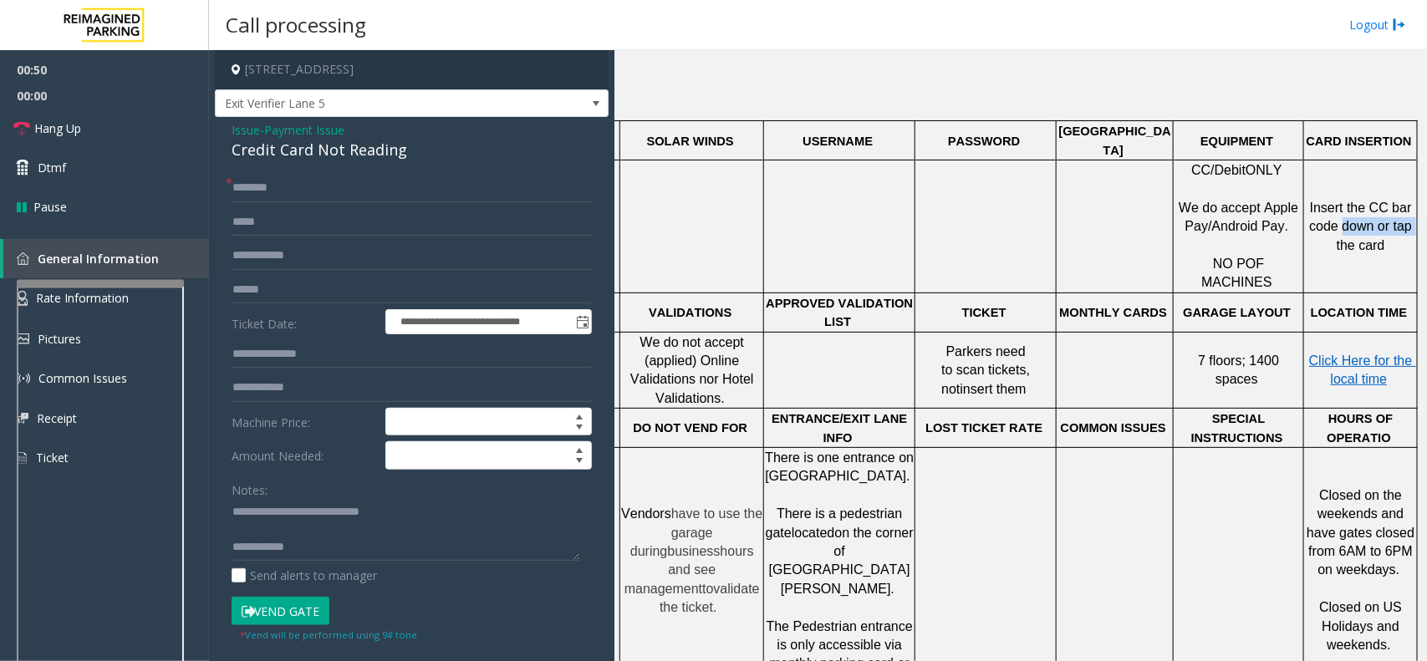
click at [1141, 181] on td "Insert the CC bar code down or tap the card" at bounding box center [1361, 226] width 114 height 133
click at [1141, 220] on p "We do accept Apple Pay/Android Pay. NO POF MACHINES" at bounding box center [1238, 237] width 128 height 112
click at [1141, 226] on p "We do accept Apple Pay/Android Pay. NO POF MACHINES" at bounding box center [1238, 237] width 128 height 112
drag, startPoint x: 1275, startPoint y: 209, endPoint x: 1178, endPoint y: 206, distance: 96.1
click at [1141, 206] on p "We do accept Apple Pay/Android Pay. NO POF MACHINES" at bounding box center [1238, 237] width 128 height 112
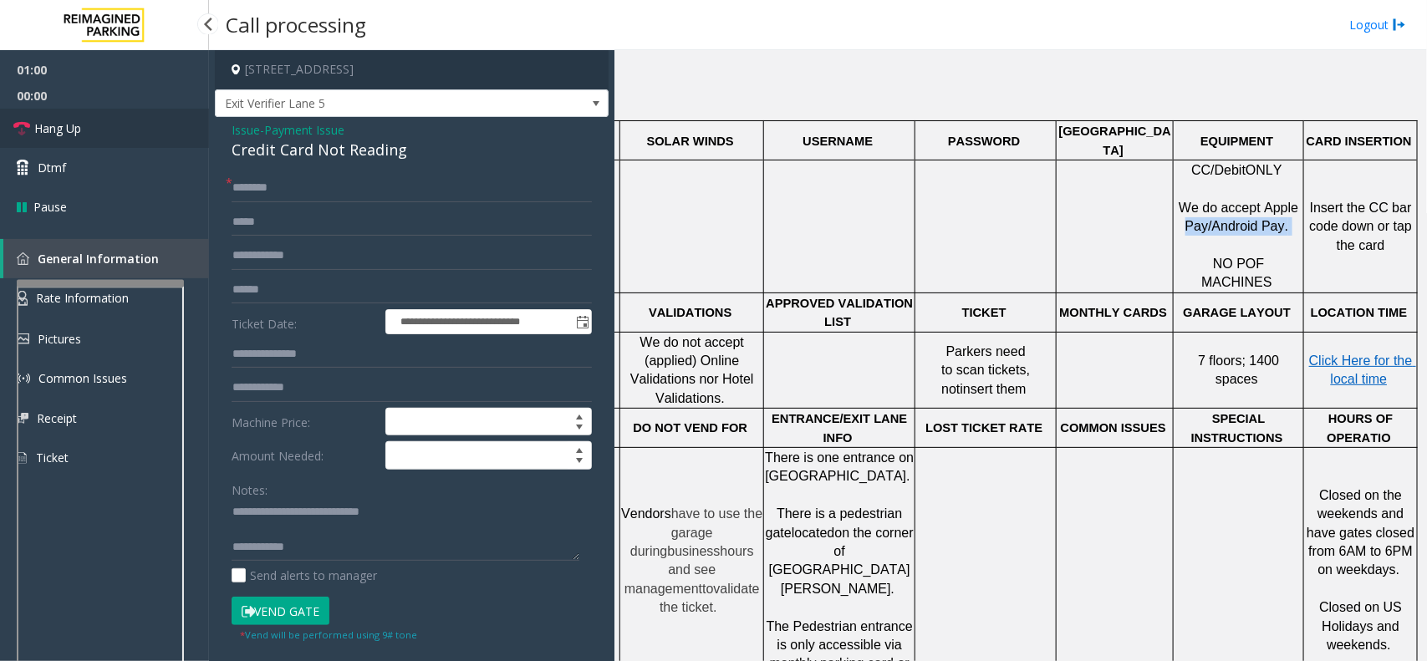
click at [123, 118] on link "Hang Up" at bounding box center [104, 128] width 209 height 39
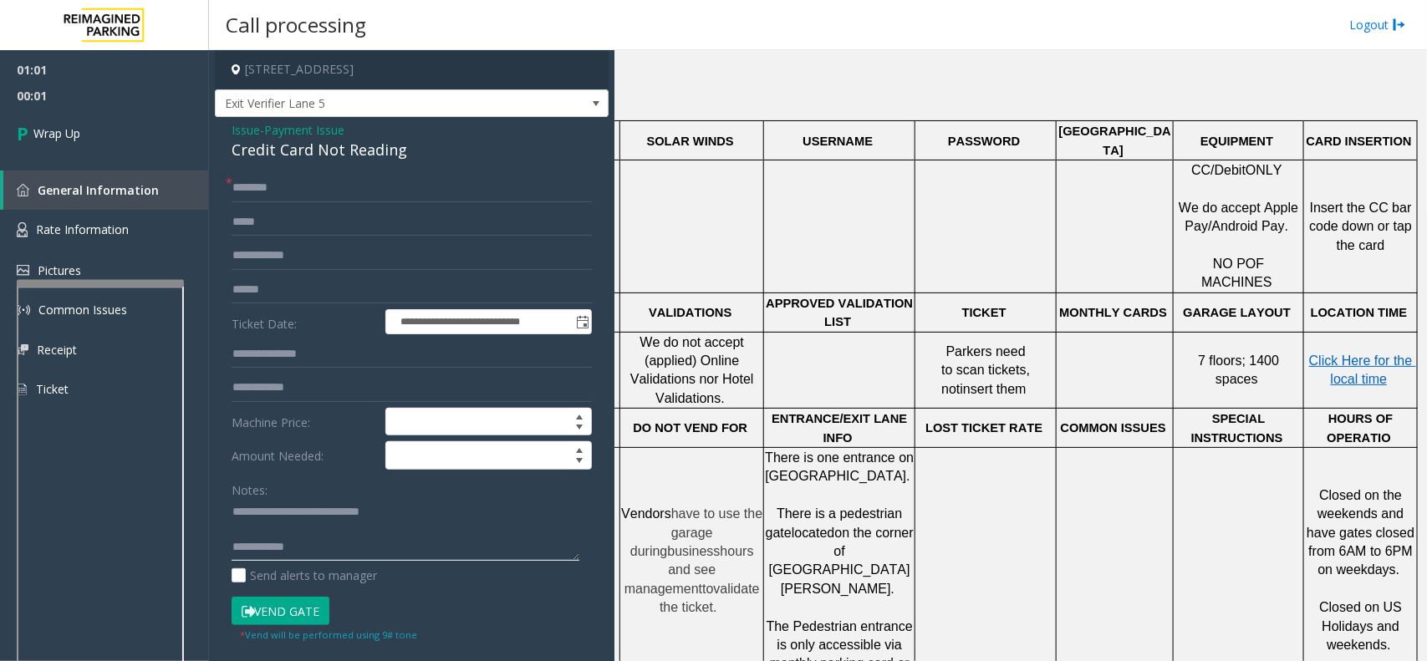
click at [391, 500] on textarea at bounding box center [406, 530] width 348 height 63
click at [38, 125] on span "Wrap Up" at bounding box center [56, 134] width 47 height 18
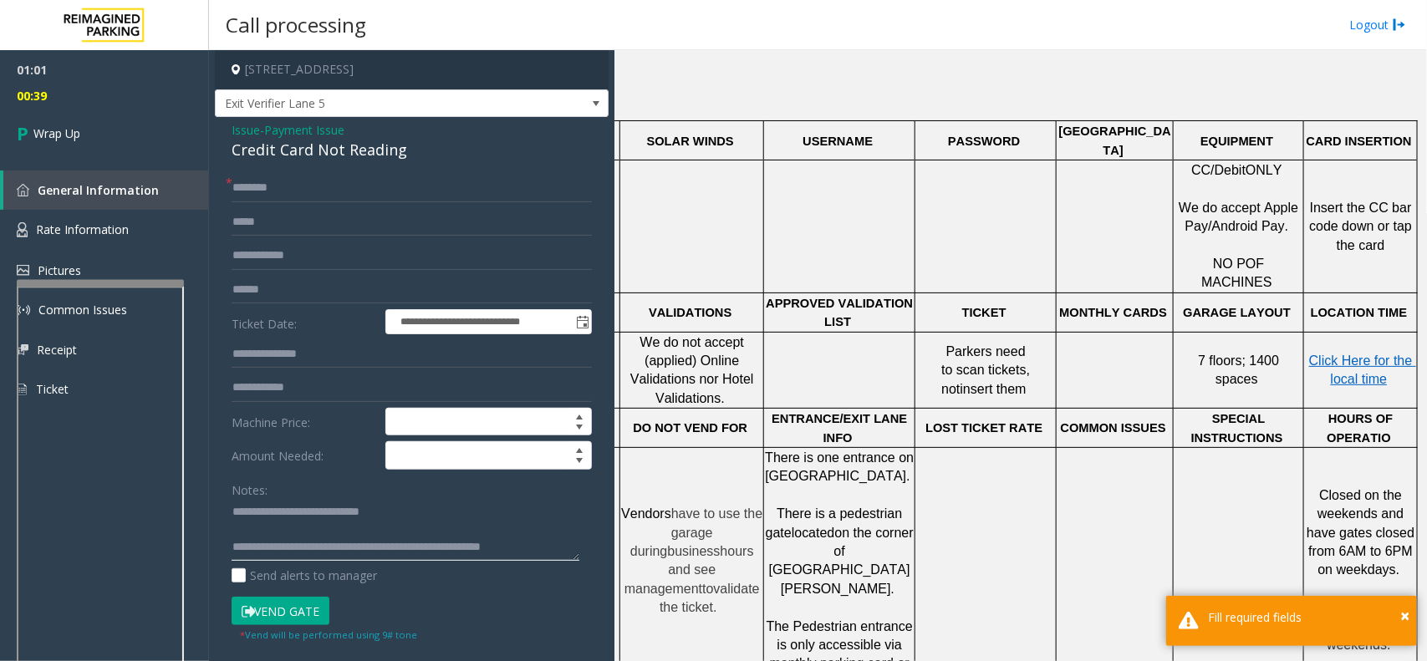
click at [520, 500] on textarea at bounding box center [406, 530] width 348 height 63
click at [1141, 210] on span "We do accept Apple Pay/Android Pay." at bounding box center [1240, 217] width 124 height 33
click at [520, 500] on textarea at bounding box center [406, 530] width 348 height 63
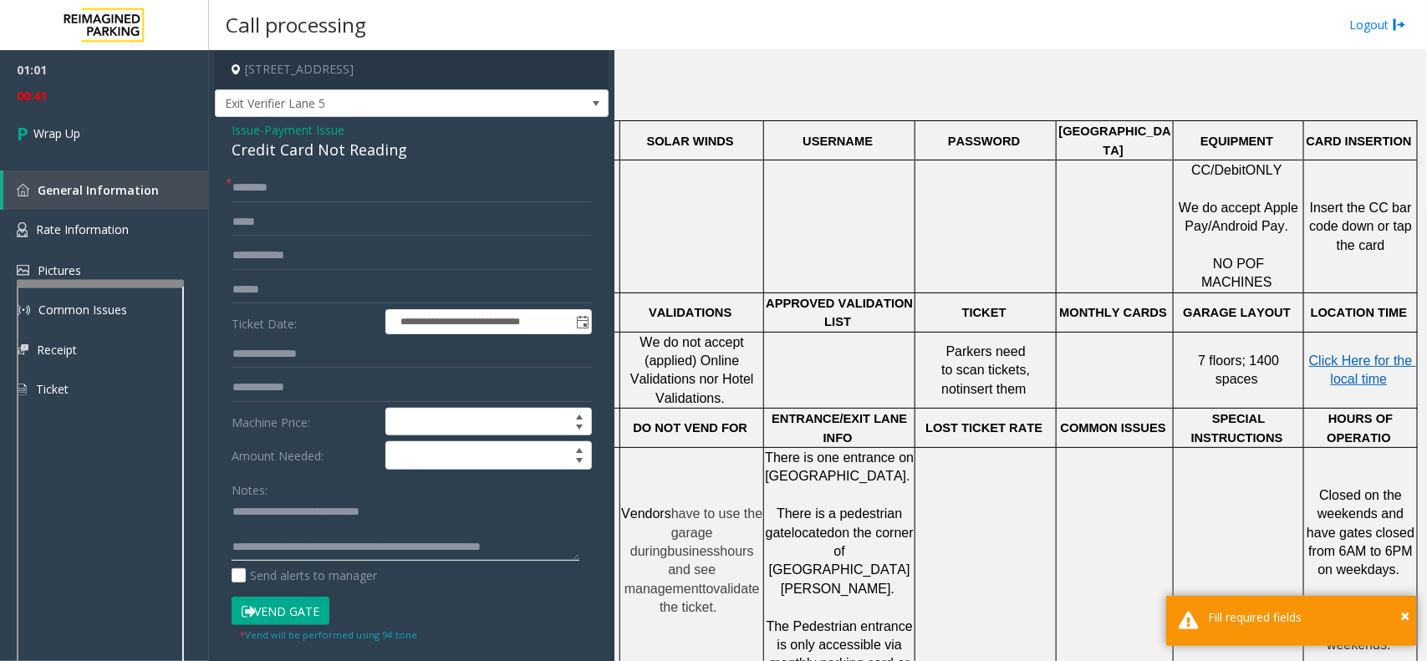
paste textarea "*"
type textarea "**********"
click at [252, 173] on div "**********" at bounding box center [412, 444] width 394 height 655
click at [248, 192] on input "text" at bounding box center [412, 188] width 360 height 28
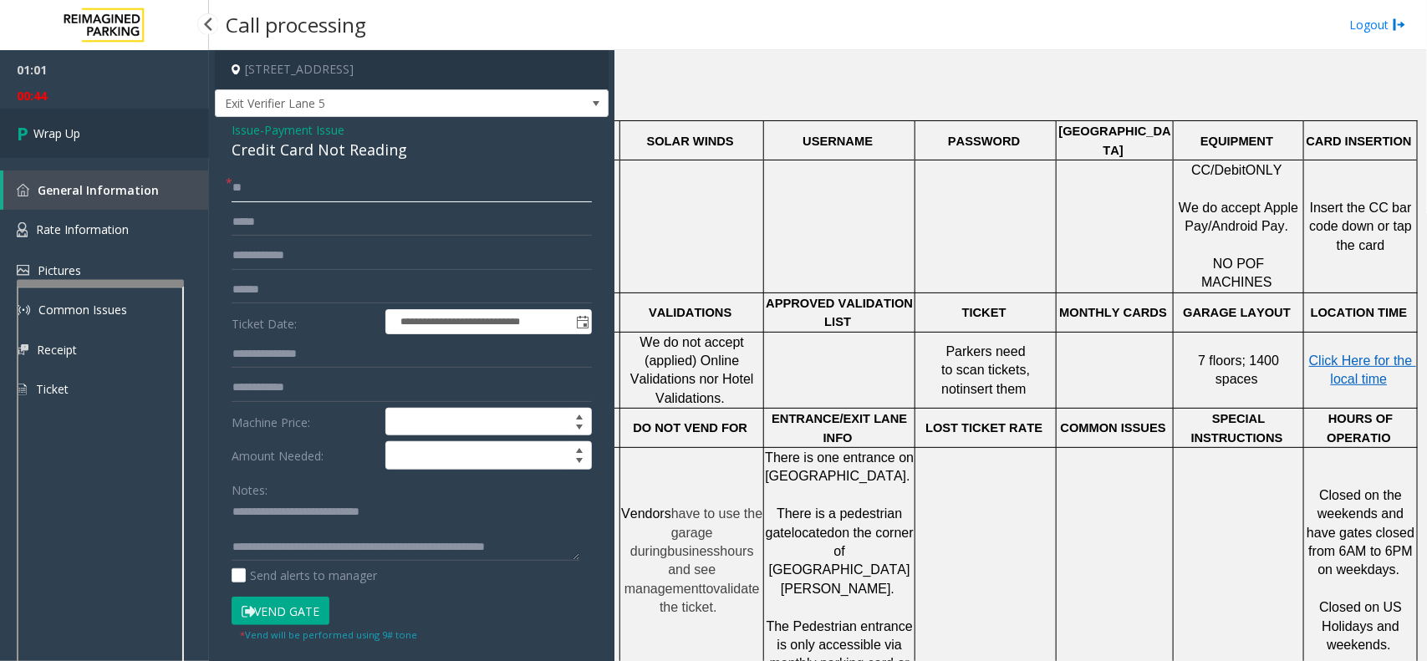
type input "**"
click at [67, 126] on span "Wrap Up" at bounding box center [56, 134] width 47 height 18
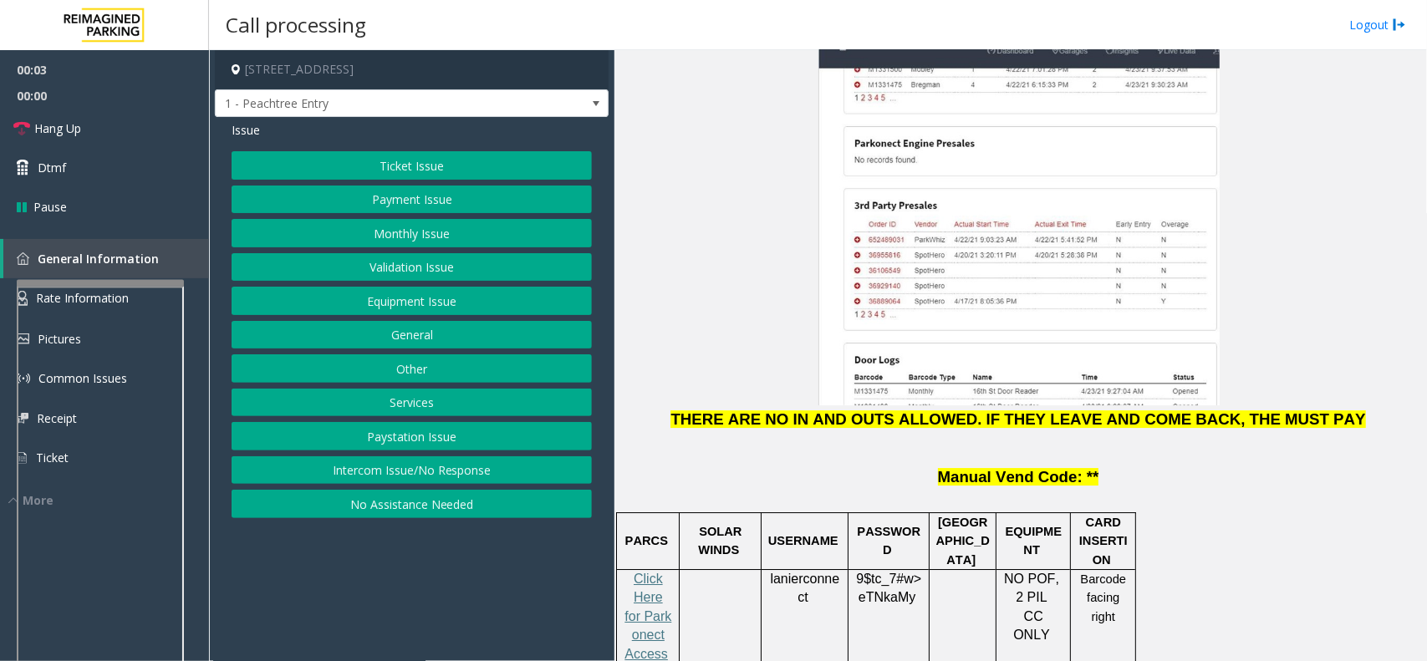
scroll to position [2507, 0]
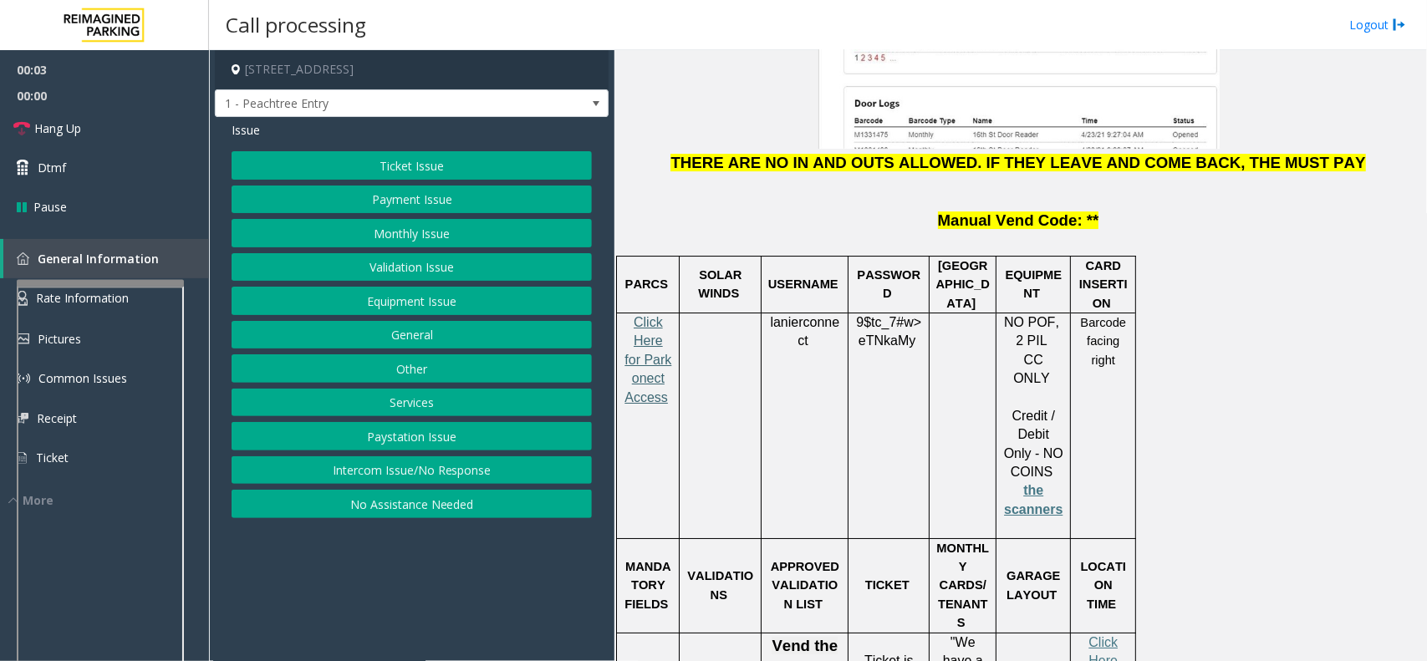
click at [649, 315] on span "Click Here for Parkonect Access" at bounding box center [647, 359] width 47 height 89
click at [390, 500] on button "No Assistance Needed" at bounding box center [412, 504] width 360 height 28
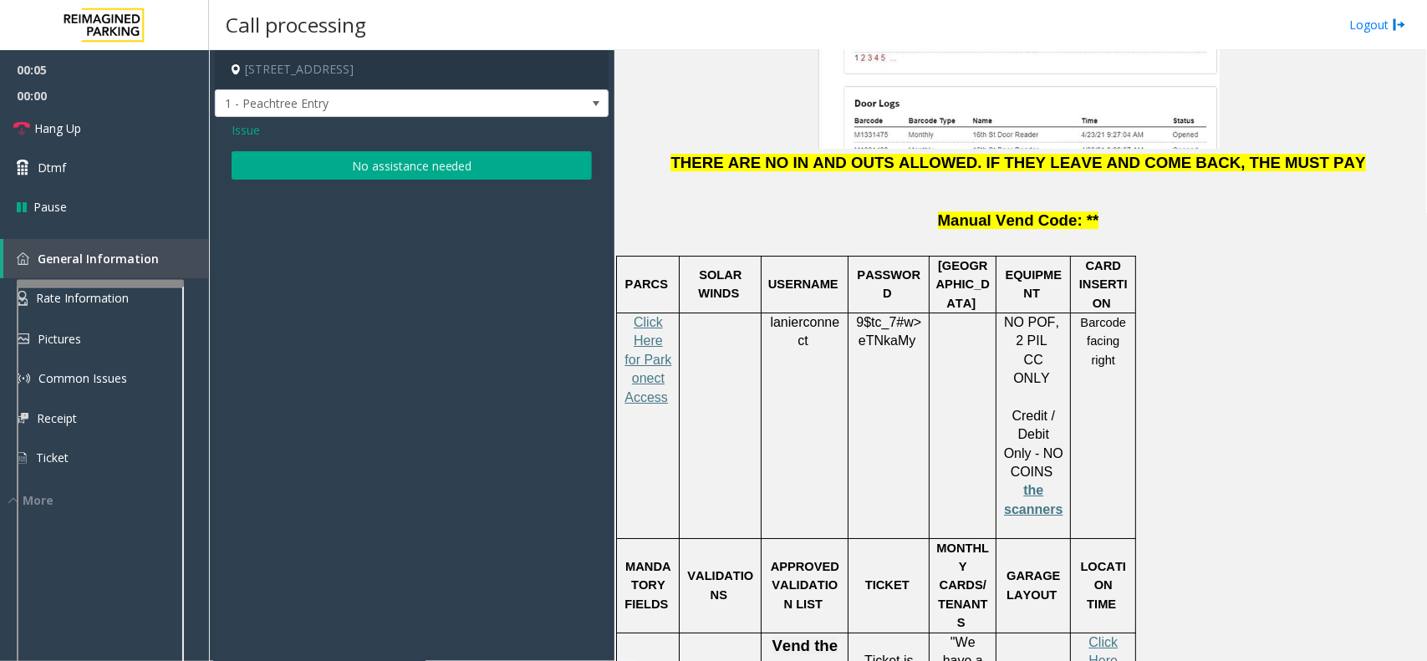
click at [355, 168] on button "No assistance needed" at bounding box center [412, 165] width 360 height 28
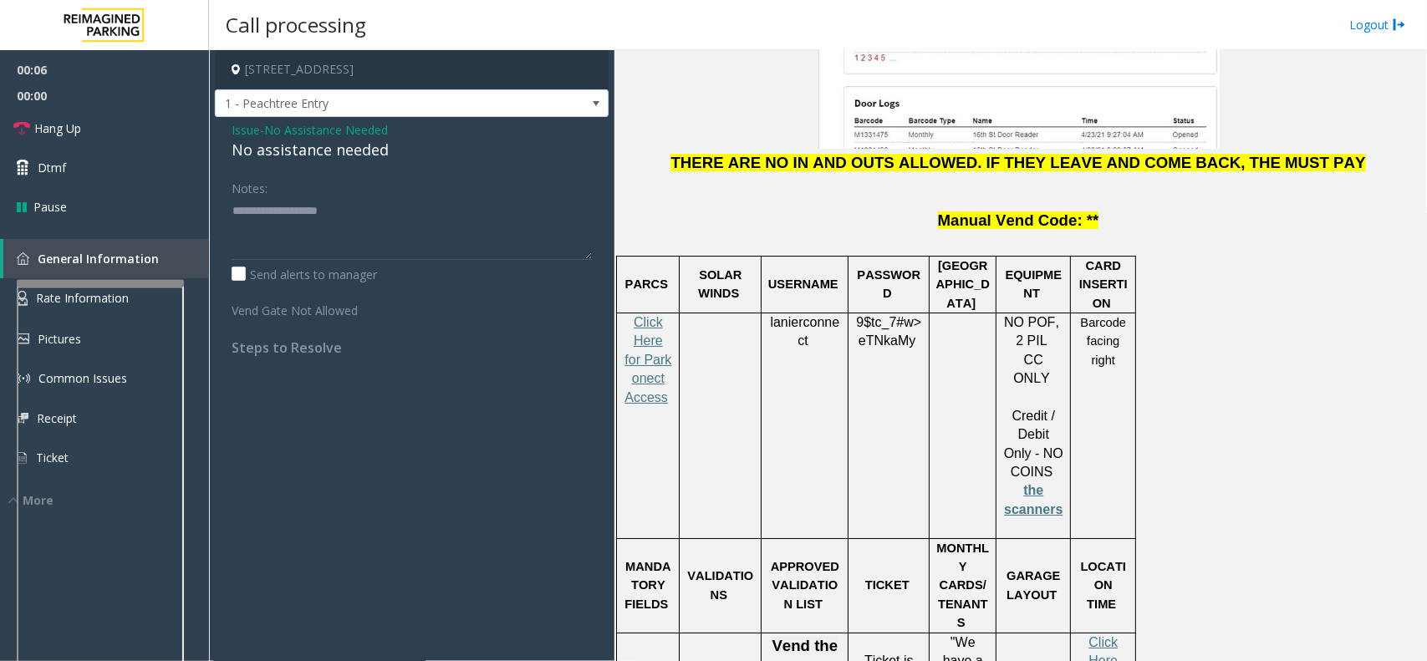
click at [347, 143] on div "No assistance needed" at bounding box center [412, 150] width 360 height 23
click at [366, 215] on textarea at bounding box center [412, 228] width 360 height 63
paste textarea "**********"
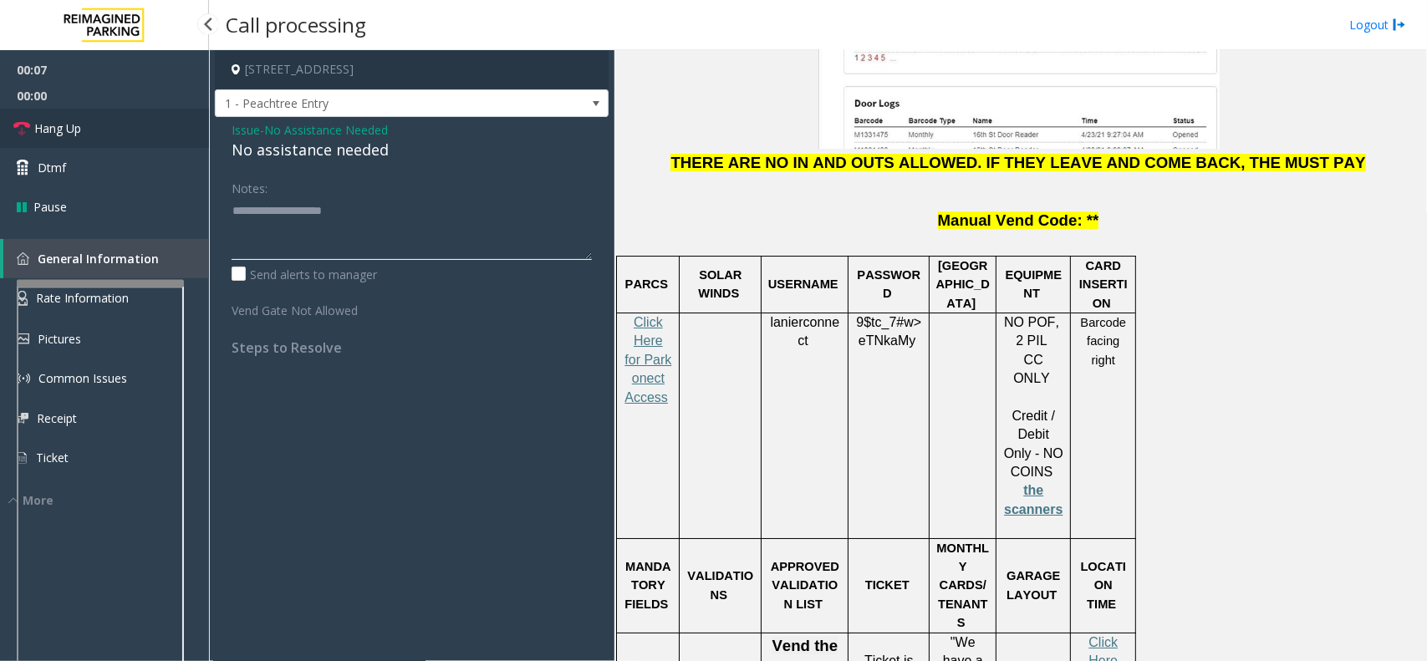
type textarea "**********"
click at [100, 124] on link "Hang Up" at bounding box center [104, 128] width 209 height 39
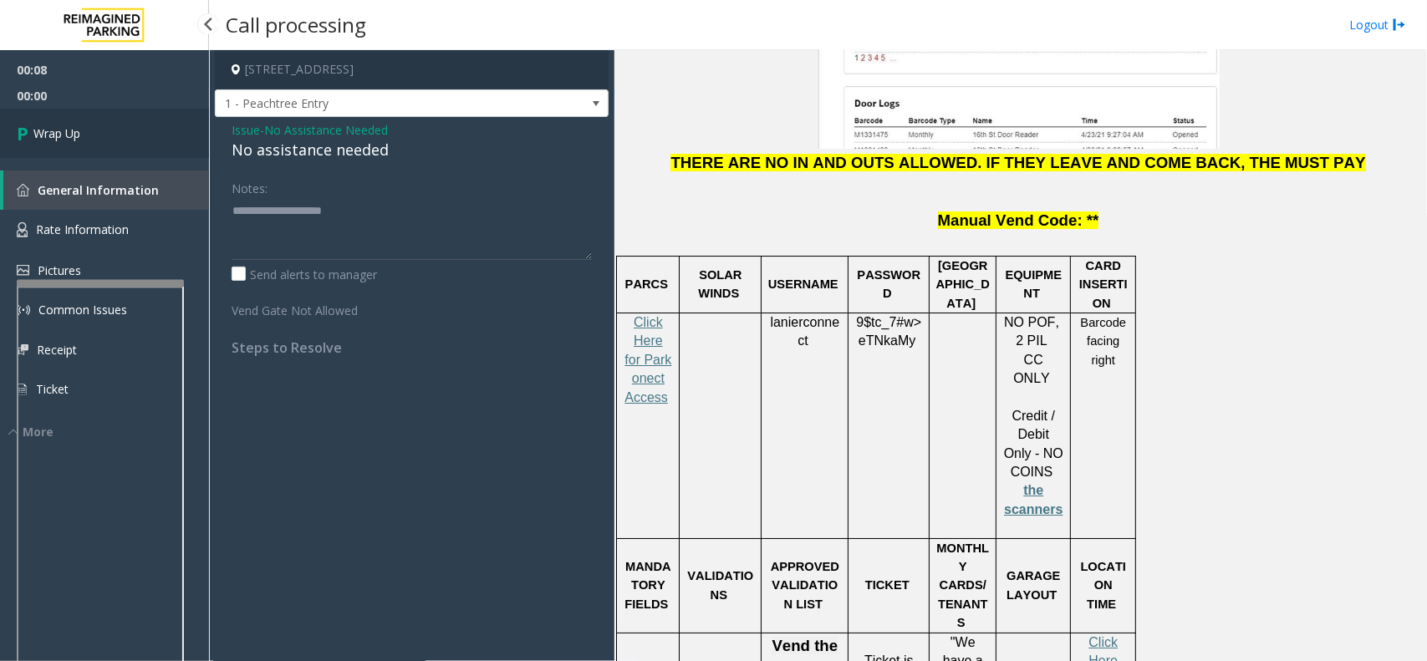
click at [97, 127] on link "Wrap Up" at bounding box center [104, 133] width 209 height 49
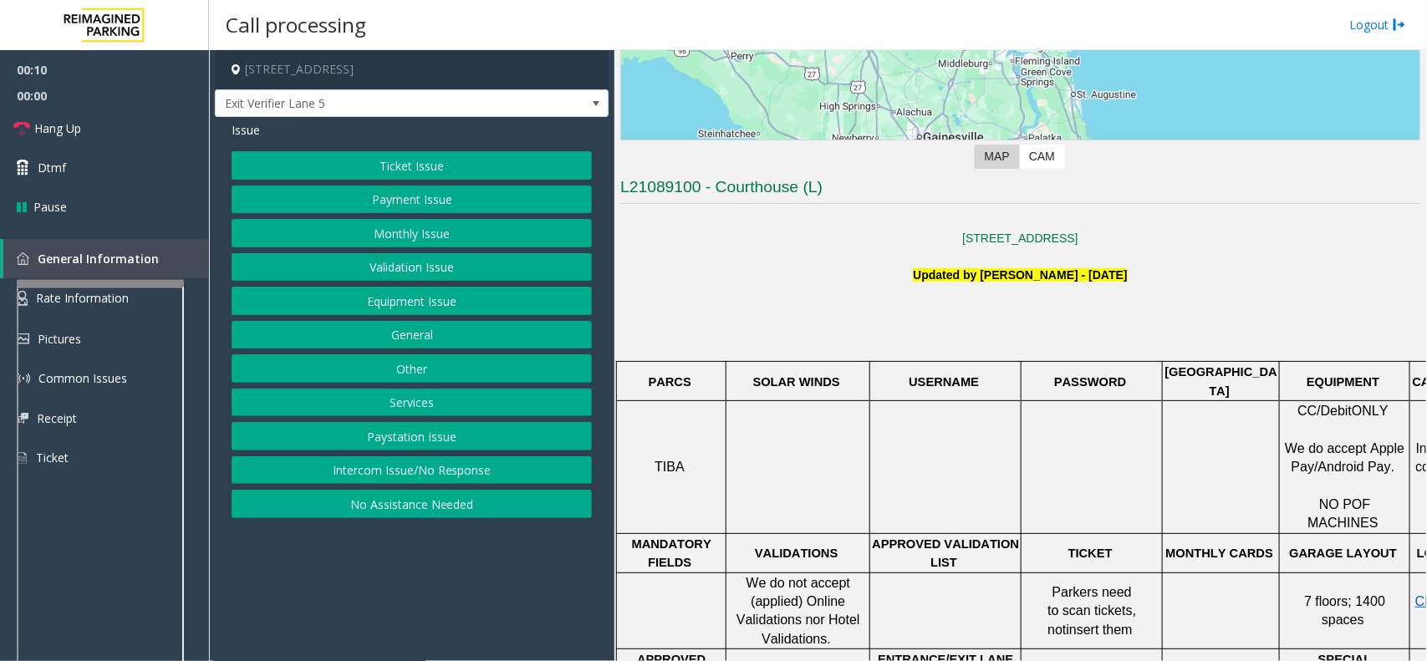
scroll to position [313, 0]
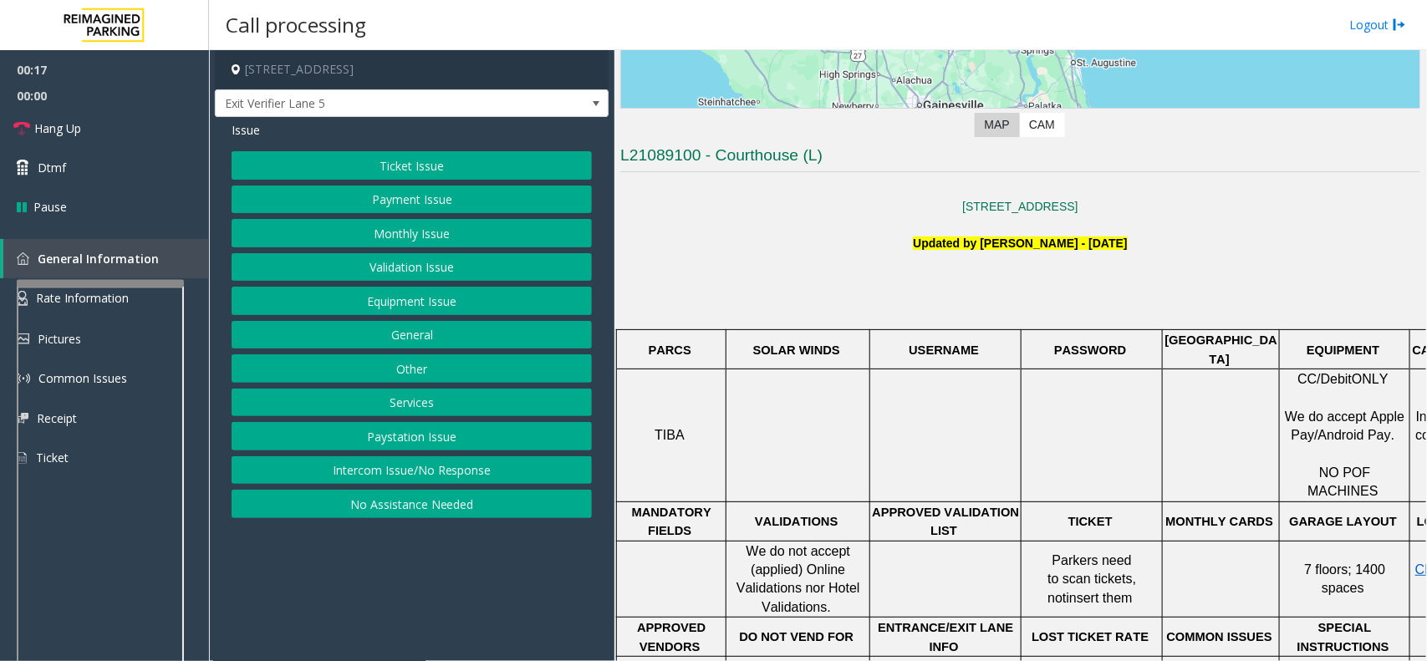
click at [389, 186] on button "Payment Issue" at bounding box center [412, 200] width 360 height 28
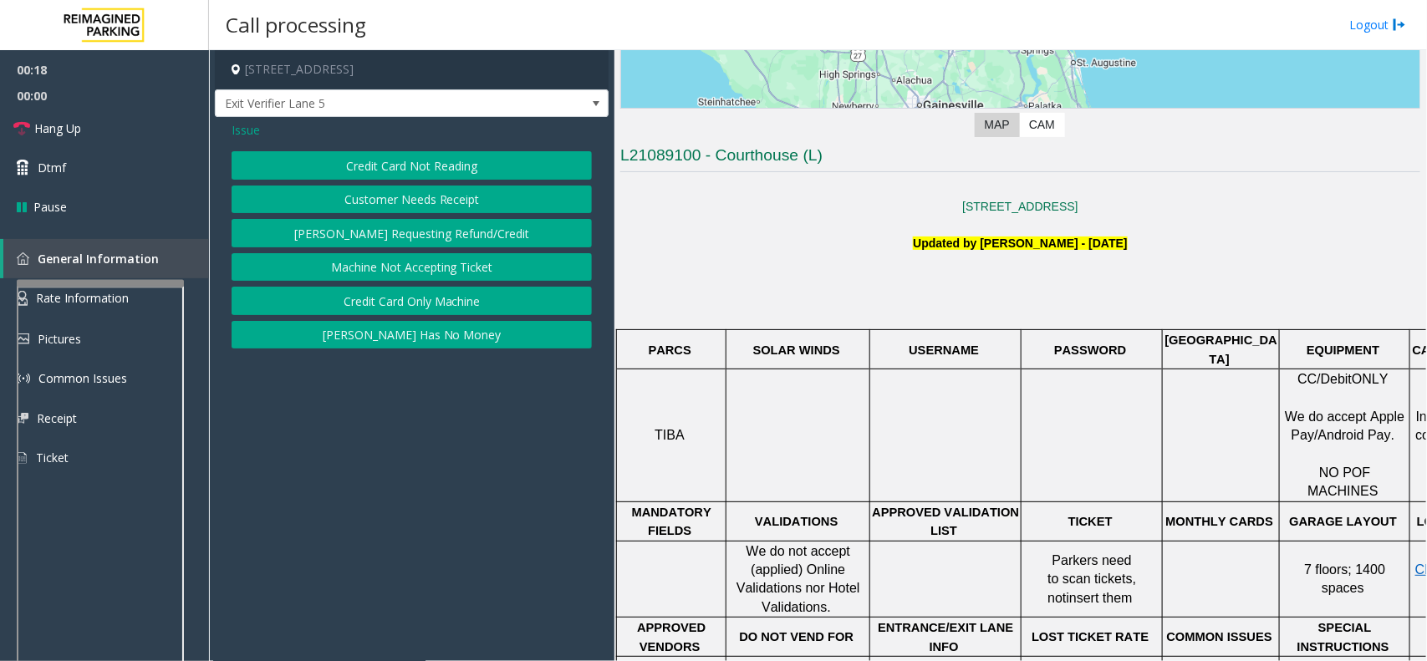
click at [395, 145] on div "Issue Credit Card Not Reading Customer Needs Receipt [PERSON_NAME] Requesting R…" at bounding box center [412, 237] width 394 height 240
click at [406, 169] on button "Credit Card Not Reading" at bounding box center [412, 165] width 360 height 28
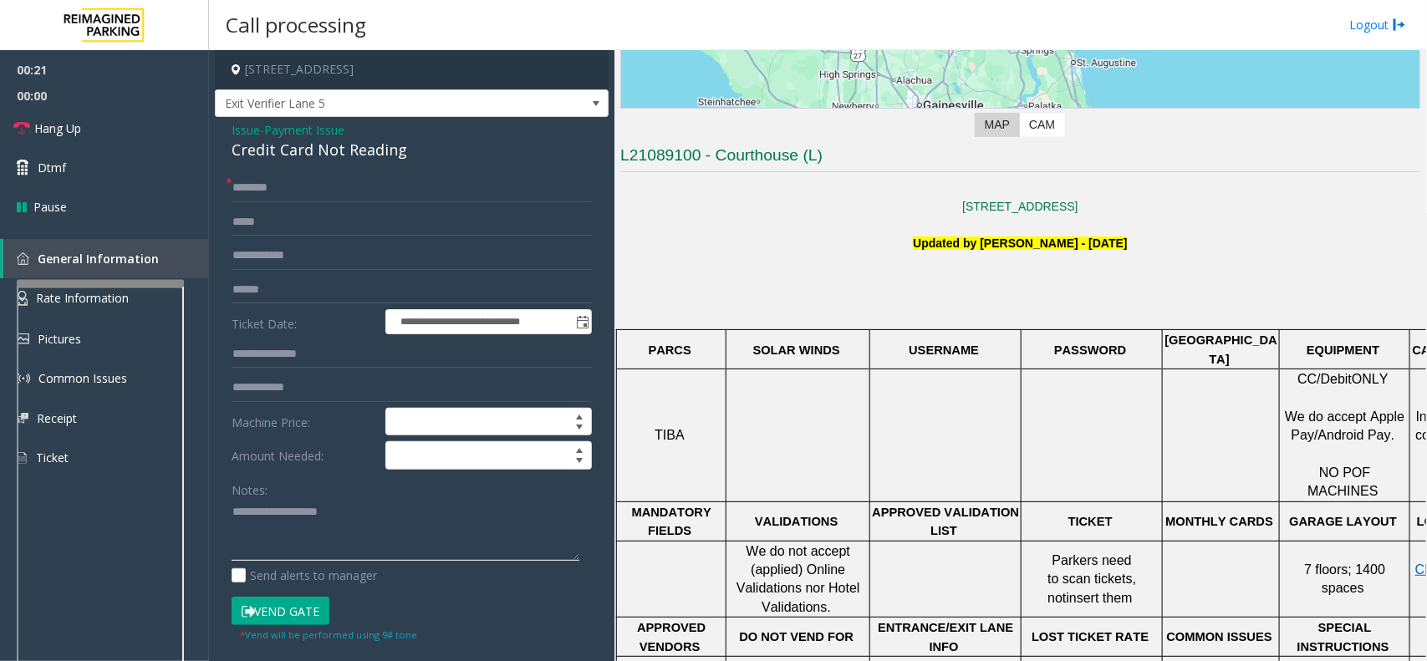
click at [282, 500] on textarea at bounding box center [406, 530] width 348 height 63
paste textarea "**********"
click at [347, 140] on div "Credit Card Not Reading" at bounding box center [412, 150] width 360 height 23
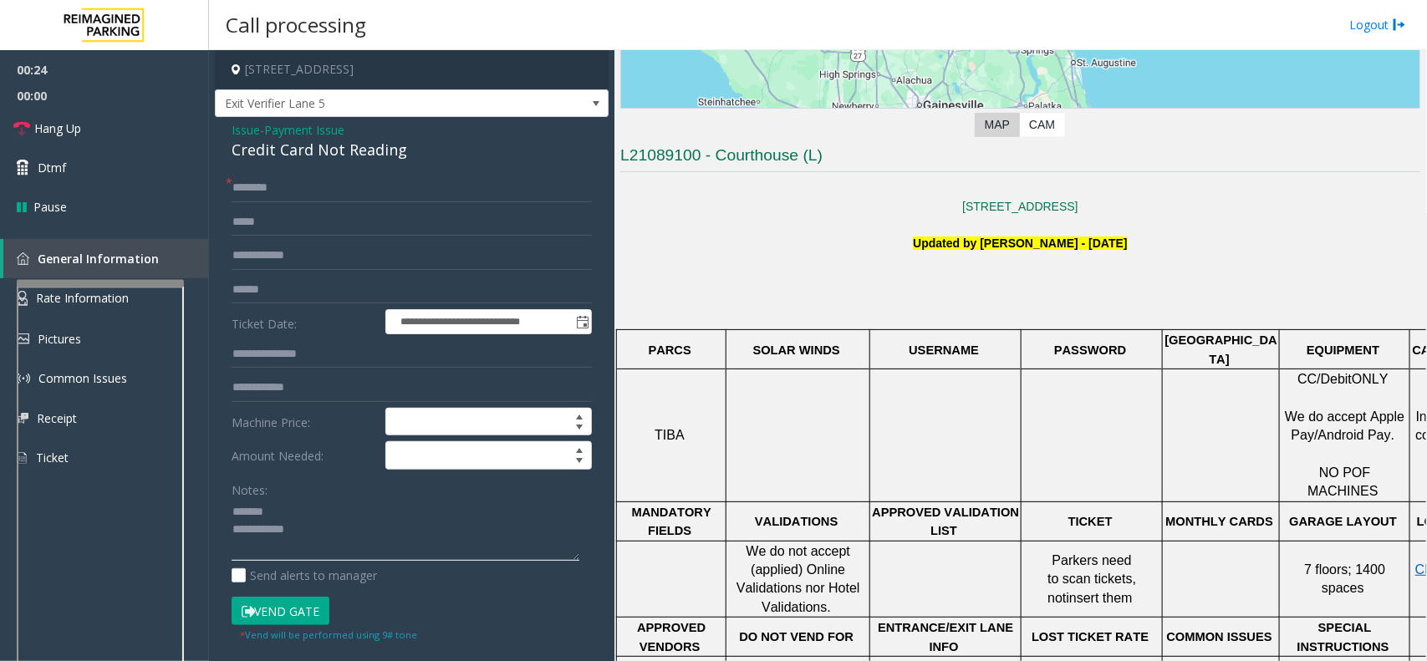
click at [319, 500] on textarea at bounding box center [406, 530] width 348 height 63
paste textarea "**********"
click at [349, 500] on textarea at bounding box center [406, 530] width 348 height 63
click at [344, 500] on textarea at bounding box center [406, 530] width 348 height 63
click at [351, 500] on textarea at bounding box center [406, 530] width 348 height 63
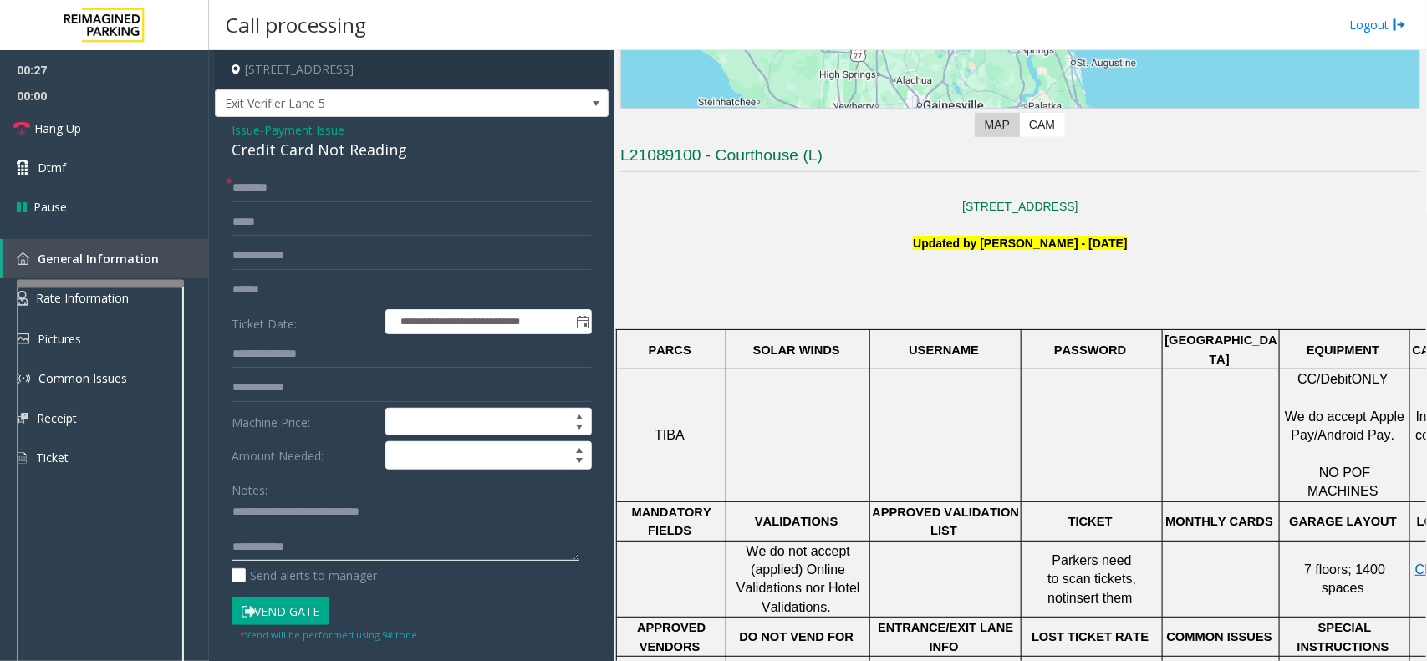
click at [339, 500] on textarea at bounding box center [406, 530] width 348 height 63
click at [319, 500] on textarea at bounding box center [406, 530] width 348 height 63
click at [340, 500] on textarea at bounding box center [406, 530] width 348 height 63
paste textarea "**********"
type textarea "**********"
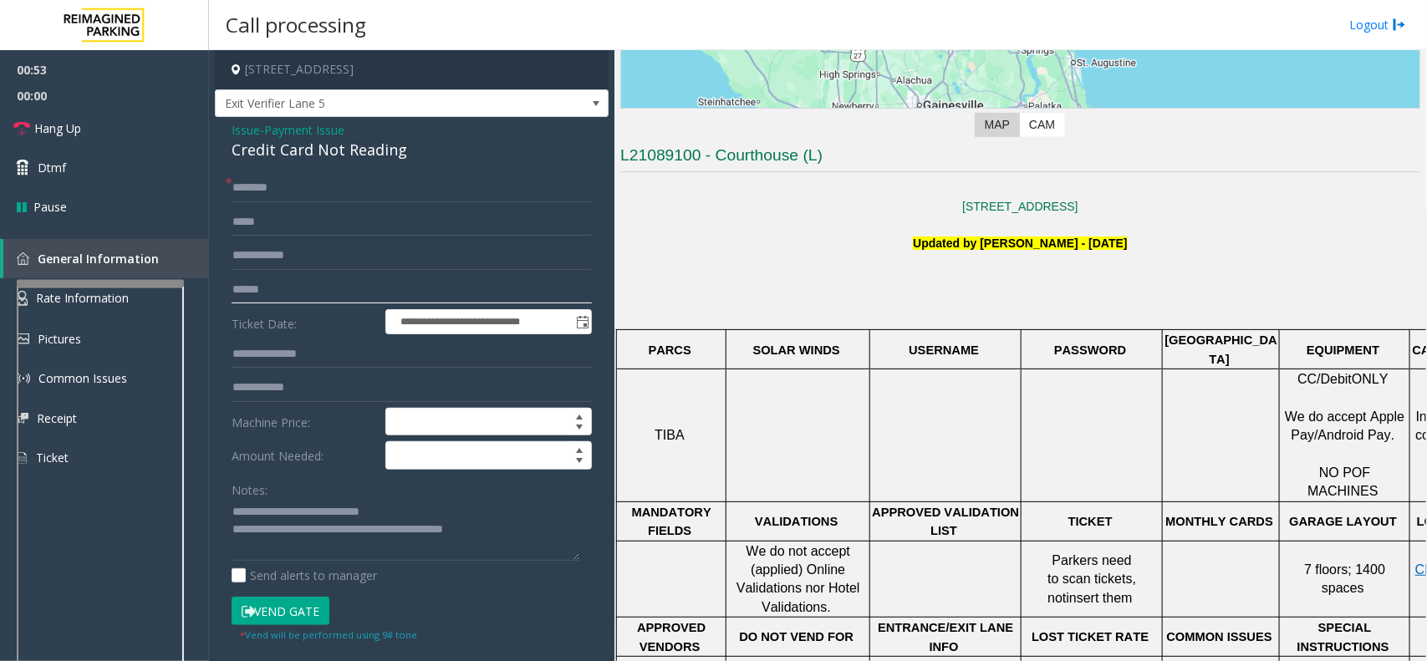
click at [338, 293] on input "text" at bounding box center [412, 290] width 360 height 28
type input "*******"
click at [259, 193] on input "text" at bounding box center [412, 188] width 360 height 28
type input "****"
click at [278, 500] on button "Vend Gate" at bounding box center [281, 611] width 98 height 28
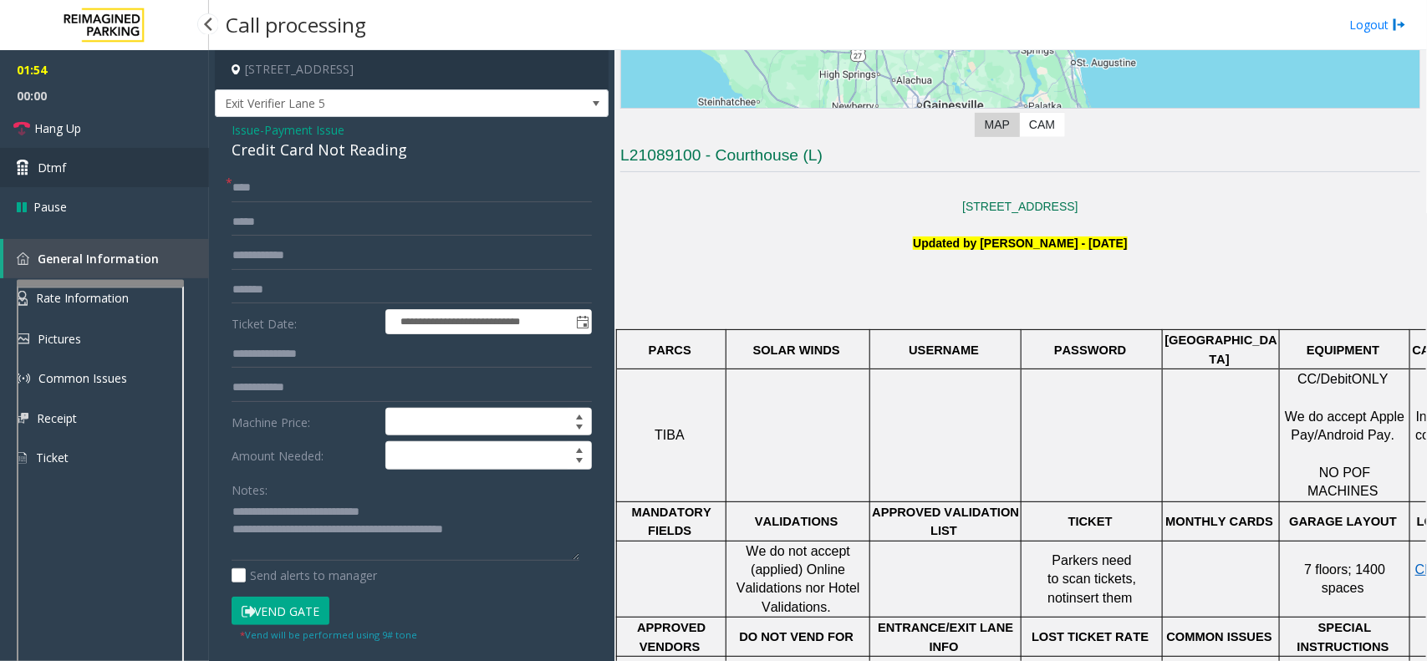
click at [69, 159] on link "Dtmf" at bounding box center [104, 167] width 209 height 39
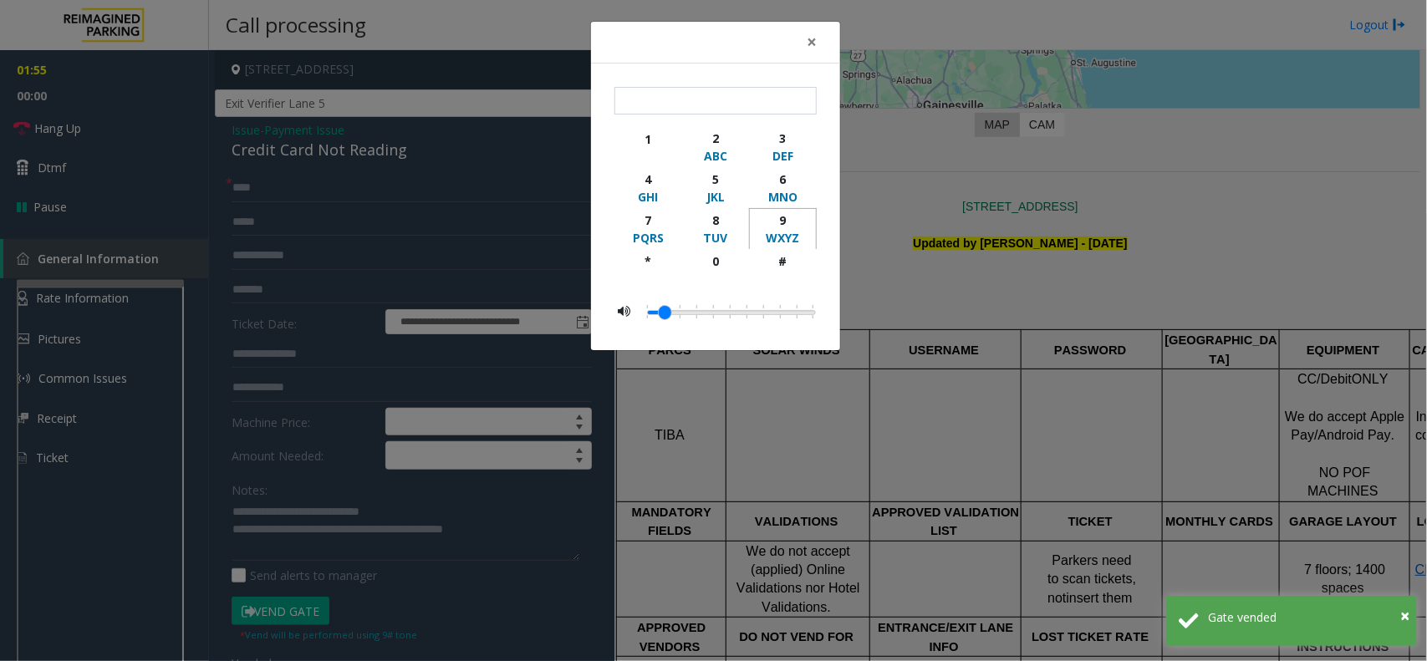
click at [781, 216] on div "9" at bounding box center [783, 220] width 46 height 18
click at [796, 257] on div "#" at bounding box center [783, 261] width 46 height 18
type input "**"
click at [812, 46] on span "×" at bounding box center [812, 41] width 10 height 23
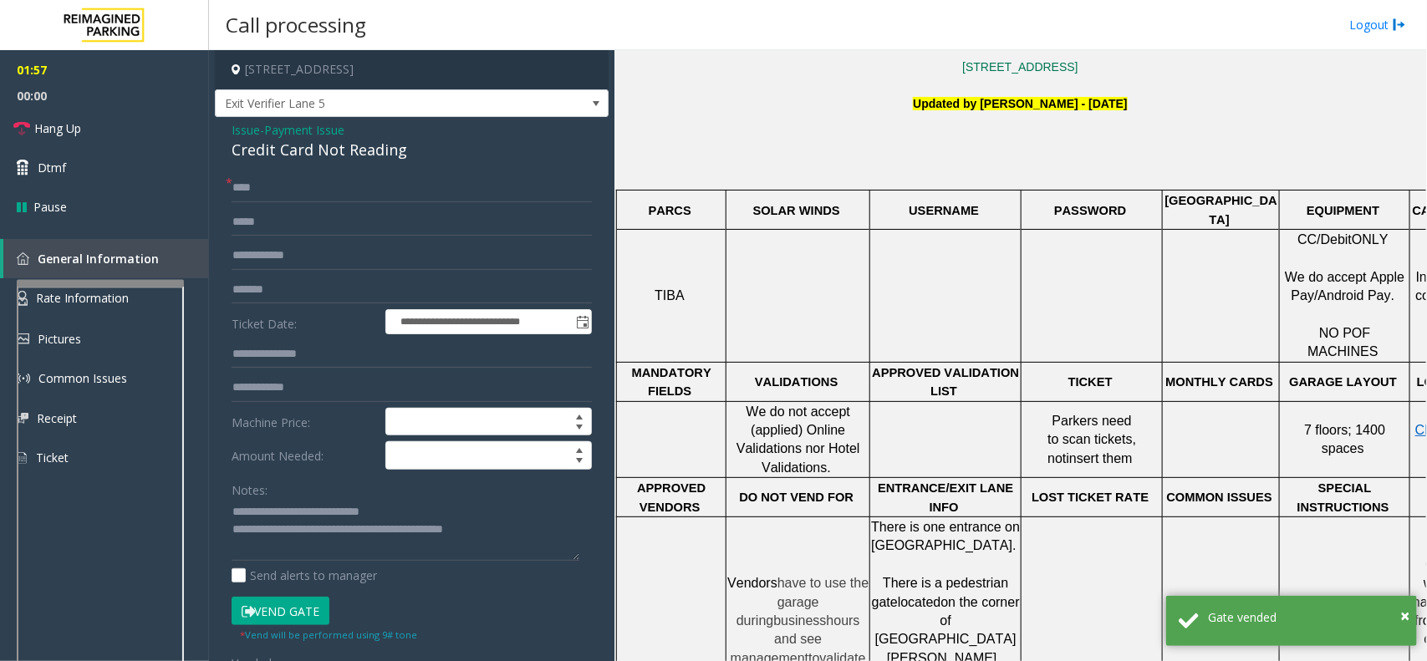
scroll to position [1045, 0]
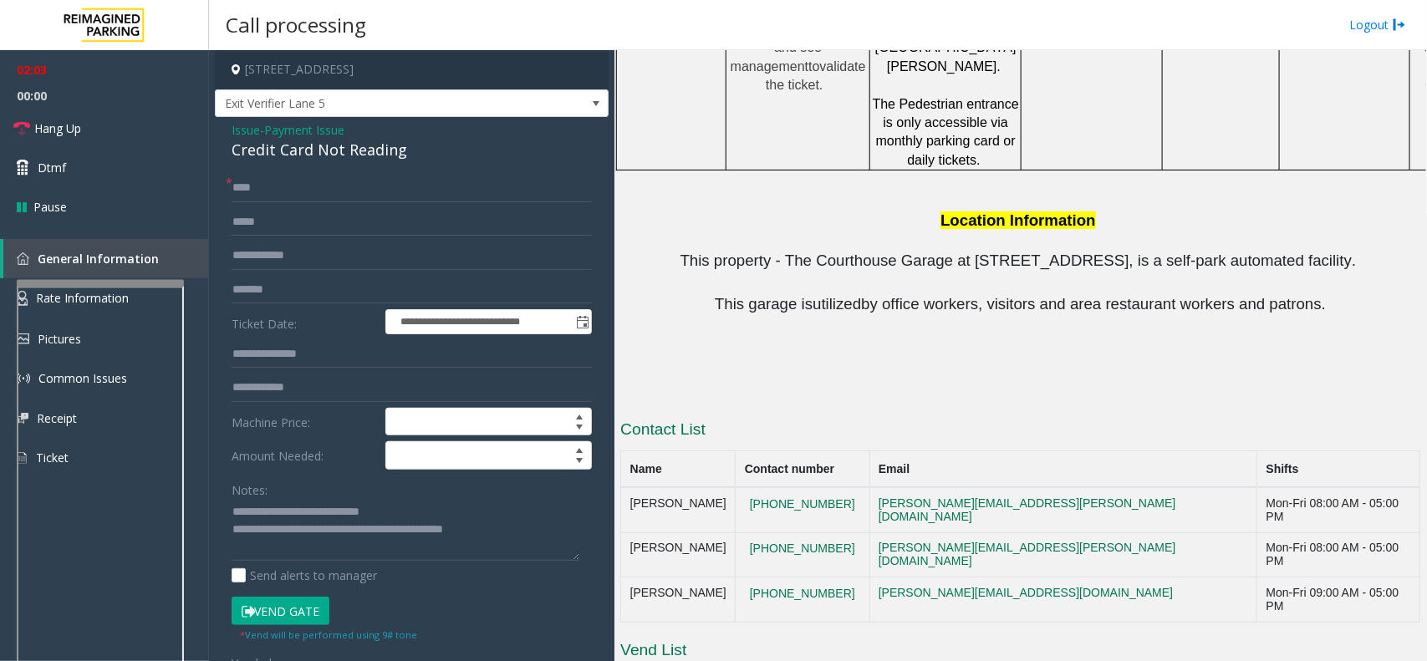
drag, startPoint x: 1358, startPoint y: 491, endPoint x: 1164, endPoint y: 493, distance: 193.9
click at [1141, 500] on tr "[PERSON_NAME] [PHONE_NUMBER] [PERSON_NAME][EMAIL_ADDRESS][DOMAIN_NAME] Mon-Fri …" at bounding box center [1020, 600] width 799 height 45
drag, startPoint x: 1351, startPoint y: 464, endPoint x: 1195, endPoint y: 462, distance: 156.3
click at [1141, 500] on div "Mon-Fri 08:00 AM - 05:00 PM" at bounding box center [1338, 555] width 145 height 27
drag, startPoint x: 1193, startPoint y: 428, endPoint x: 1351, endPoint y: 431, distance: 158.8
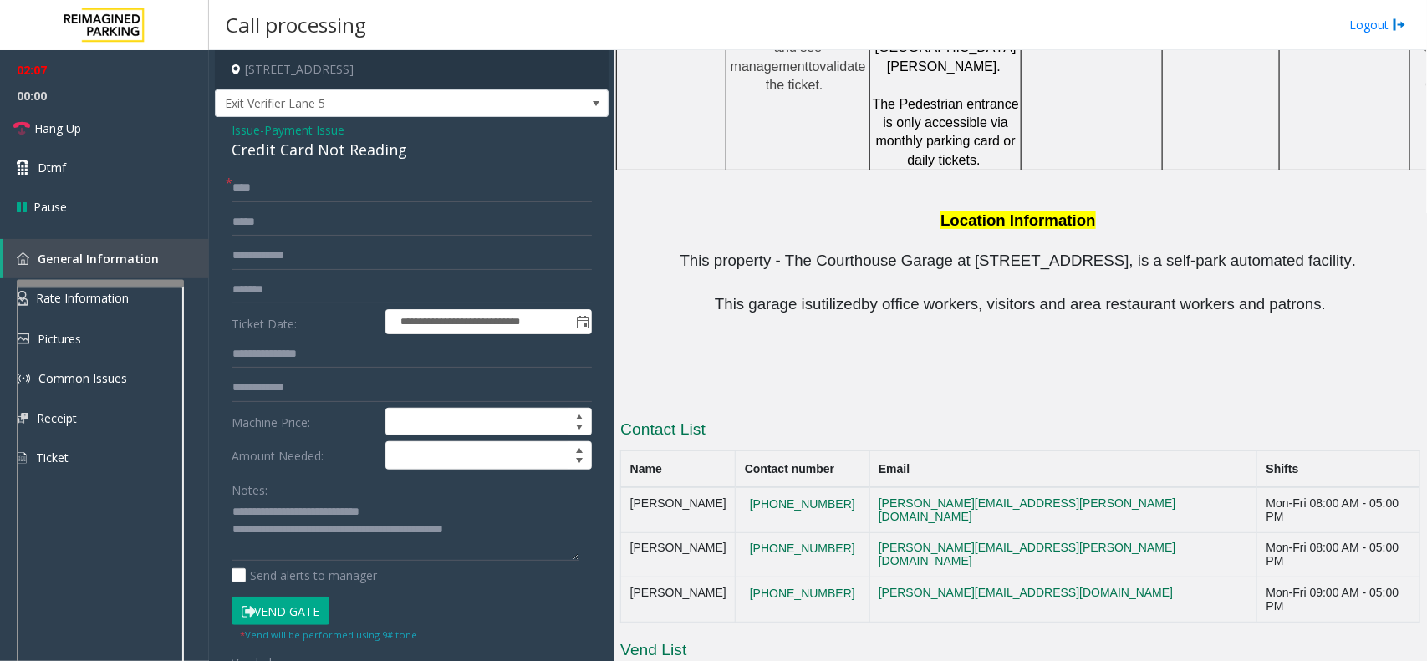
click at [1141, 487] on td "Mon-Fri 08:00 AM - 05:00 PM" at bounding box center [1338, 509] width 163 height 45
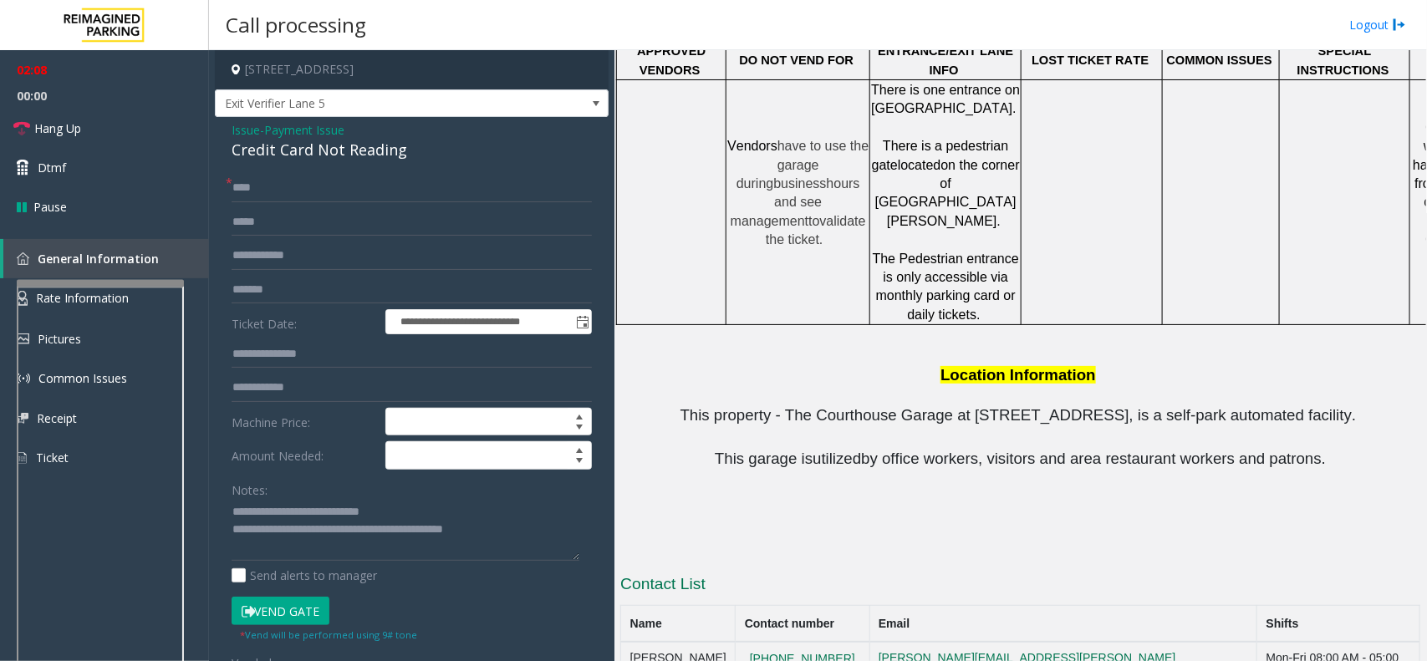
scroll to position [731, 0]
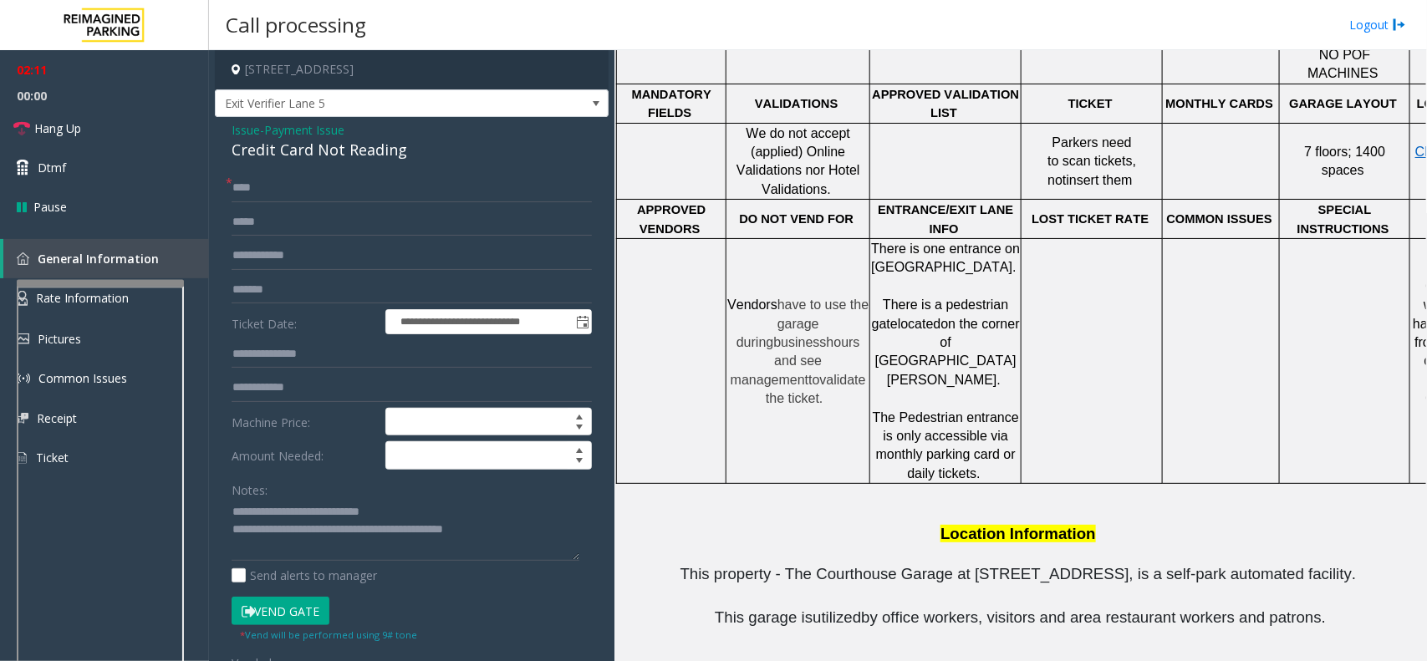
drag, startPoint x: 1333, startPoint y: 545, endPoint x: 715, endPoint y: 536, distance: 618.5
click at [715, 500] on p "This garage is utilized by office workers, visitors and area restaurant workers…" at bounding box center [1020, 618] width 800 height 22
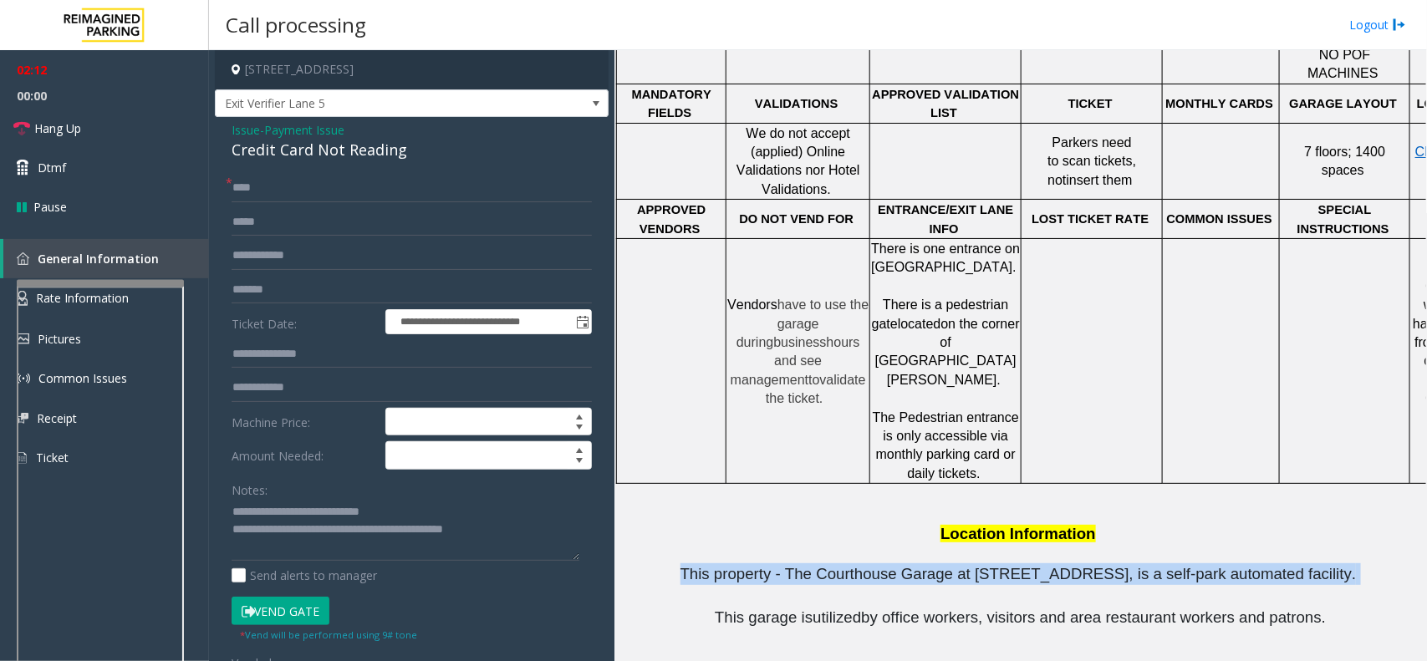
drag, startPoint x: 704, startPoint y: 502, endPoint x: 1338, endPoint y: 503, distance: 634.4
click at [1141, 500] on p "This property - The Courthouse Garage at [STREET_ADDRESS], is a self-park autom…" at bounding box center [1020, 574] width 800 height 22
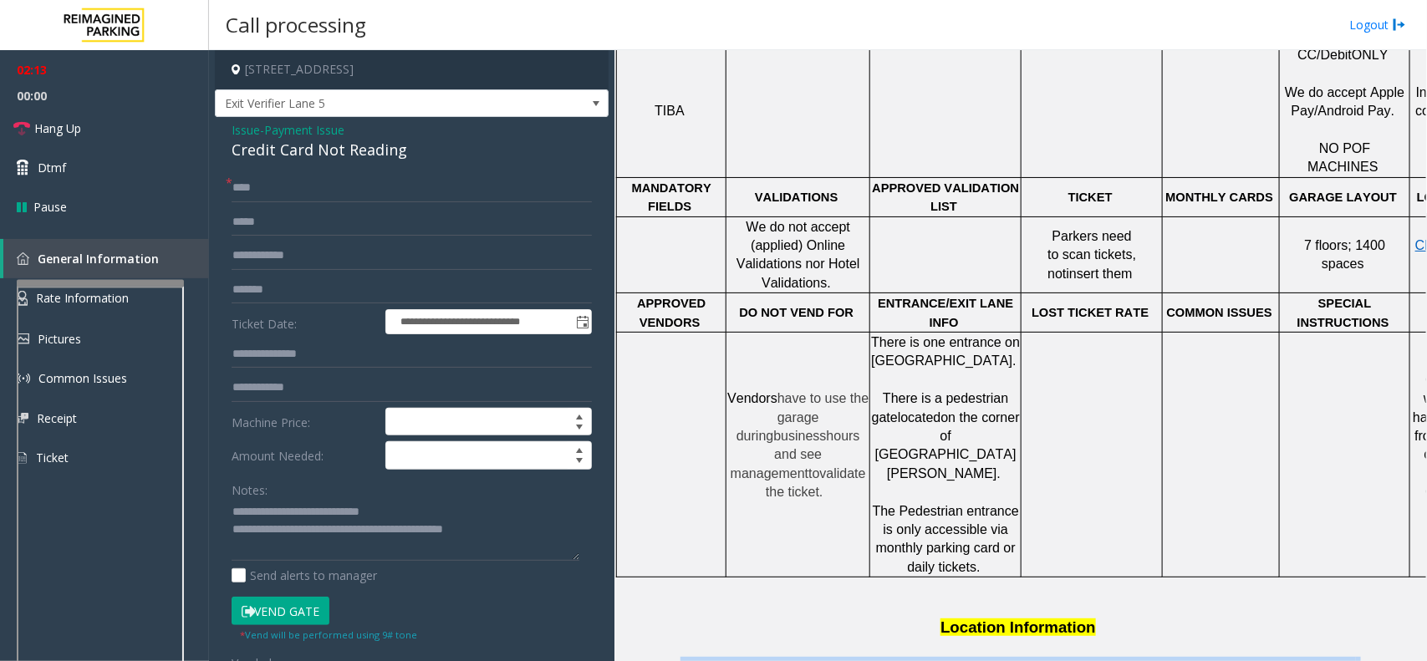
scroll to position [522, 0]
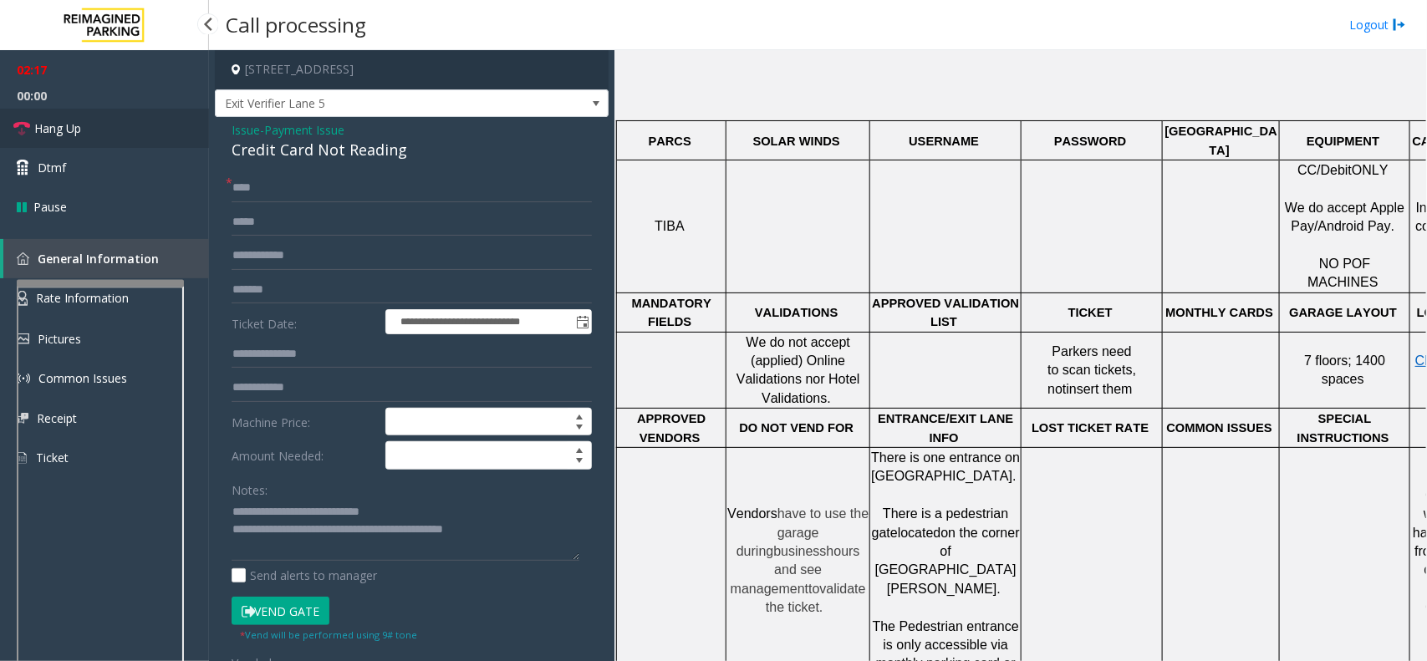
click at [64, 130] on span "Hang Up" at bounding box center [57, 129] width 47 height 18
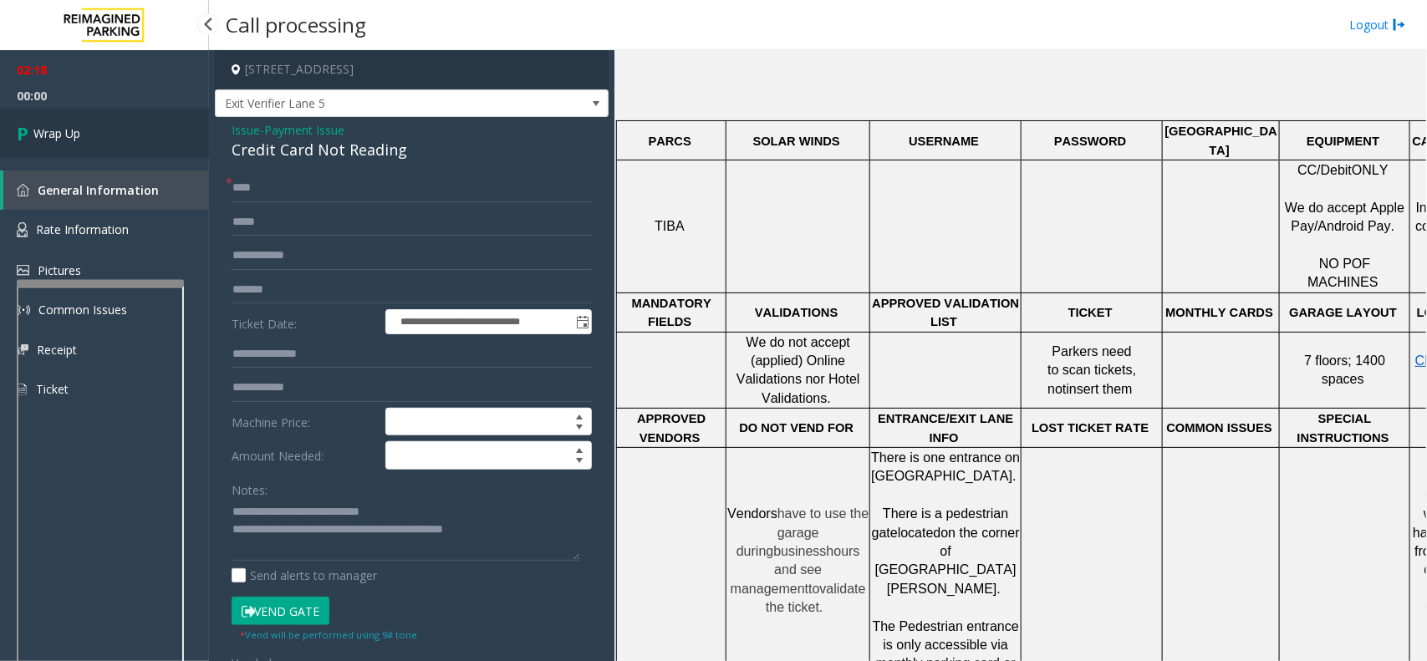
click at [64, 130] on span "Wrap Up" at bounding box center [56, 134] width 47 height 18
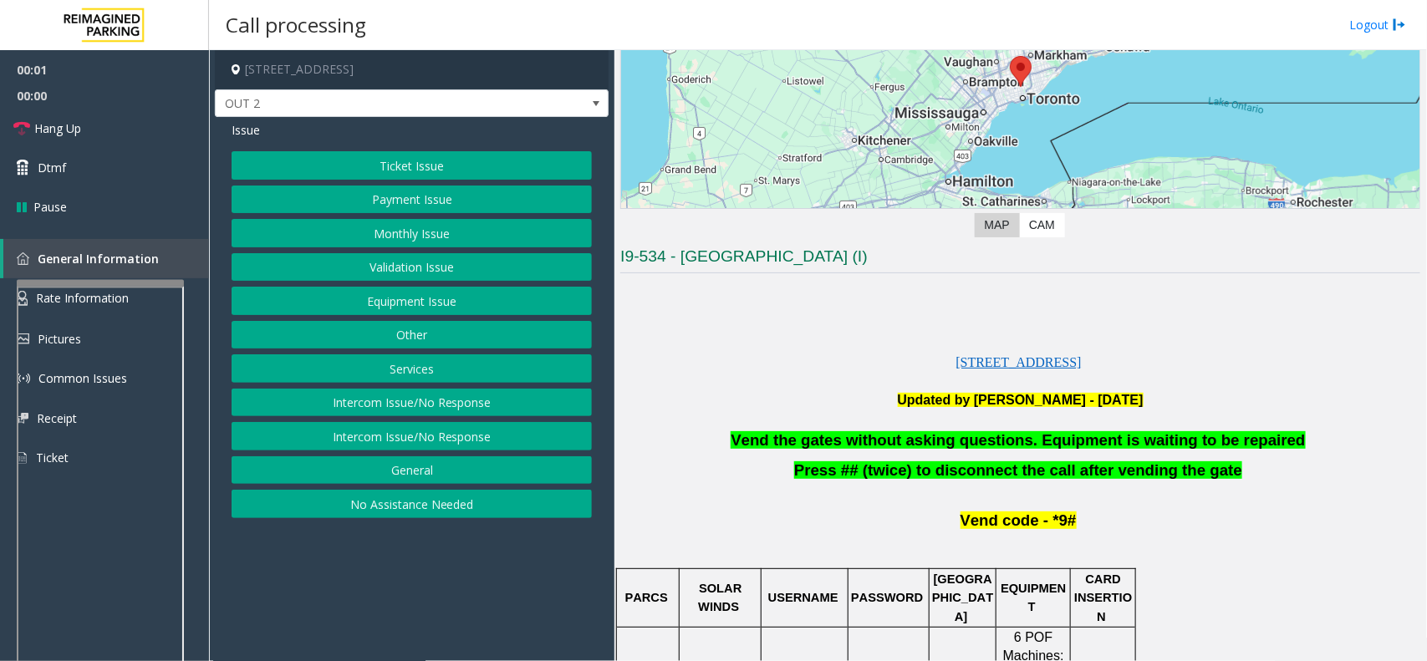
scroll to position [313, 0]
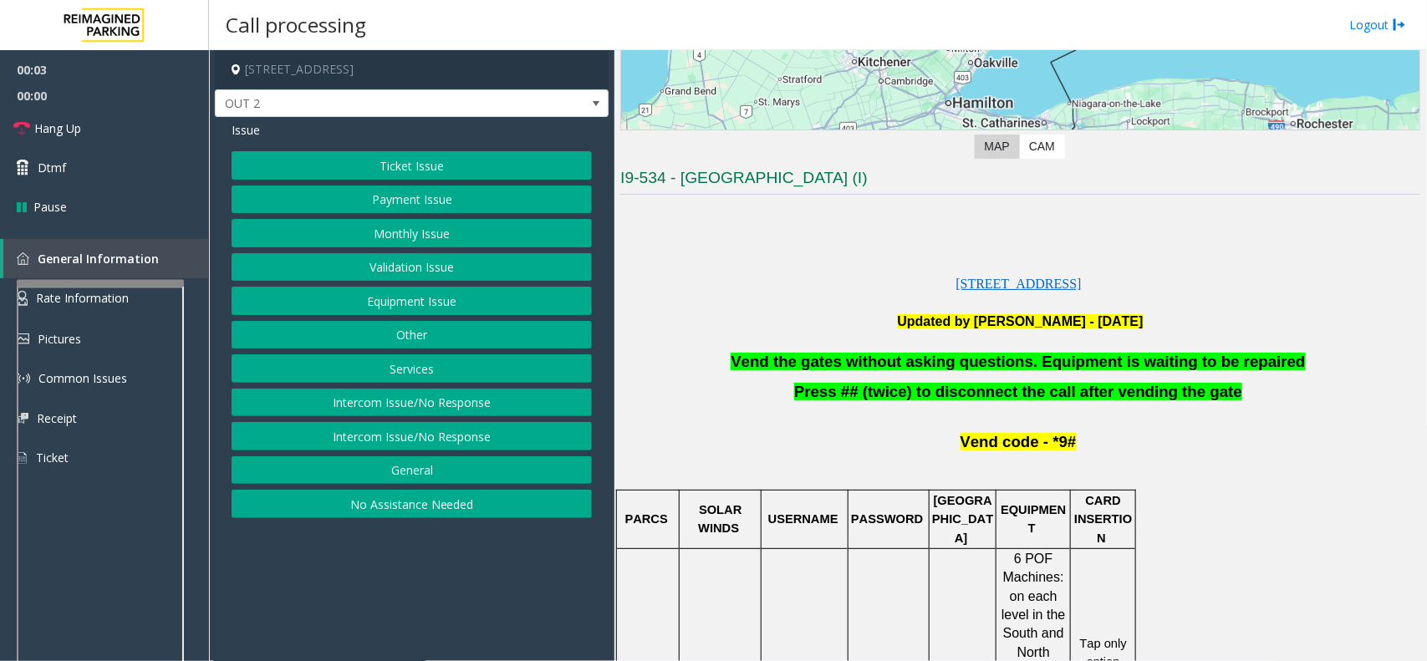
click at [420, 301] on button "Equipment Issue" at bounding box center [412, 301] width 360 height 28
click at [420, 303] on button "Gate / Door Won't Open" at bounding box center [412, 301] width 360 height 28
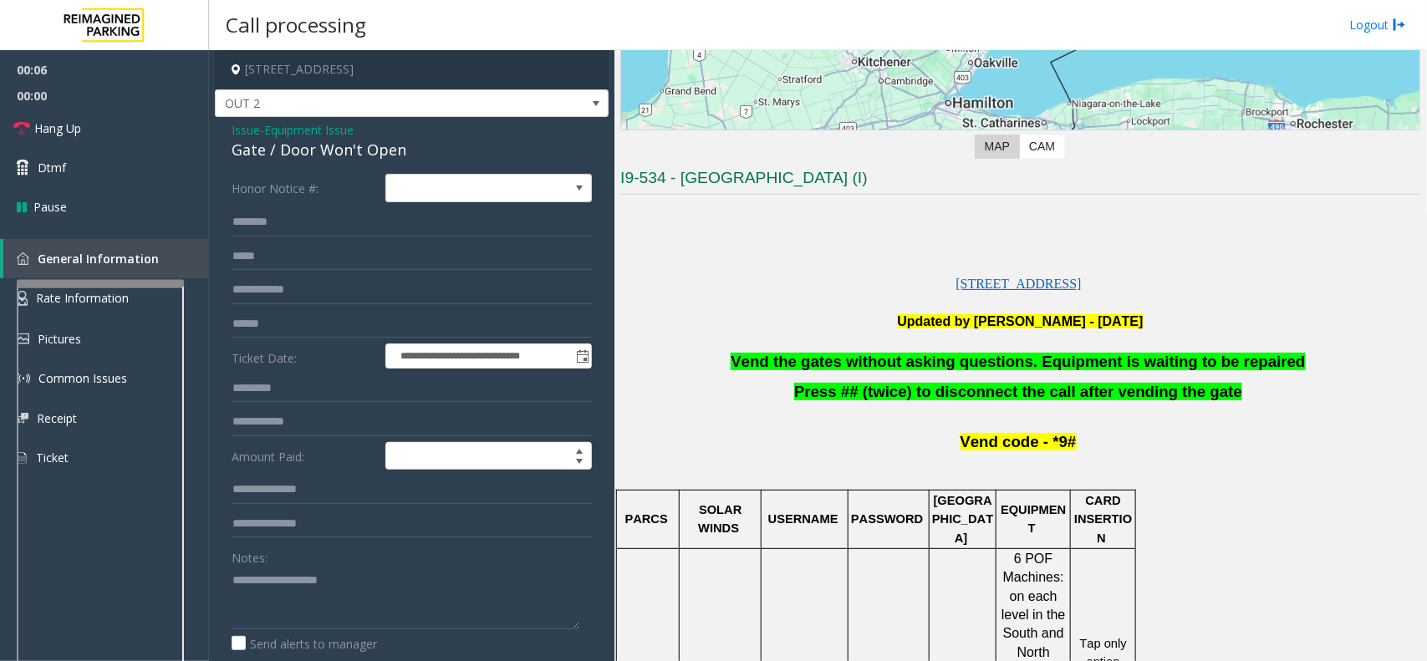
click at [990, 368] on span "Vend the gates without asking questions. Equipment is waiting to be repaired" at bounding box center [1017, 362] width 574 height 18
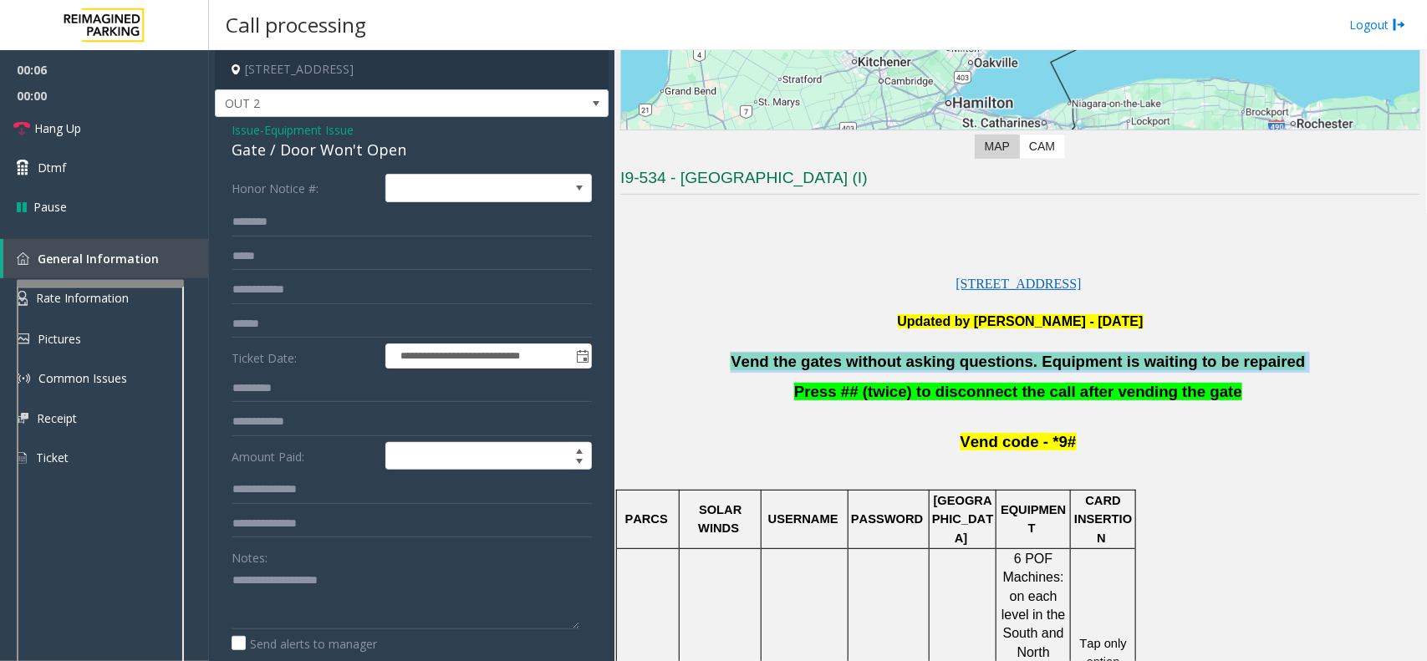
click at [990, 368] on span "Vend the gates without asking questions. Equipment is waiting to be repaired" at bounding box center [1017, 362] width 574 height 18
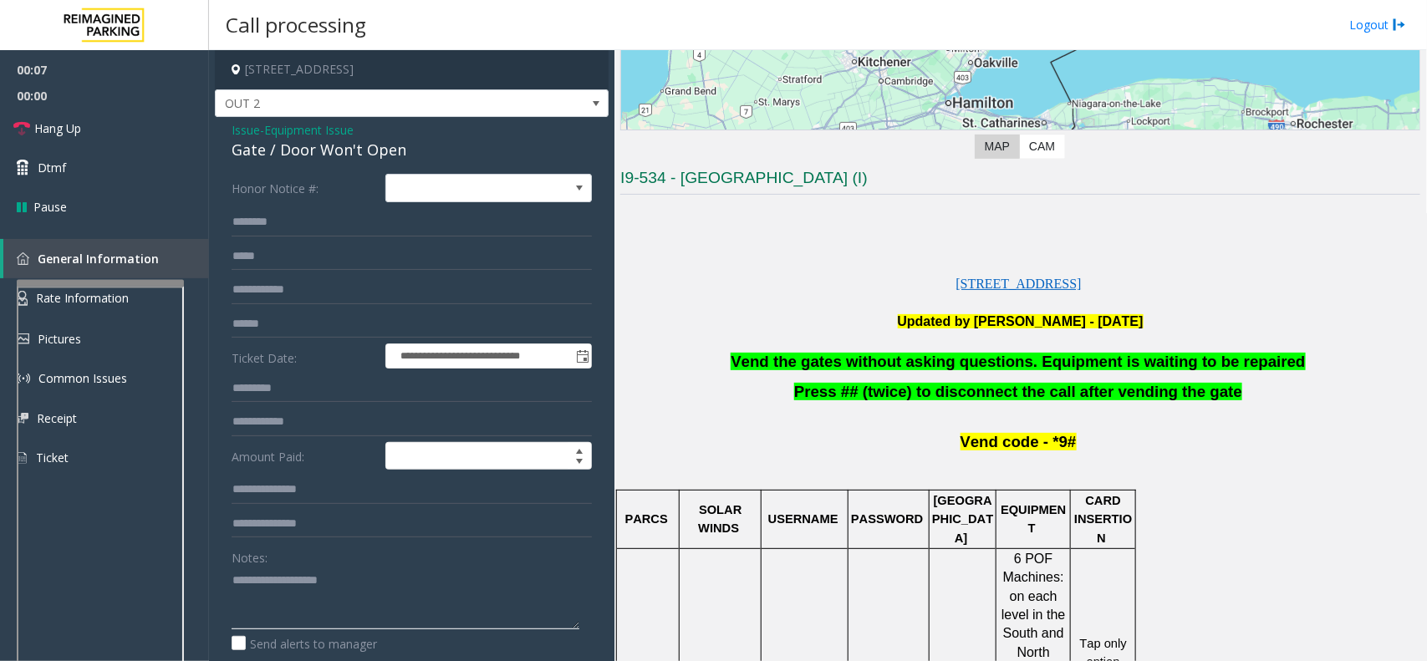
click at [456, 500] on textarea at bounding box center [406, 598] width 348 height 63
paste textarea "**********"
type textarea "**********"
click at [56, 131] on span "Hang Up" at bounding box center [57, 129] width 47 height 18
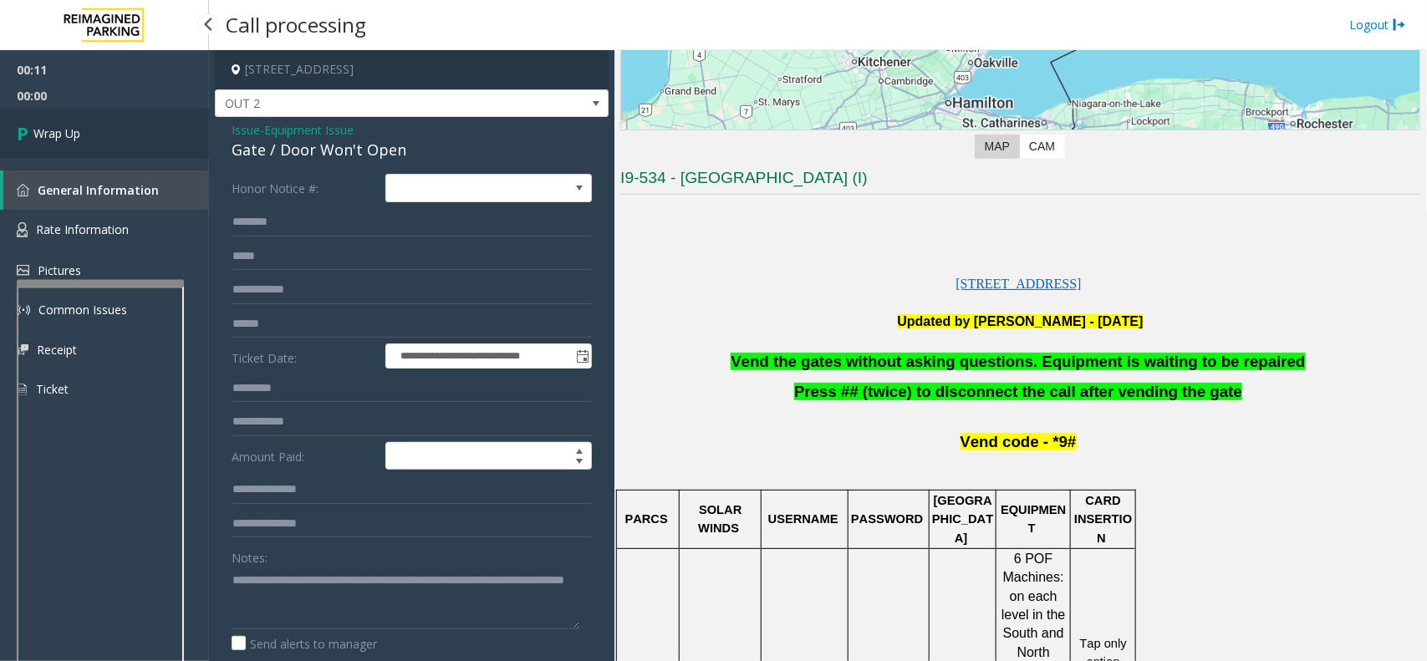
click at [56, 131] on span "Wrap Up" at bounding box center [56, 134] width 47 height 18
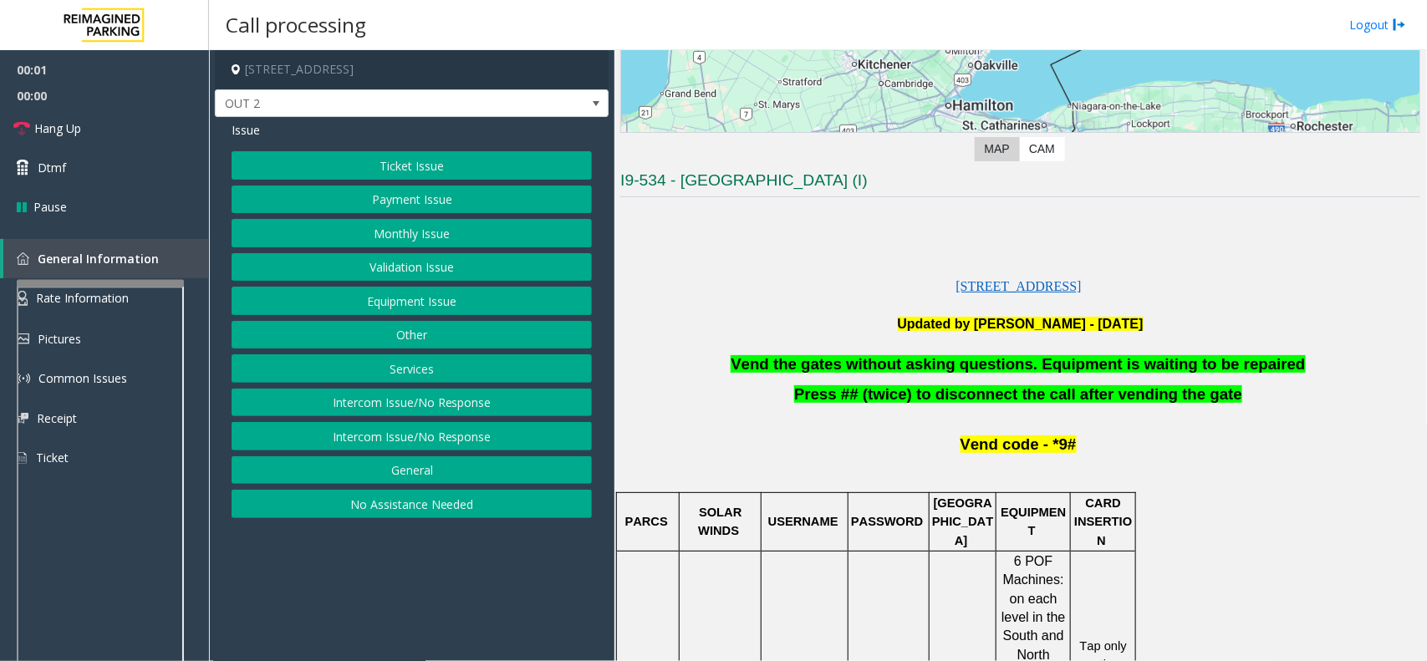
scroll to position [313, 0]
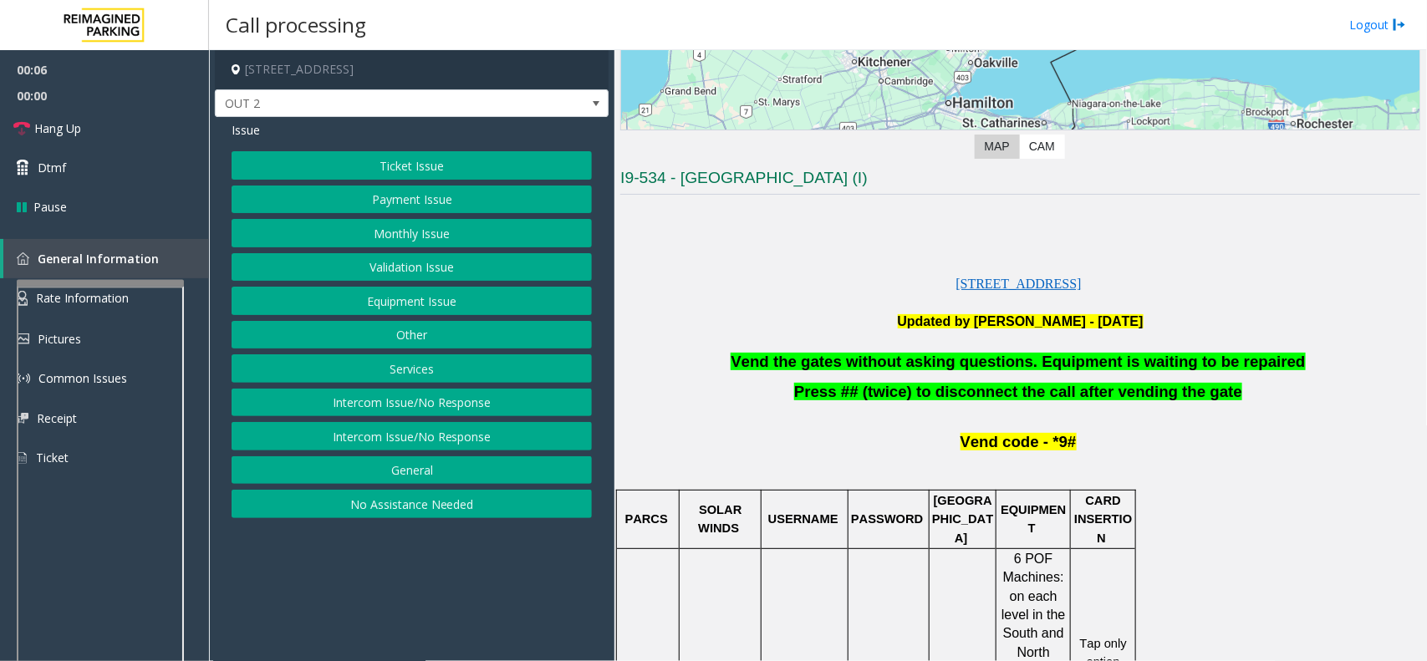
click at [335, 315] on button "Equipment Issue" at bounding box center [412, 301] width 360 height 28
click at [364, 306] on button "Gate / Door Won't Open" at bounding box center [412, 301] width 360 height 28
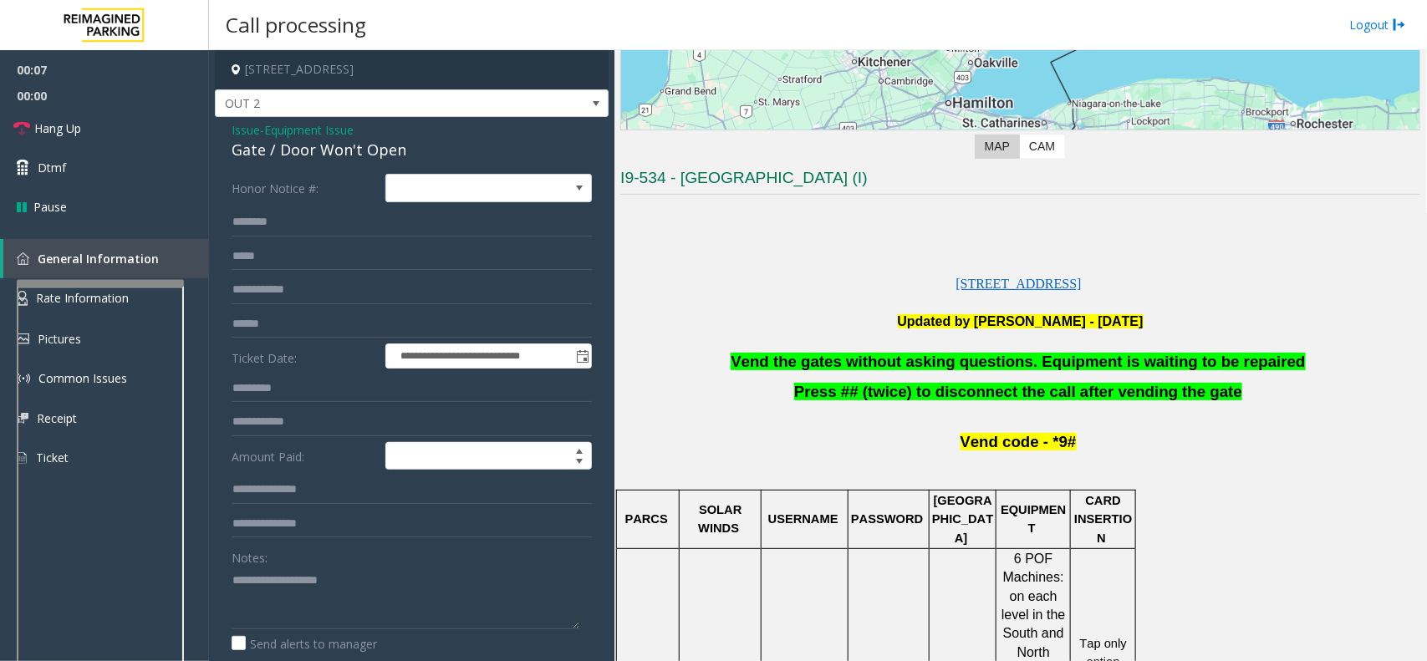
click at [953, 368] on span "Vend the gates without asking questions. Equipment is waiting to be repaired" at bounding box center [1017, 362] width 574 height 18
click at [954, 365] on span "Vend the gates without asking questions. Equipment is waiting to be repaired" at bounding box center [1017, 362] width 574 height 18
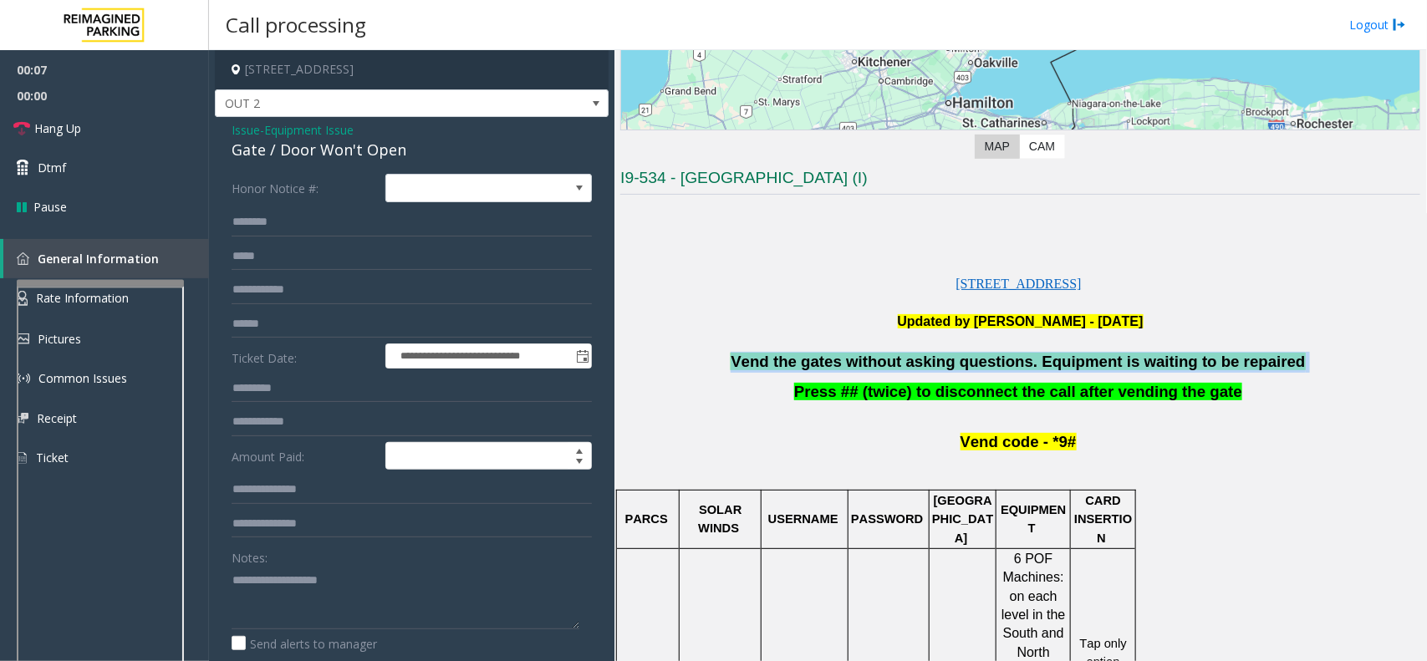
drag, startPoint x: 954, startPoint y: 365, endPoint x: 888, endPoint y: 368, distance: 66.1
click at [954, 366] on span "Vend the gates without asking questions. Equipment is waiting to be repaired" at bounding box center [1017, 362] width 574 height 18
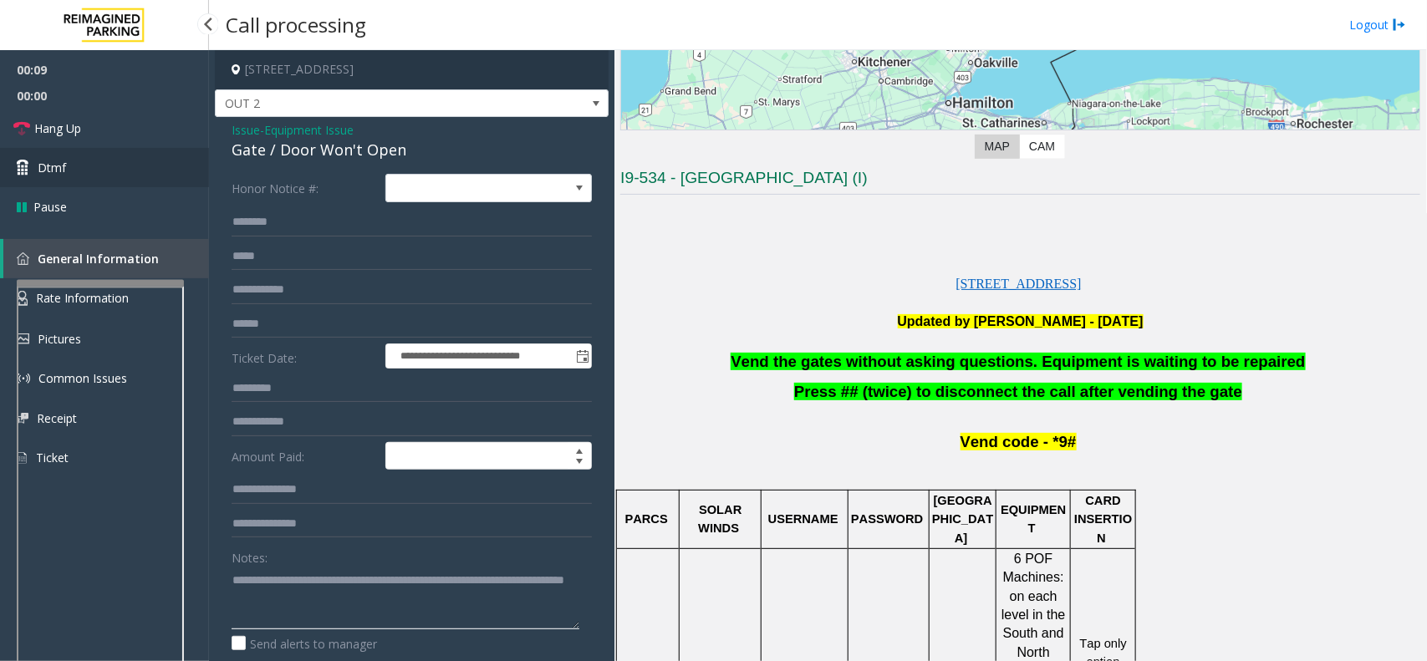
type textarea "**********"
click at [90, 171] on link "Dtmf" at bounding box center [104, 167] width 209 height 39
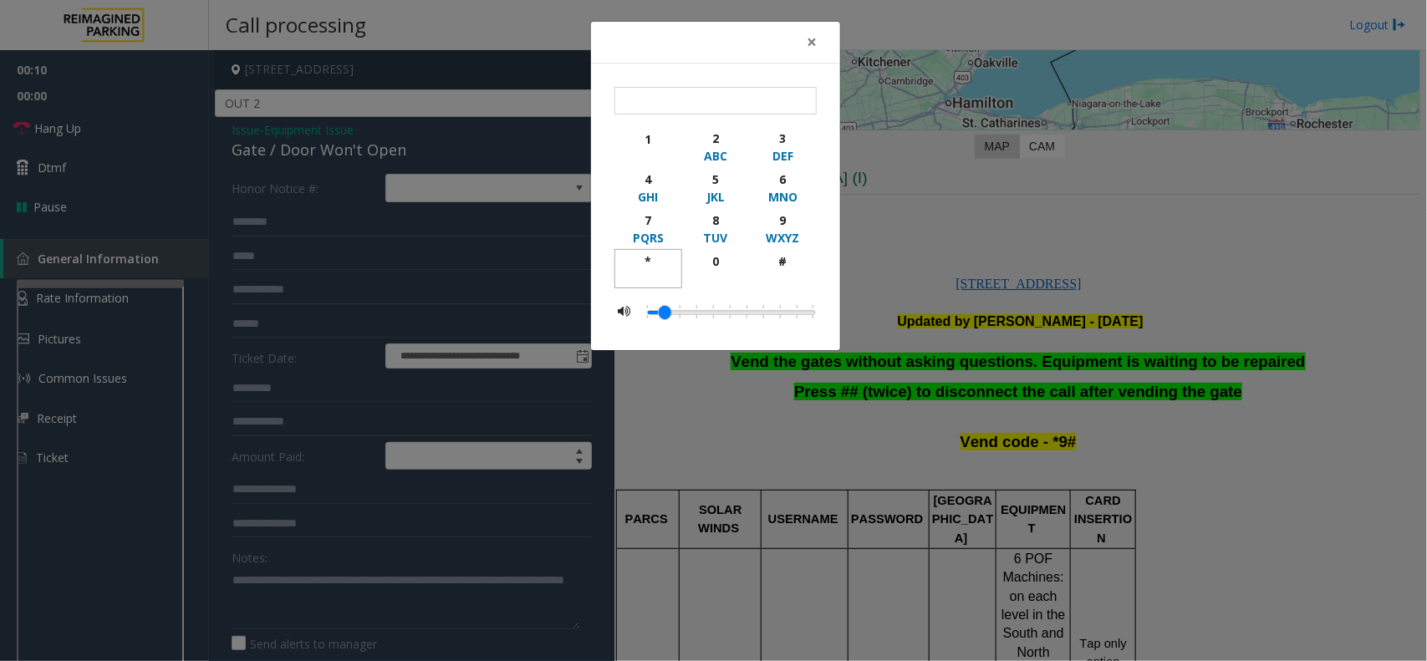
click at [649, 268] on div "*" at bounding box center [648, 261] width 46 height 18
click at [770, 228] on div "9" at bounding box center [783, 220] width 46 height 18
click at [771, 259] on div "#" at bounding box center [783, 261] width 46 height 18
type input "***"
click at [812, 47] on span "×" at bounding box center [812, 41] width 10 height 23
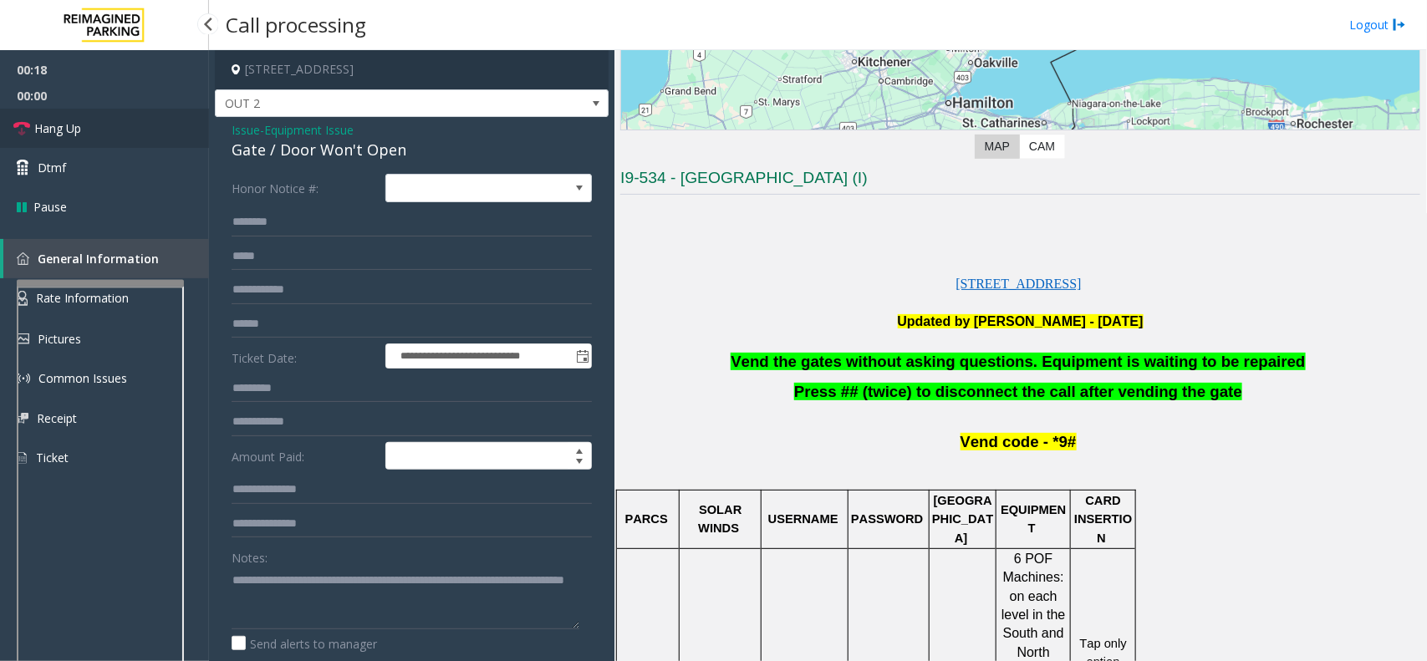
click at [25, 124] on icon at bounding box center [21, 128] width 17 height 17
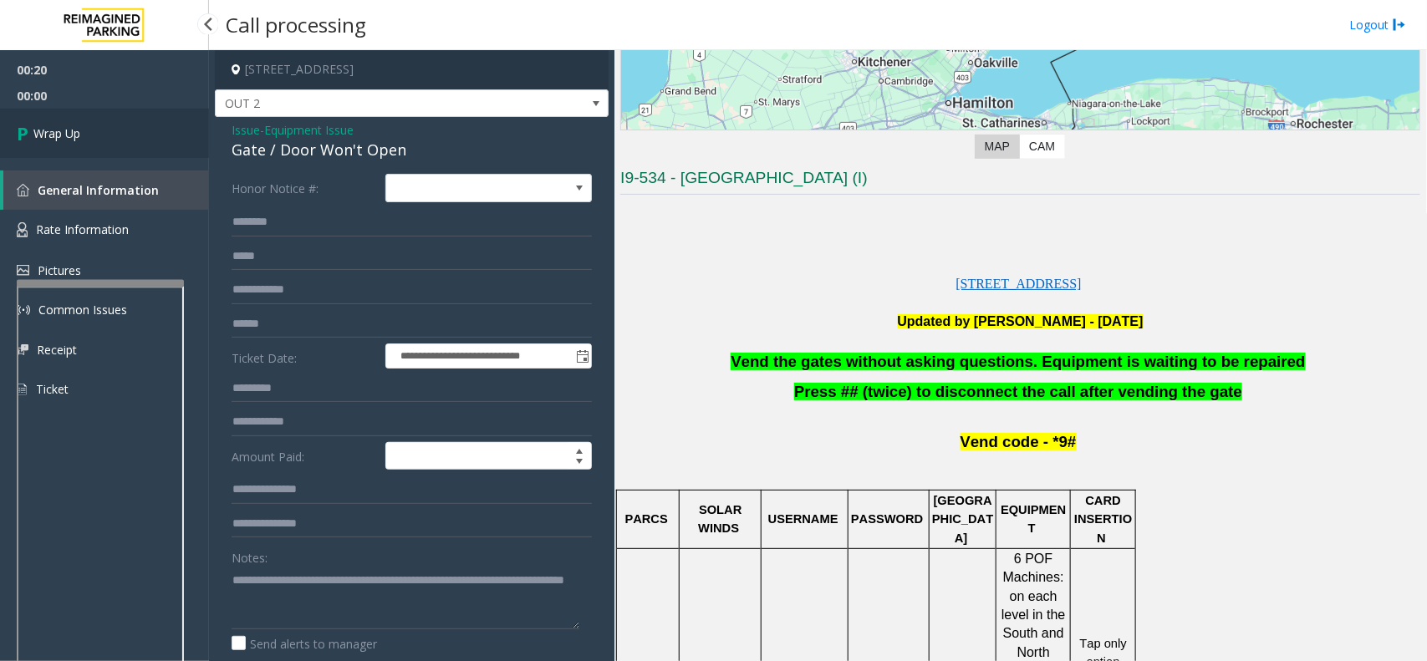
click at [67, 130] on span "Wrap Up" at bounding box center [56, 134] width 47 height 18
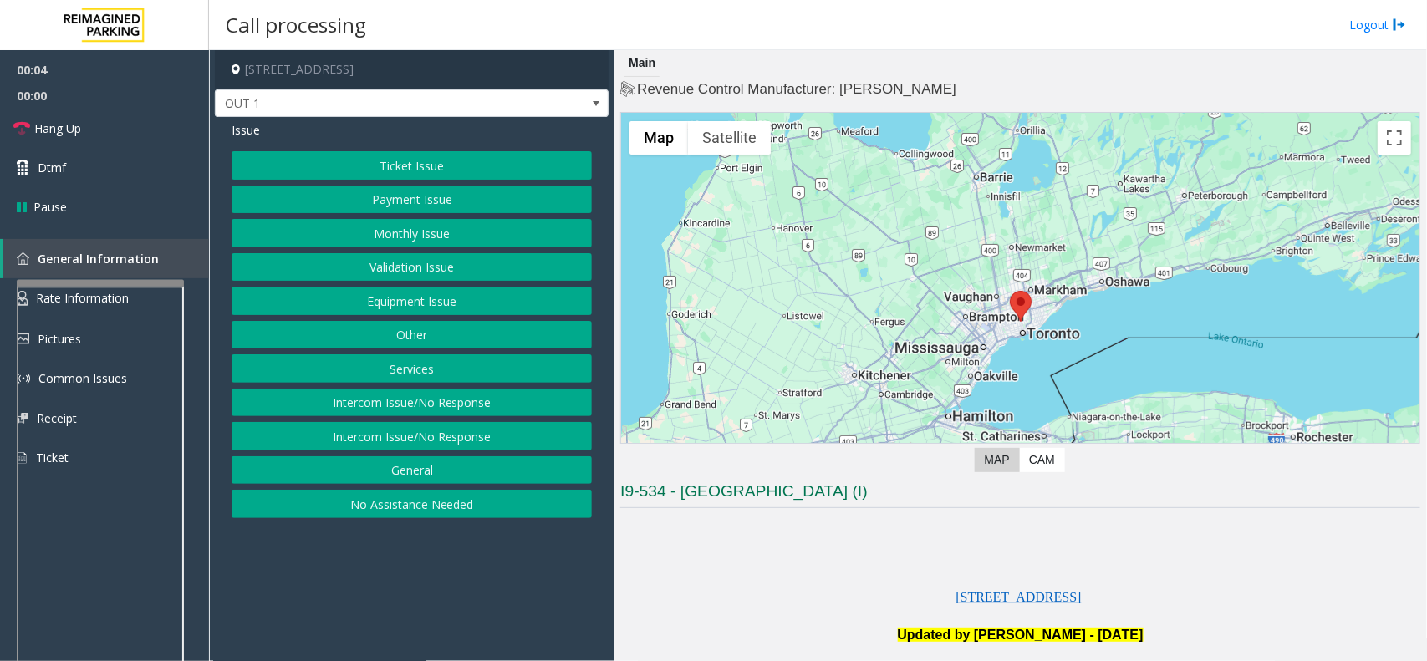
click at [450, 293] on button "Equipment Issue" at bounding box center [412, 301] width 360 height 28
click at [466, 297] on button "Gate / Door Won't Open" at bounding box center [412, 301] width 360 height 28
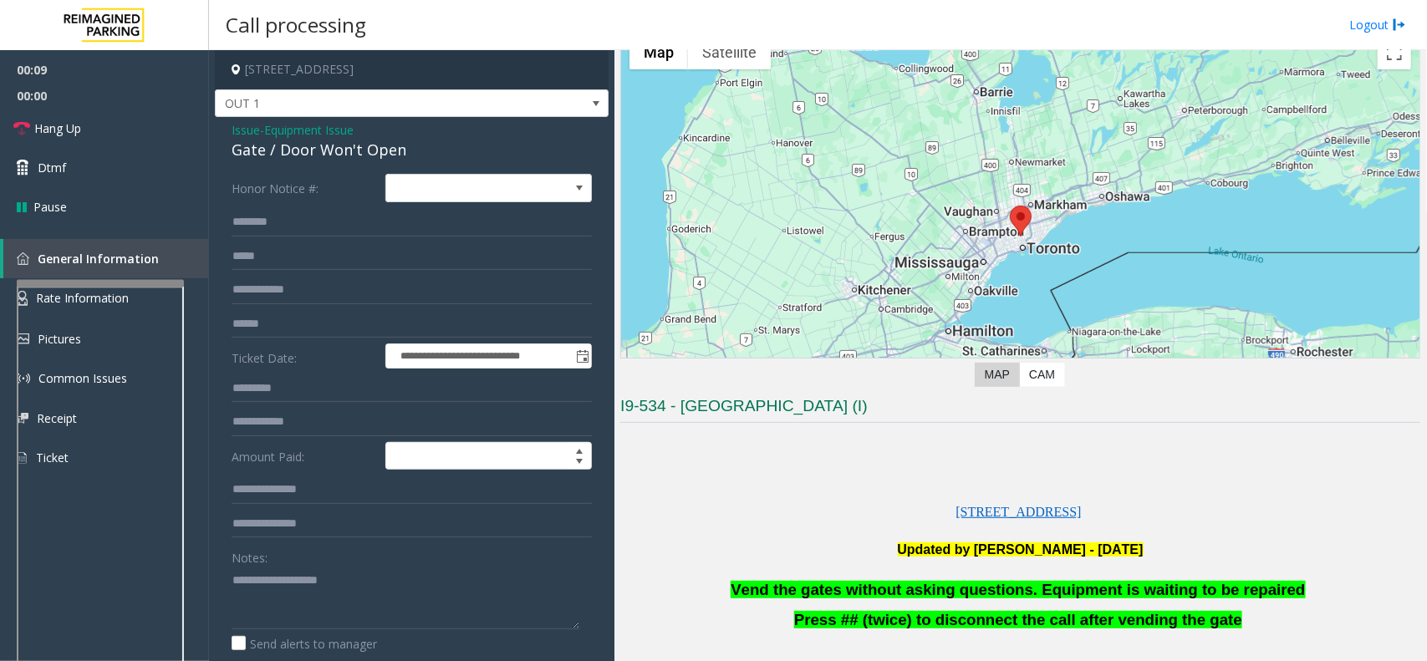
scroll to position [313, 0]
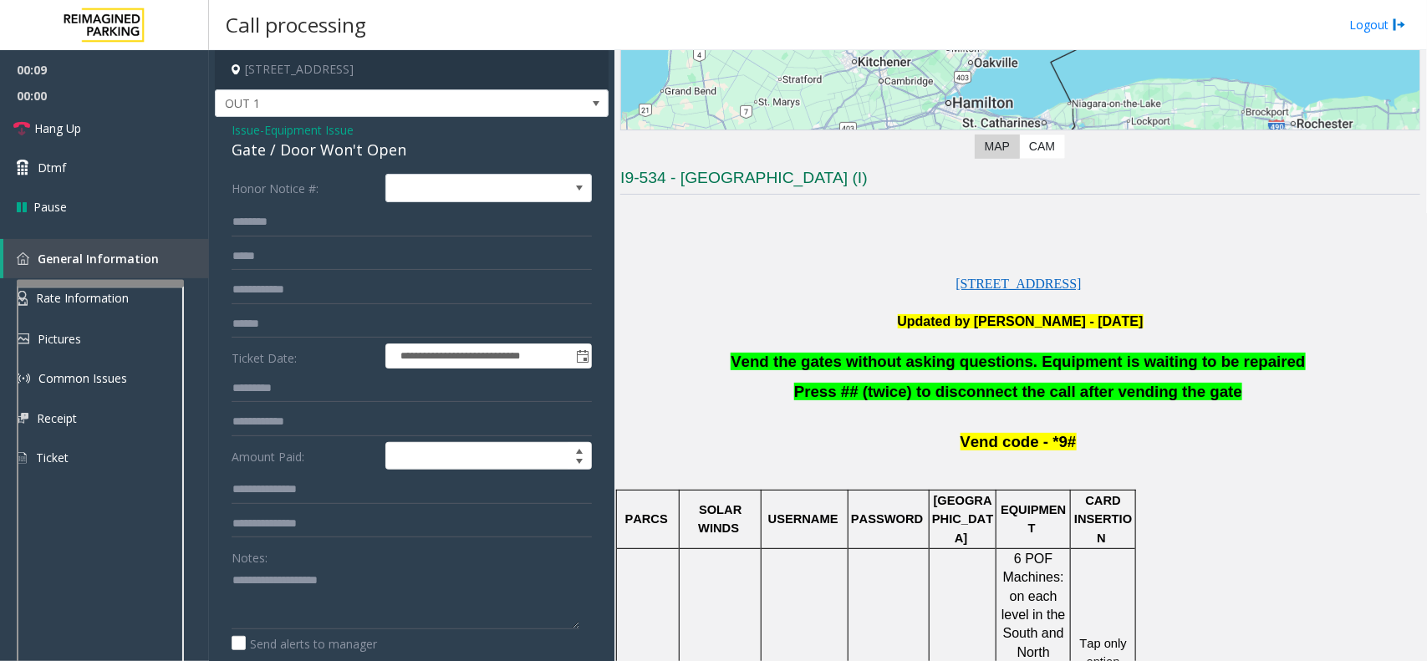
click at [965, 364] on span "Vend the gates without asking questions. Equipment is waiting to be repaired" at bounding box center [1017, 362] width 574 height 18
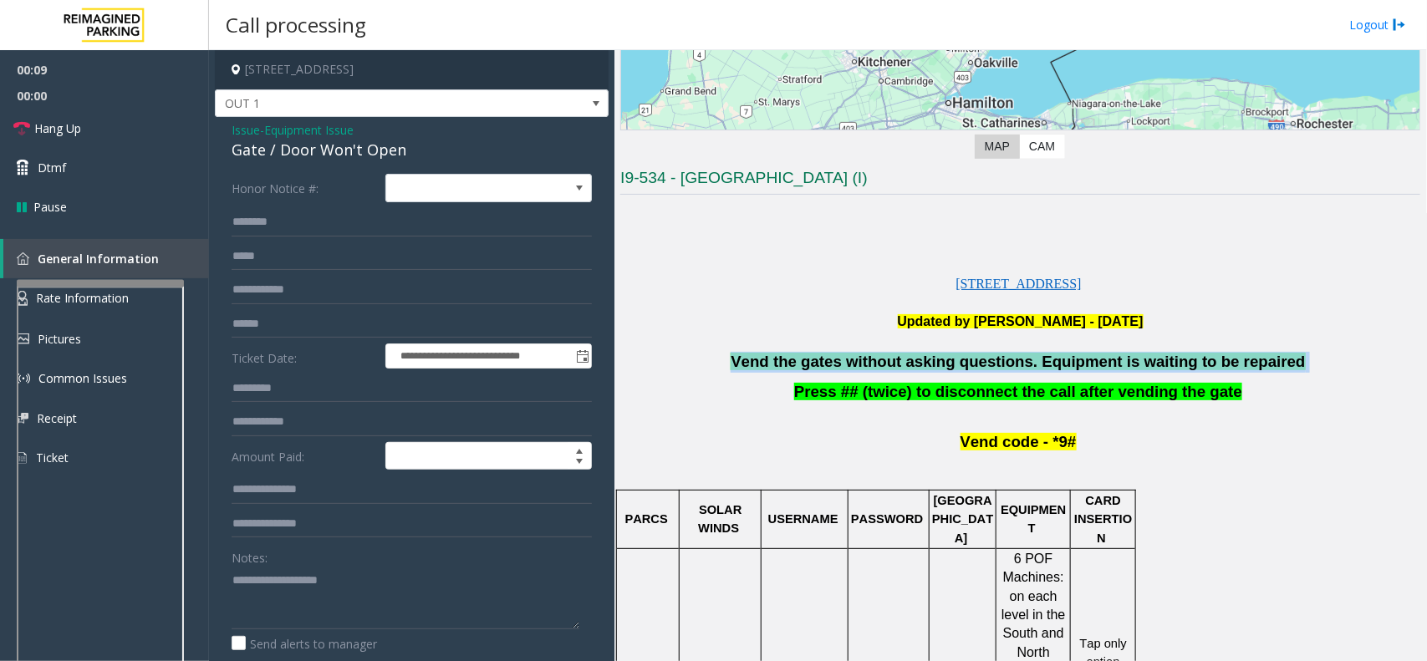
click at [965, 364] on span "Vend the gates without asking questions. Equipment is waiting to be repaired" at bounding box center [1017, 362] width 574 height 18
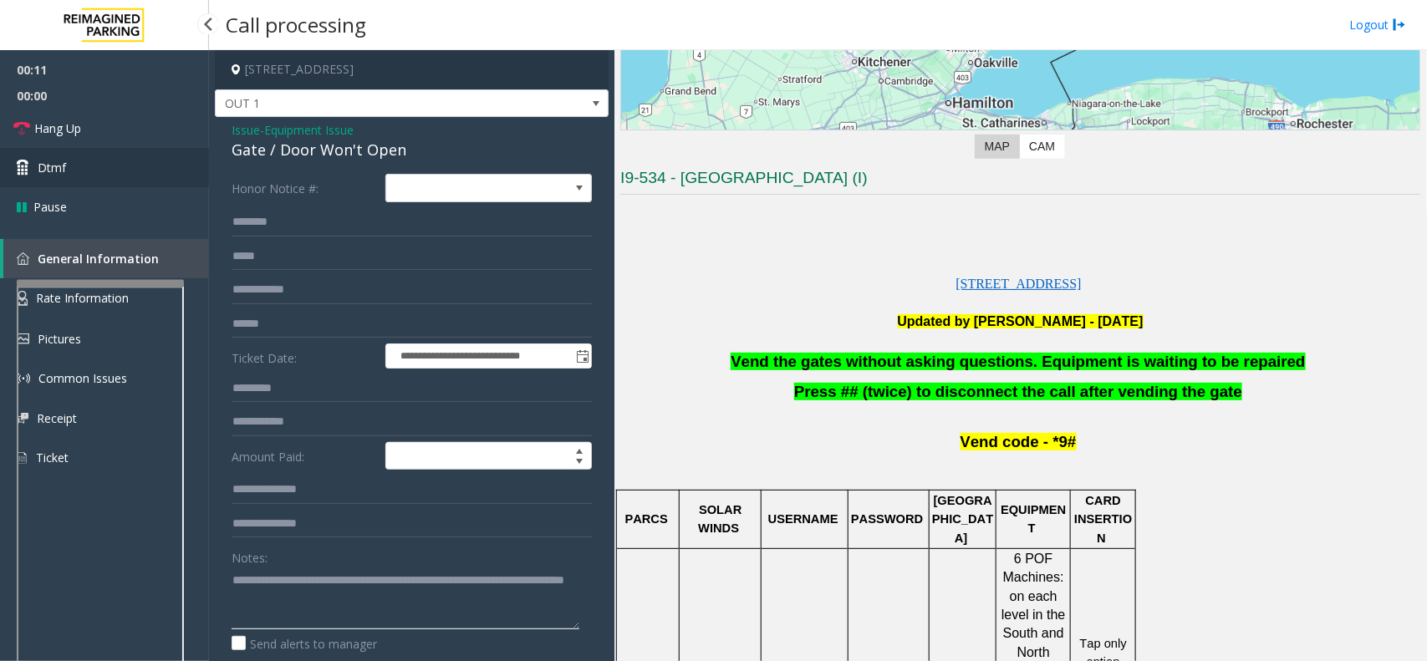
type textarea "**********"
click at [43, 163] on span "Dtmf" at bounding box center [52, 168] width 28 height 18
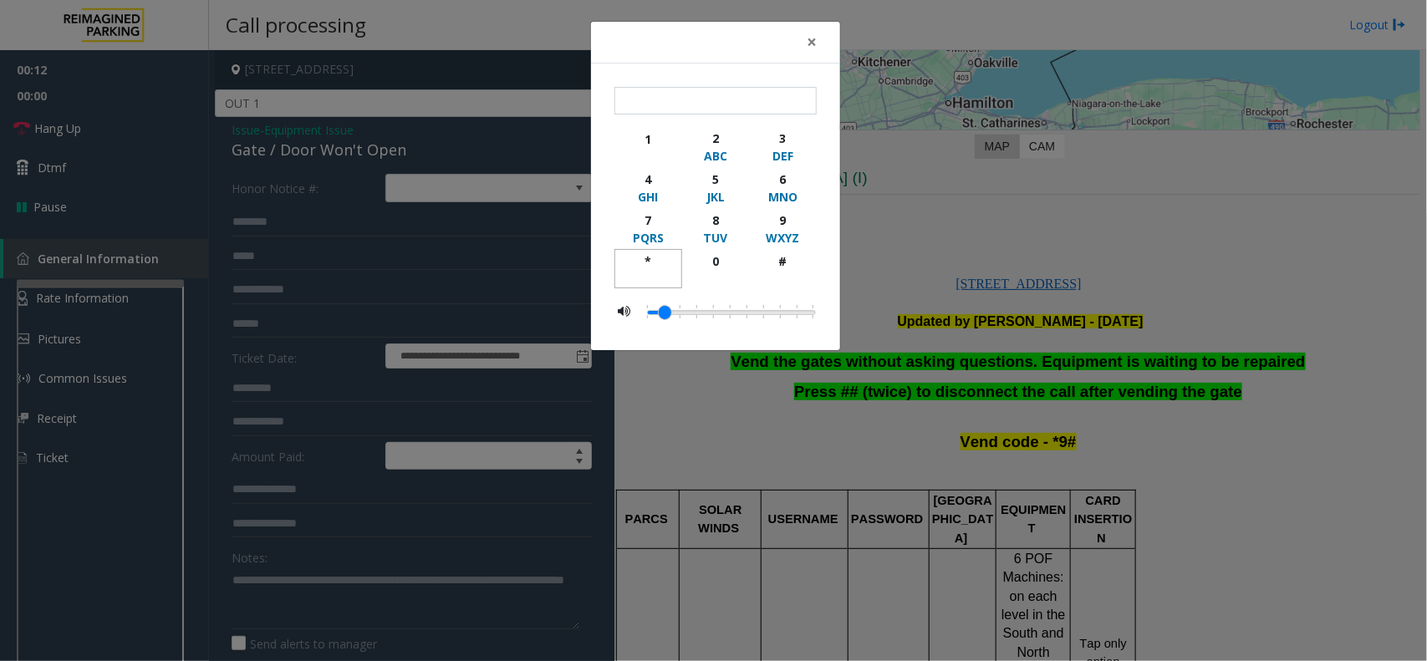
click at [641, 272] on div "button" at bounding box center [648, 277] width 46 height 15
click at [792, 222] on div "9" at bounding box center [783, 220] width 46 height 18
click at [777, 266] on div "#" at bounding box center [783, 261] width 46 height 18
type input "***"
click at [808, 38] on span "×" at bounding box center [812, 41] width 10 height 23
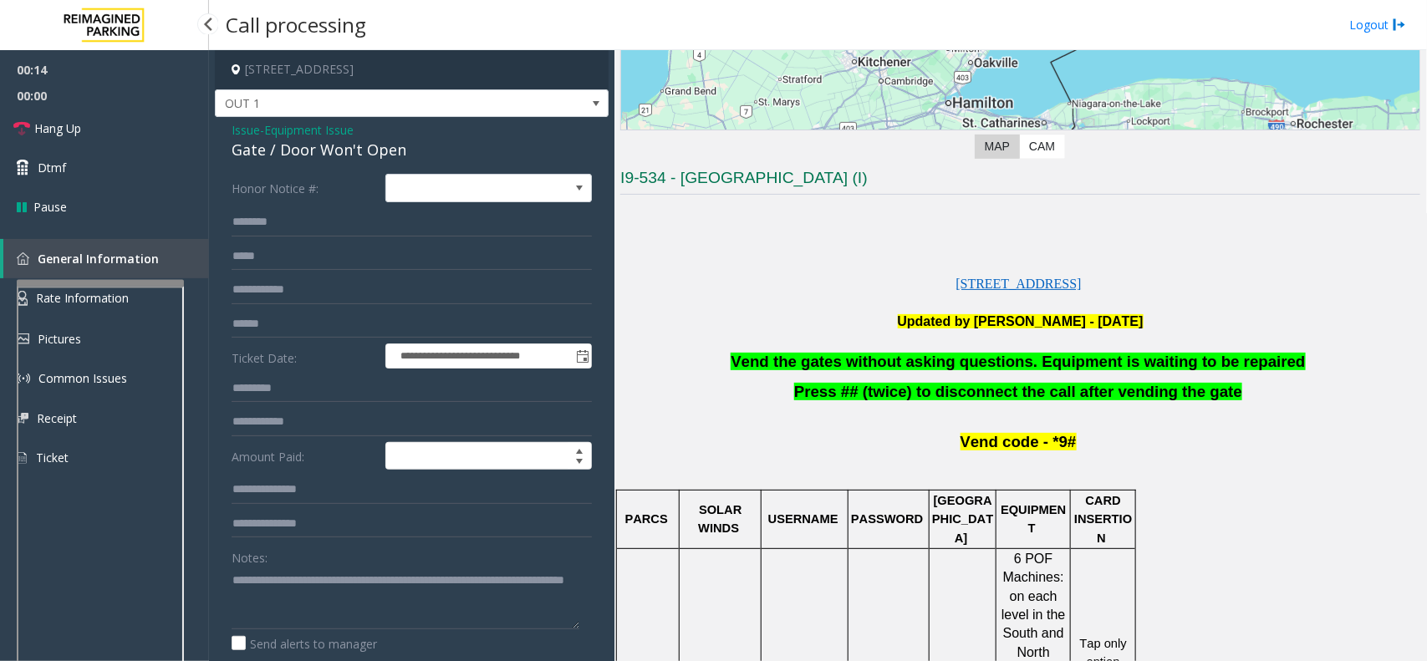
click at [77, 103] on span "00:00" at bounding box center [104, 96] width 209 height 26
click at [73, 115] on link "Hang Up" at bounding box center [104, 128] width 209 height 39
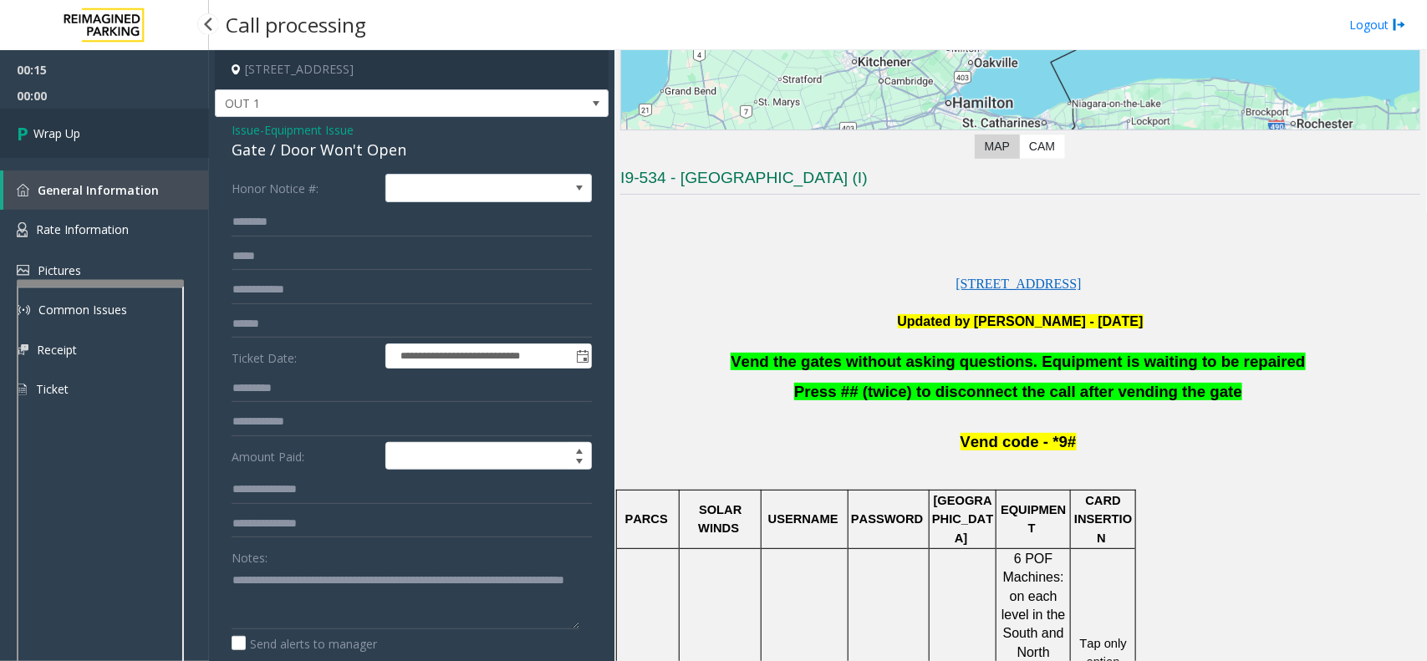
click at [68, 130] on span "Wrap Up" at bounding box center [56, 134] width 47 height 18
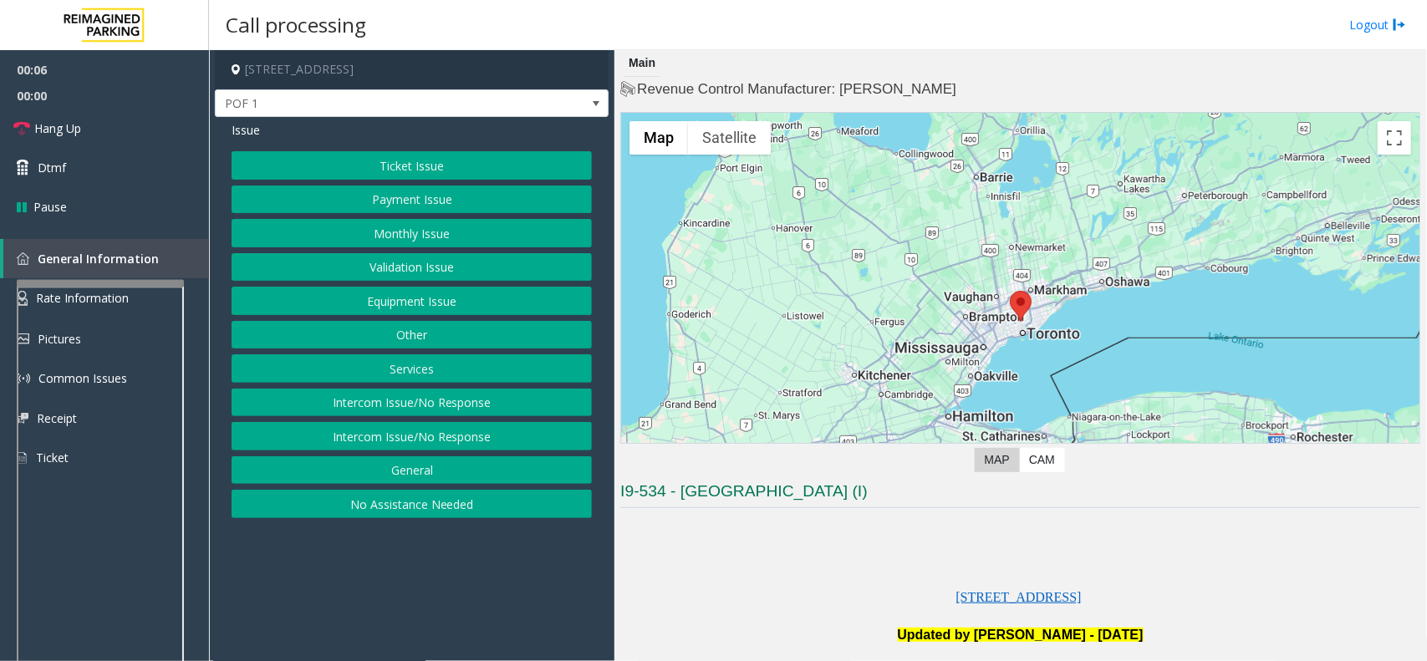
click at [440, 297] on button "Equipment Issue" at bounding box center [412, 301] width 360 height 28
click at [440, 297] on button "Gate / Door Won't Open" at bounding box center [412, 301] width 360 height 28
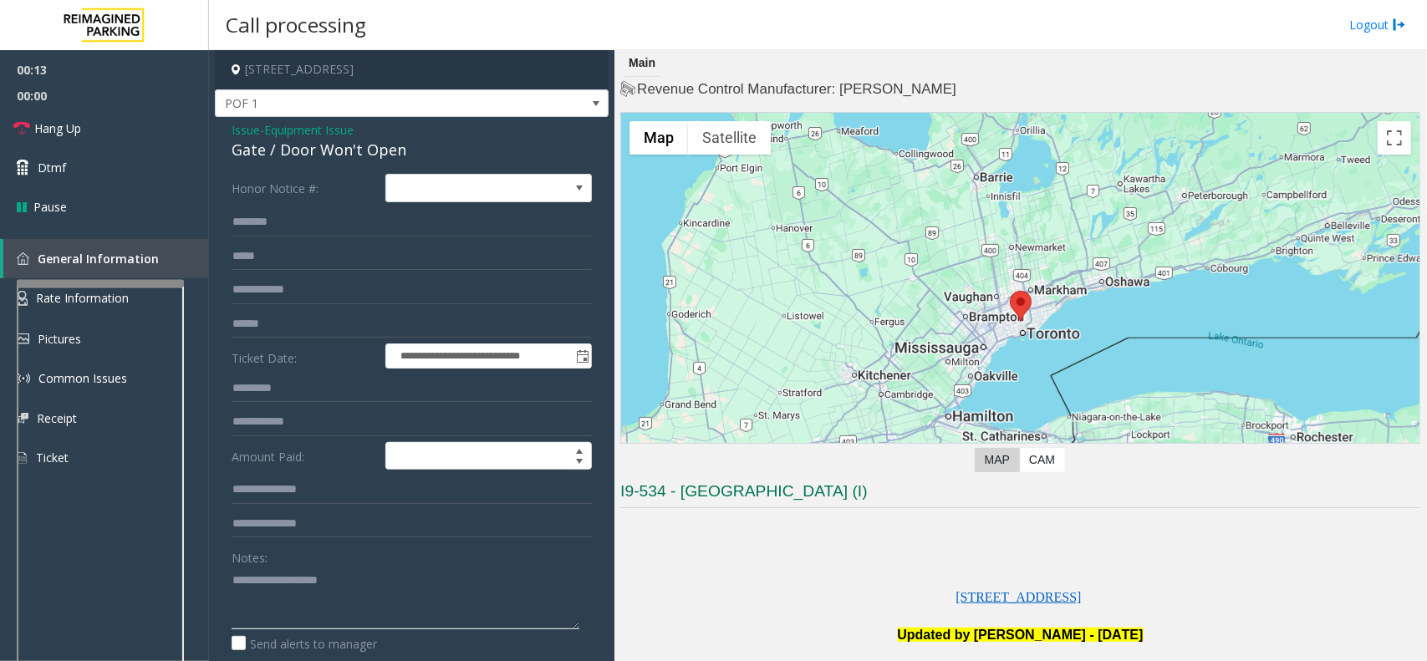
paste textarea "**********"
click at [335, 618] on textarea at bounding box center [406, 598] width 348 height 63
click at [105, 134] on link "Hang Up" at bounding box center [104, 128] width 209 height 39
click at [347, 577] on textarea at bounding box center [406, 598] width 348 height 63
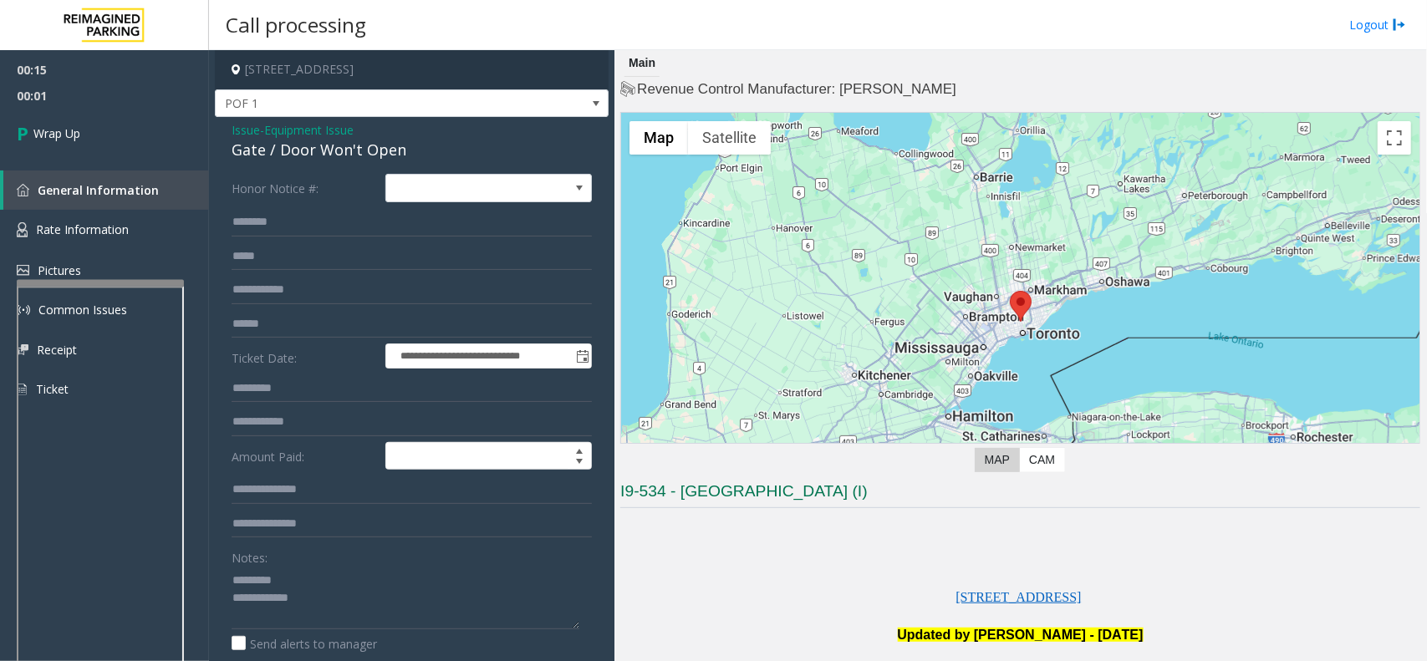
click at [307, 156] on div "Gate / Door Won't Open" at bounding box center [412, 150] width 360 height 23
copy div "Gate / Door Won't Open"
paste textarea "**********"
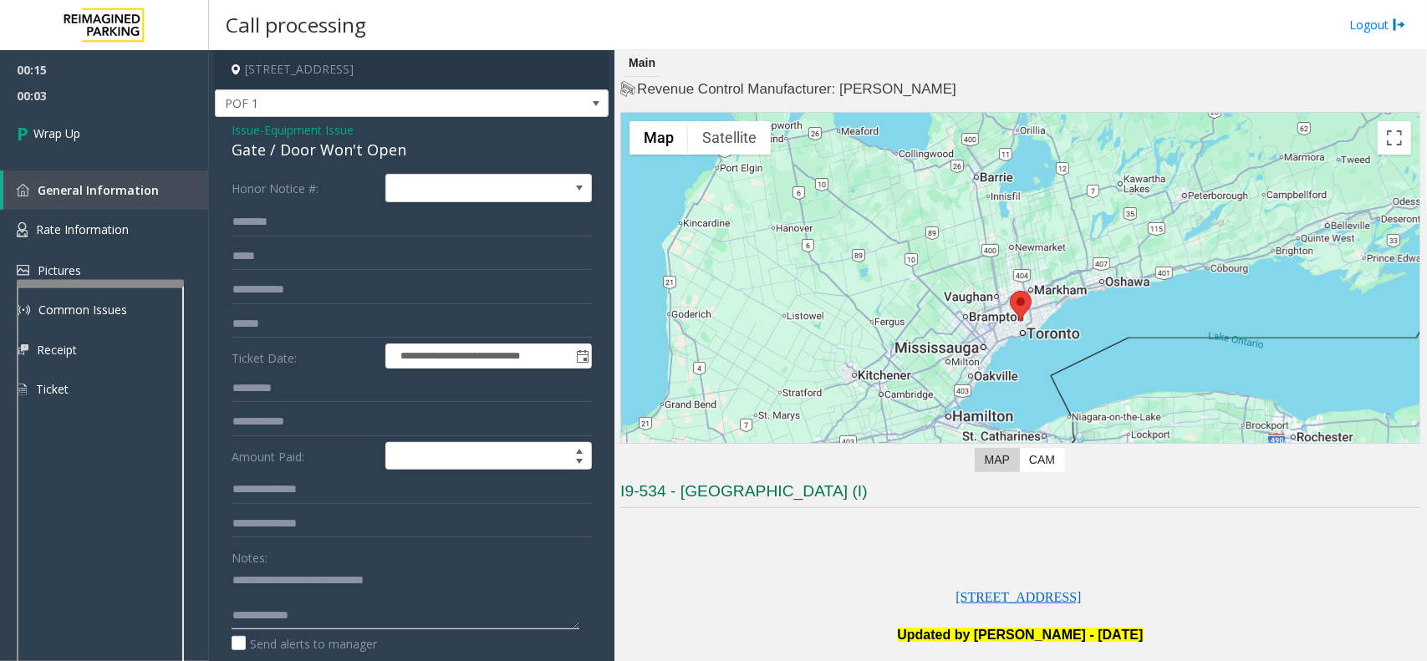
click at [305, 570] on textarea at bounding box center [406, 598] width 348 height 63
click at [377, 616] on textarea at bounding box center [406, 598] width 348 height 63
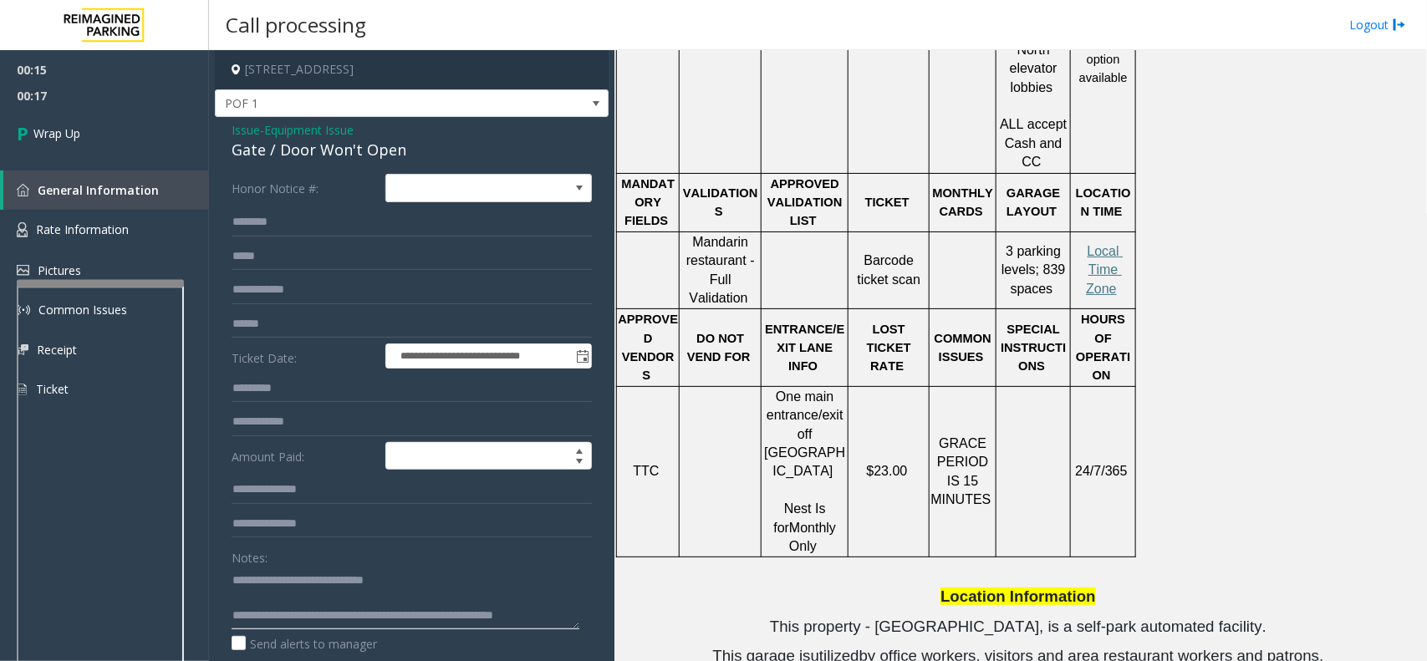
scroll to position [1045, 0]
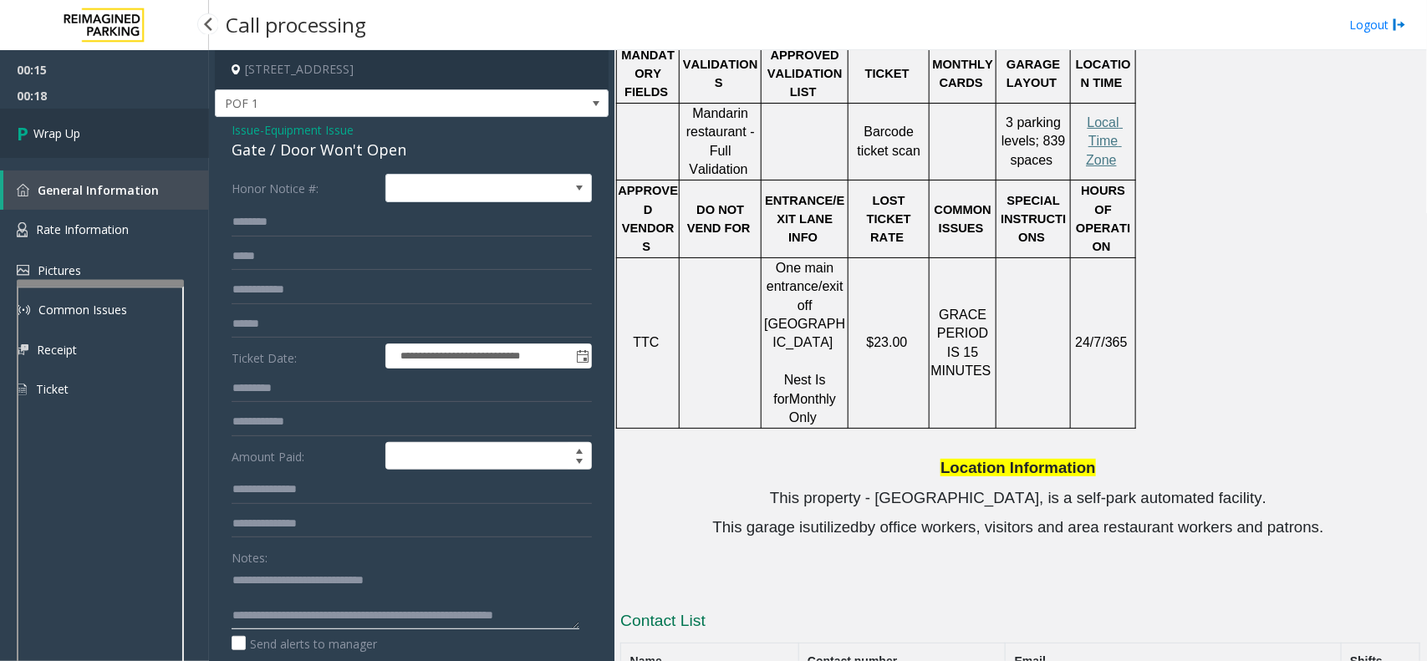
type textarea "**********"
click at [2, 110] on link "Wrap Up" at bounding box center [104, 133] width 209 height 49
click at [48, 130] on span "Wrap Up" at bounding box center [56, 134] width 47 height 18
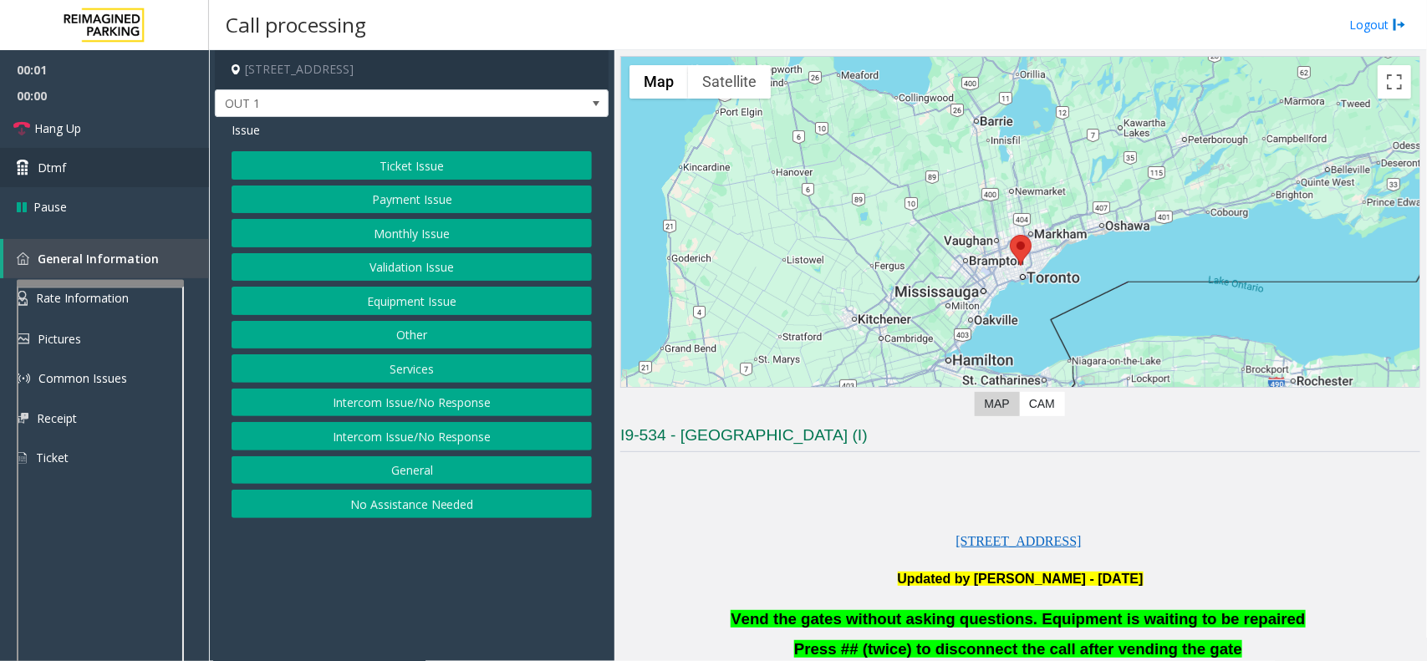
scroll to position [104, 0]
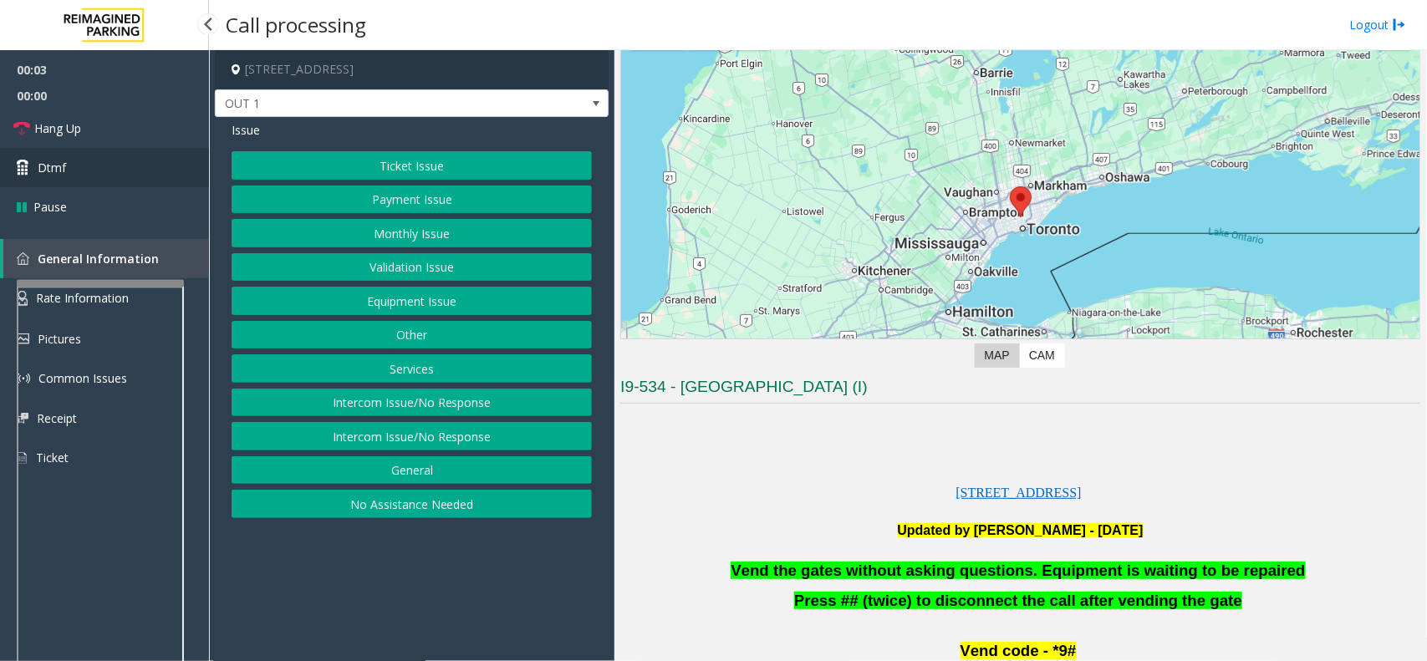
click at [86, 170] on link "Dtmf" at bounding box center [104, 167] width 209 height 39
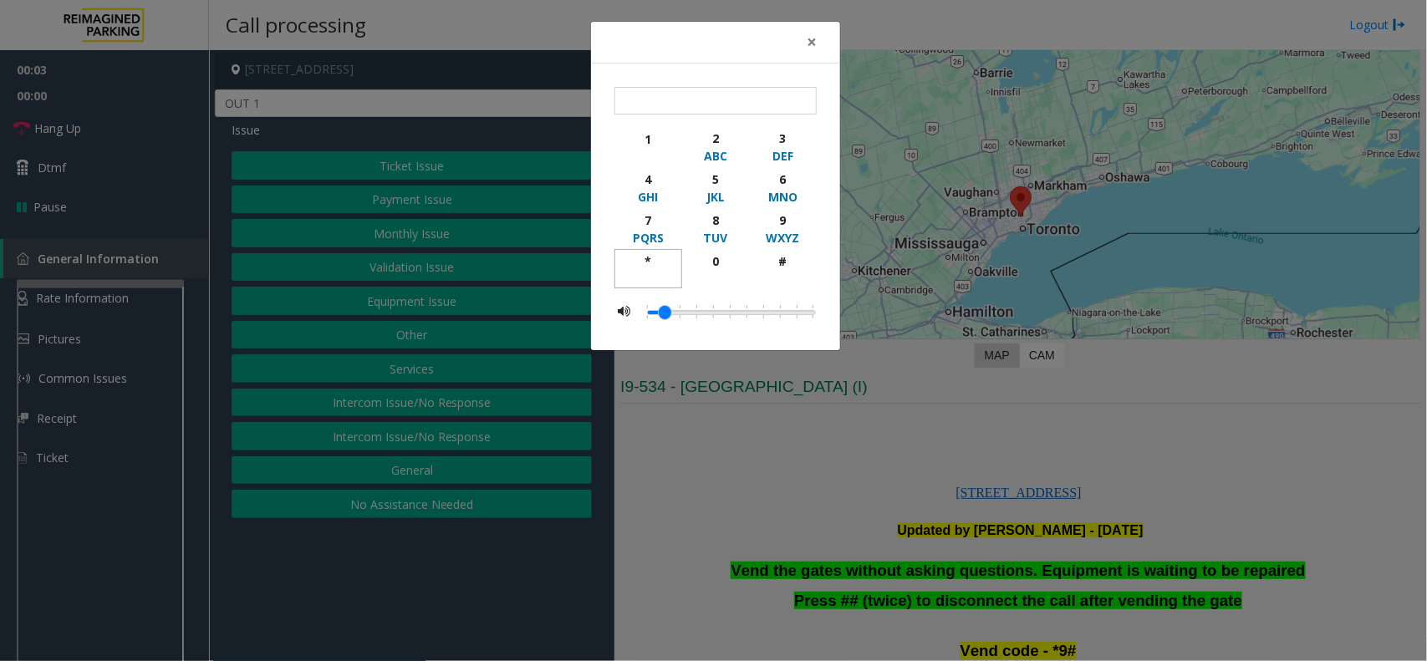
click at [644, 253] on div "*" at bounding box center [648, 261] width 46 height 18
click at [783, 220] on div "9" at bounding box center [783, 220] width 46 height 18
click at [784, 260] on div "#" at bounding box center [783, 261] width 46 height 18
type input "***"
click at [803, 42] on button "×" at bounding box center [811, 42] width 33 height 41
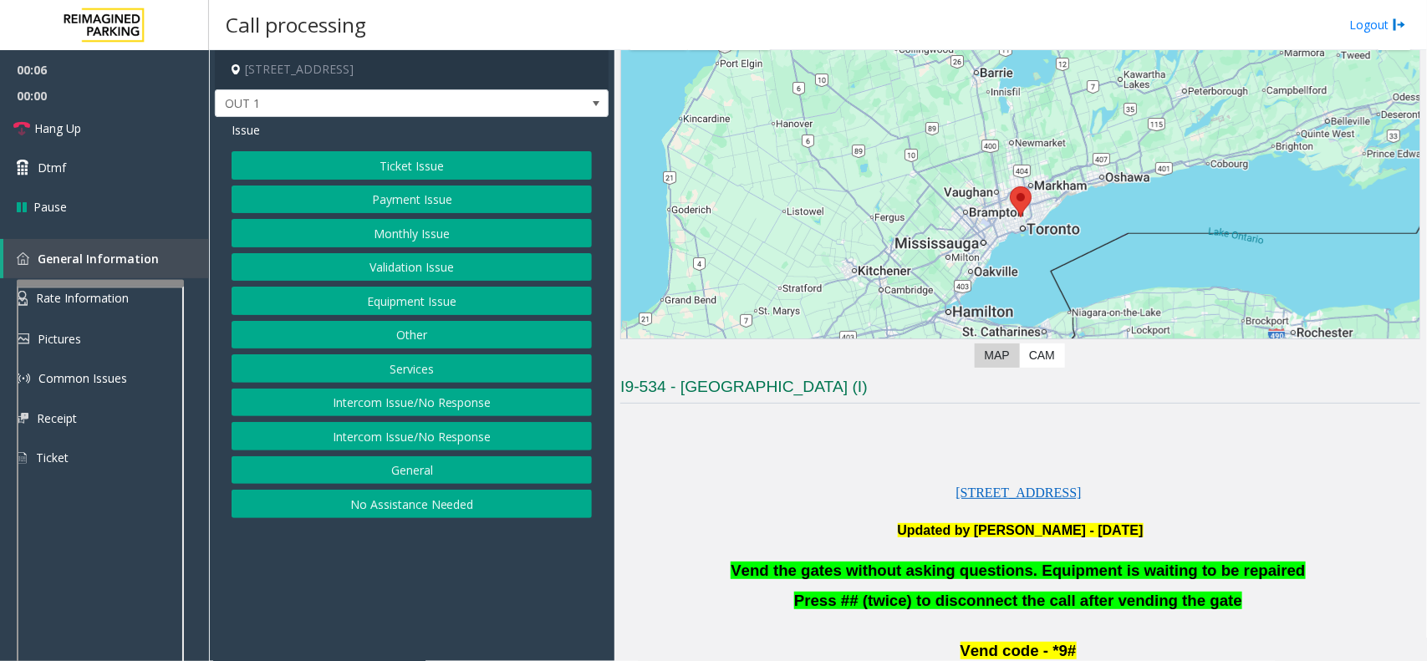
click at [531, 301] on button "Equipment Issue" at bounding box center [412, 301] width 360 height 28
click at [454, 305] on button "Gate / Door Won't Open" at bounding box center [412, 301] width 360 height 28
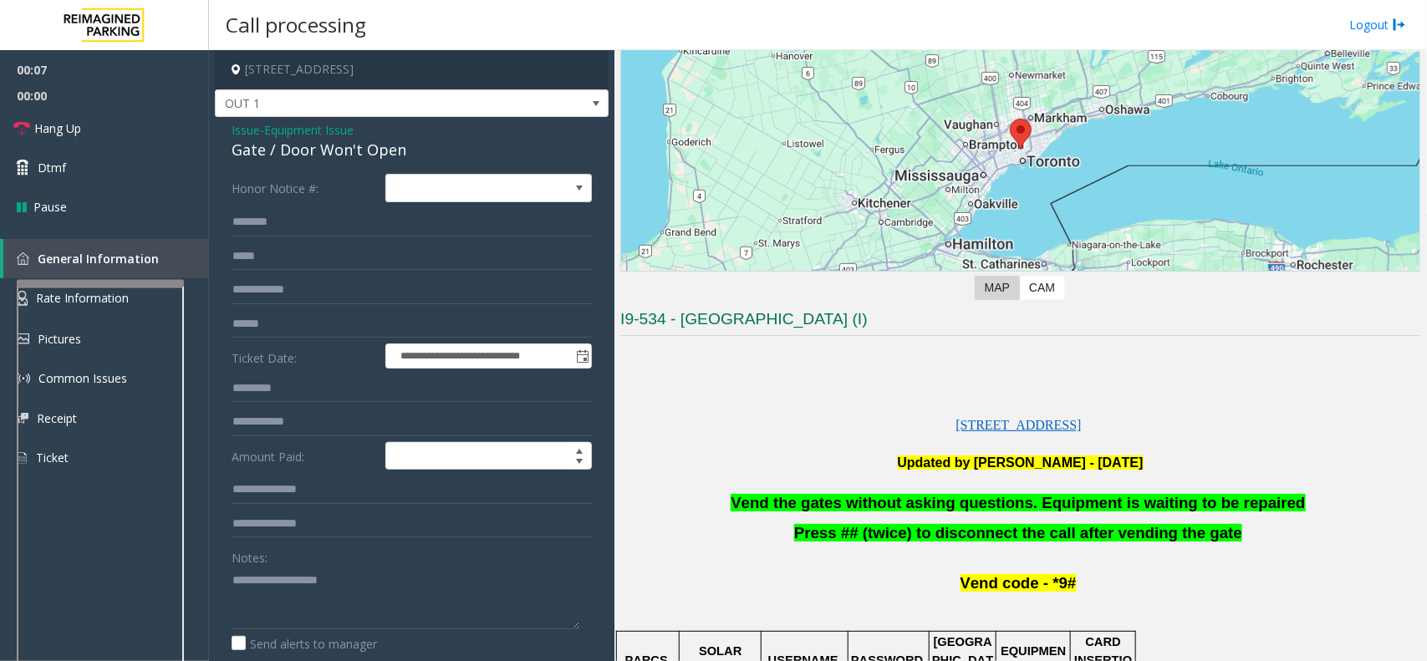
scroll to position [209, 0]
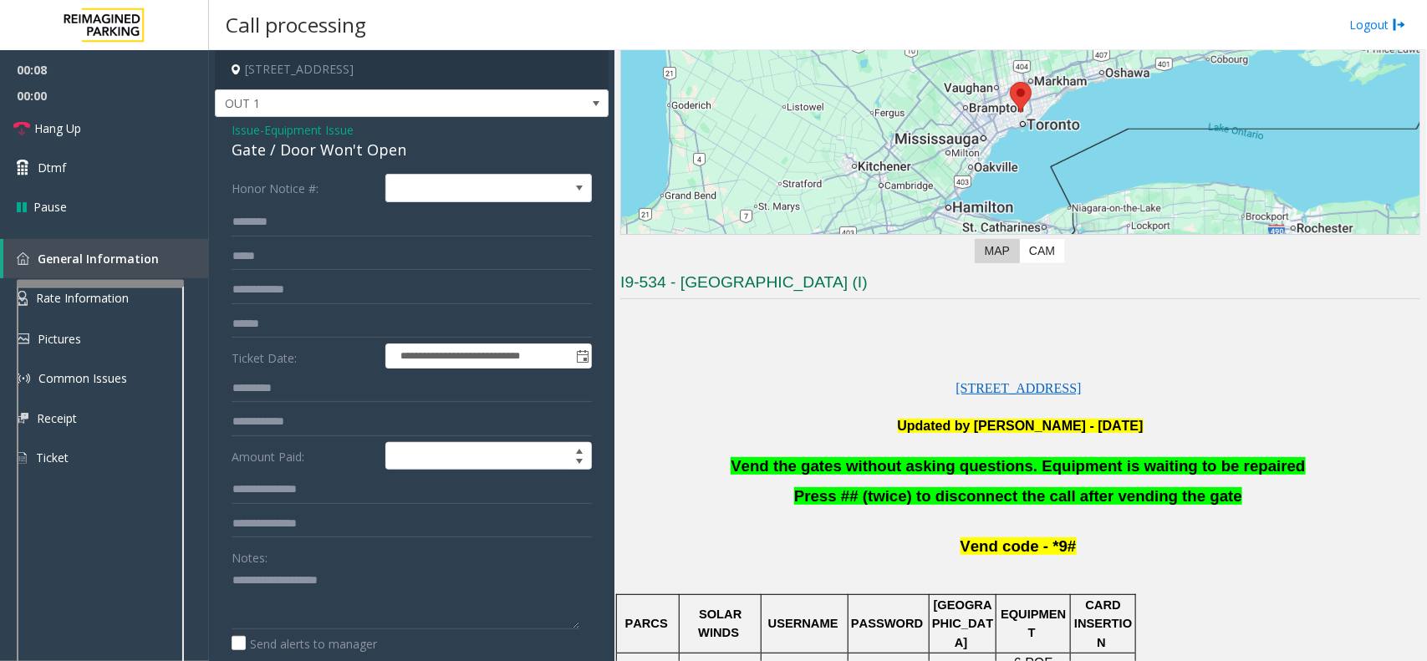
click at [903, 461] on span "Vend the gates without asking questions. Equipment is waiting to be repaired" at bounding box center [1017, 466] width 574 height 18
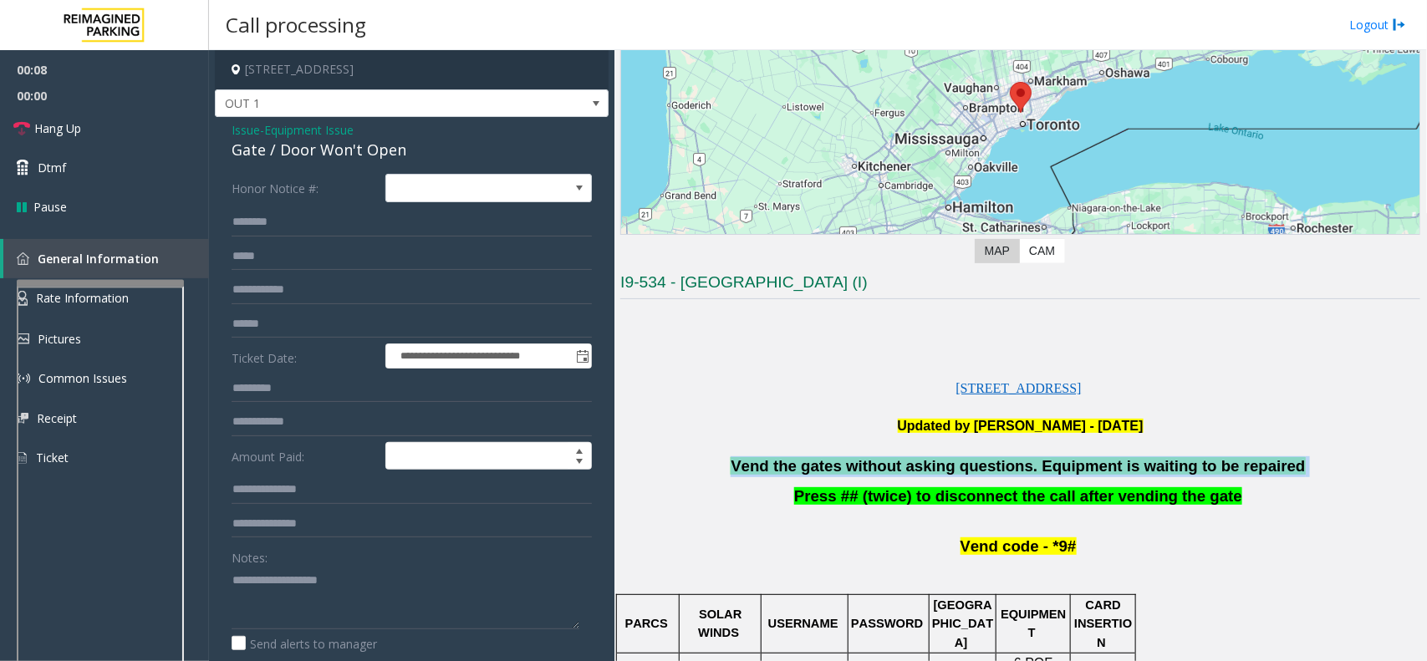
click at [903, 461] on span "Vend the gates without asking questions. Equipment is waiting to be repaired" at bounding box center [1017, 466] width 574 height 18
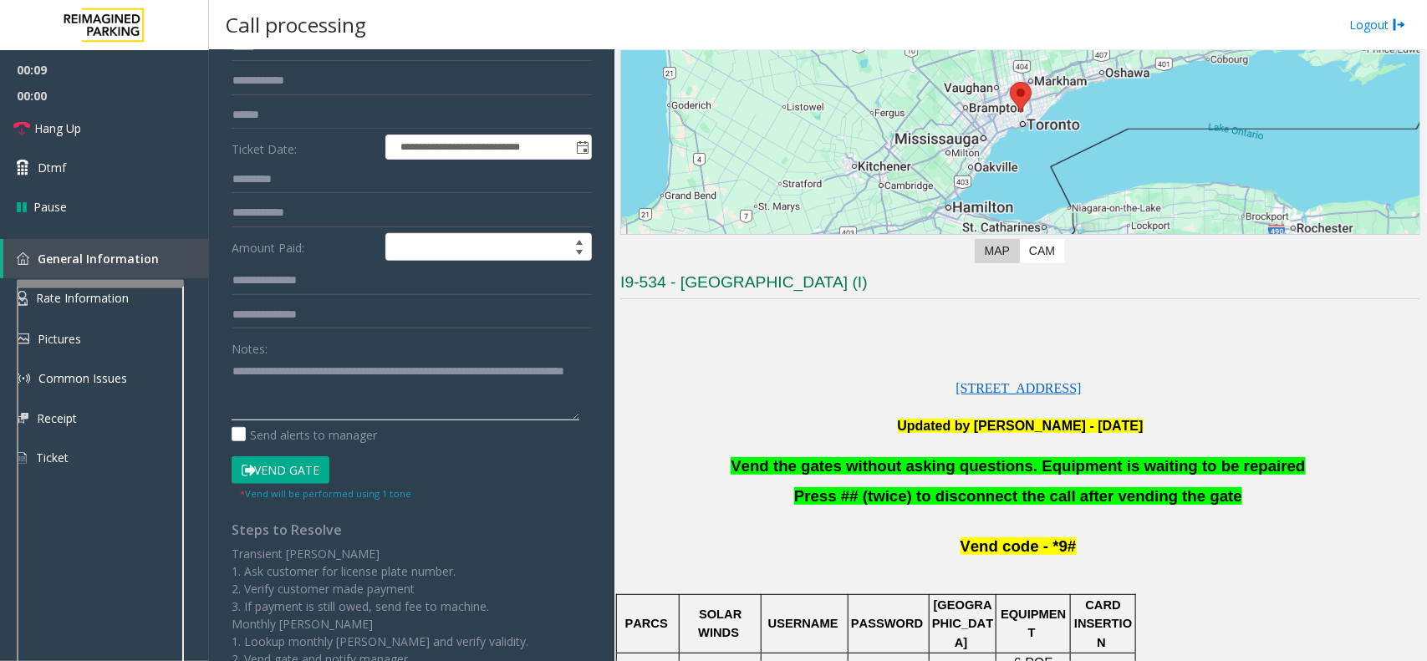
type textarea "**********"
click at [278, 469] on button "Vend Gate" at bounding box center [281, 470] width 98 height 28
click at [89, 128] on link "Hang Up" at bounding box center [104, 128] width 209 height 39
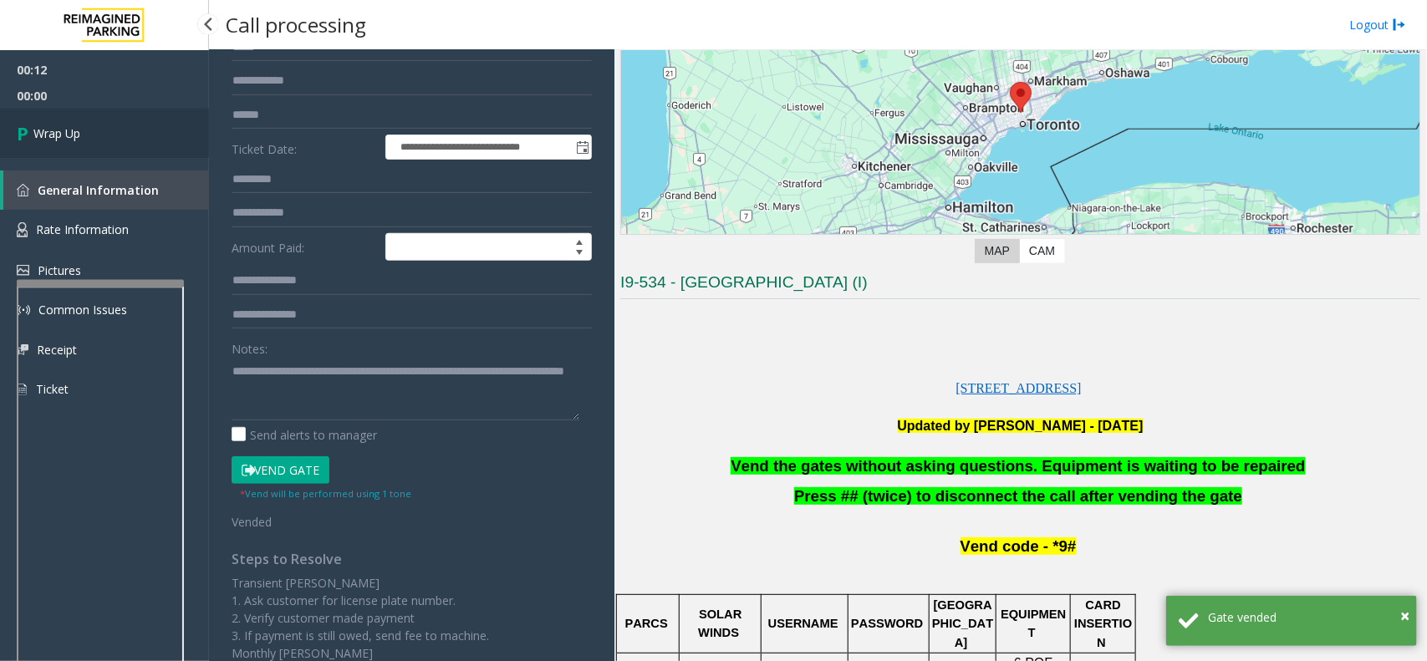
click at [61, 134] on span "Wrap Up" at bounding box center [56, 134] width 47 height 18
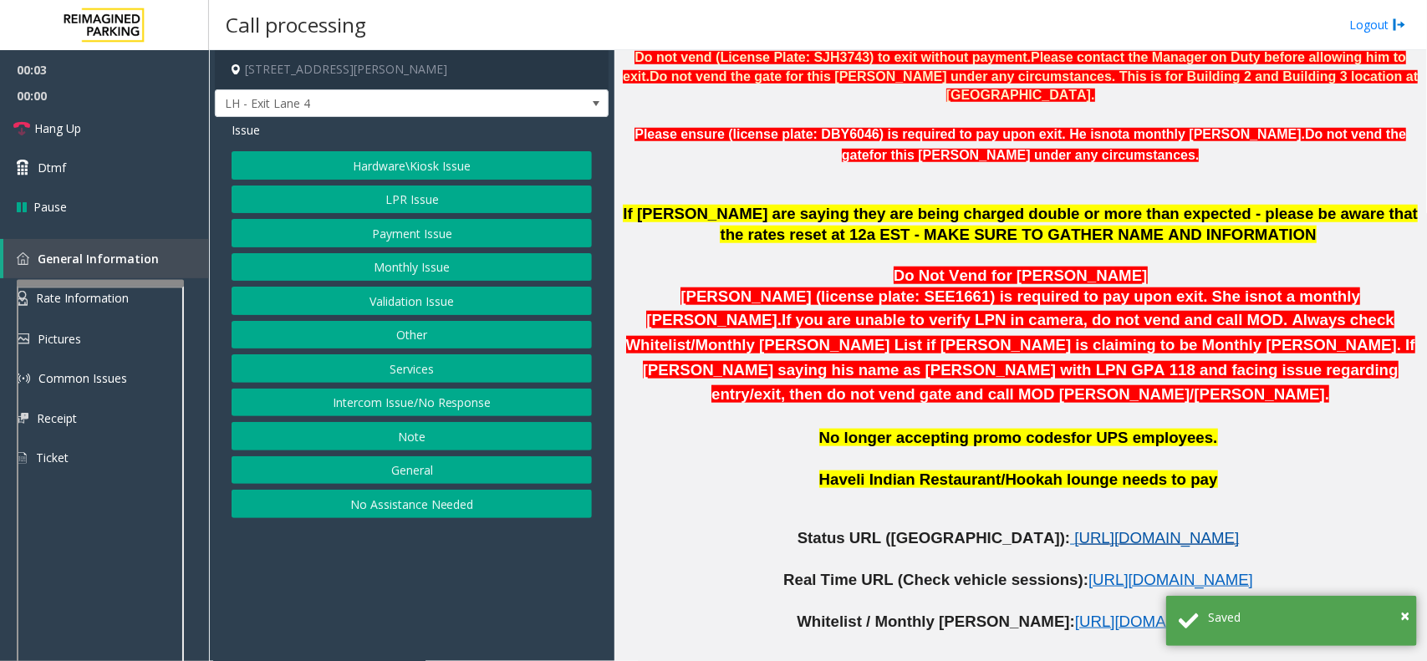
scroll to position [731, 0]
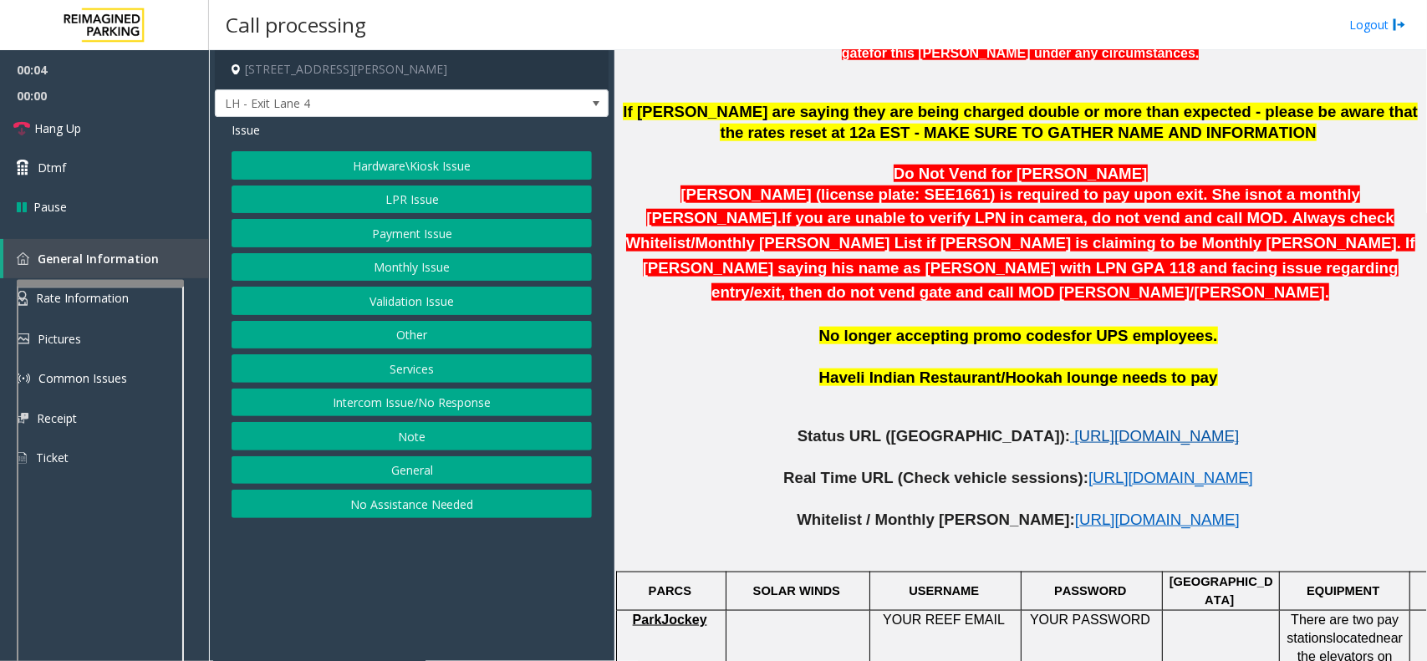
click at [1074, 427] on span "https://www.parkjockey.com/en-us/manage/1633/status" at bounding box center [1156, 436] width 165 height 18
click at [410, 194] on button "LPR Issue" at bounding box center [412, 200] width 360 height 28
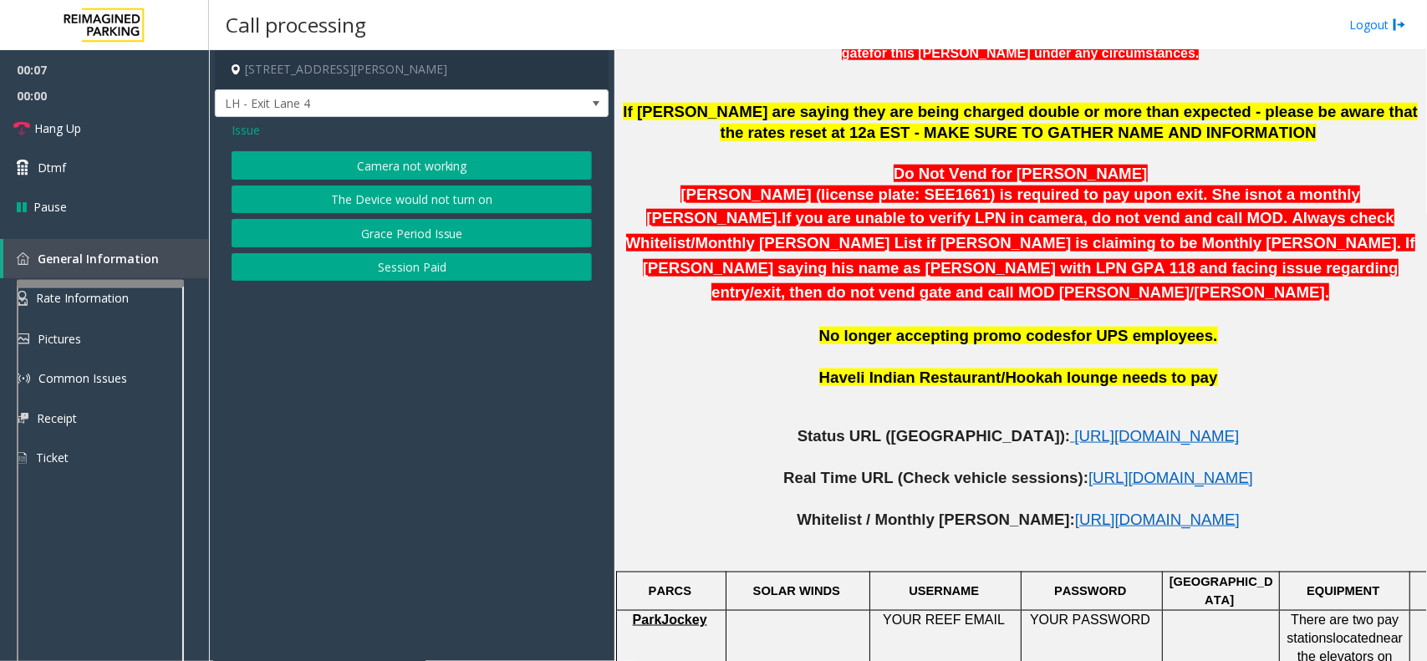
click at [435, 165] on button "Camera not working" at bounding box center [412, 165] width 360 height 28
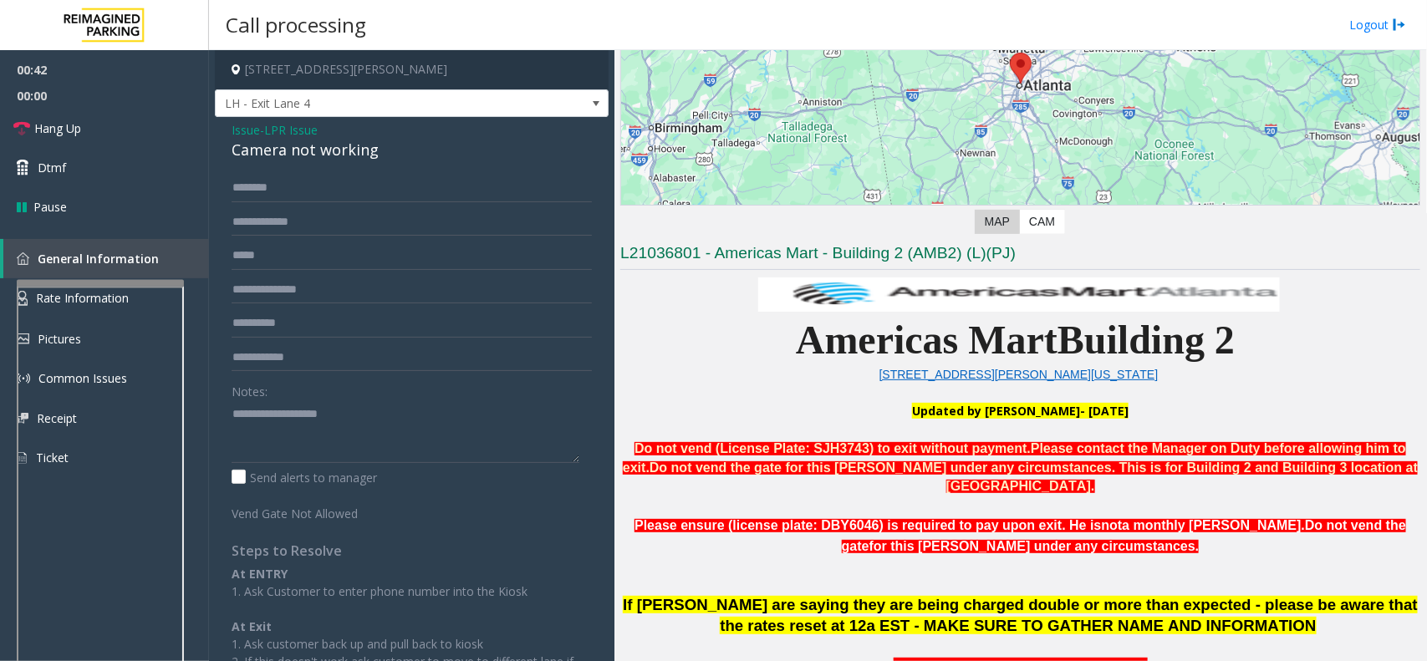
scroll to position [209, 0]
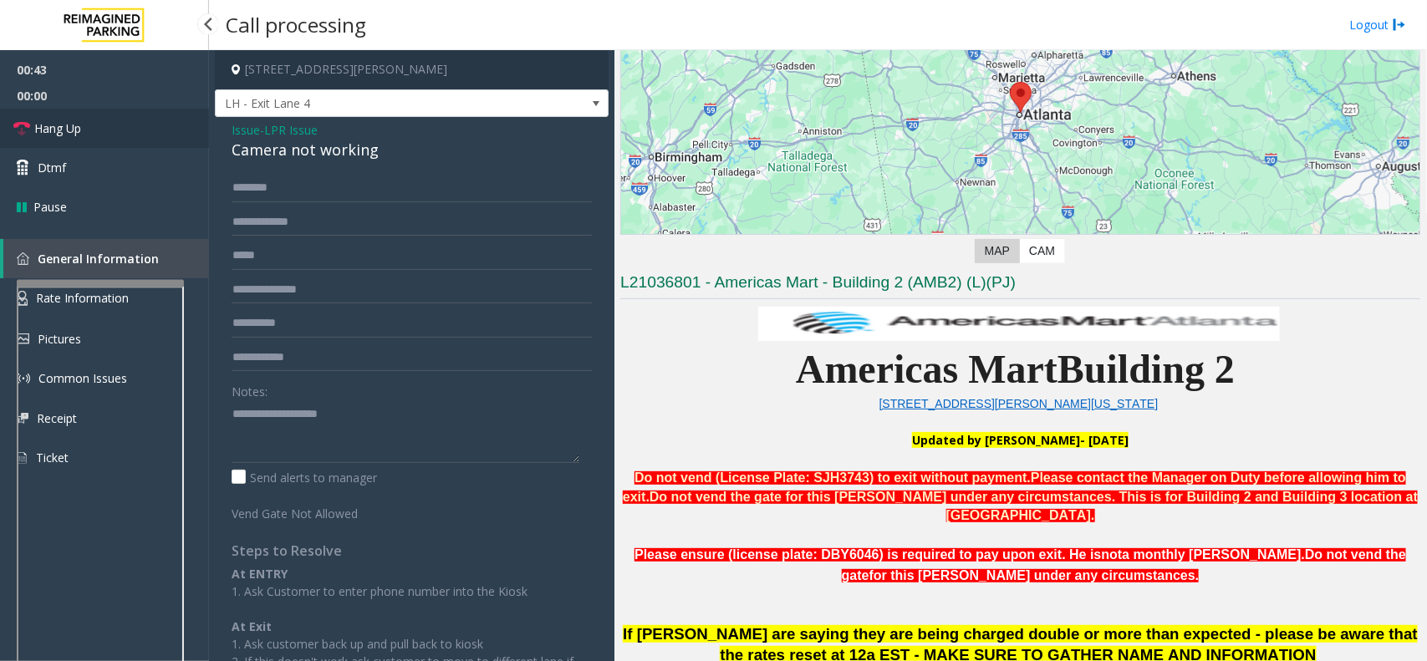
drag, startPoint x: 114, startPoint y: 135, endPoint x: 209, endPoint y: 140, distance: 95.4
click at [114, 135] on link "Hang Up" at bounding box center [104, 128] width 209 height 39
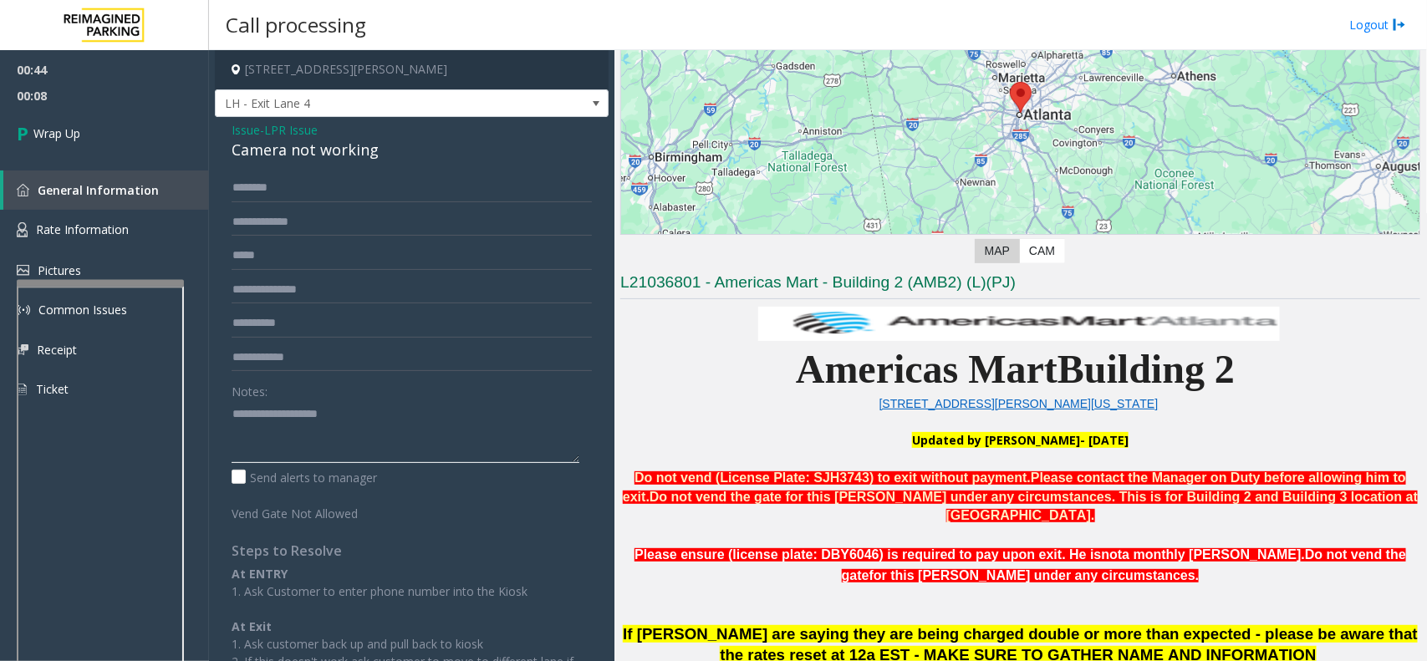
click at [430, 429] on textarea at bounding box center [406, 431] width 348 height 63
paste textarea "**********"
click at [299, 147] on div "Camera not working" at bounding box center [412, 150] width 360 height 23
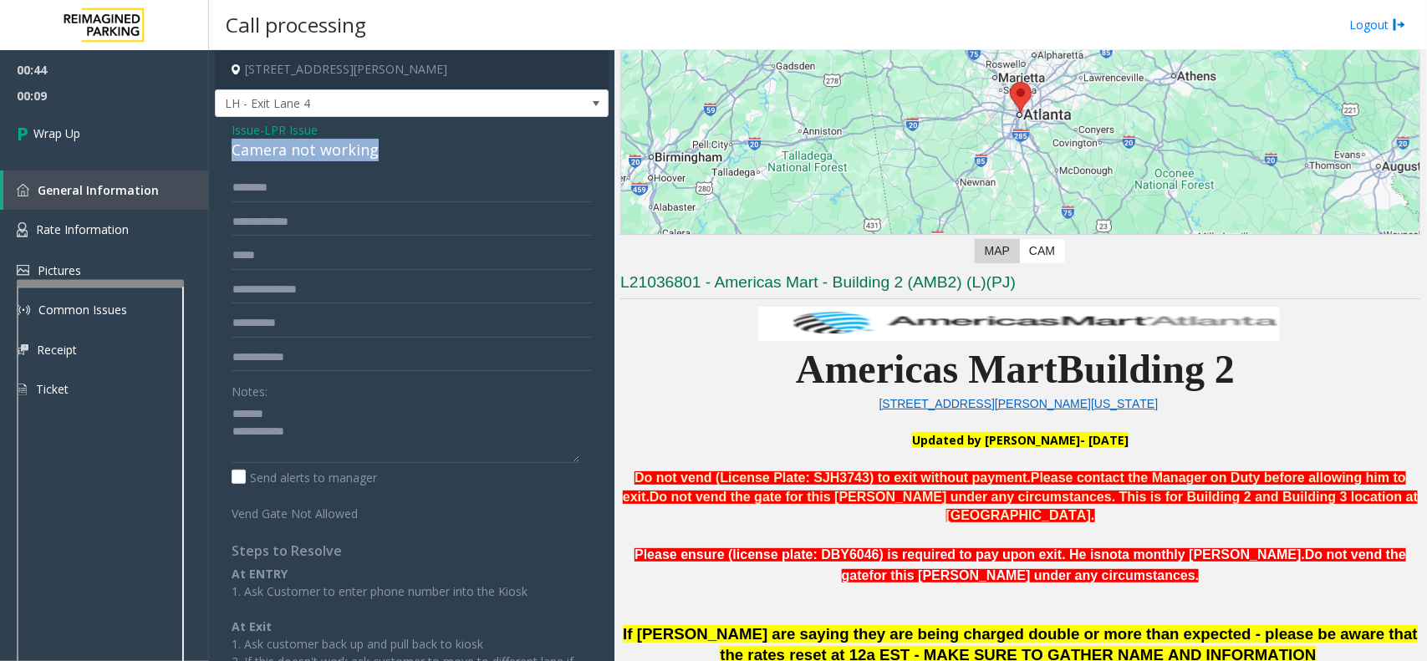
copy div "Camera not working"
click at [349, 394] on div "Notes:" at bounding box center [412, 420] width 360 height 86
click at [340, 403] on textarea at bounding box center [406, 431] width 348 height 63
paste textarea "**********"
click at [448, 458] on textarea at bounding box center [406, 431] width 348 height 63
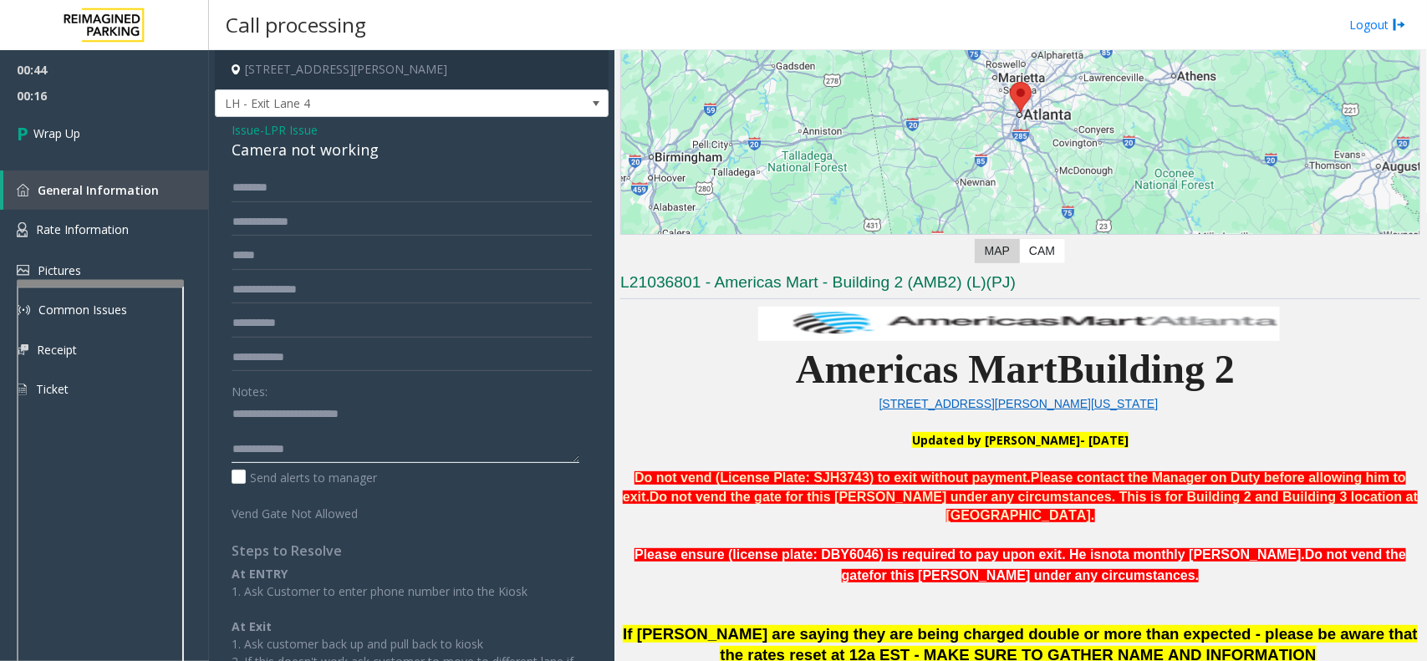
paste textarea "**********"
type textarea "**********"
click at [101, 143] on link "Wrap Up" at bounding box center [104, 133] width 209 height 49
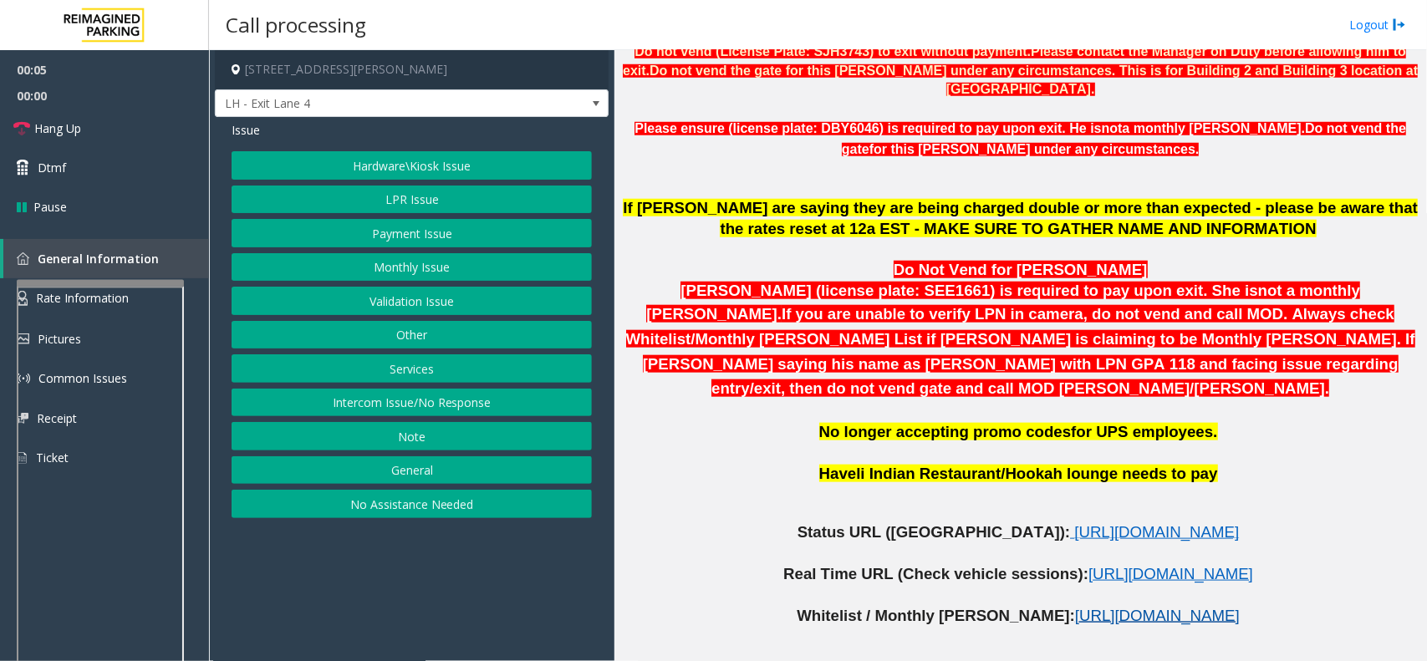
scroll to position [836, 0]
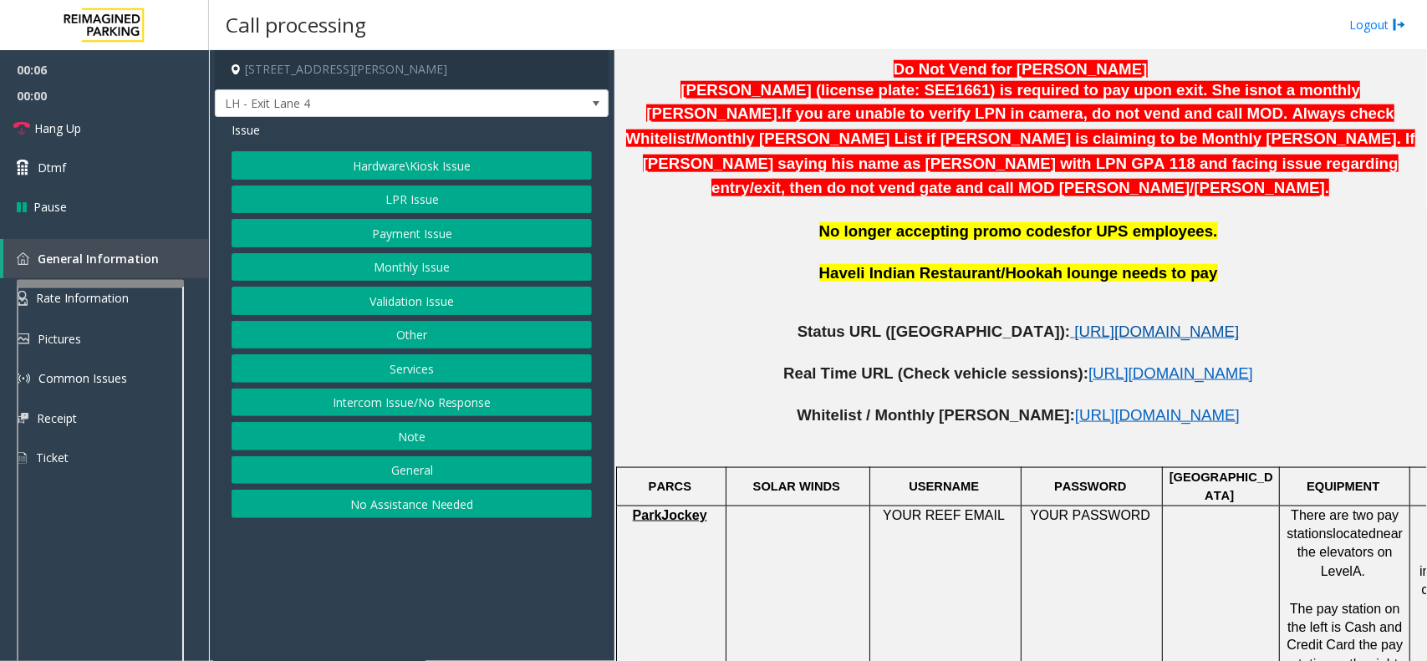
click at [1074, 323] on span "https://www.parkjockey.com/en-us/manage/1633/status" at bounding box center [1156, 332] width 165 height 18
click at [391, 194] on button "LPR Issue" at bounding box center [412, 200] width 360 height 28
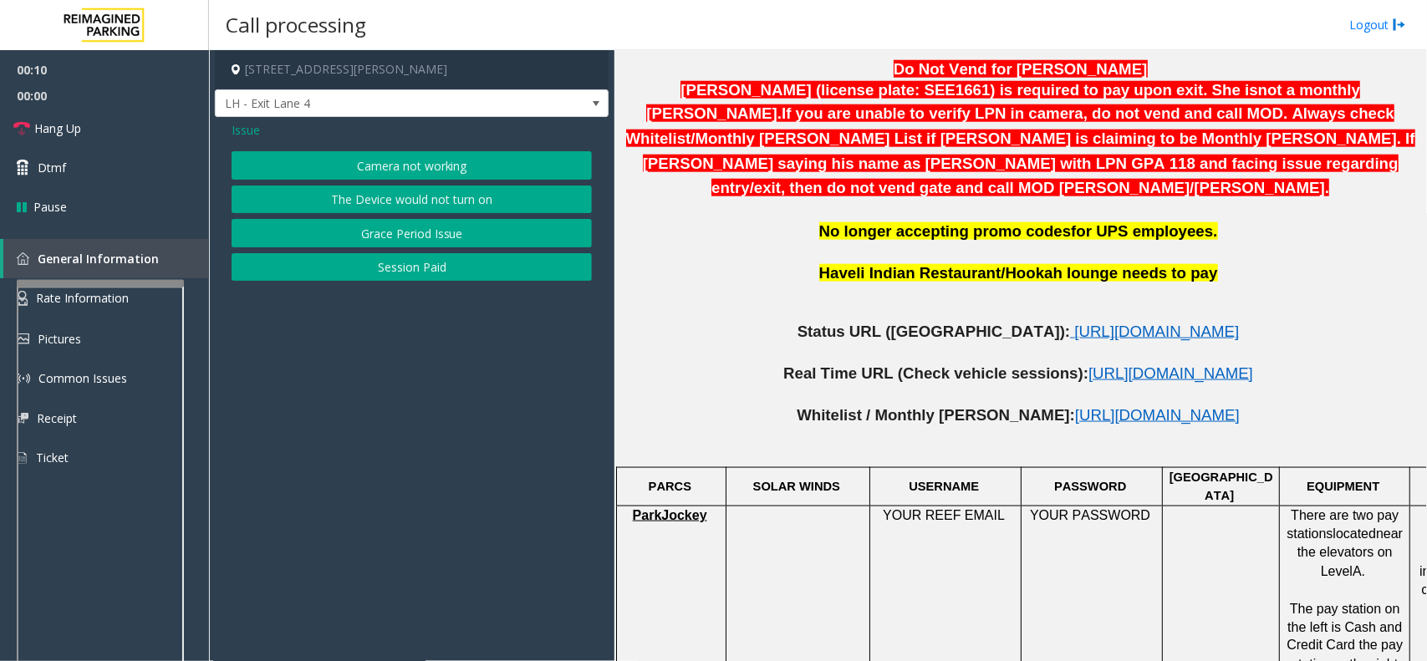
click at [404, 155] on button "Camera not working" at bounding box center [412, 165] width 360 height 28
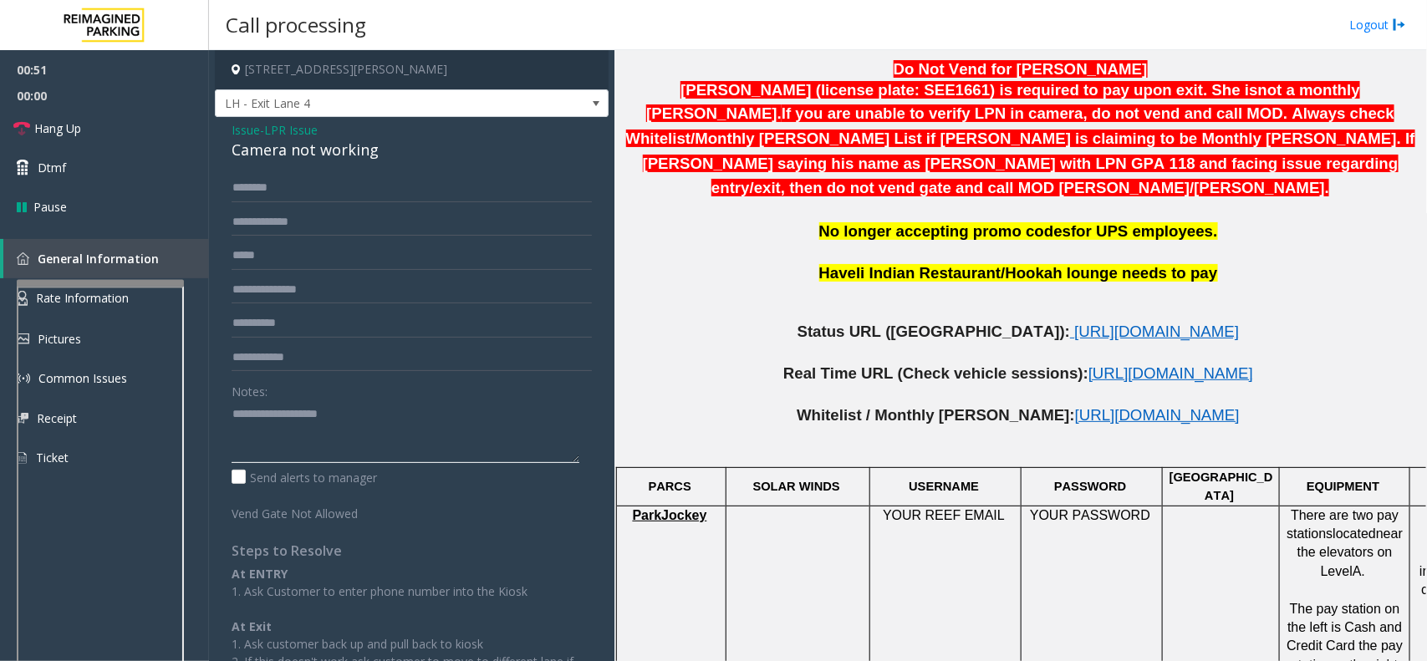
click at [269, 423] on textarea at bounding box center [406, 431] width 348 height 63
paste textarea "**********"
type textarea "**********"
click at [305, 237] on form "Notes: Send alerts to manager Vend Gate Not Allowed" at bounding box center [412, 348] width 360 height 349
click at [290, 223] on input "text" at bounding box center [412, 222] width 360 height 28
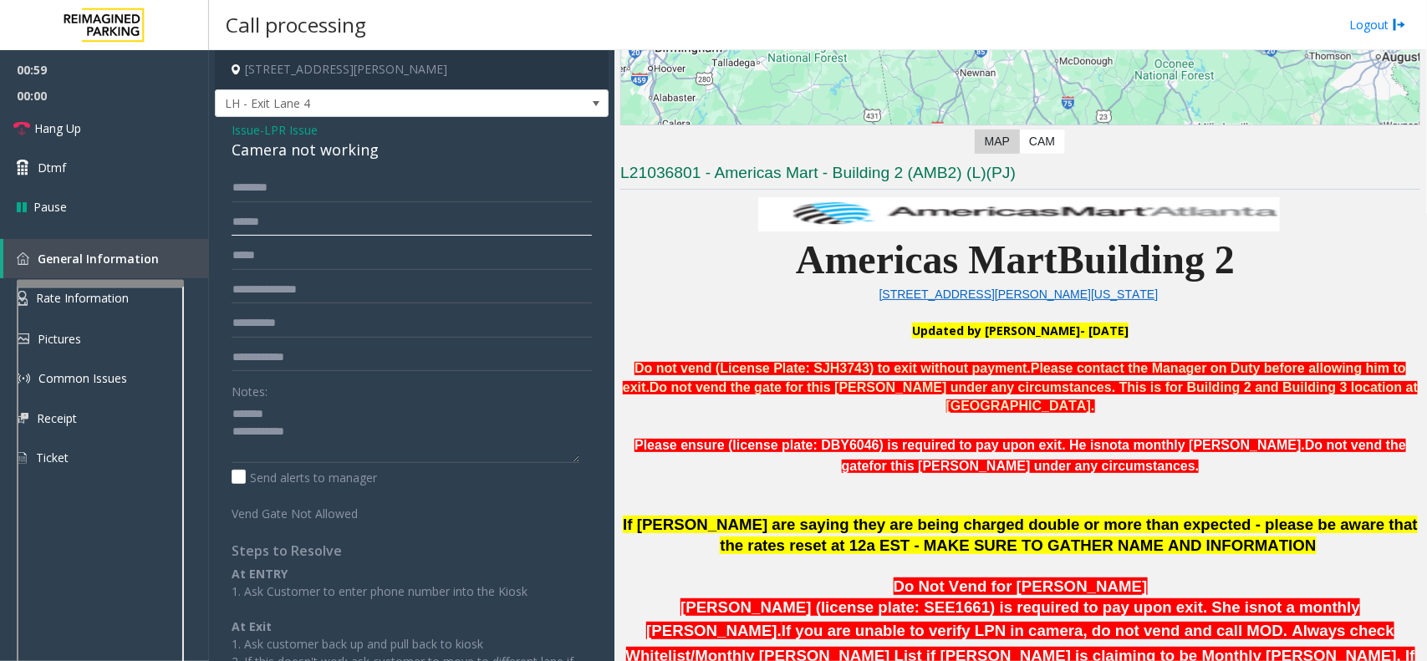
scroll to position [313, 0]
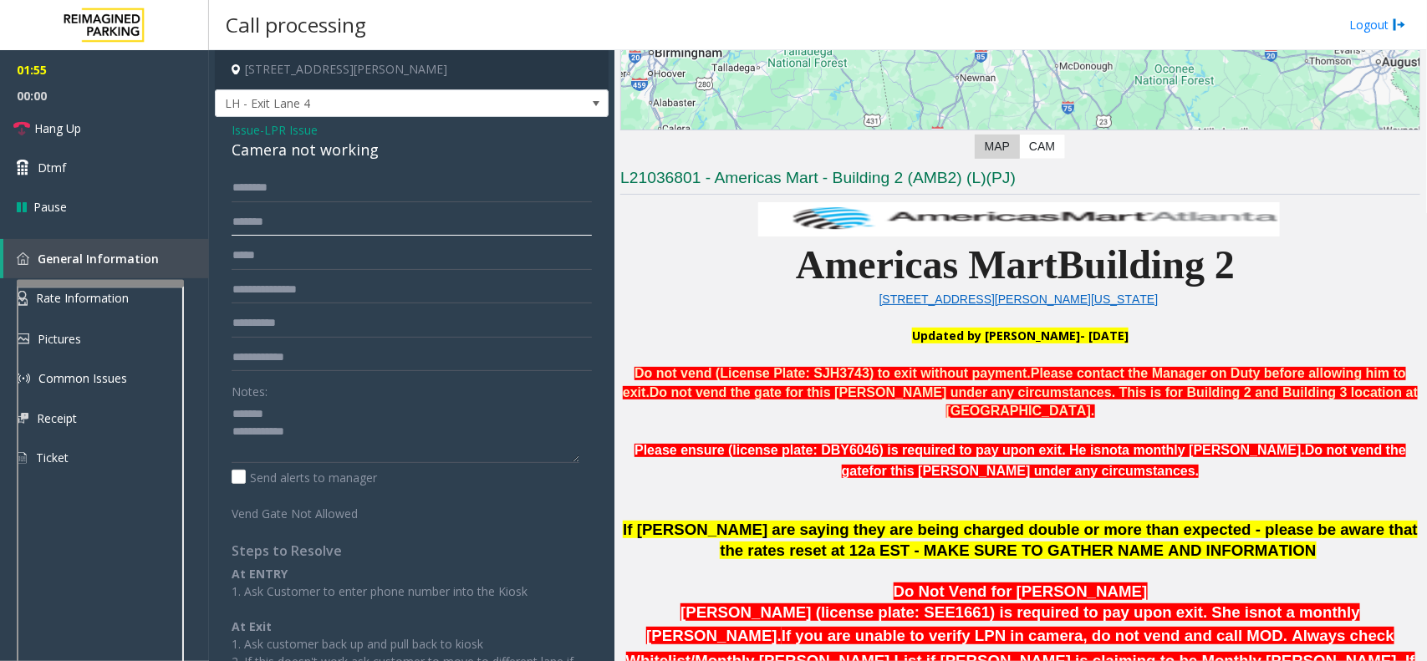
type input "*******"
click at [301, 149] on div "Camera not working" at bounding box center [412, 150] width 360 height 23
copy div "Camera not working"
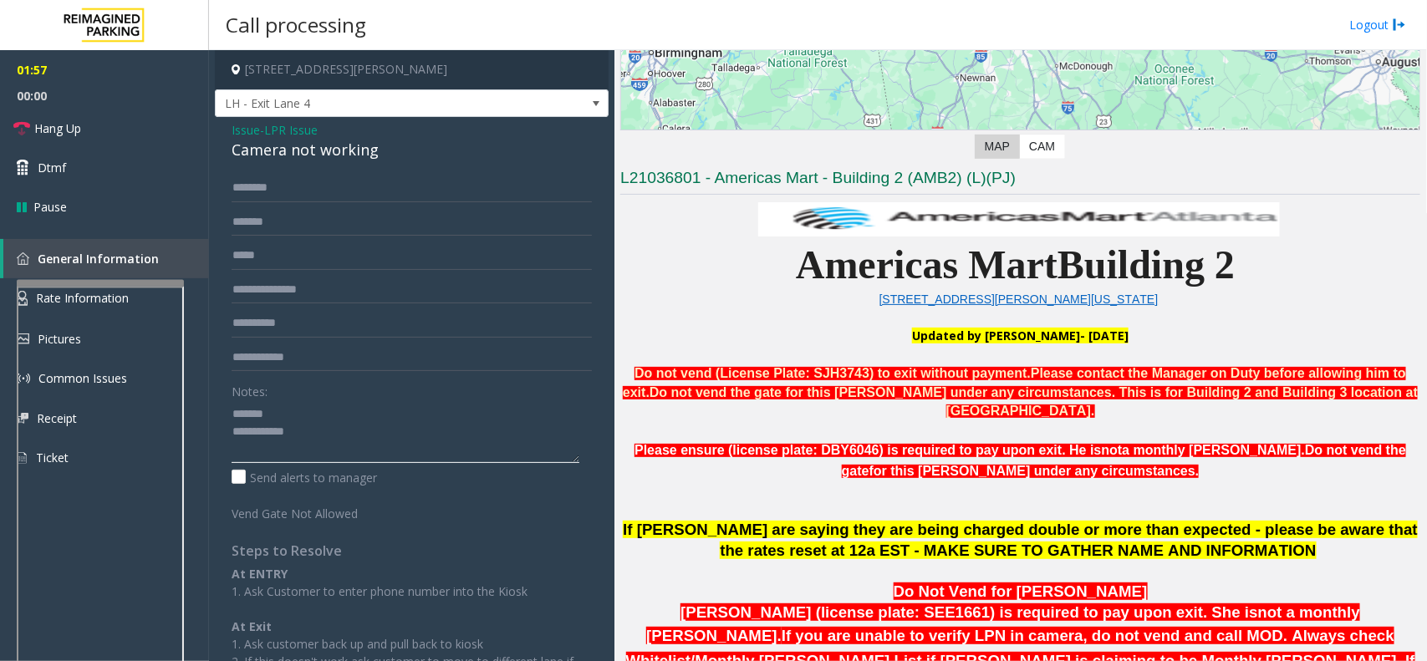
click at [319, 405] on textarea at bounding box center [406, 431] width 348 height 63
paste textarea "**********"
click at [349, 458] on textarea at bounding box center [406, 431] width 348 height 63
paste textarea "**********"
click at [96, 126] on link "Hang Up" at bounding box center [104, 128] width 209 height 39
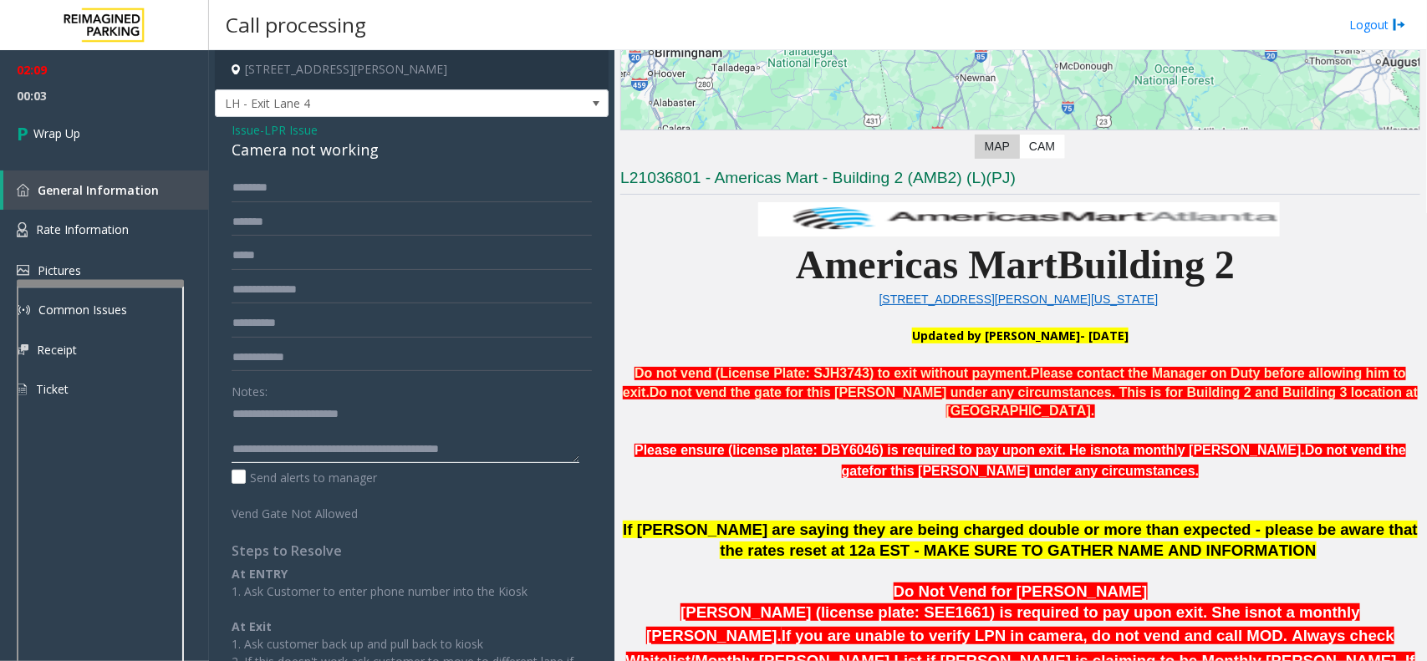
click at [301, 452] on textarea at bounding box center [406, 431] width 348 height 63
drag, startPoint x: 298, startPoint y: 452, endPoint x: 581, endPoint y: 449, distance: 283.3
click at [581, 449] on div "******* Notes: Send alerts to manager Vend Gate Not Allowed Steps to Resolve At…" at bounding box center [411, 457] width 385 height 567
paste textarea
type textarea "**********"
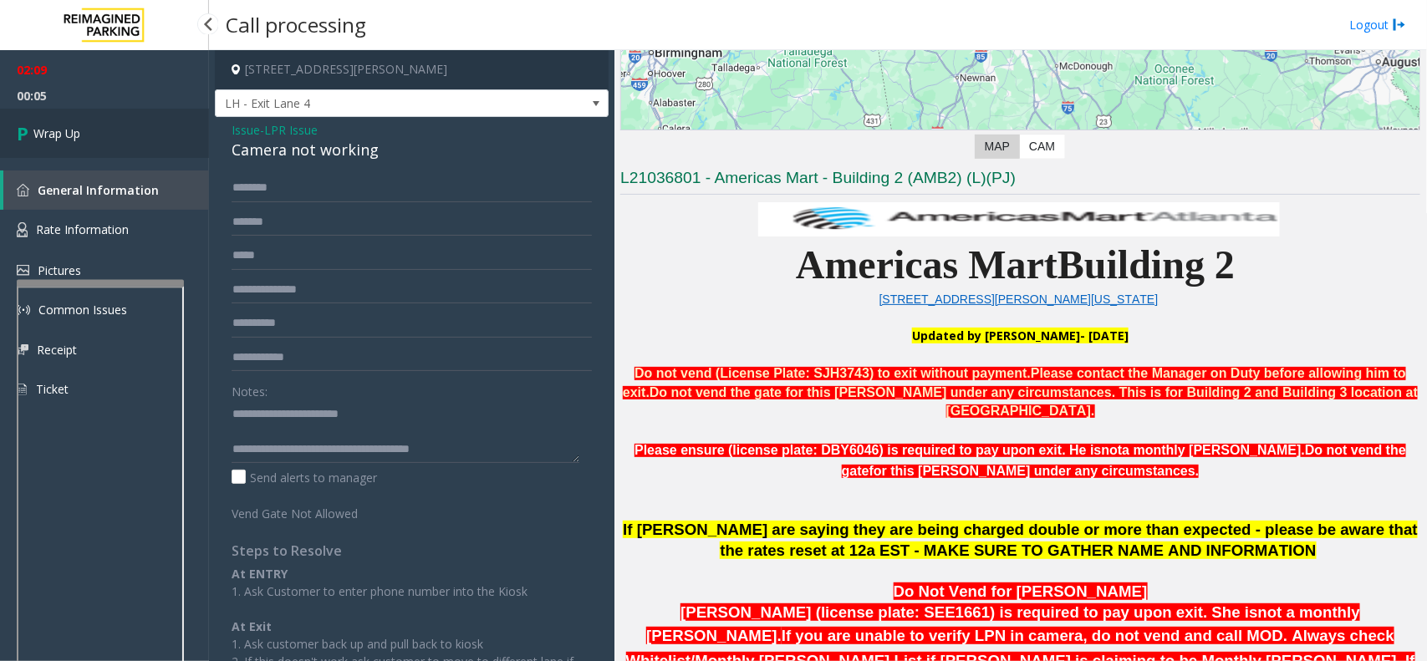
click at [52, 140] on span "Wrap Up" at bounding box center [56, 134] width 47 height 18
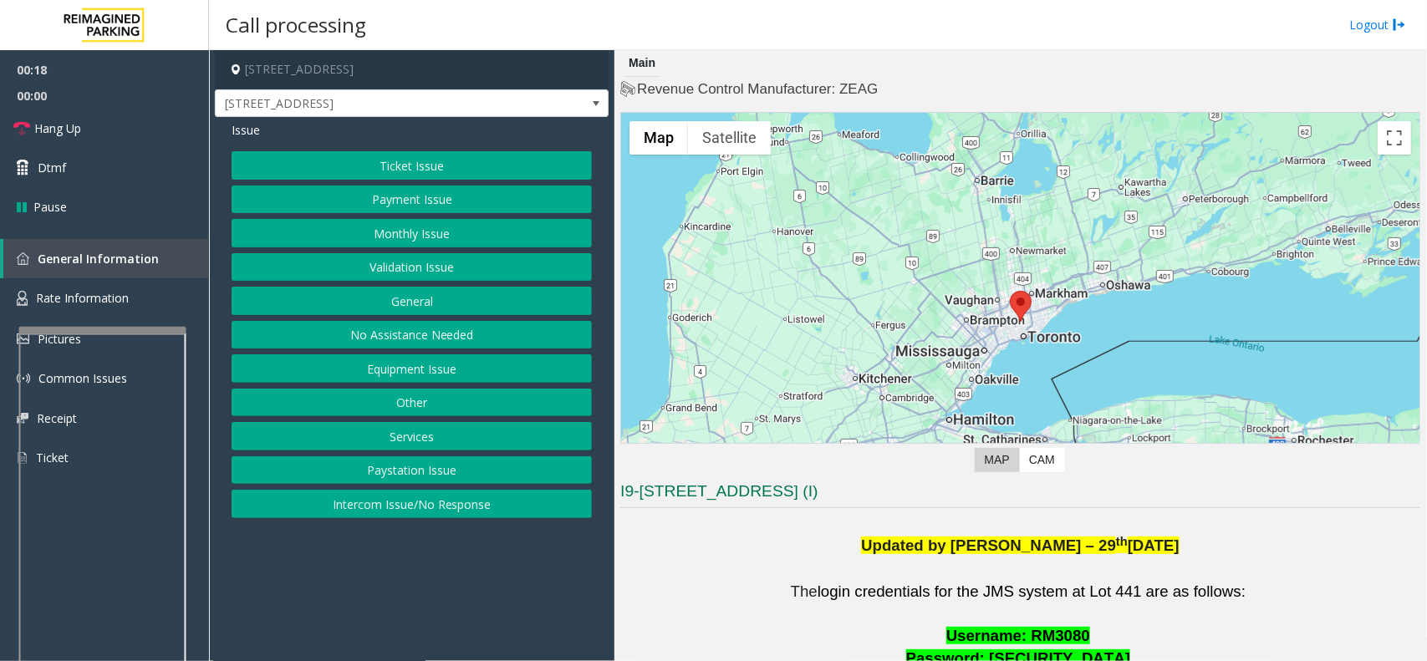
click at [101, 333] on div at bounding box center [102, 330] width 167 height 7
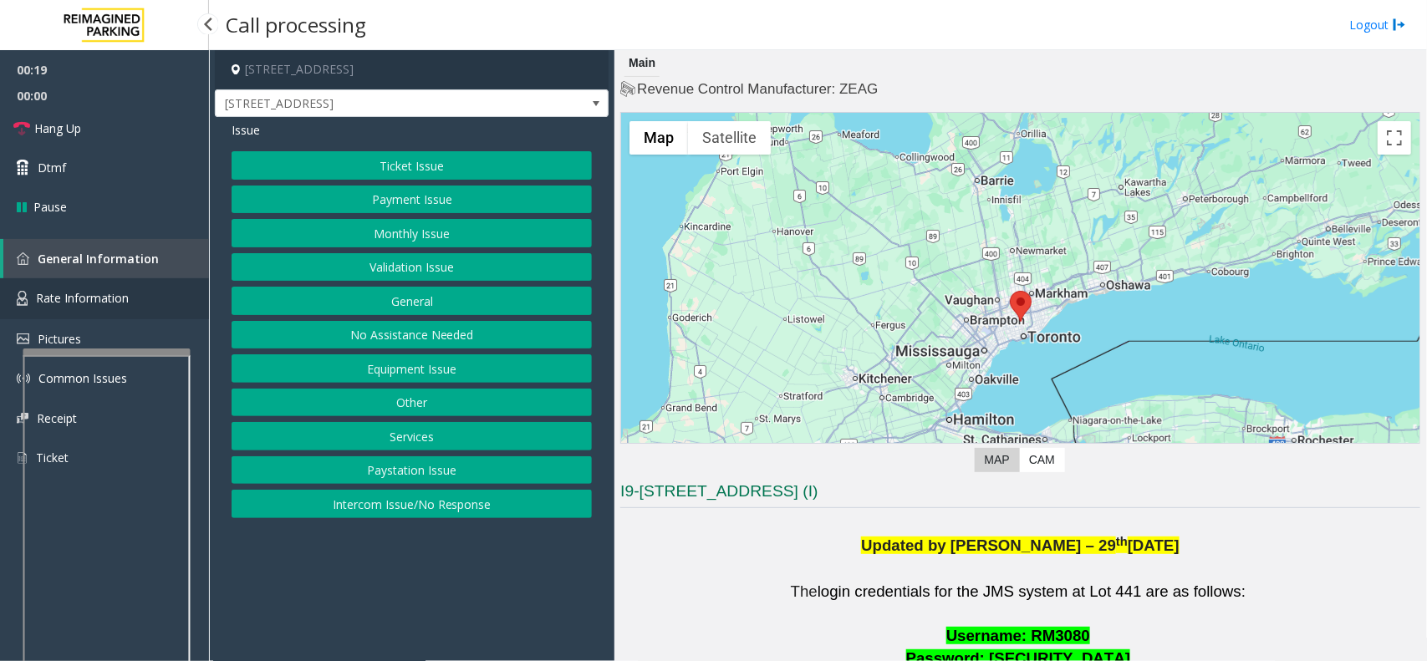
click at [97, 302] on span "Rate Information" at bounding box center [82, 298] width 93 height 16
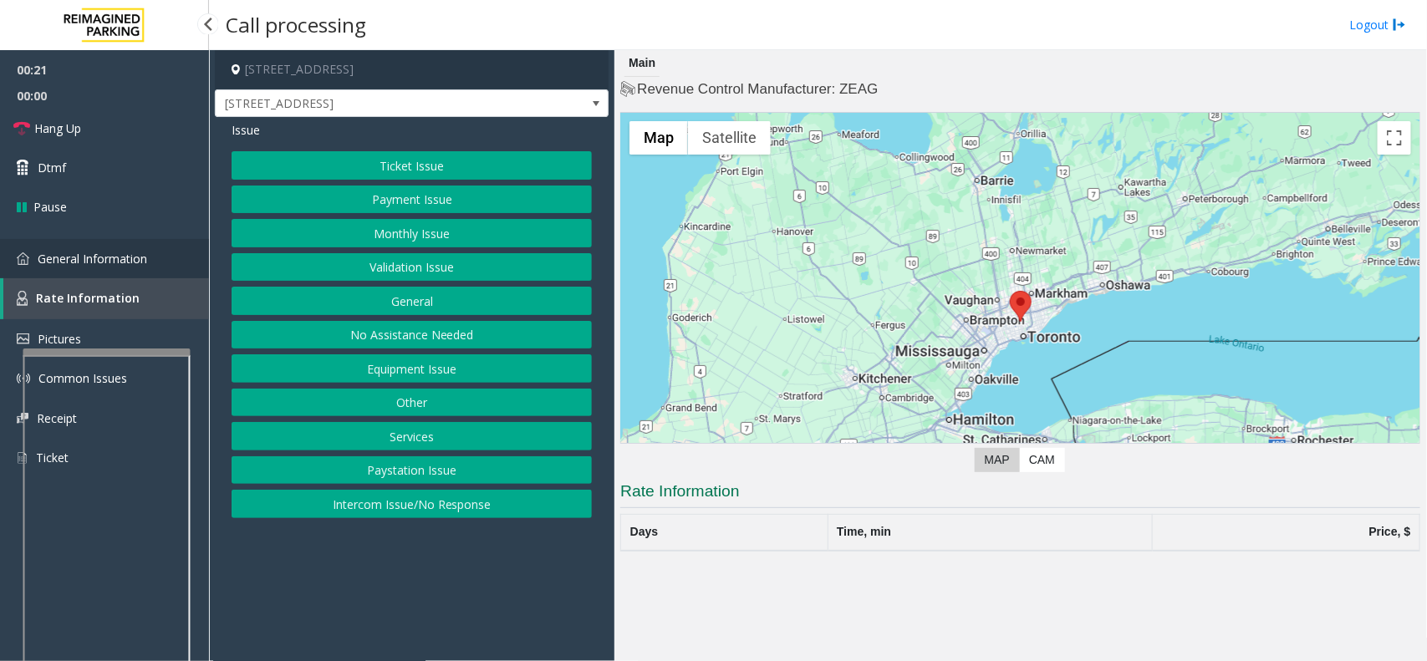
click at [101, 256] on span "General Information" at bounding box center [92, 259] width 109 height 16
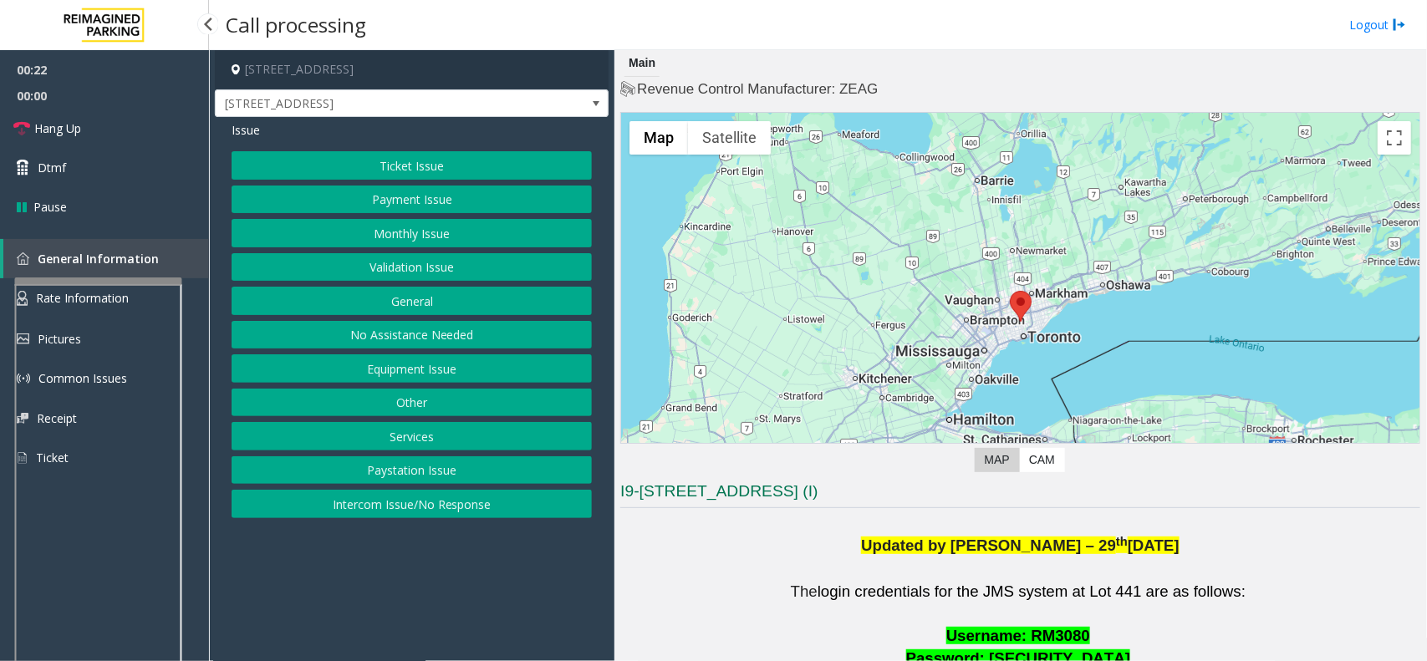
click at [89, 273] on app-root "00:22 00:00 Hang Up Dtmf Pause General Information Rate Information Pictures Co…" at bounding box center [713, 330] width 1427 height 661
click at [432, 267] on button "Validation Issue" at bounding box center [412, 267] width 360 height 28
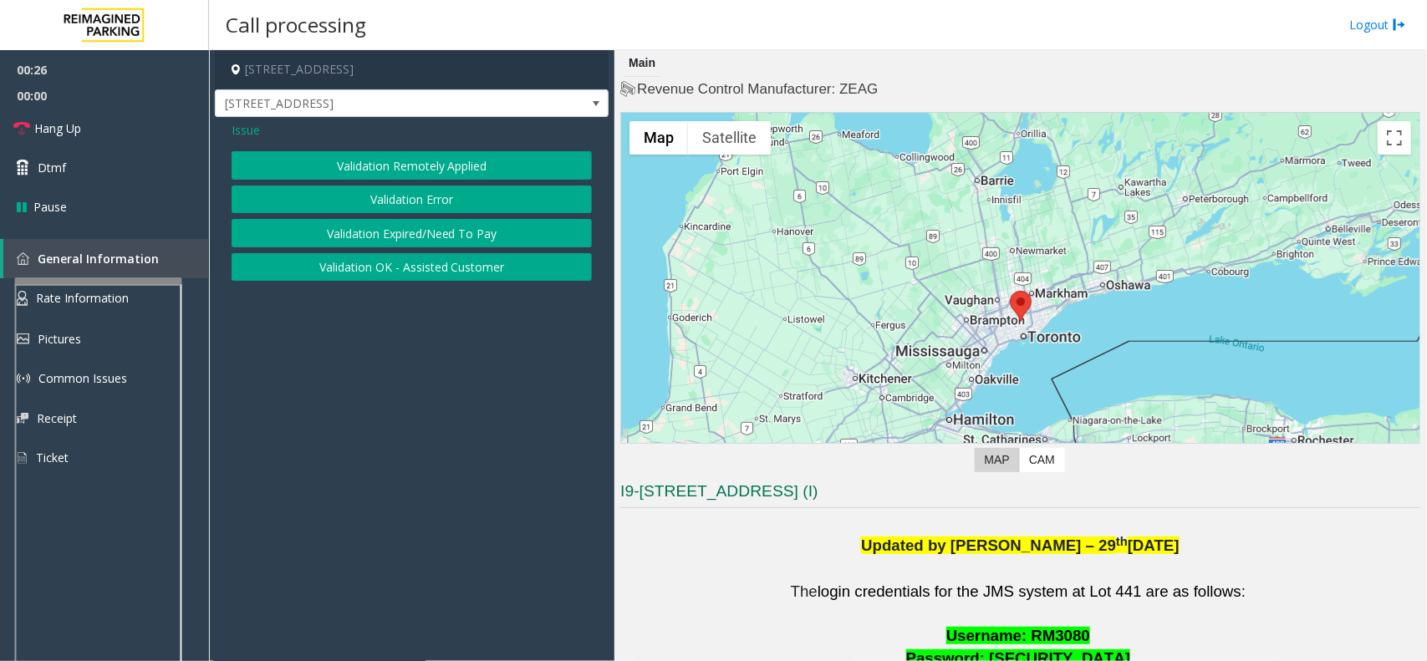
click at [324, 182] on div "Validation Remotely Applied Validation Error Validation Expired/Need To Pay Val…" at bounding box center [412, 216] width 360 height 130
drag, startPoint x: 337, startPoint y: 196, endPoint x: 1309, endPoint y: 306, distance: 978.2
click at [338, 199] on button "Validation Error" at bounding box center [412, 200] width 360 height 28
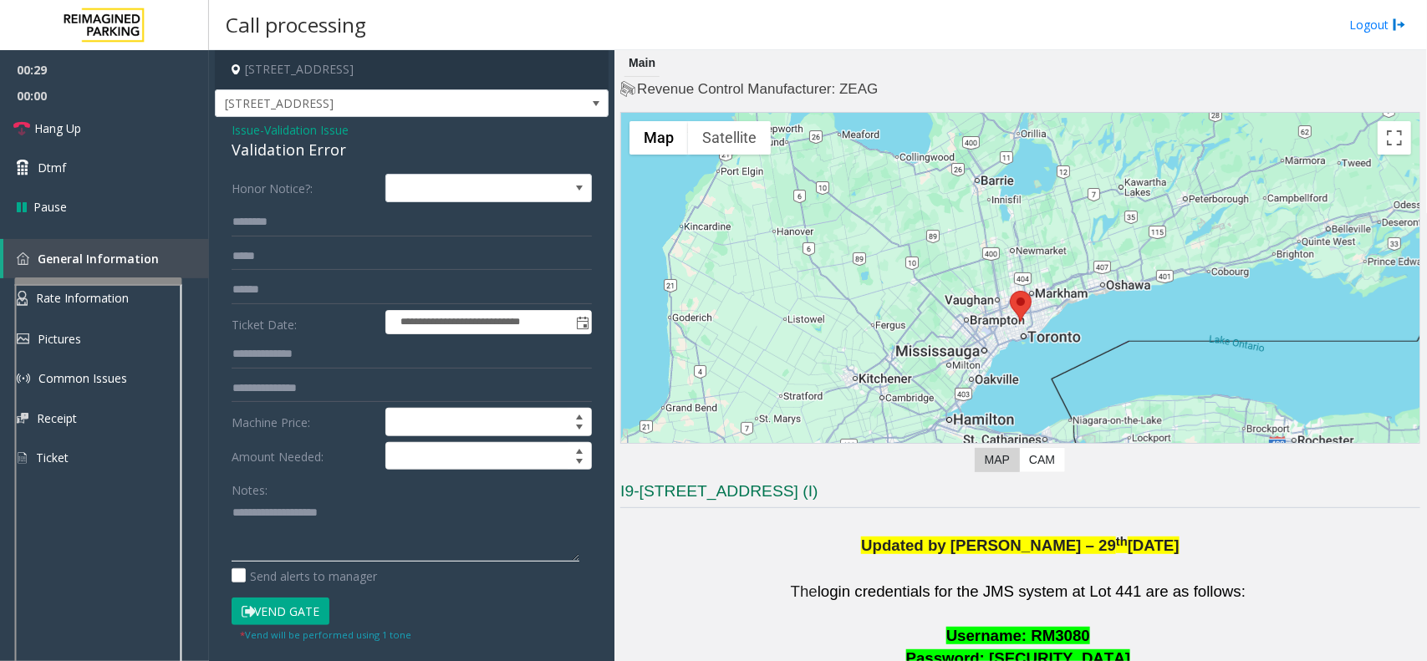
paste textarea "**********"
drag, startPoint x: 277, startPoint y: 515, endPoint x: 280, endPoint y: 456, distance: 59.4
click at [277, 515] on textarea at bounding box center [406, 530] width 348 height 63
click at [331, 146] on div "Validation Error" at bounding box center [412, 150] width 360 height 23
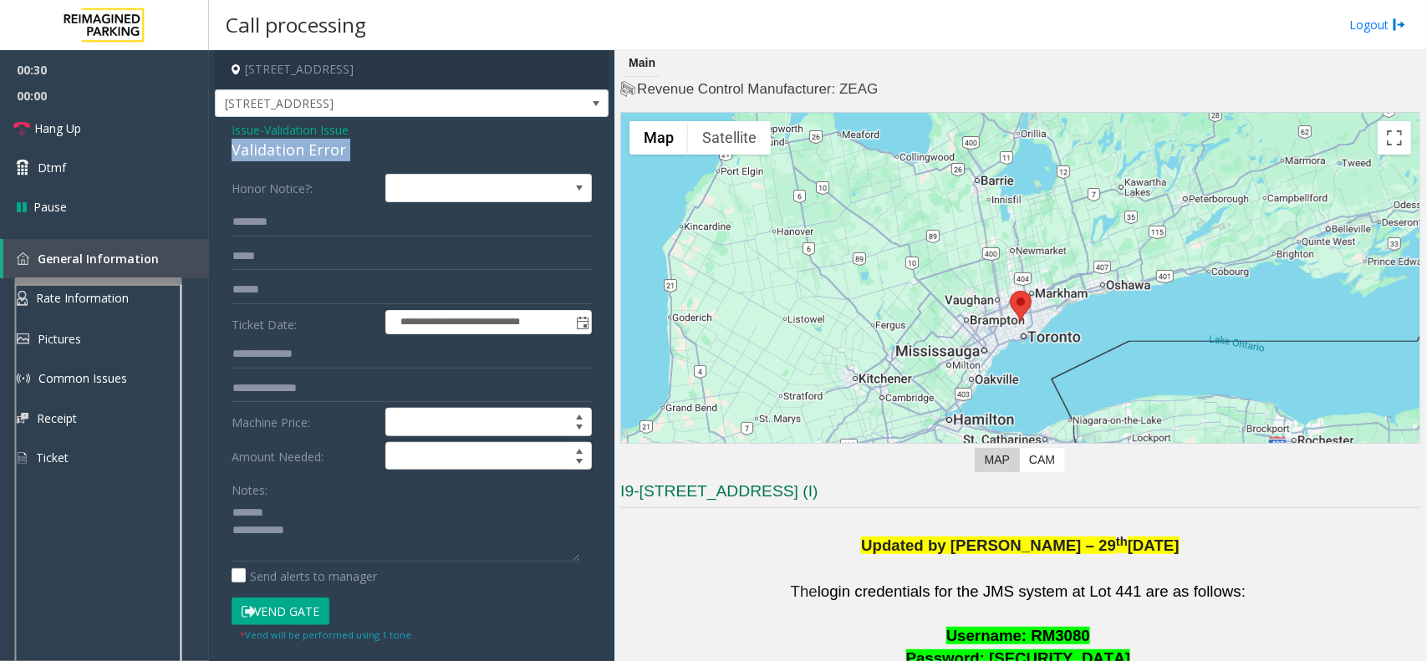
click at [331, 146] on div "Validation Error" at bounding box center [412, 150] width 360 height 23
copy div "Validation Error"
paste textarea "**********"
click at [319, 510] on textarea at bounding box center [406, 530] width 348 height 63
type textarea "**********"
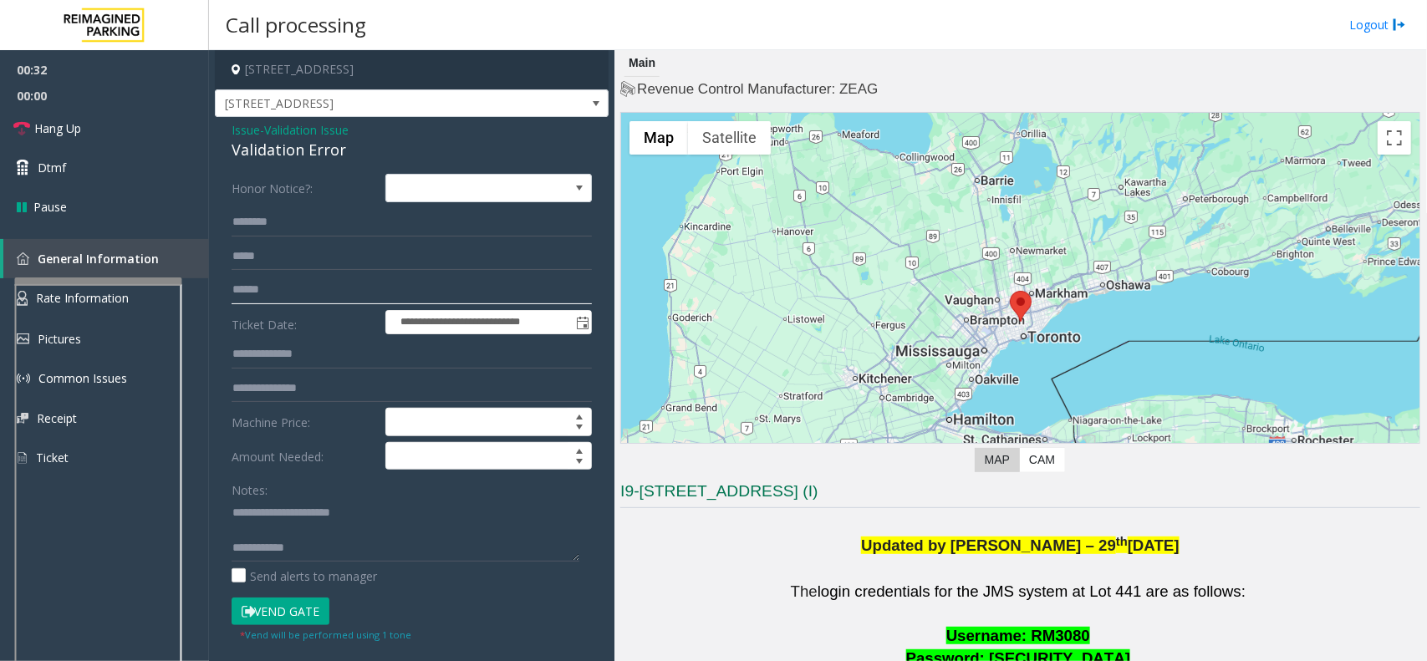
click at [285, 285] on input "text" at bounding box center [412, 290] width 360 height 28
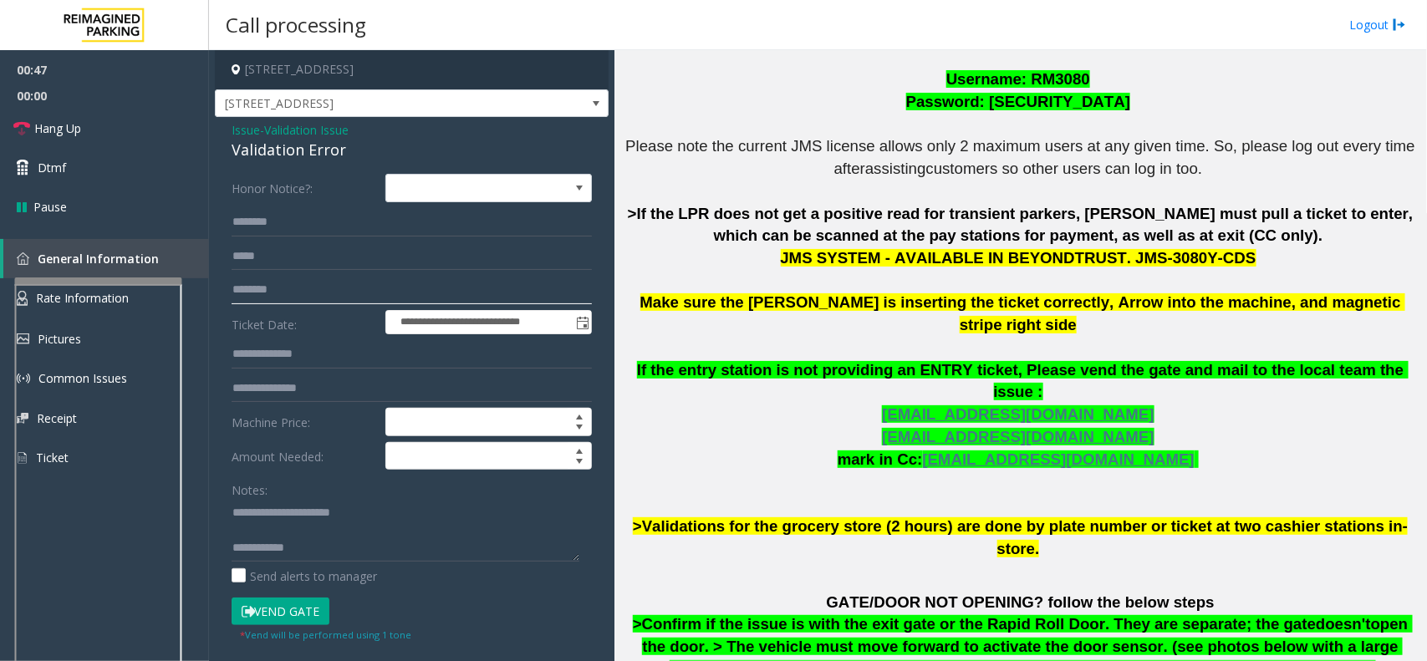
scroll to position [731, 0]
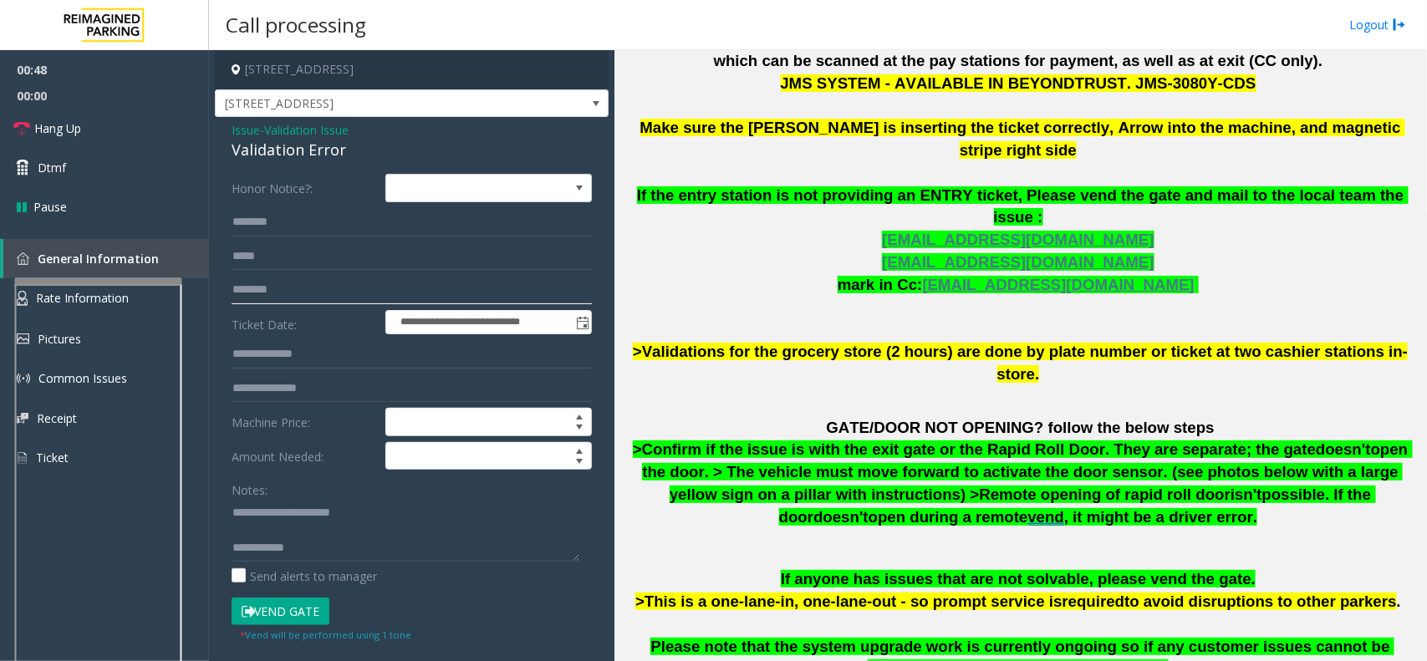
type input "********"
copy span "Validations for the grocery store"
drag, startPoint x: 663, startPoint y: 314, endPoint x: 874, endPoint y: 312, distance: 211.5
click at [874, 343] on span ">Validations for the grocery store (2 hours) are done by plate number or ticket…" at bounding box center [1020, 363] width 775 height 40
click at [312, 549] on textarea at bounding box center [406, 530] width 348 height 63
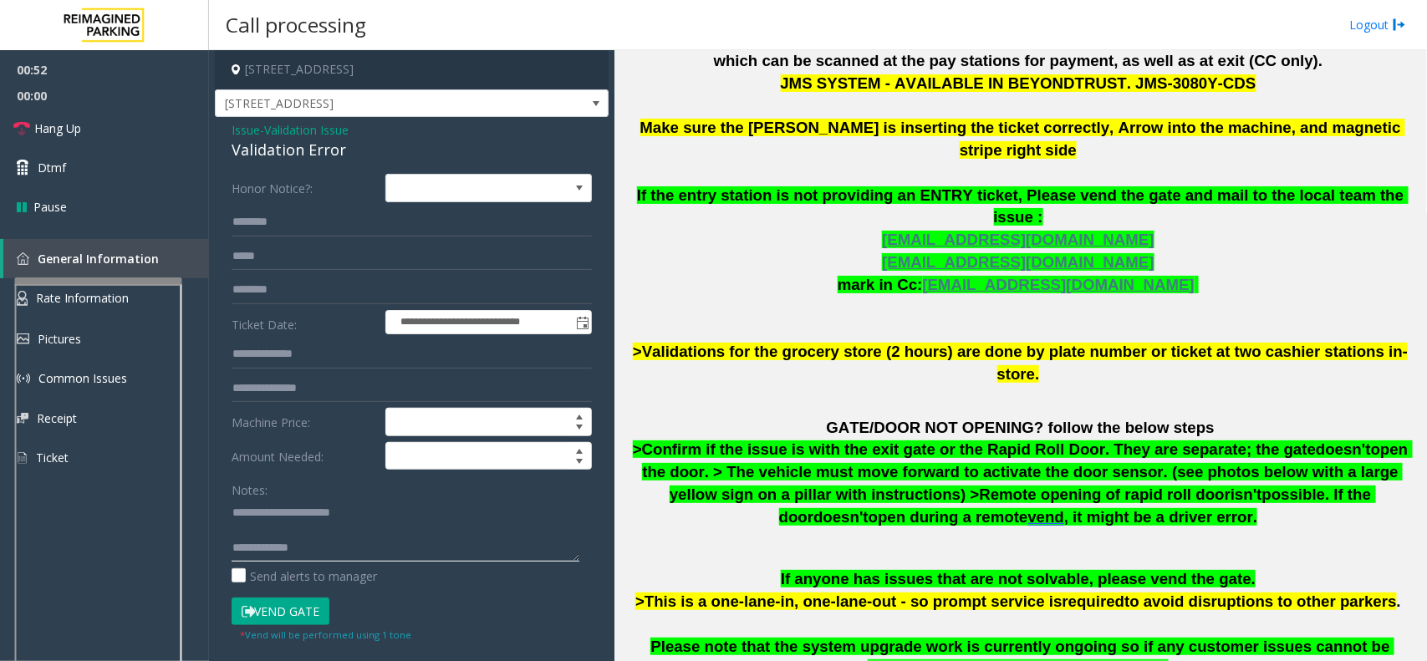
scroll to position [11, 0]
paste textarea "**********"
click at [264, 516] on textarea at bounding box center [406, 530] width 348 height 63
click at [340, 531] on textarea at bounding box center [406, 530] width 348 height 63
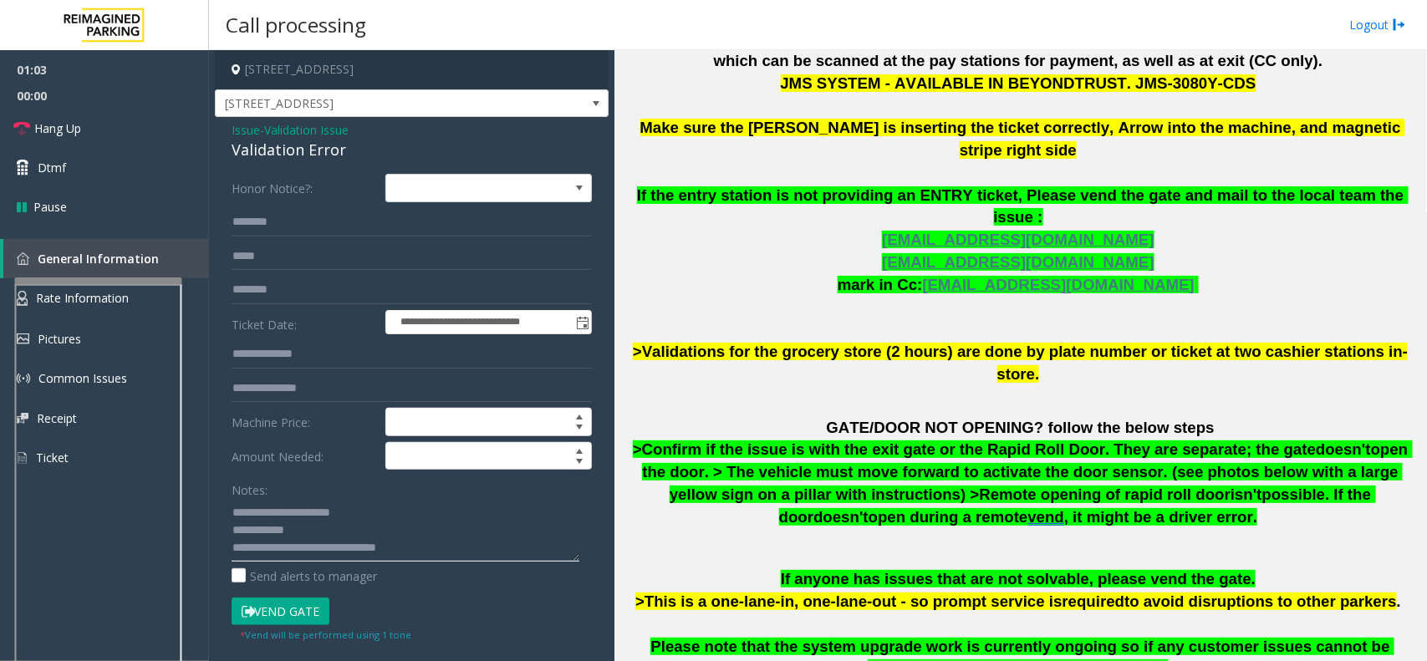
click at [374, 547] on textarea at bounding box center [406, 530] width 348 height 63
click at [376, 527] on textarea at bounding box center [406, 530] width 348 height 63
paste textarea "**********"
type textarea "**********"
click at [307, 202] on label "Honor Notice?:" at bounding box center [304, 188] width 154 height 28
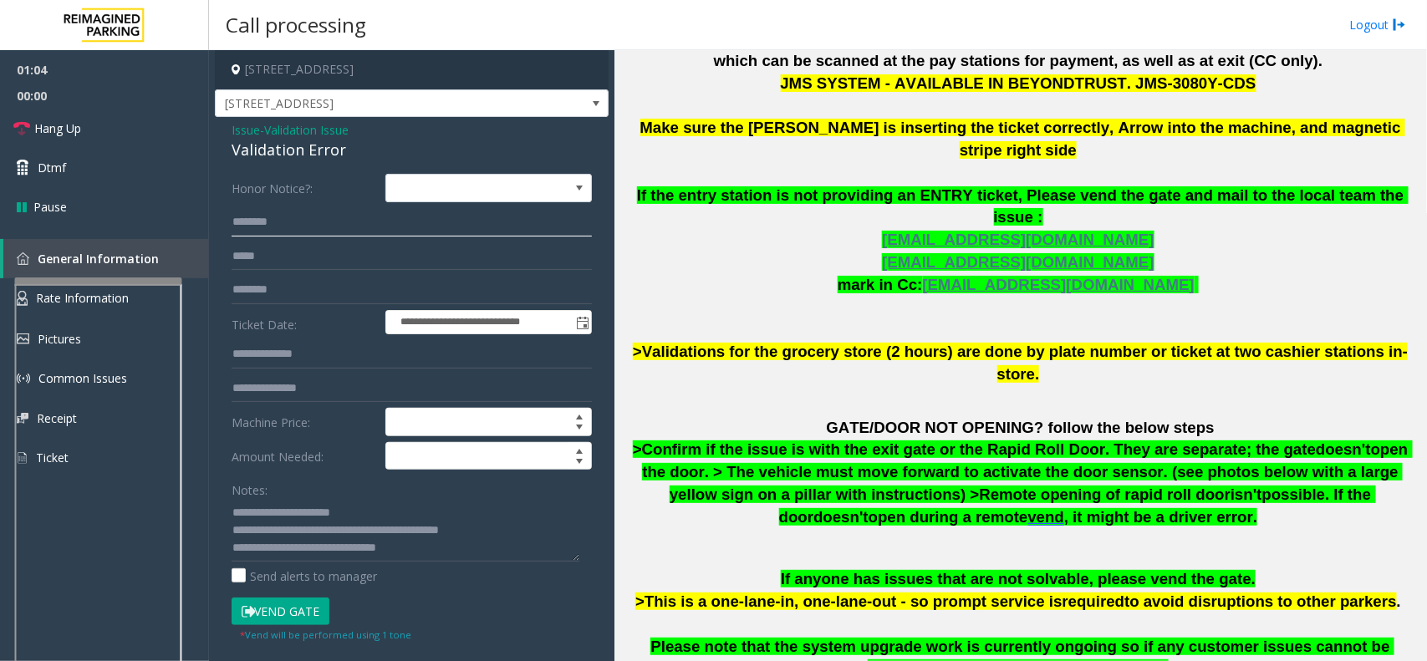
click at [298, 226] on input "text" at bounding box center [412, 222] width 360 height 28
type input "*"
type input "****"
click at [266, 603] on button "Vend Gate" at bounding box center [281, 612] width 98 height 28
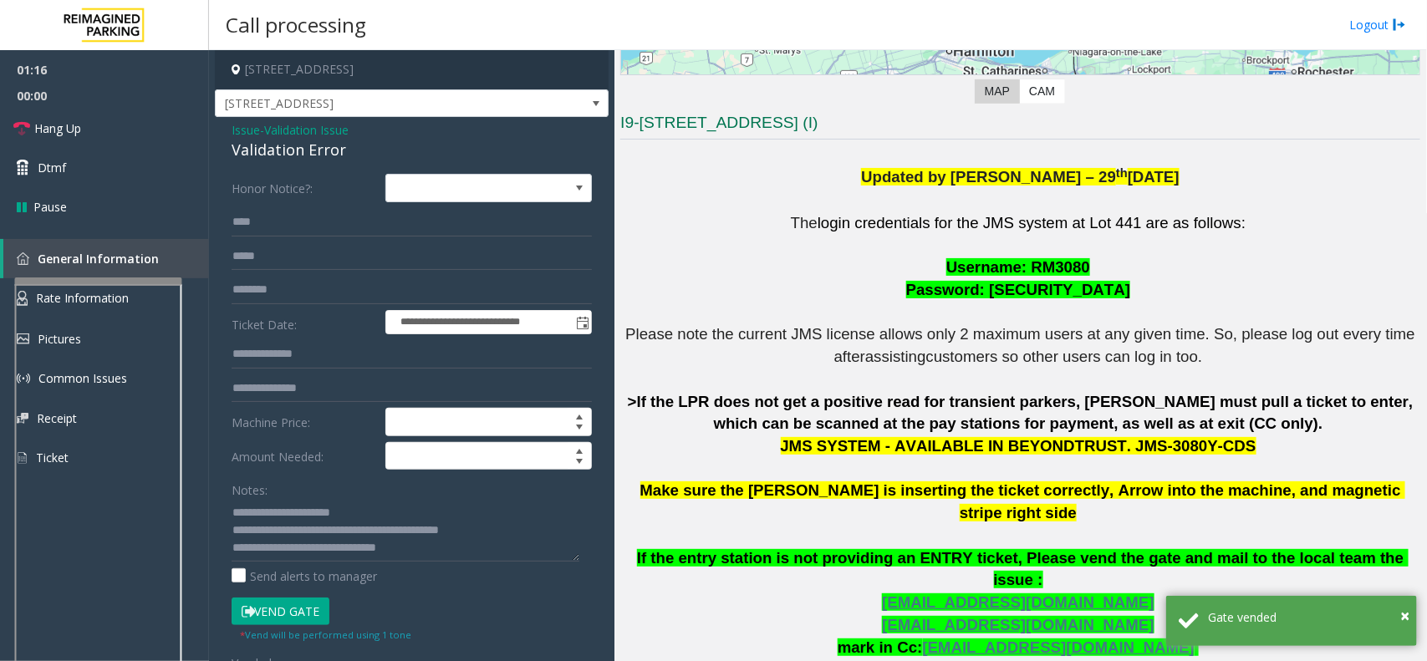
scroll to position [627, 0]
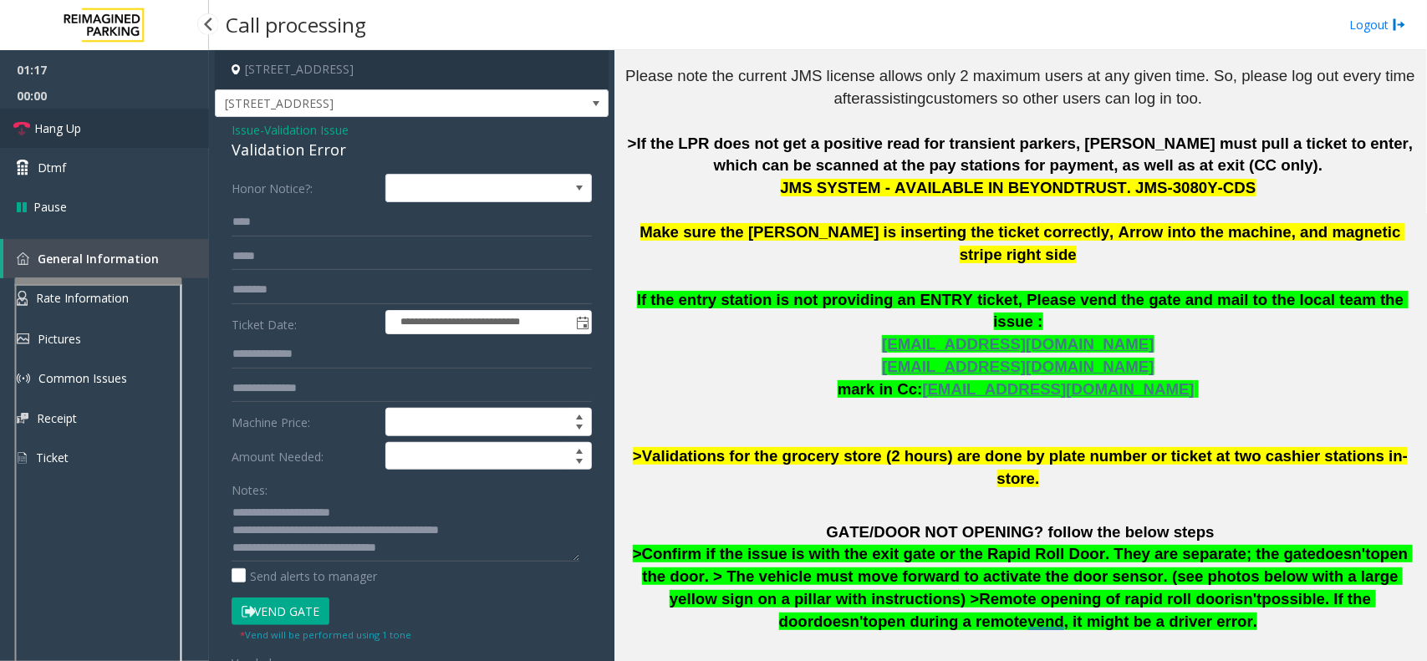
click at [89, 115] on link "Hang Up" at bounding box center [104, 128] width 209 height 39
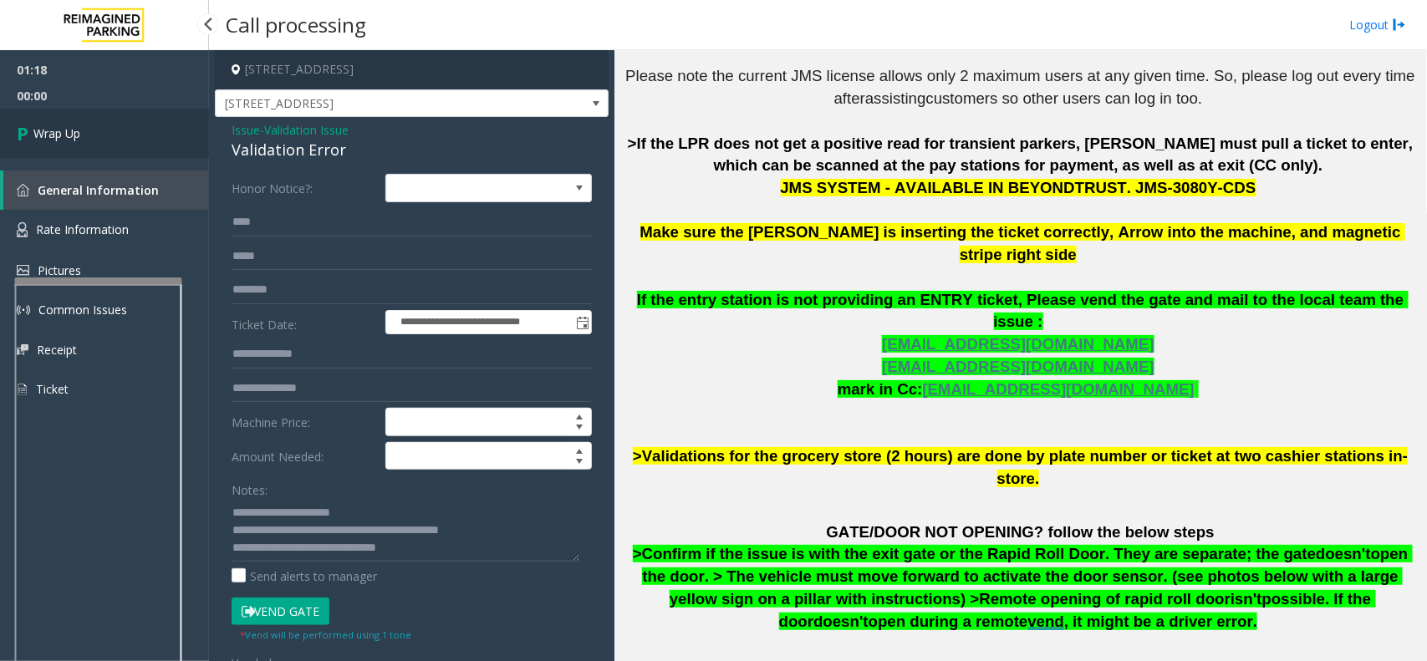
click at [50, 132] on span "Wrap Up" at bounding box center [56, 134] width 47 height 18
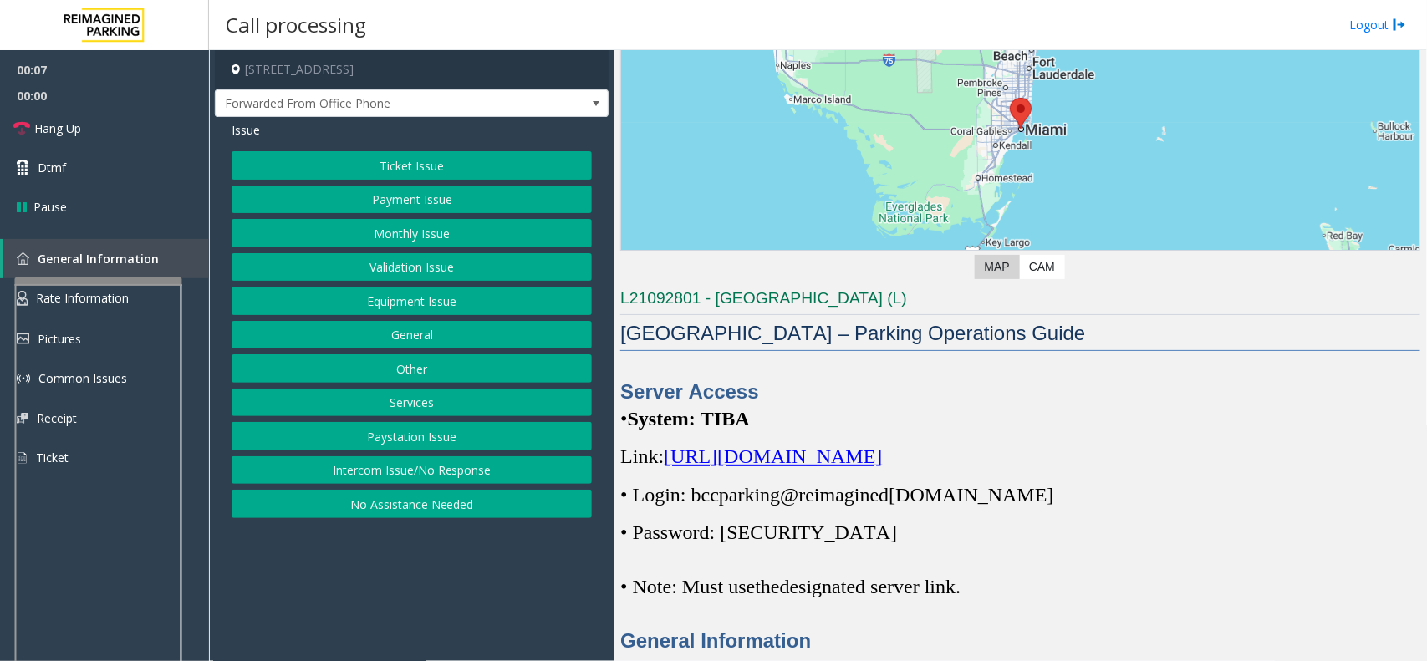
scroll to position [522, 0]
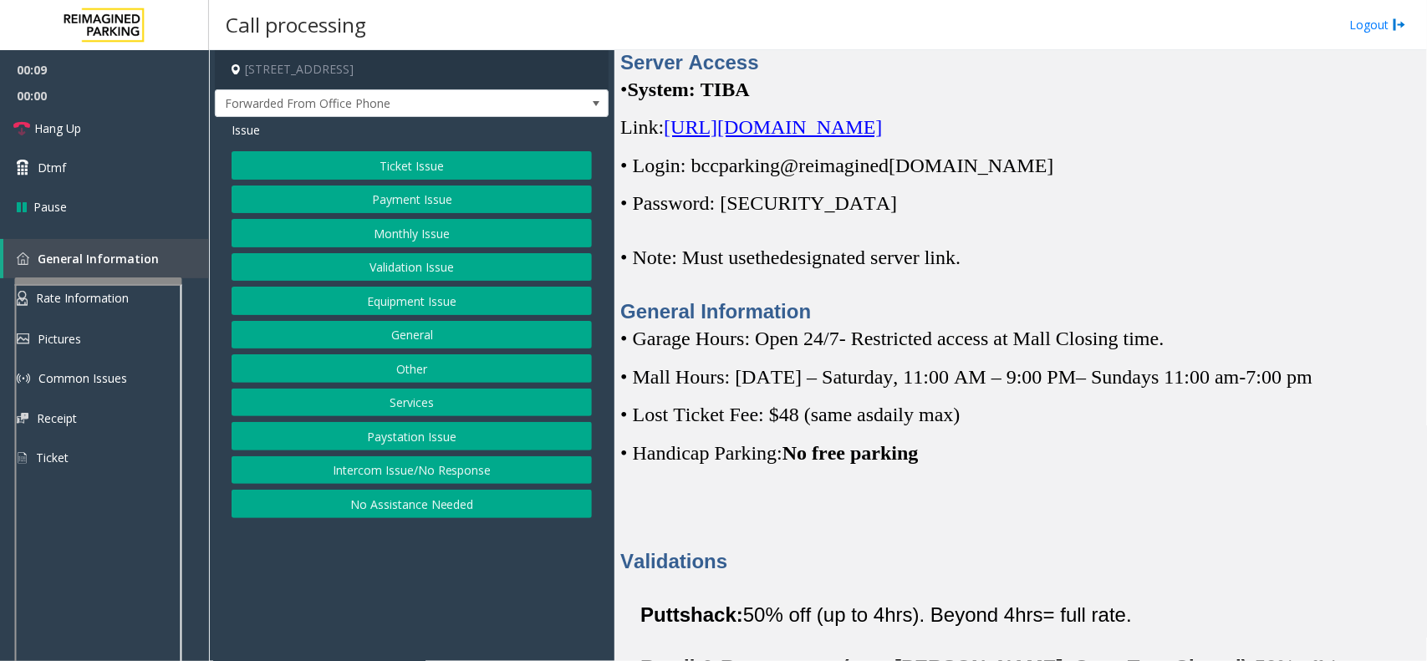
click at [986, 139] on p "Link: https://spark-cloud.tibaparking.net/reimaginedparking/account/login" at bounding box center [1020, 127] width 800 height 27
click at [882, 130] on span "[URL][DOMAIN_NAME]" at bounding box center [773, 127] width 218 height 22
drag, startPoint x: 691, startPoint y: 164, endPoint x: 1092, endPoint y: 161, distance: 401.2
click at [1092, 161] on p "• Login: bccparking@re imagined [DOMAIN_NAME]" at bounding box center [1020, 165] width 800 height 27
copy p "bccparking@re imagined [DOMAIN_NAME]"
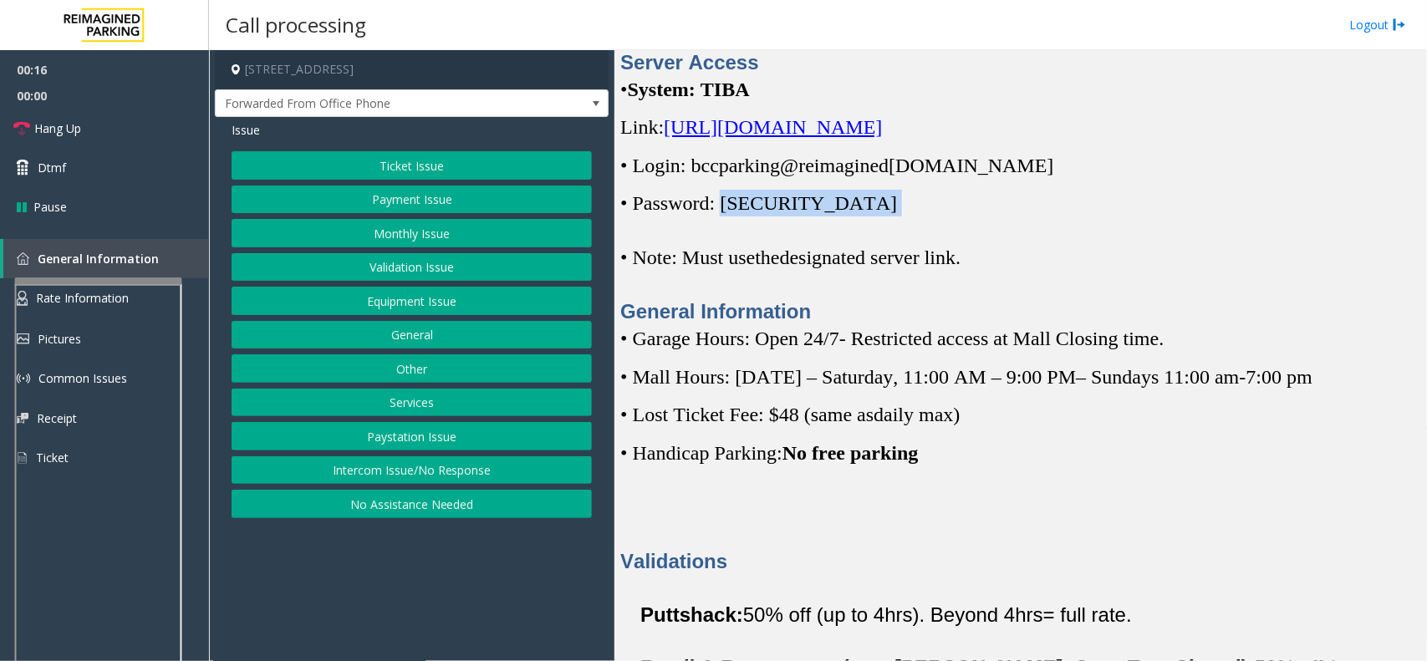
drag, startPoint x: 725, startPoint y: 201, endPoint x: 849, endPoint y: 195, distance: 123.8
click at [849, 195] on p "• Password: [SECURITY_DATA]" at bounding box center [1020, 203] width 800 height 27
copy p "Parking1!"
click at [420, 481] on button "Intercom Issue/No Response" at bounding box center [412, 470] width 360 height 28
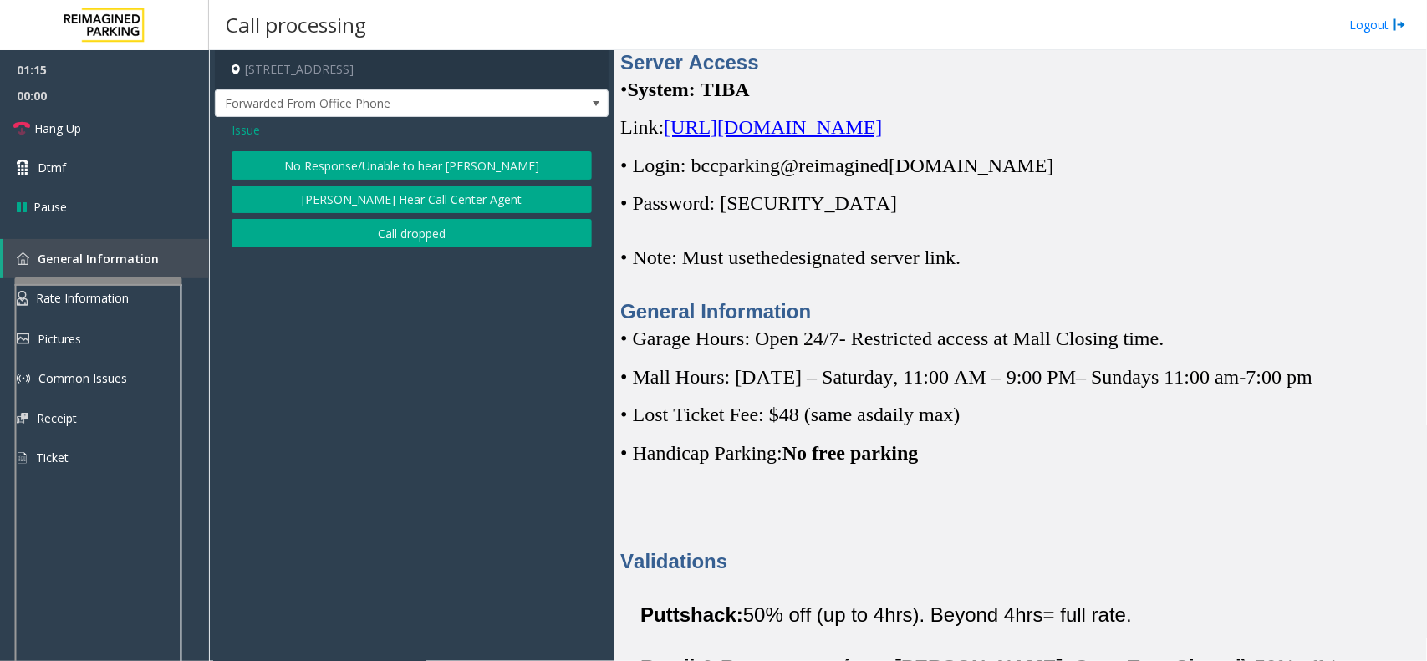
click at [236, 128] on span "Issue" at bounding box center [246, 130] width 28 height 18
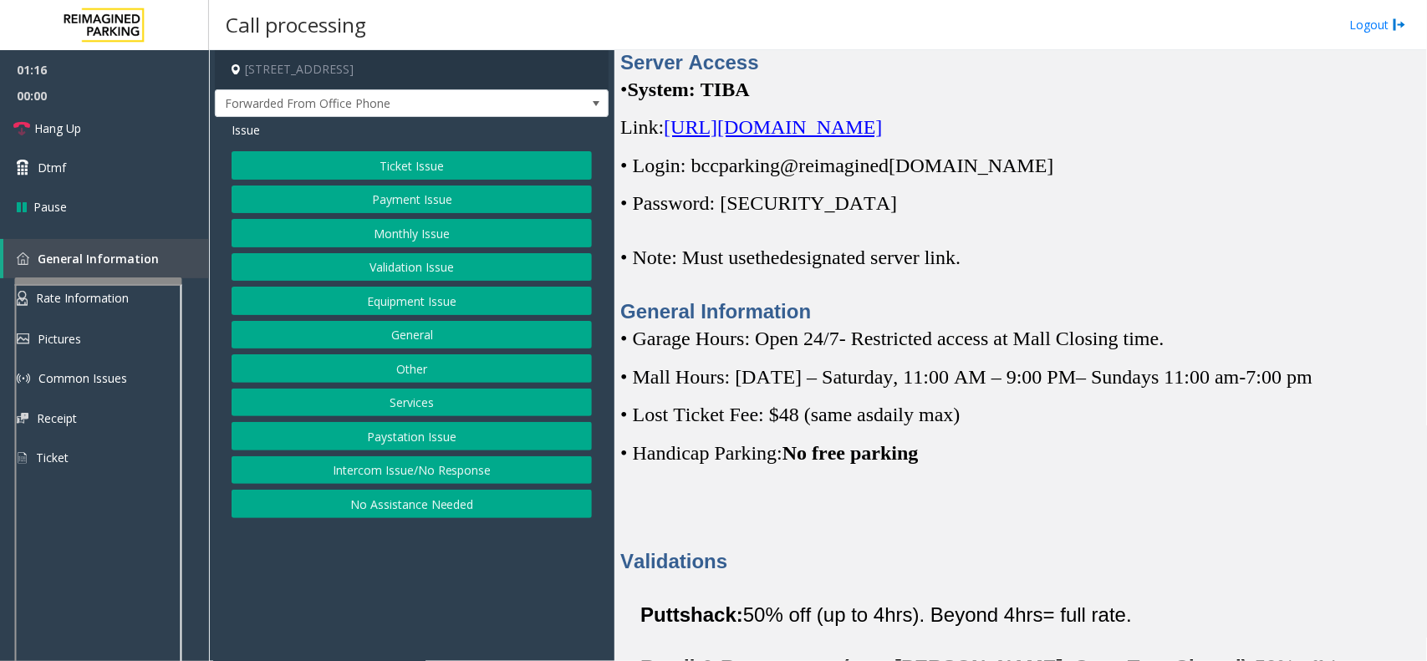
click at [419, 306] on button "Equipment Issue" at bounding box center [412, 301] width 360 height 28
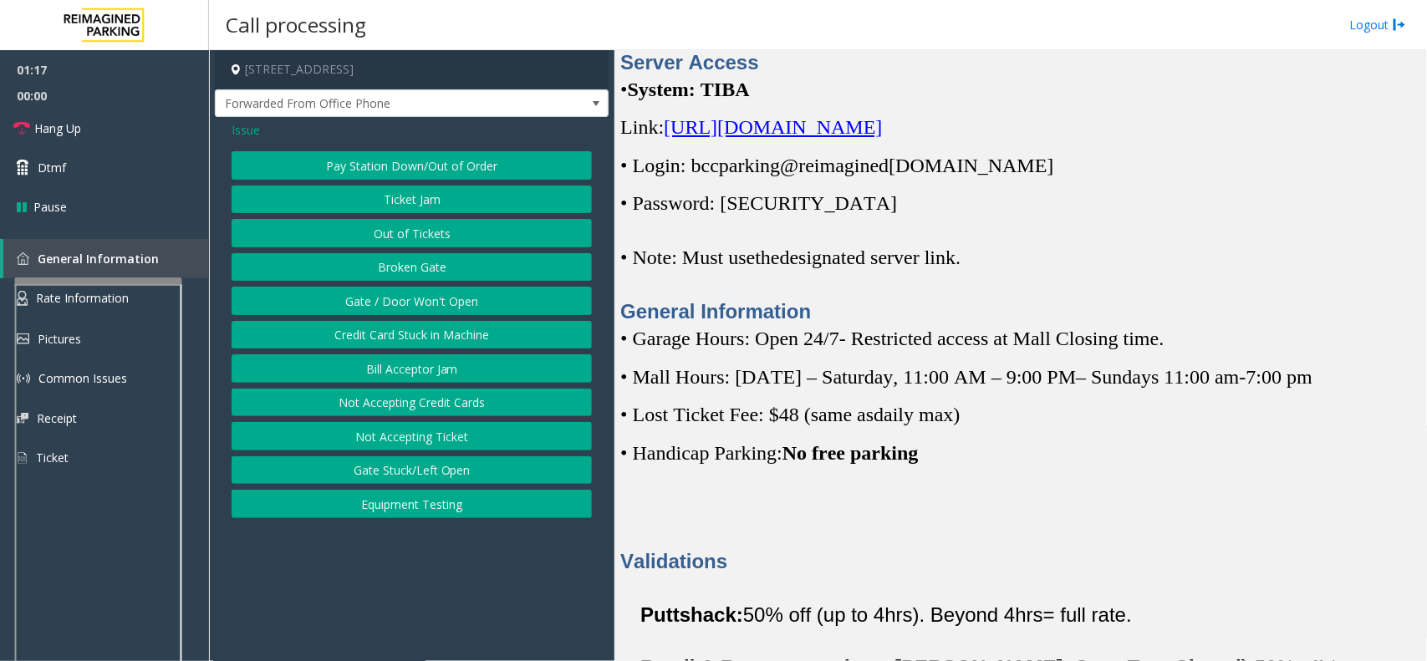
click at [415, 308] on button "Gate / Door Won't Open" at bounding box center [412, 301] width 360 height 28
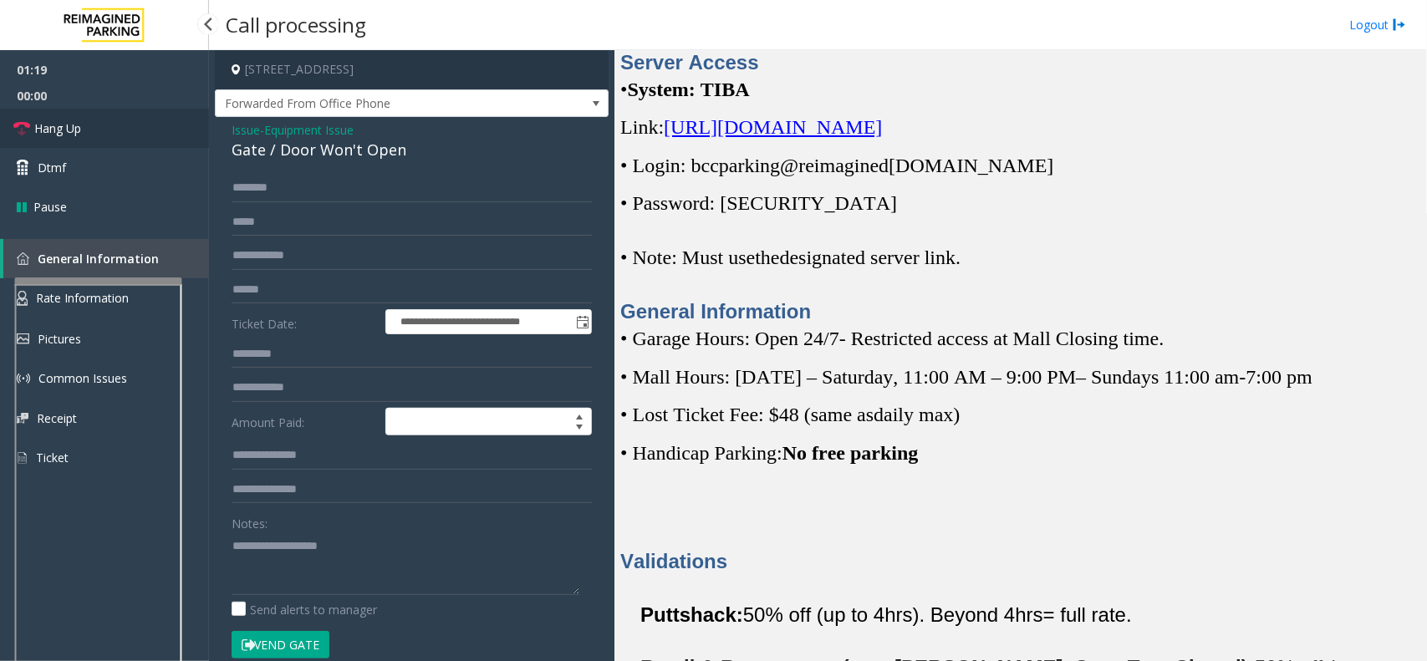
click at [69, 123] on span "Hang Up" at bounding box center [57, 129] width 47 height 18
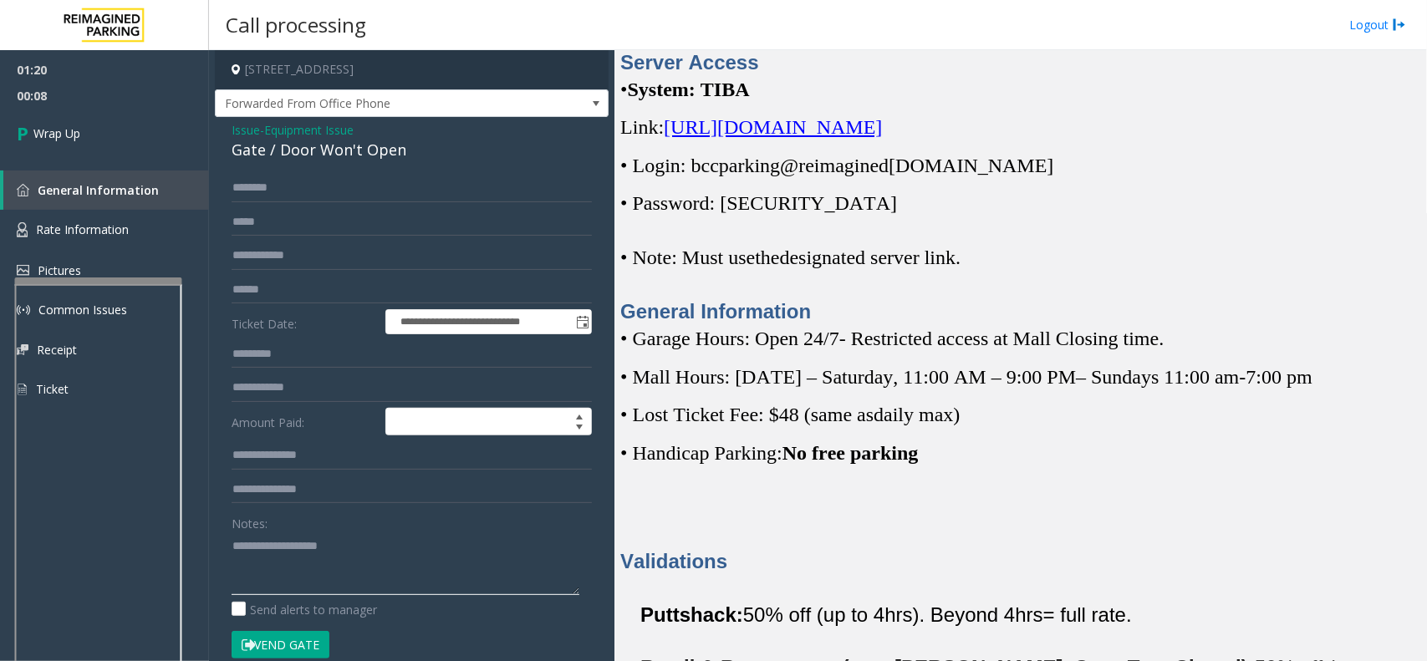
click at [356, 593] on textarea at bounding box center [406, 563] width 348 height 63
paste textarea "**********"
click at [320, 160] on div "Gate / Door Won't Open" at bounding box center [412, 150] width 360 height 23
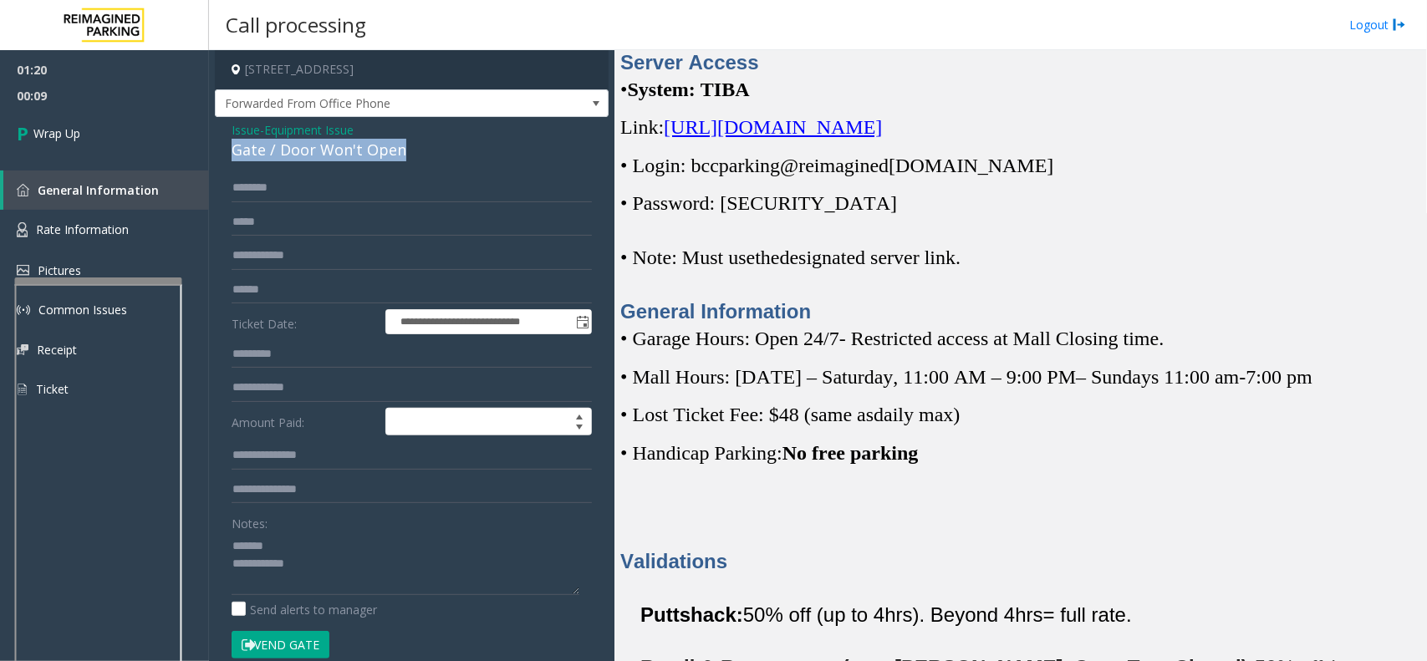
copy div "Gate / Door Won't Open"
click at [365, 560] on textarea at bounding box center [406, 563] width 348 height 63
click at [357, 552] on textarea at bounding box center [406, 563] width 348 height 63
paste textarea "**********"
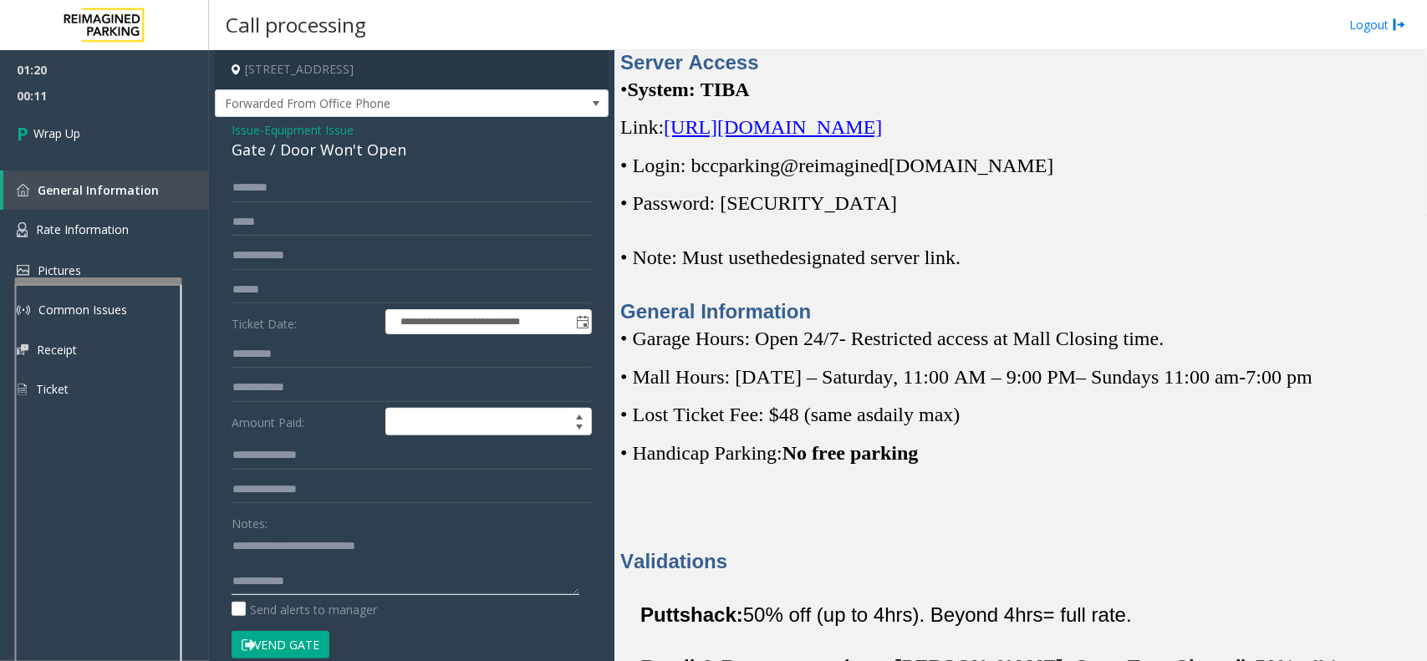
click at [368, 582] on textarea at bounding box center [406, 563] width 348 height 63
type textarea "**********"
click at [67, 130] on span "Wrap Up" at bounding box center [56, 134] width 47 height 18
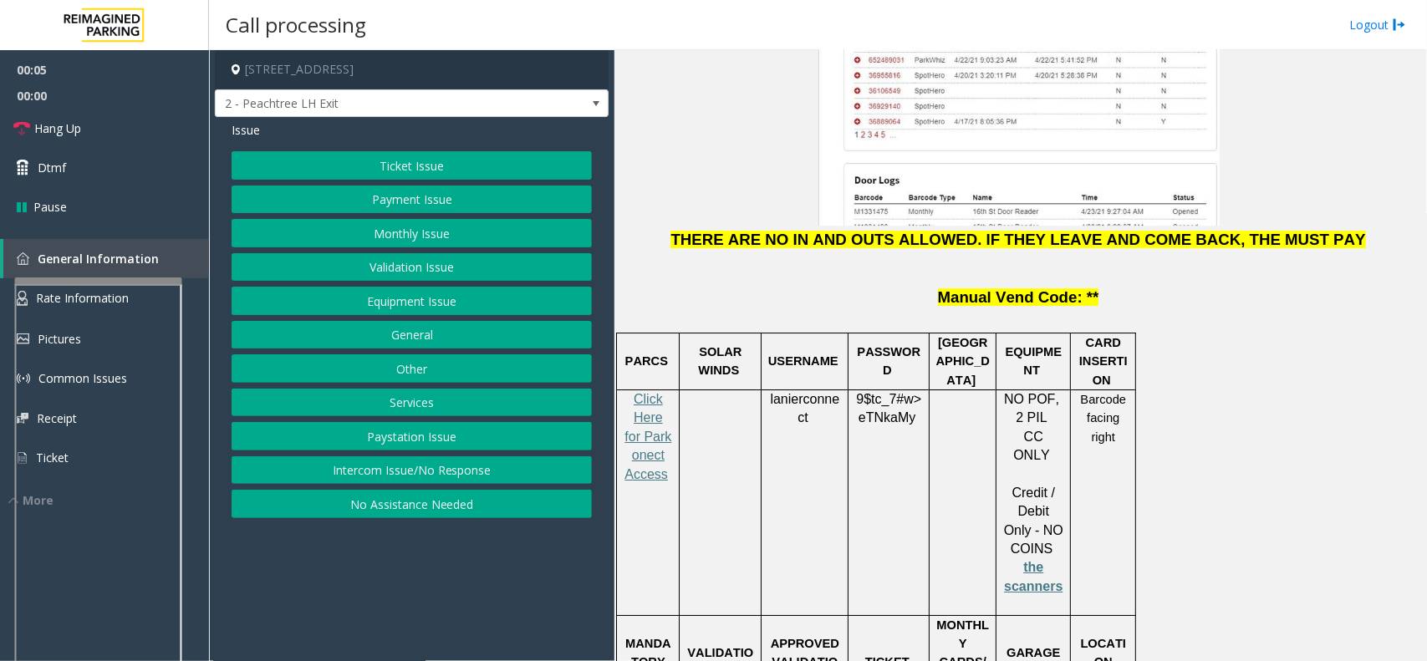
scroll to position [2403, 0]
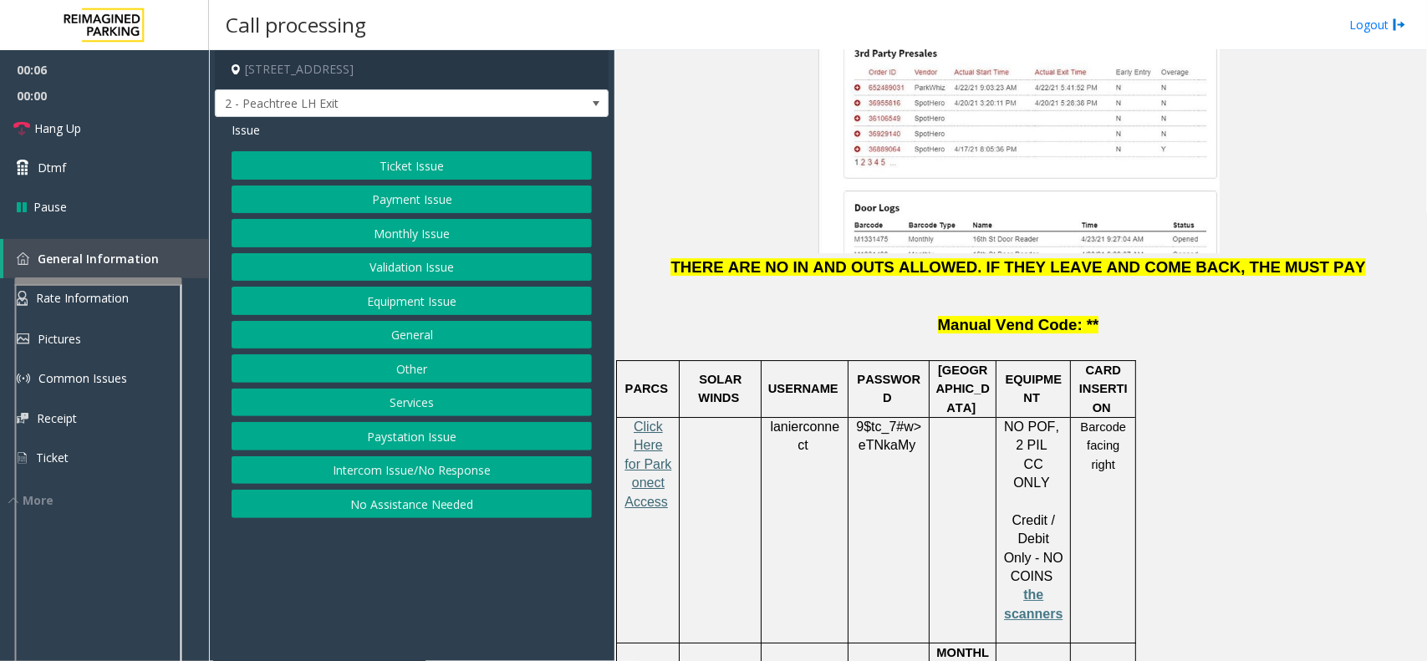
click at [662, 420] on span "Click Here for Parkonect Access" at bounding box center [647, 464] width 47 height 89
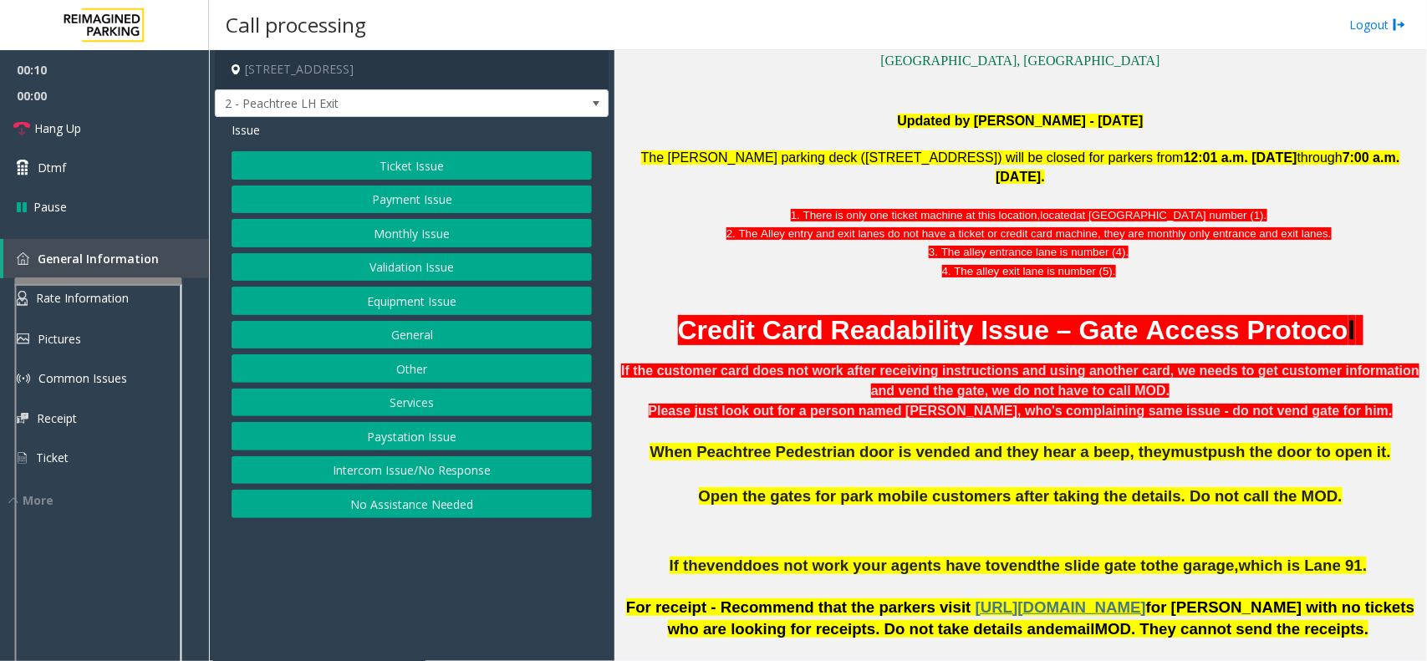
scroll to position [522, 0]
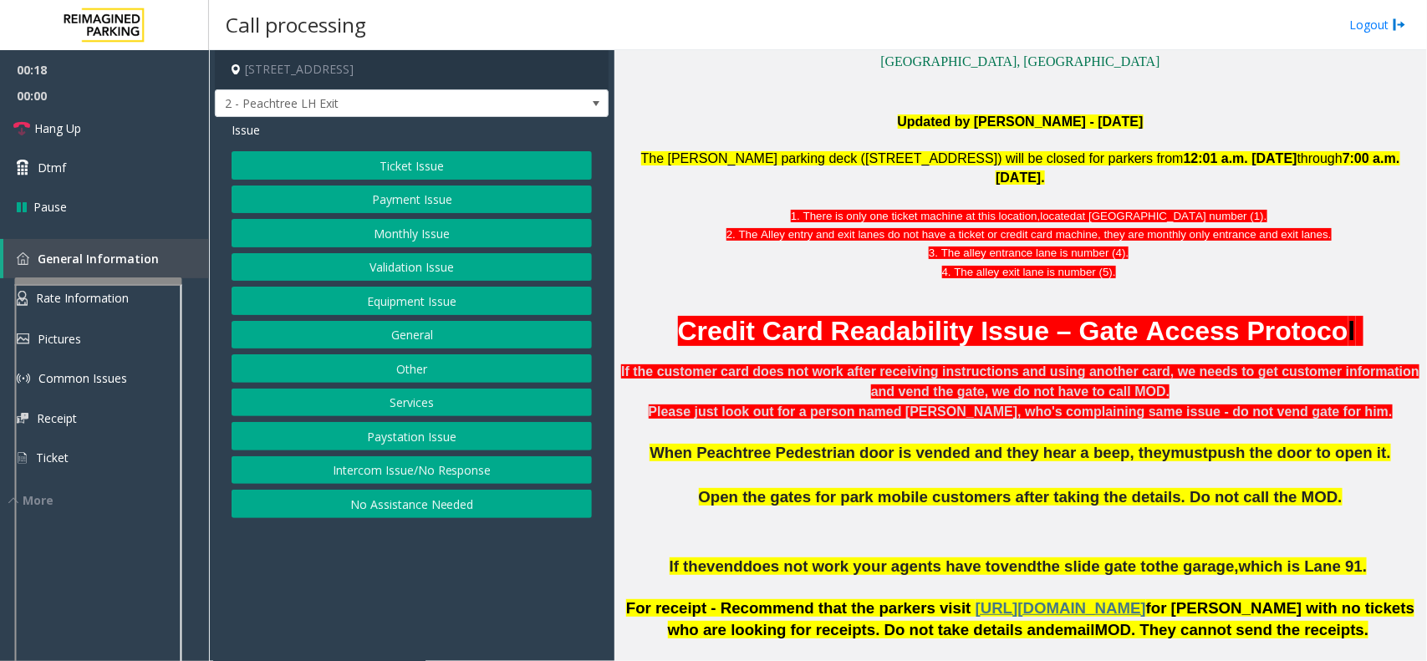
click at [402, 402] on button "Services" at bounding box center [412, 403] width 360 height 28
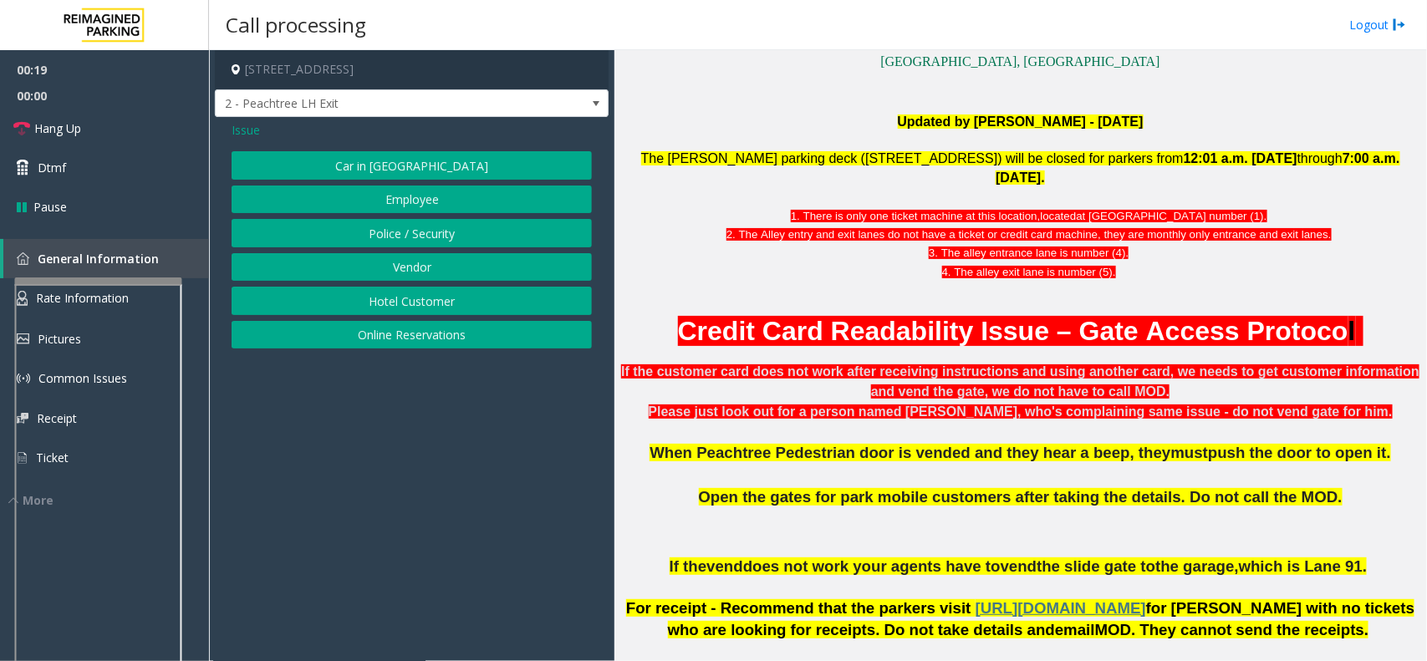
click at [427, 333] on button "Online Reservations" at bounding box center [412, 335] width 360 height 28
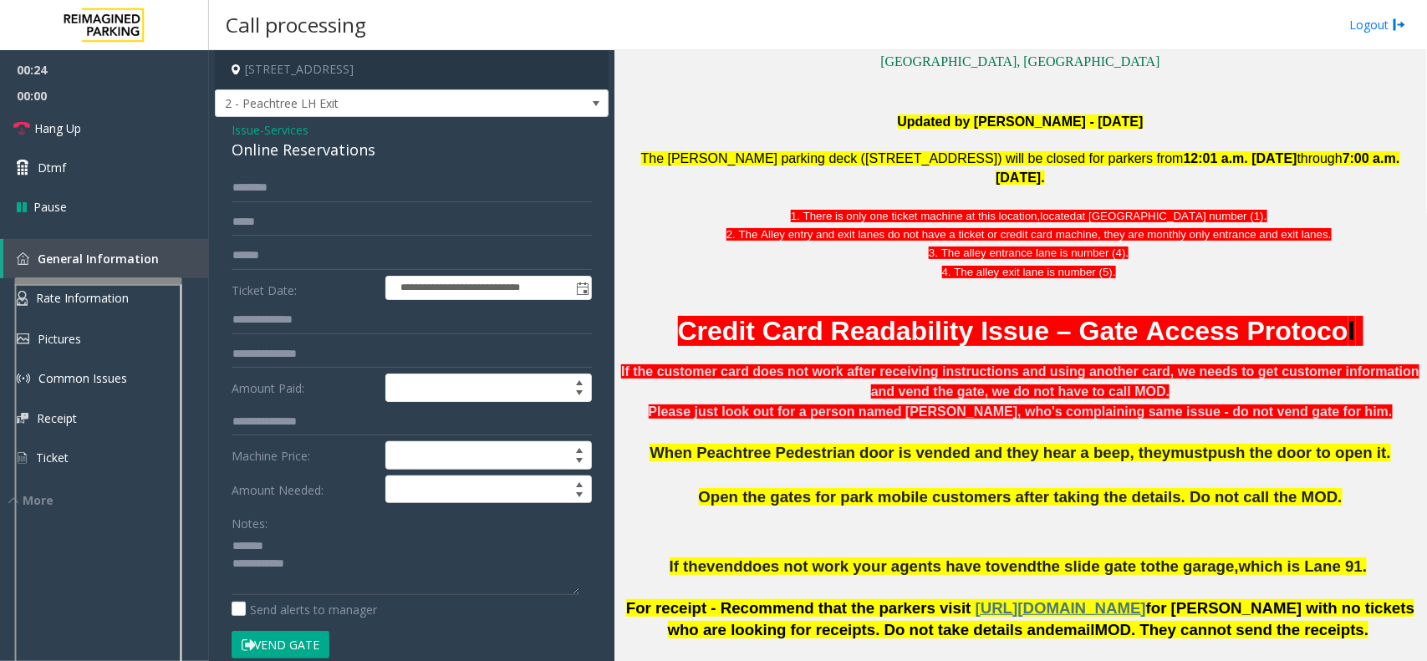
click at [333, 155] on div "Online Reservations" at bounding box center [412, 150] width 360 height 23
copy div "Online Reservations"
click at [328, 544] on textarea at bounding box center [406, 563] width 348 height 63
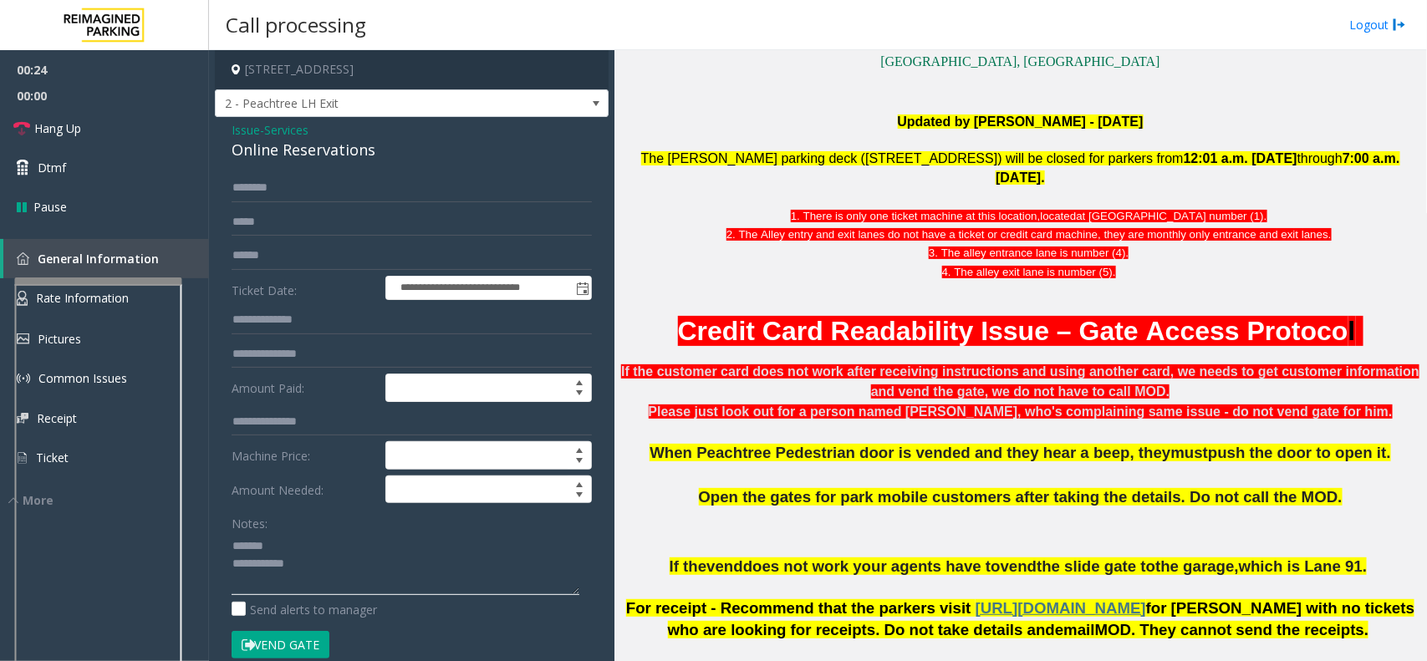
paste textarea "**********"
click at [362, 599] on div "Notes: Send alerts to manager" at bounding box center [412, 563] width 360 height 109
click at [369, 590] on textarea at bounding box center [406, 563] width 348 height 63
paste textarea "**********"
click at [331, 570] on textarea at bounding box center [406, 563] width 348 height 63
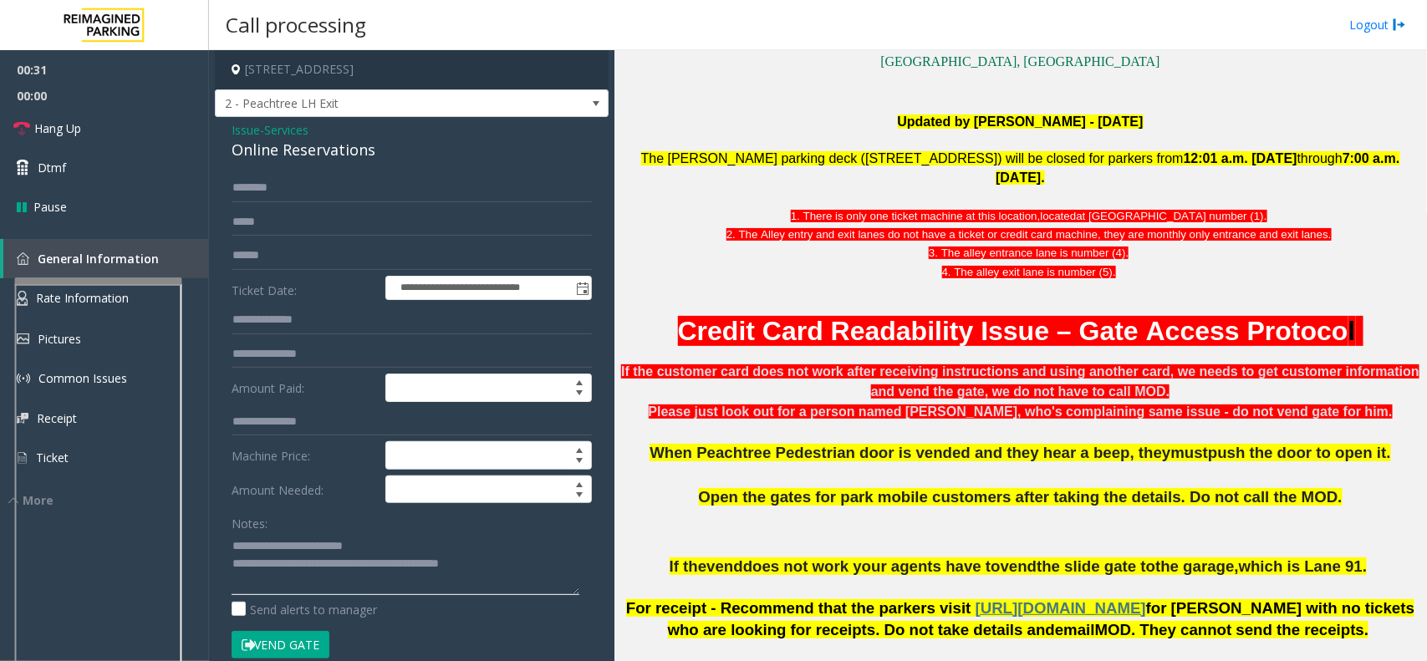
click at [532, 562] on textarea at bounding box center [406, 563] width 348 height 63
type textarea "**********"
click at [282, 257] on input "text" at bounding box center [412, 256] width 360 height 28
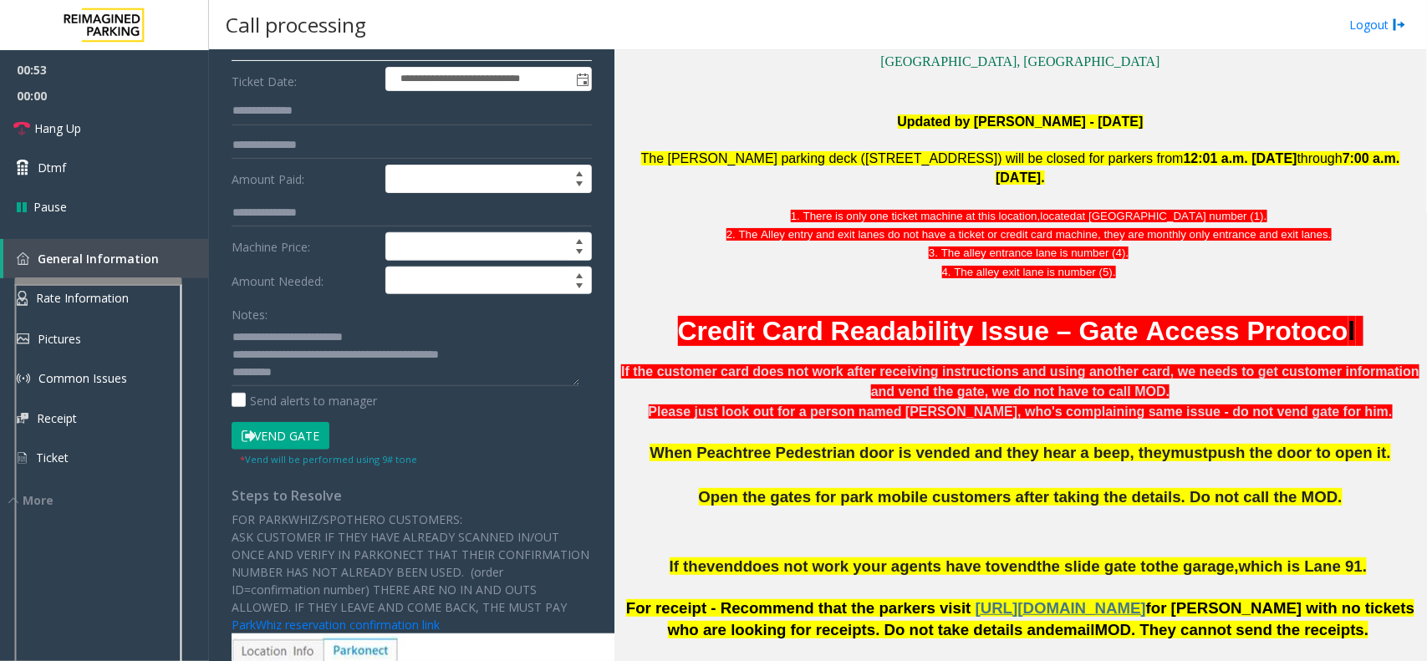
scroll to position [104, 0]
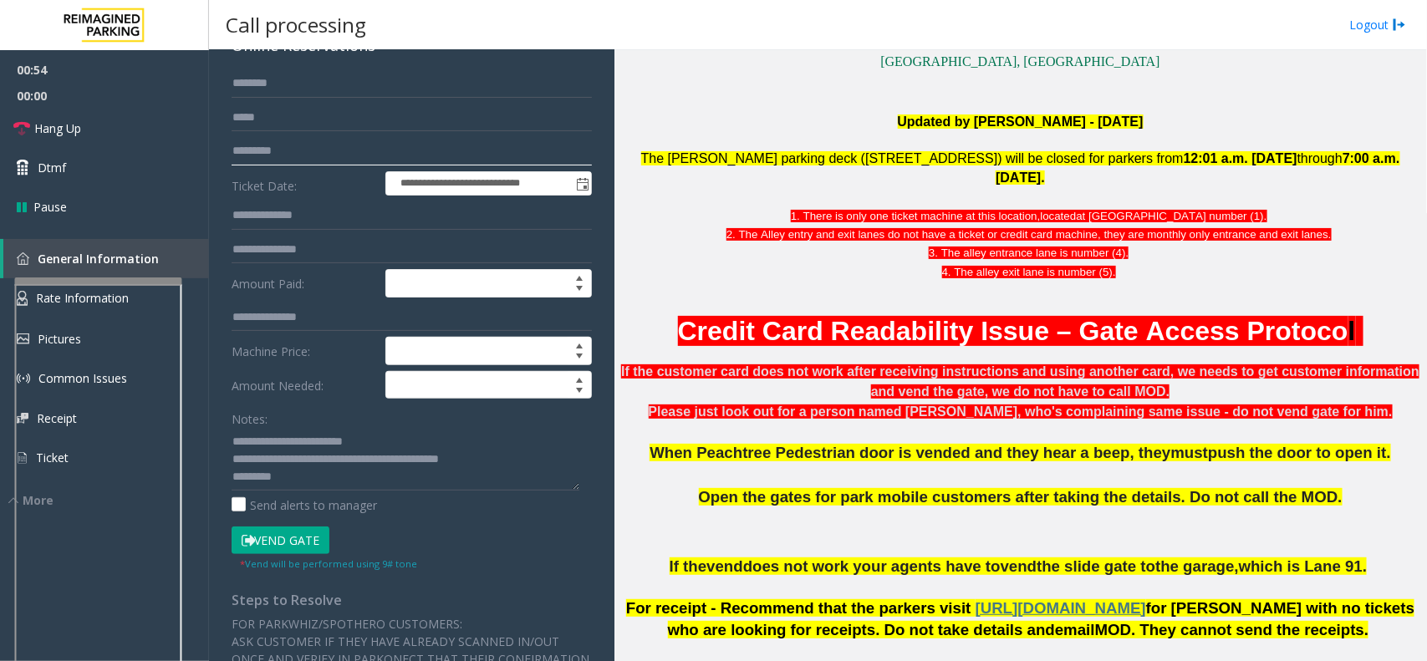
click at [267, 155] on input "*********" at bounding box center [412, 151] width 360 height 28
type input "*********"
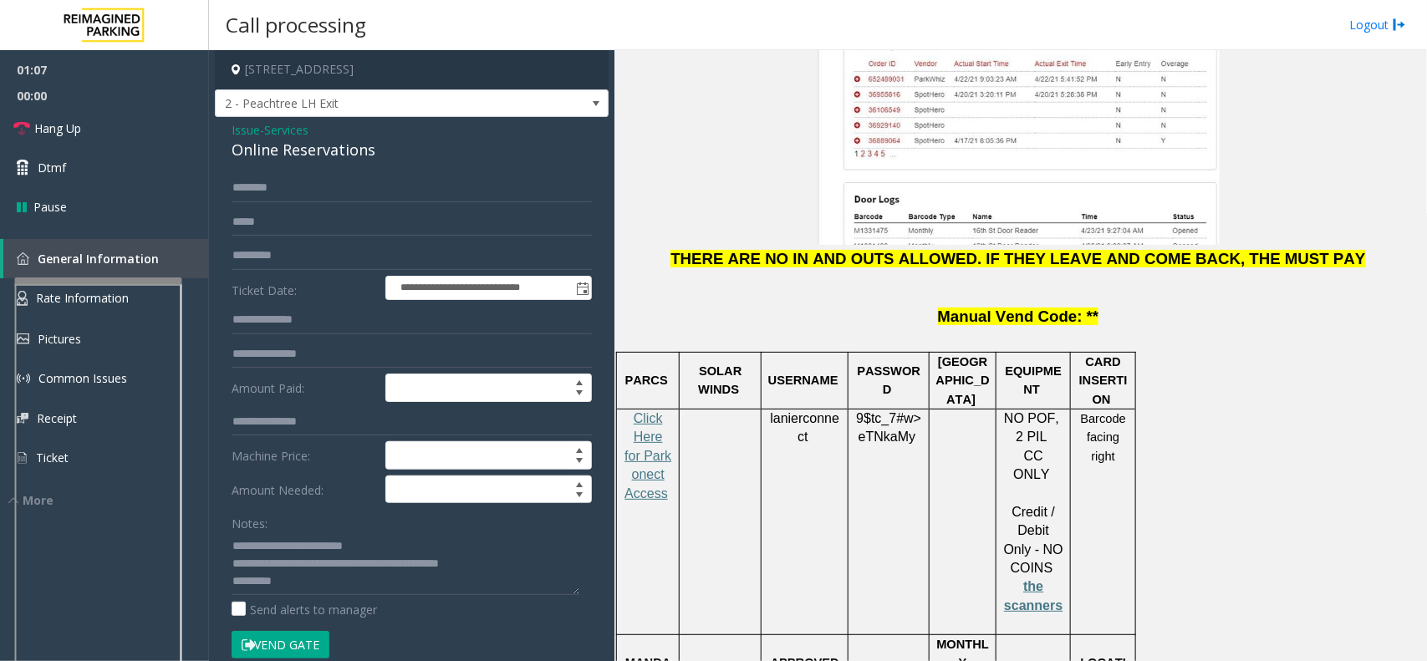
scroll to position [2403, 0]
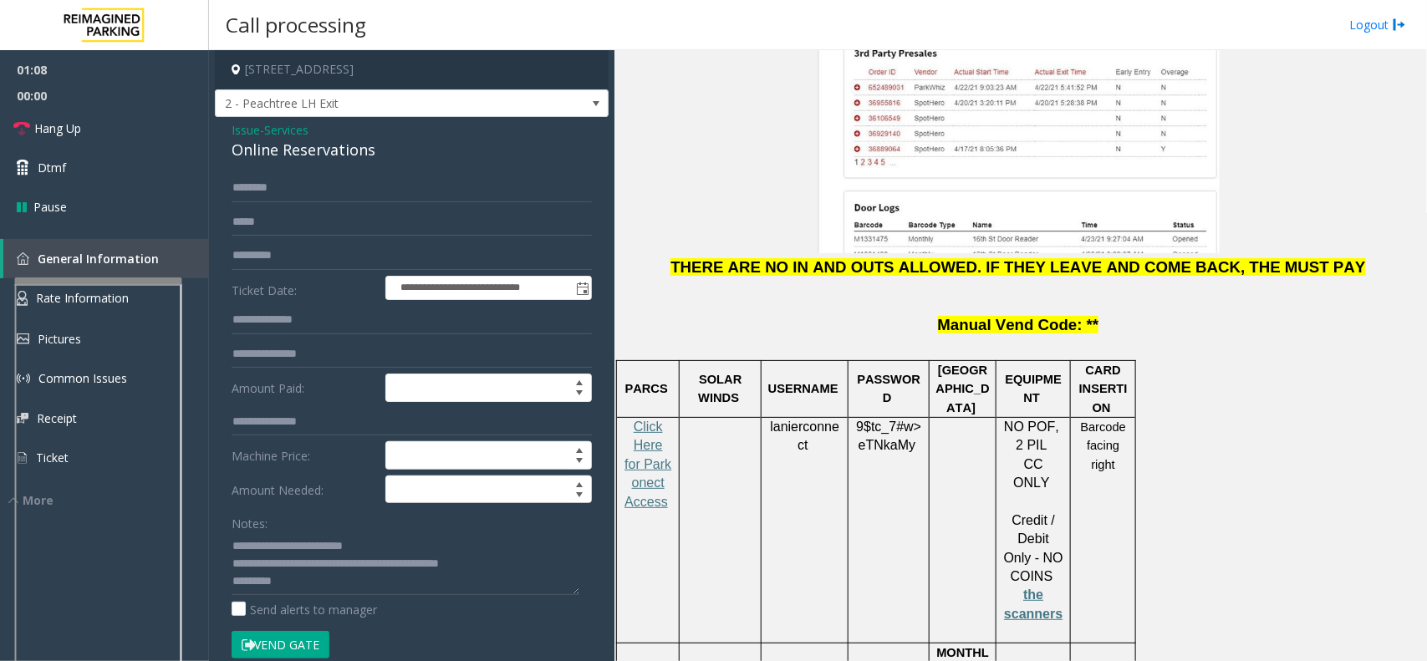
click at [788, 420] on span "lanierconnect" at bounding box center [804, 436] width 69 height 33
copy p "lanierconnect"
click at [880, 420] on span "9$tc_7#w>" at bounding box center [888, 427] width 65 height 14
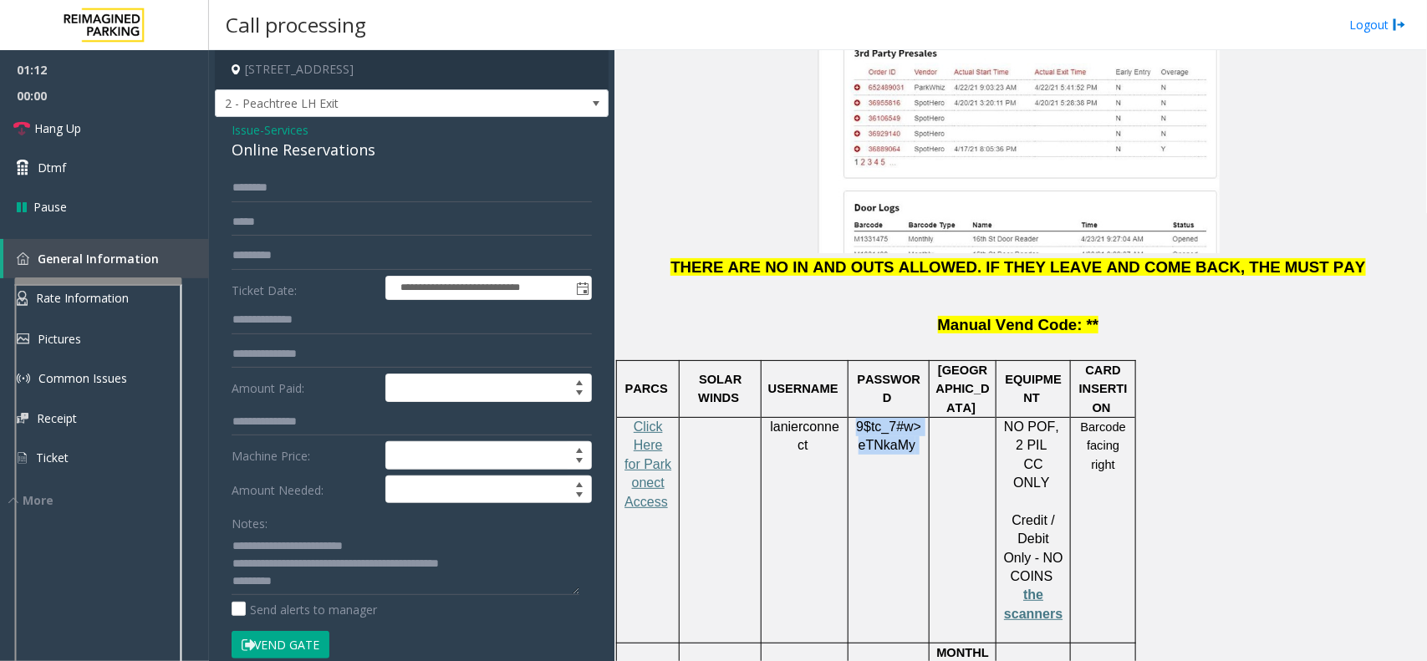
click at [880, 420] on span "9$tc_7#w>" at bounding box center [888, 427] width 65 height 14
click at [273, 184] on input "text" at bounding box center [412, 188] width 360 height 28
click at [277, 189] on input "***" at bounding box center [412, 188] width 360 height 28
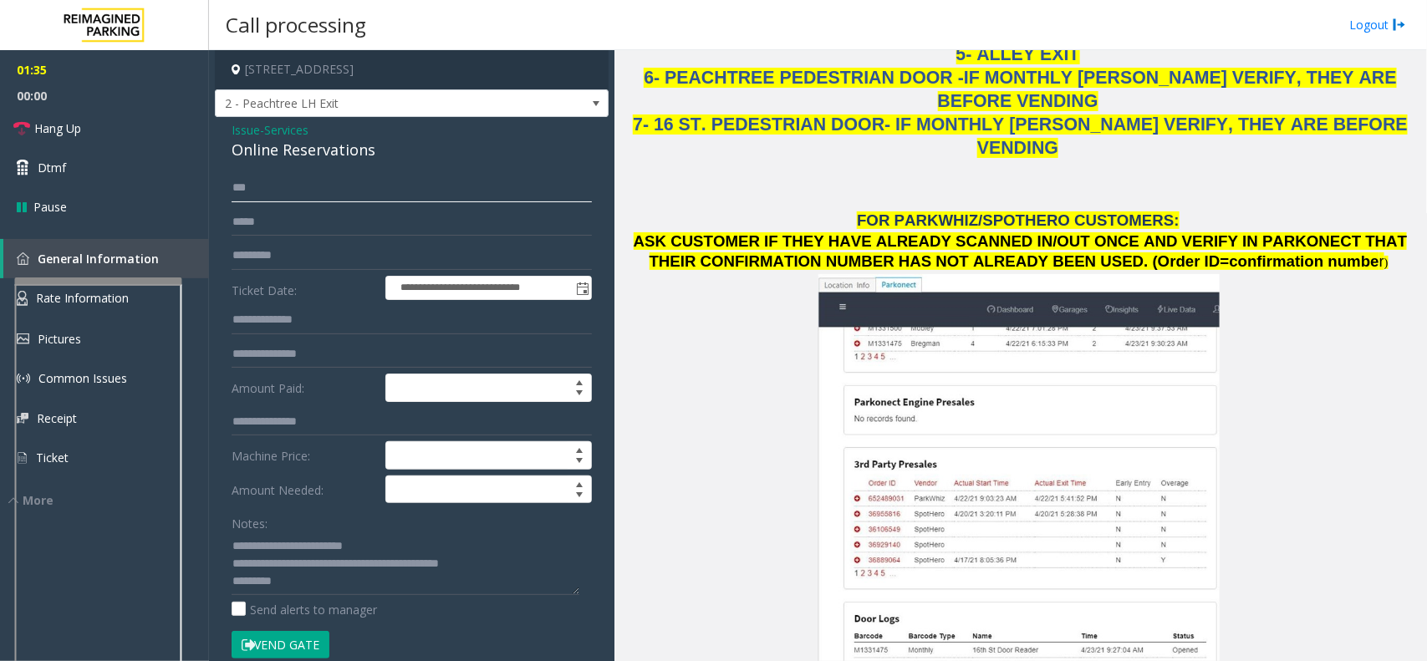
scroll to position [1985, 0]
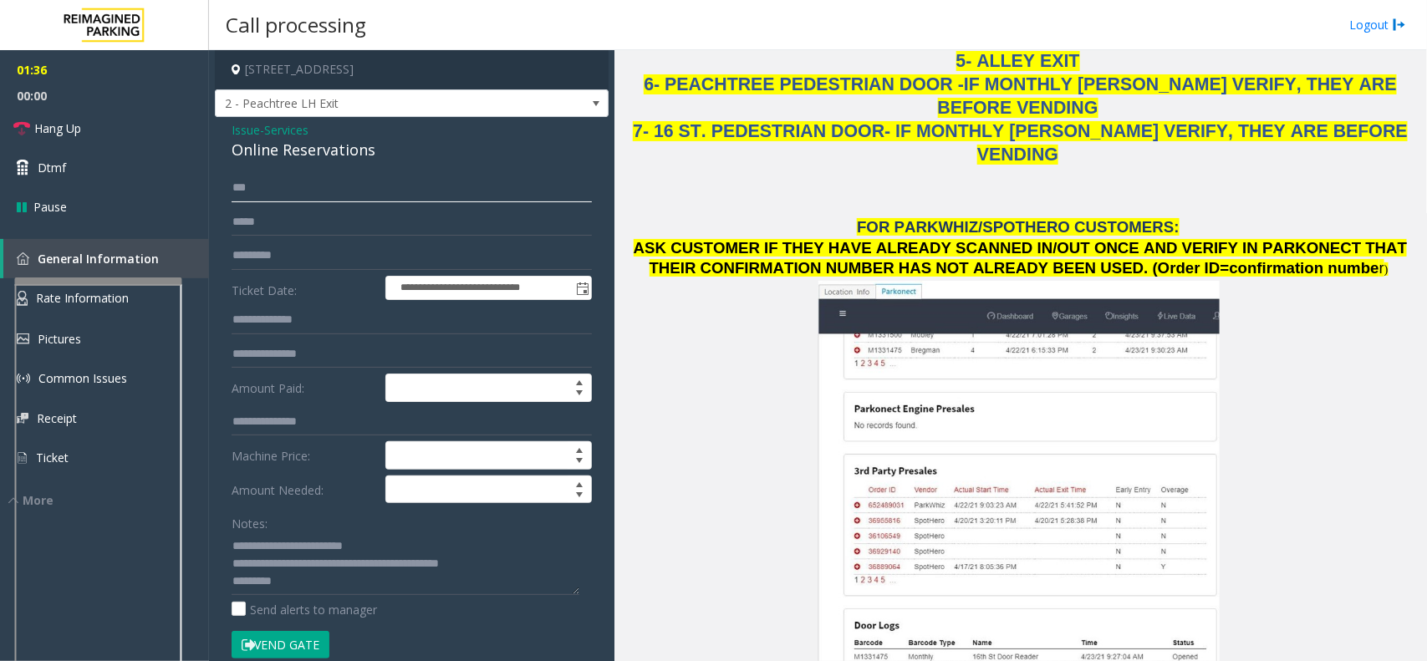
type input "***"
click at [323, 583] on textarea at bounding box center [406, 563] width 348 height 63
click at [278, 644] on button "Vend Gate" at bounding box center [281, 645] width 98 height 28
click at [282, 638] on button "Vend Gate" at bounding box center [281, 645] width 98 height 28
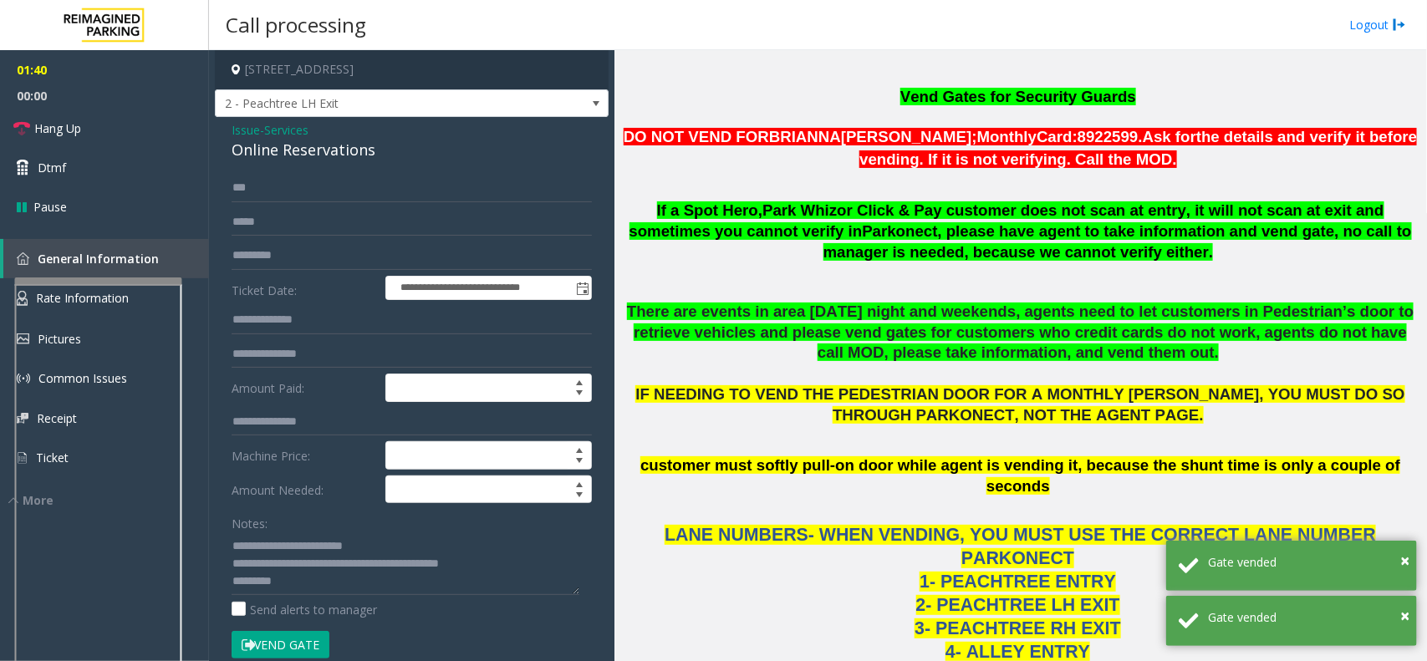
scroll to position [1358, 0]
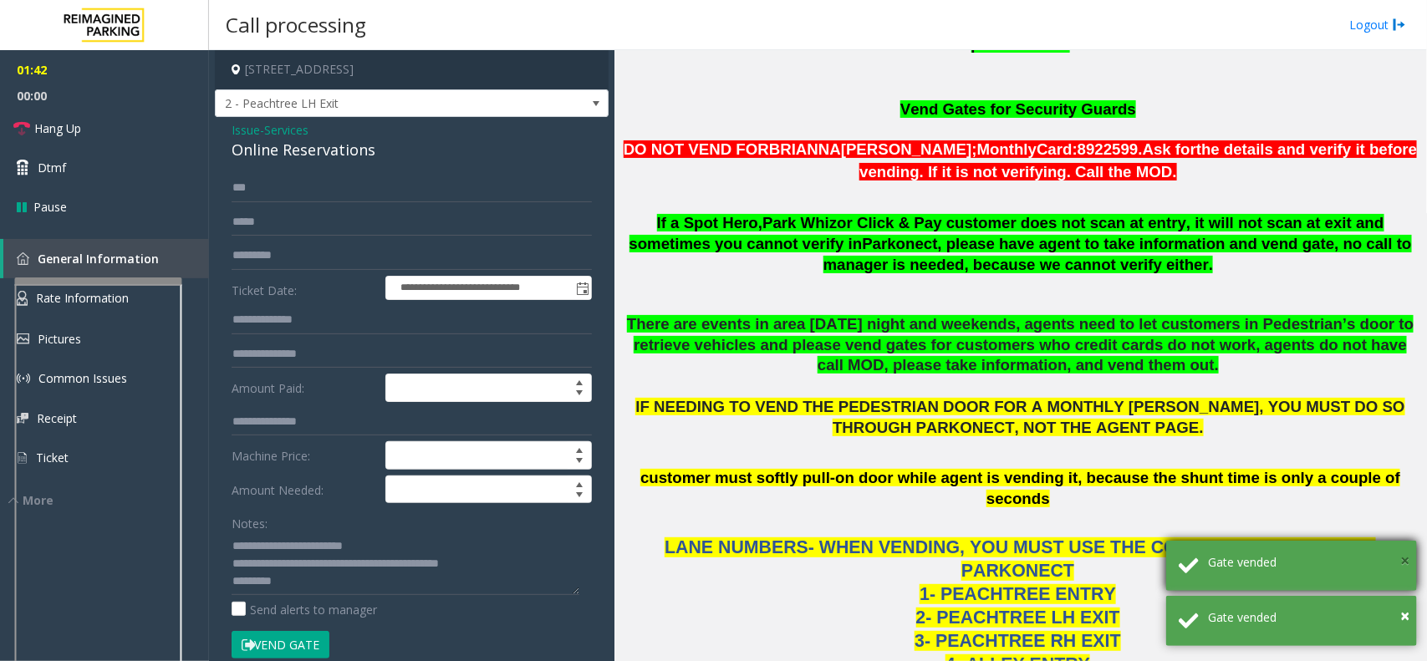
click at [1408, 556] on span "×" at bounding box center [1404, 560] width 9 height 23
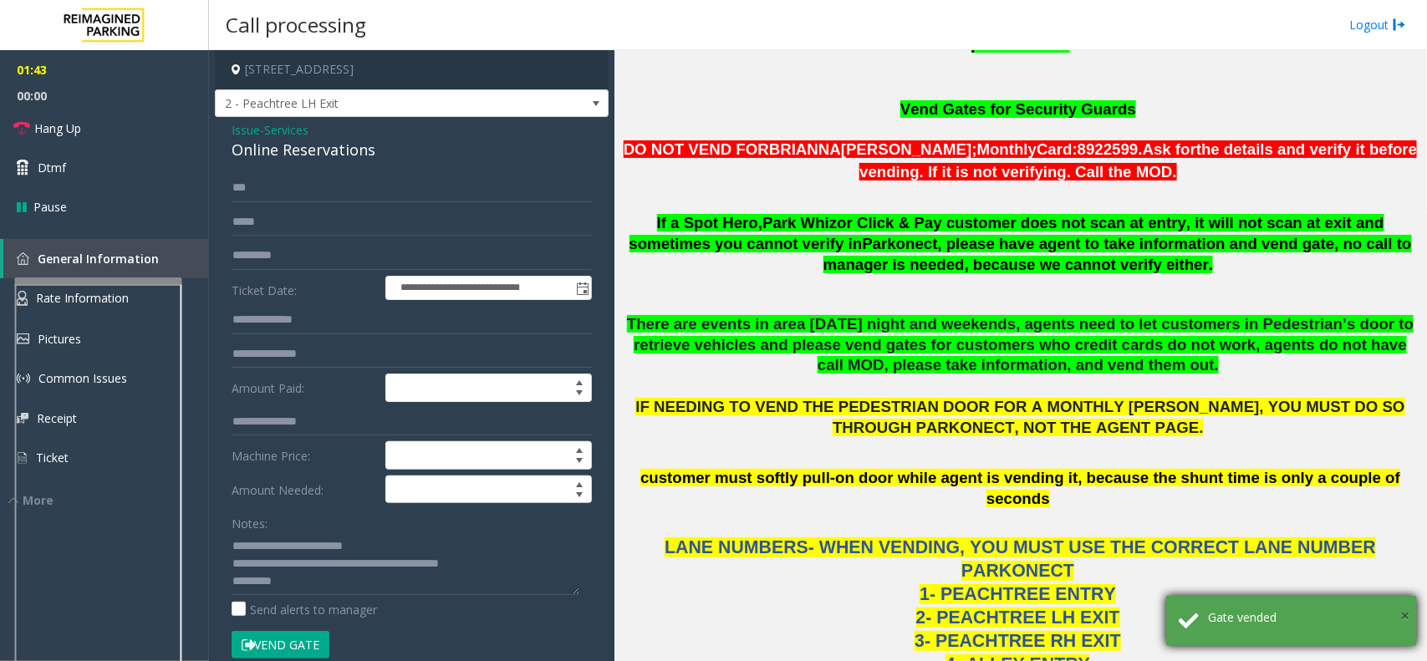
click at [1402, 624] on span "×" at bounding box center [1404, 615] width 9 height 23
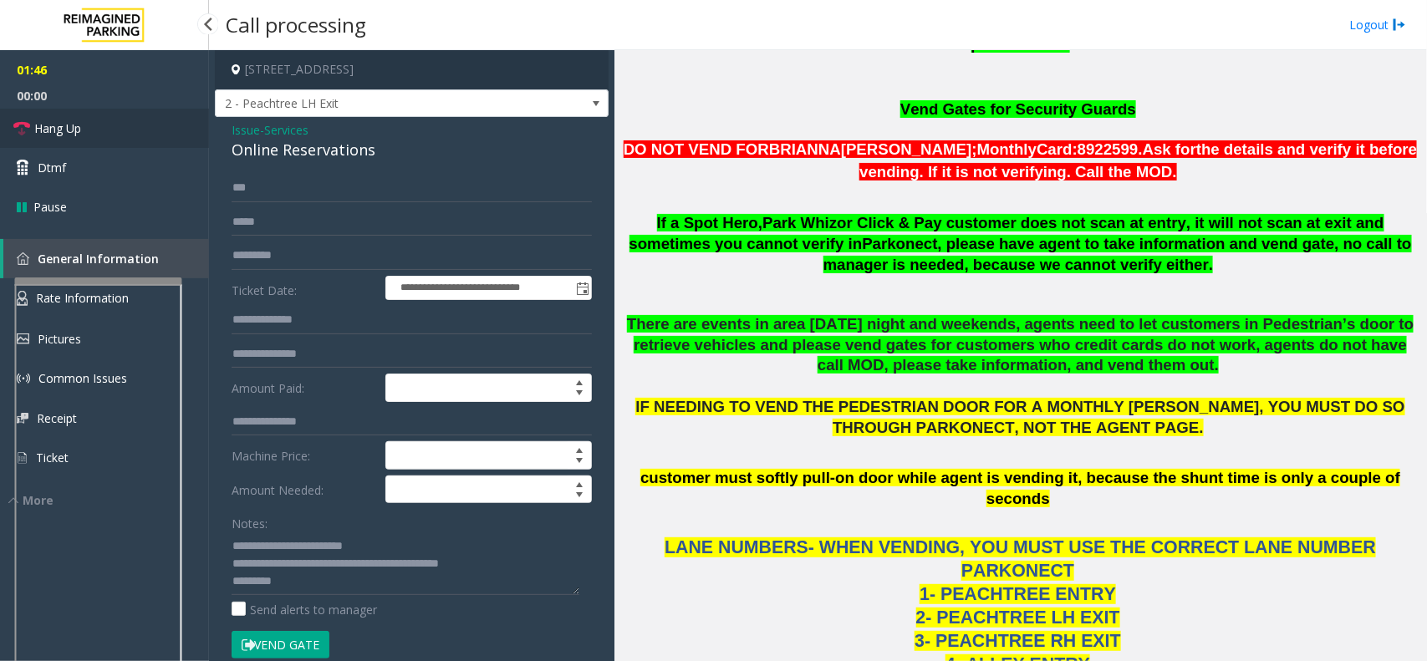
click at [86, 138] on link "Hang Up" at bounding box center [104, 128] width 209 height 39
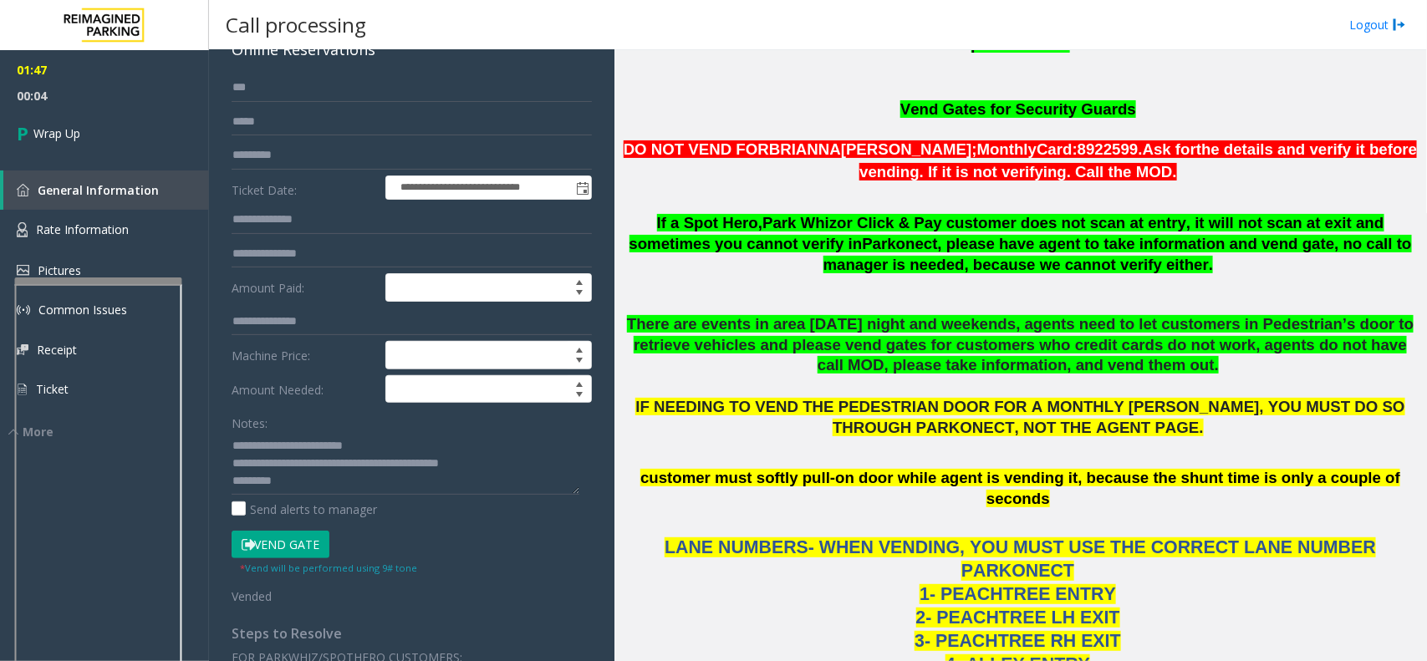
scroll to position [0, 0]
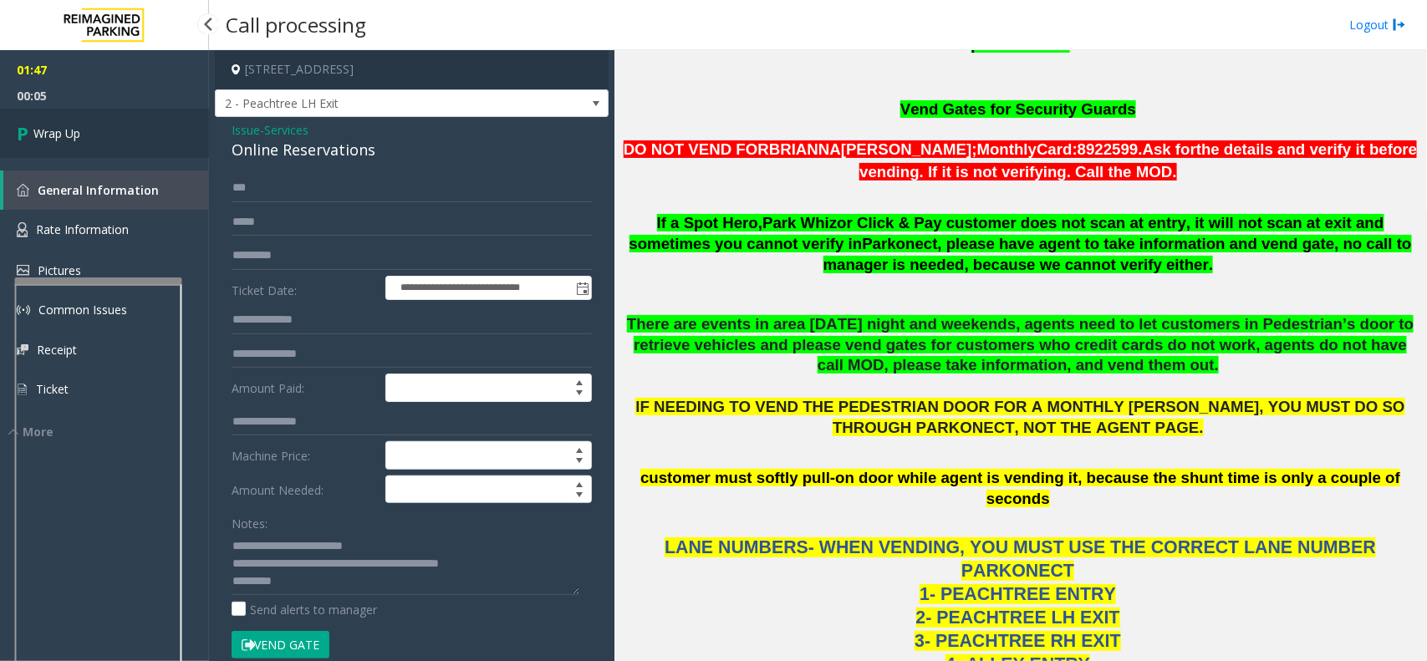
click at [89, 138] on link "Wrap Up" at bounding box center [104, 133] width 209 height 49
